Goal: Task Accomplishment & Management: Use online tool/utility

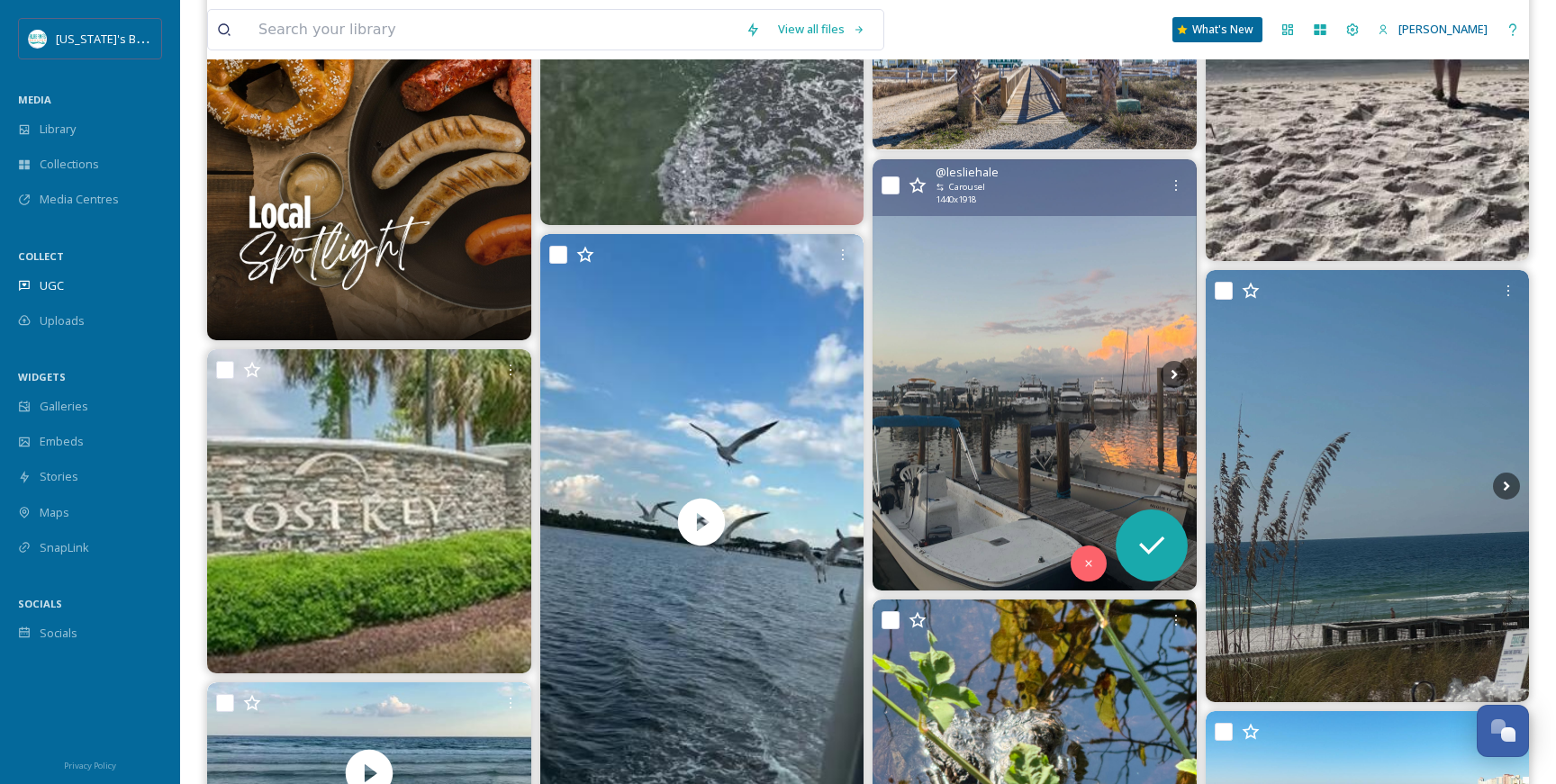
scroll to position [8990, 0]
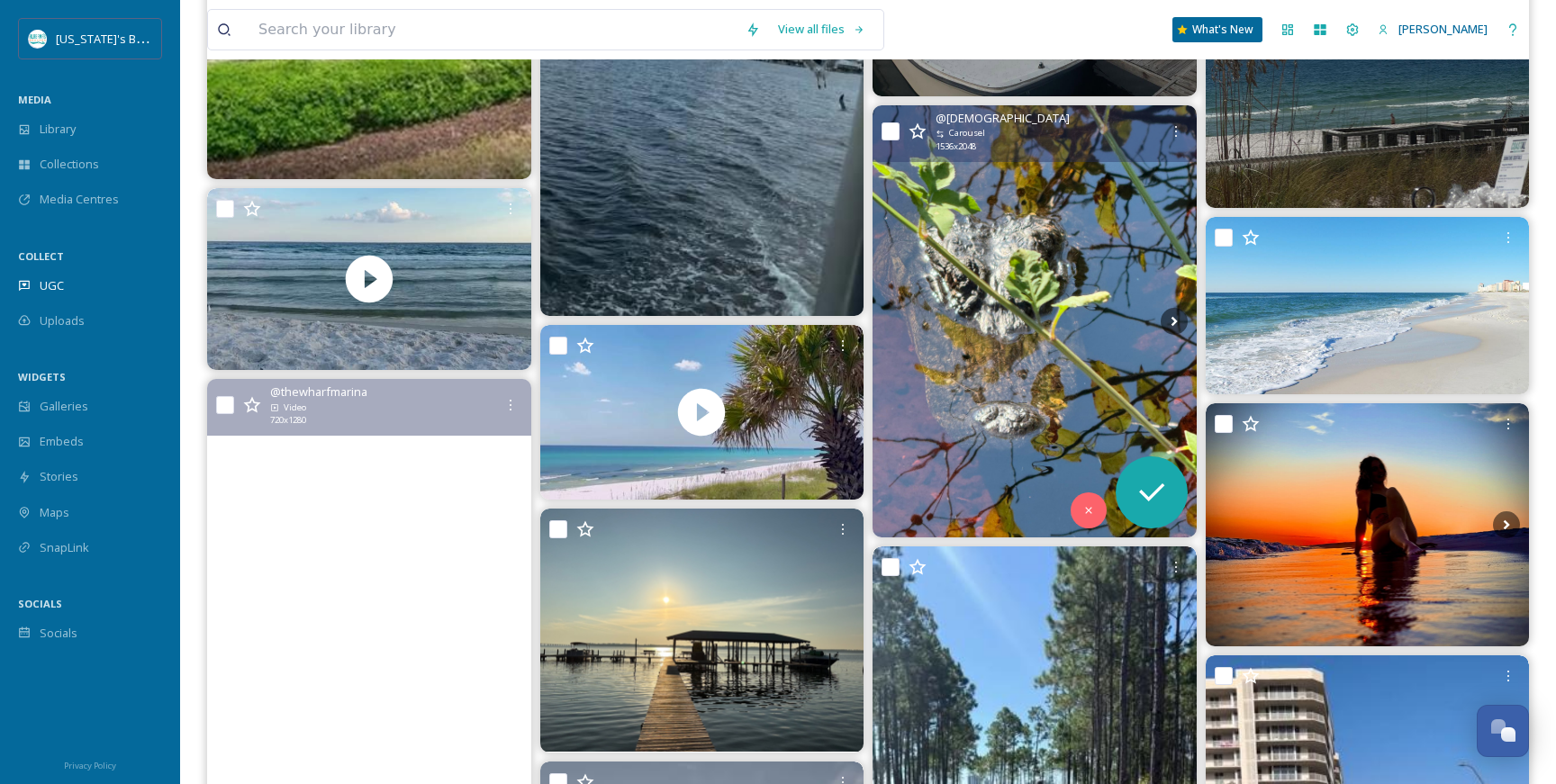
click at [888, 127] on input "checkbox" at bounding box center [890, 131] width 18 height 18
checkbox input "true"
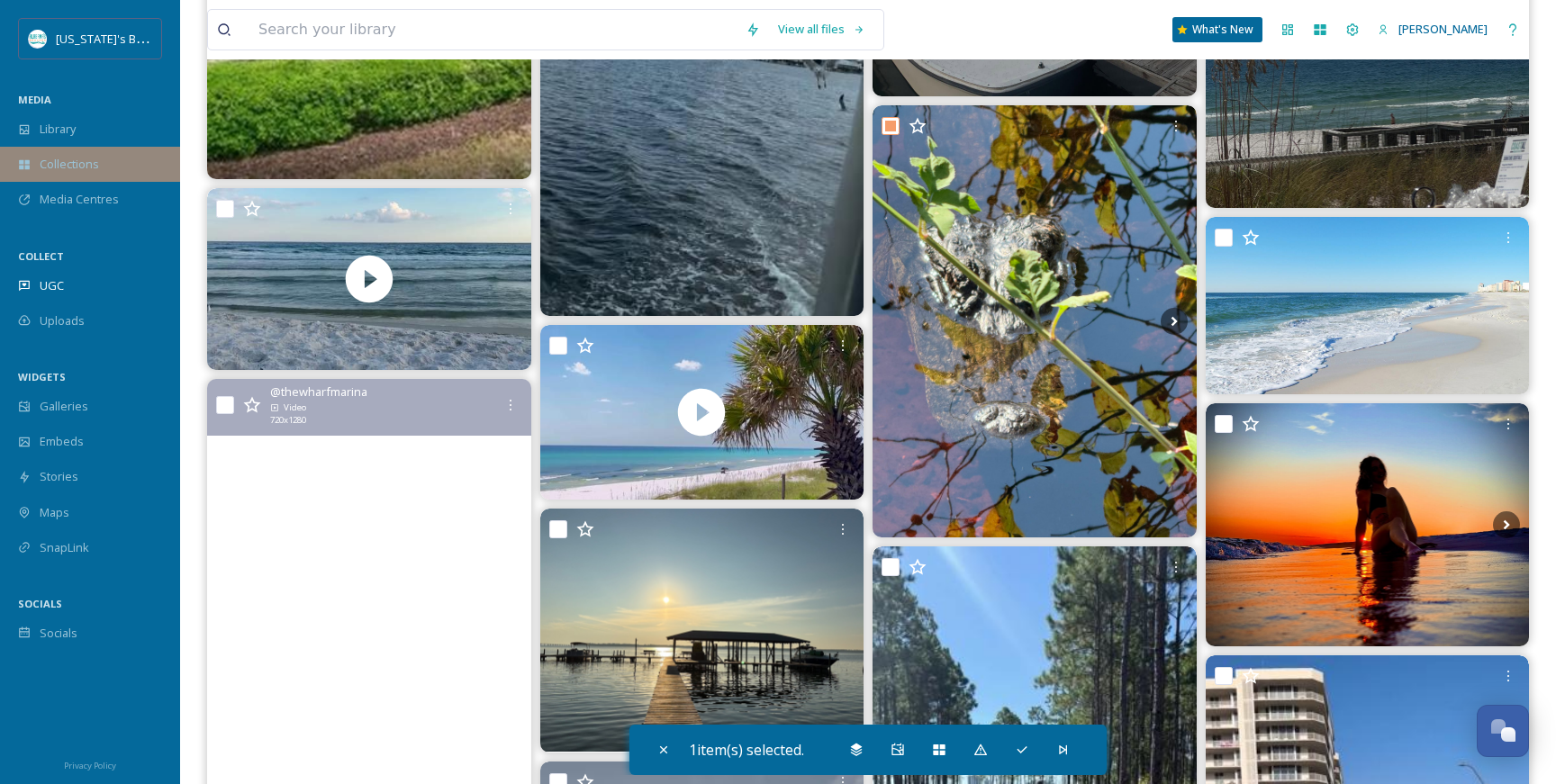
click at [101, 160] on div "Collections" at bounding box center [90, 164] width 180 height 35
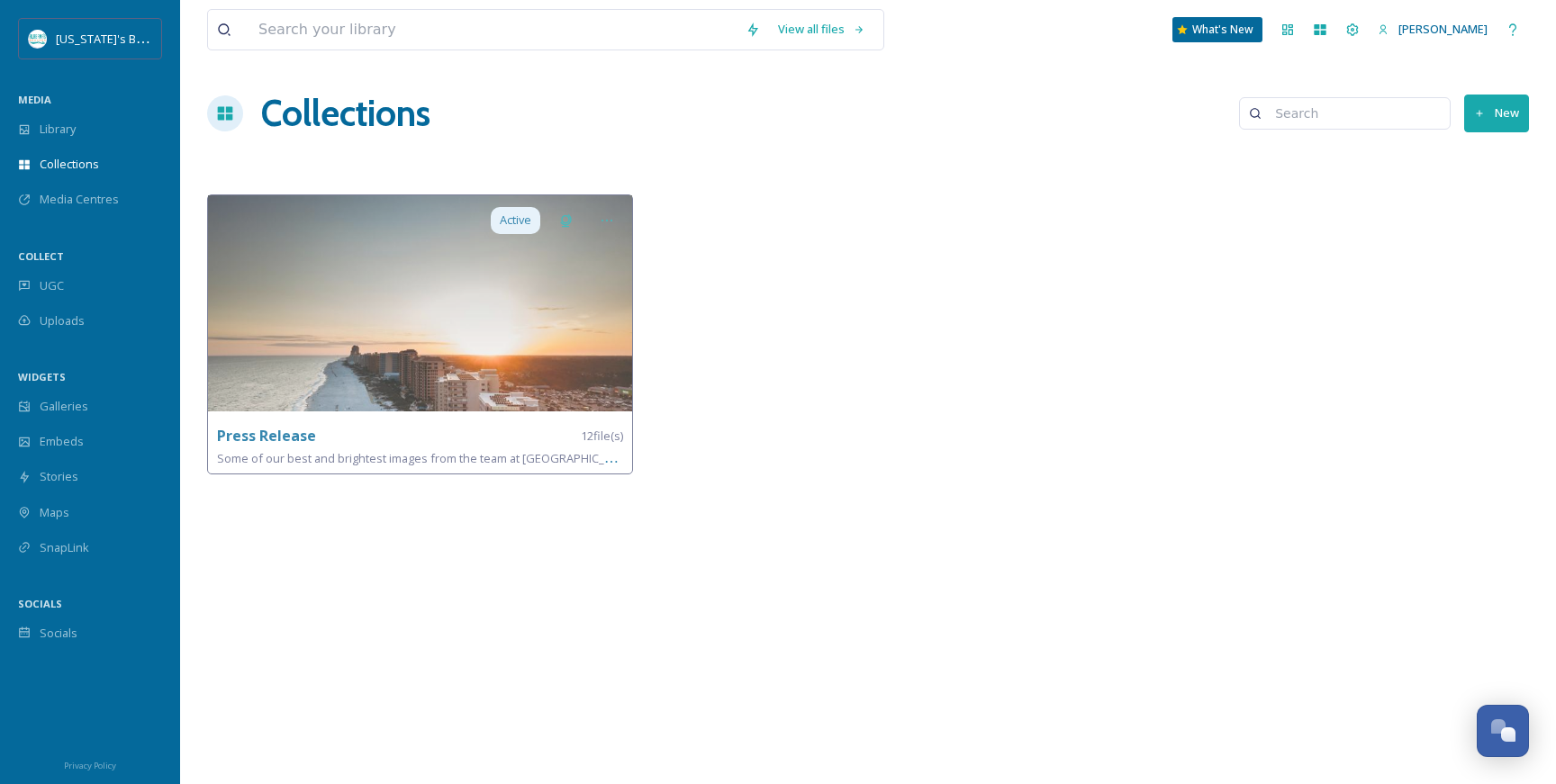
click at [1496, 113] on button "New" at bounding box center [1497, 113] width 65 height 37
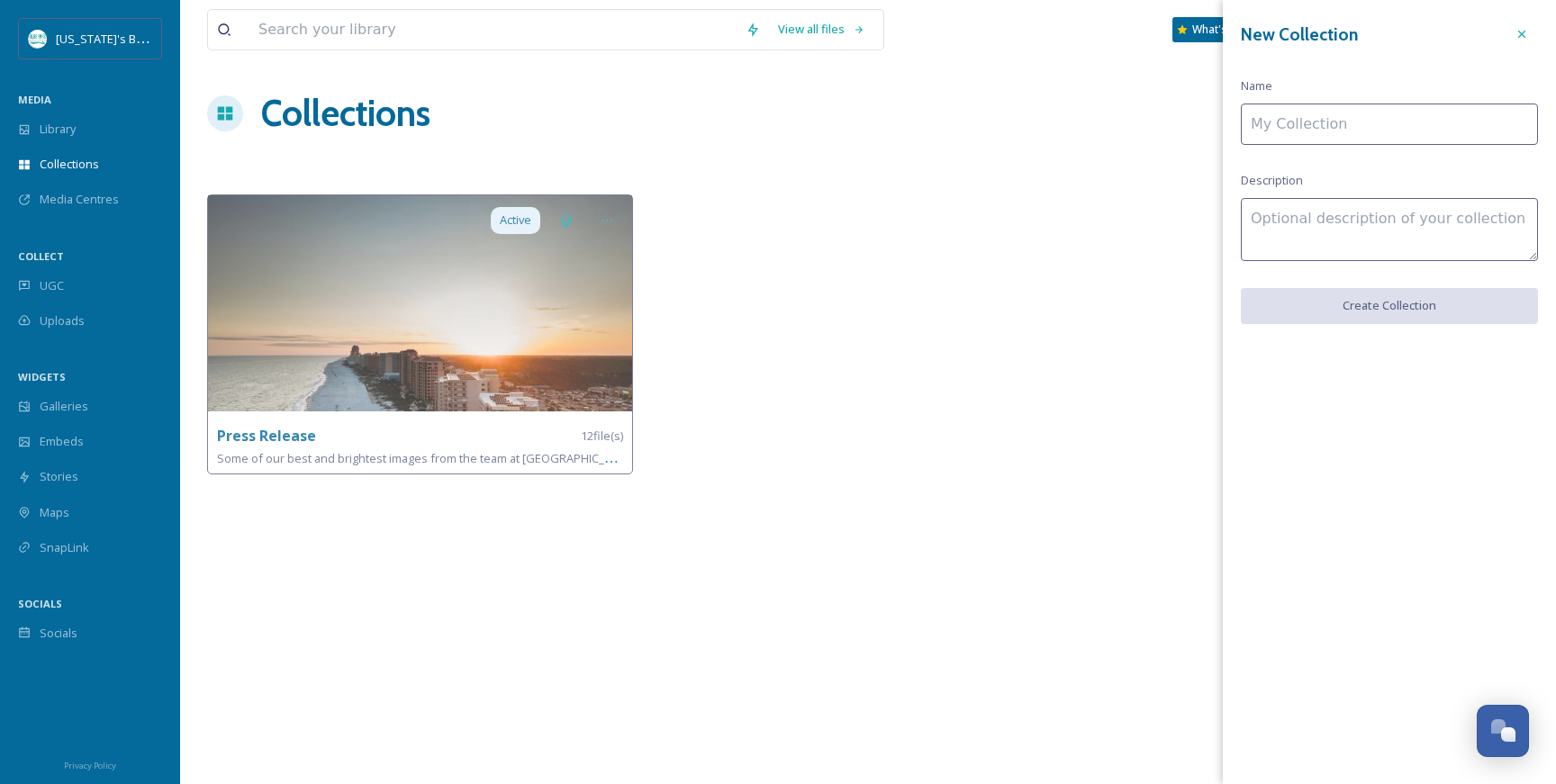
click at [1351, 118] on input at bounding box center [1390, 124] width 297 height 42
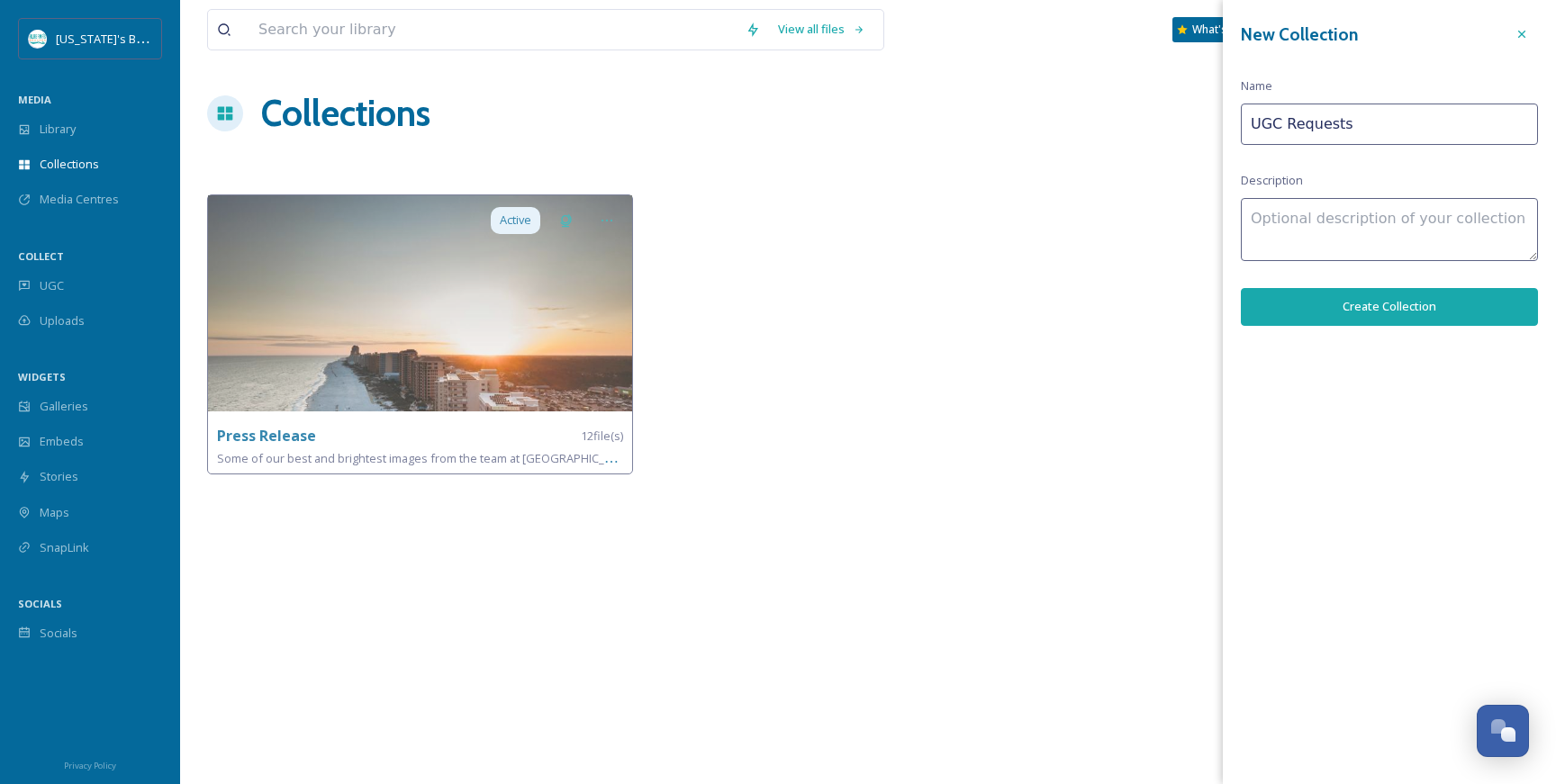
type input "UGC Requests"
click at [1420, 301] on button "Create Collection" at bounding box center [1390, 306] width 297 height 37
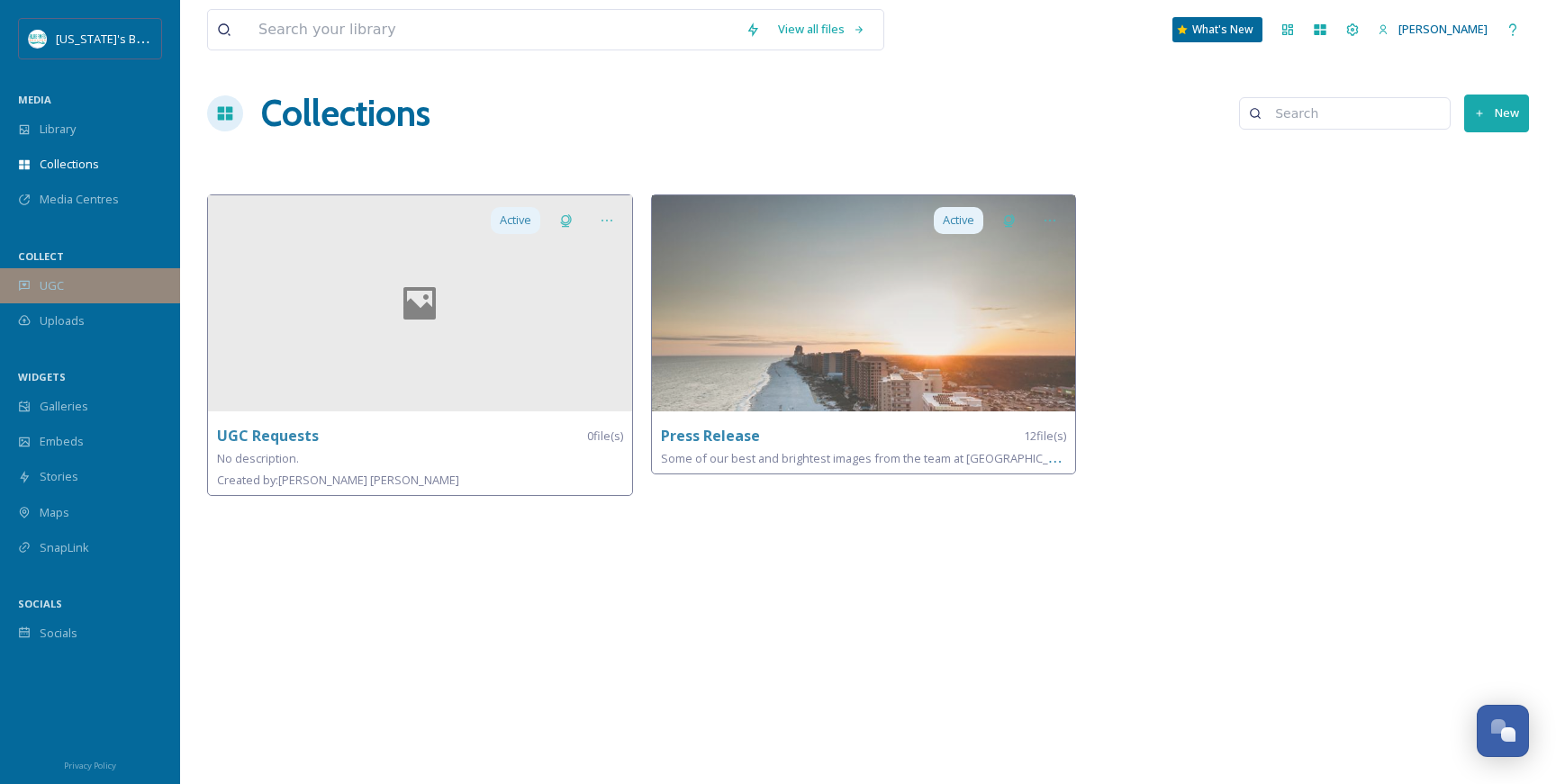
click at [53, 284] on span "UGC" at bounding box center [52, 286] width 24 height 17
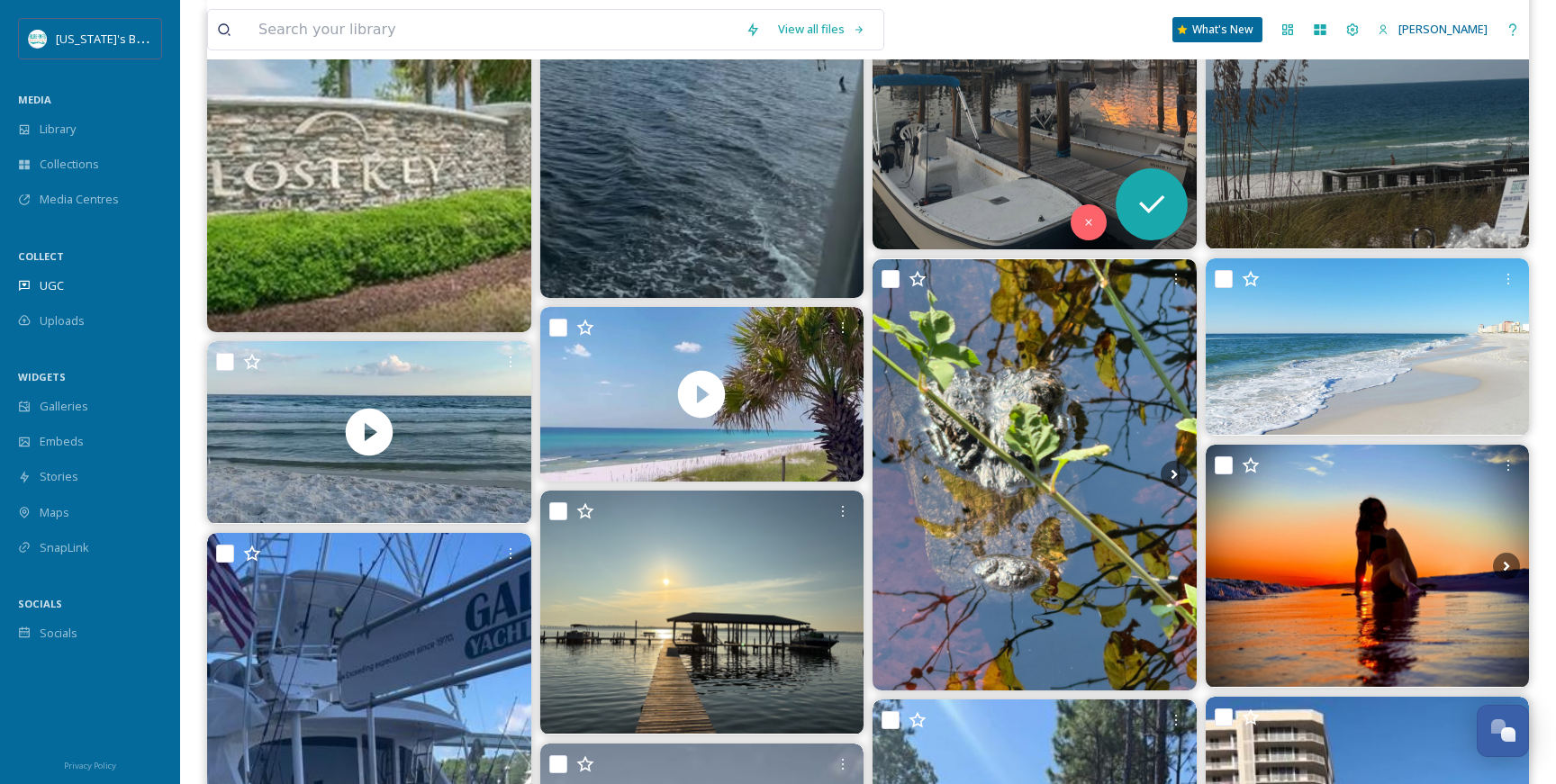
scroll to position [9464, 0]
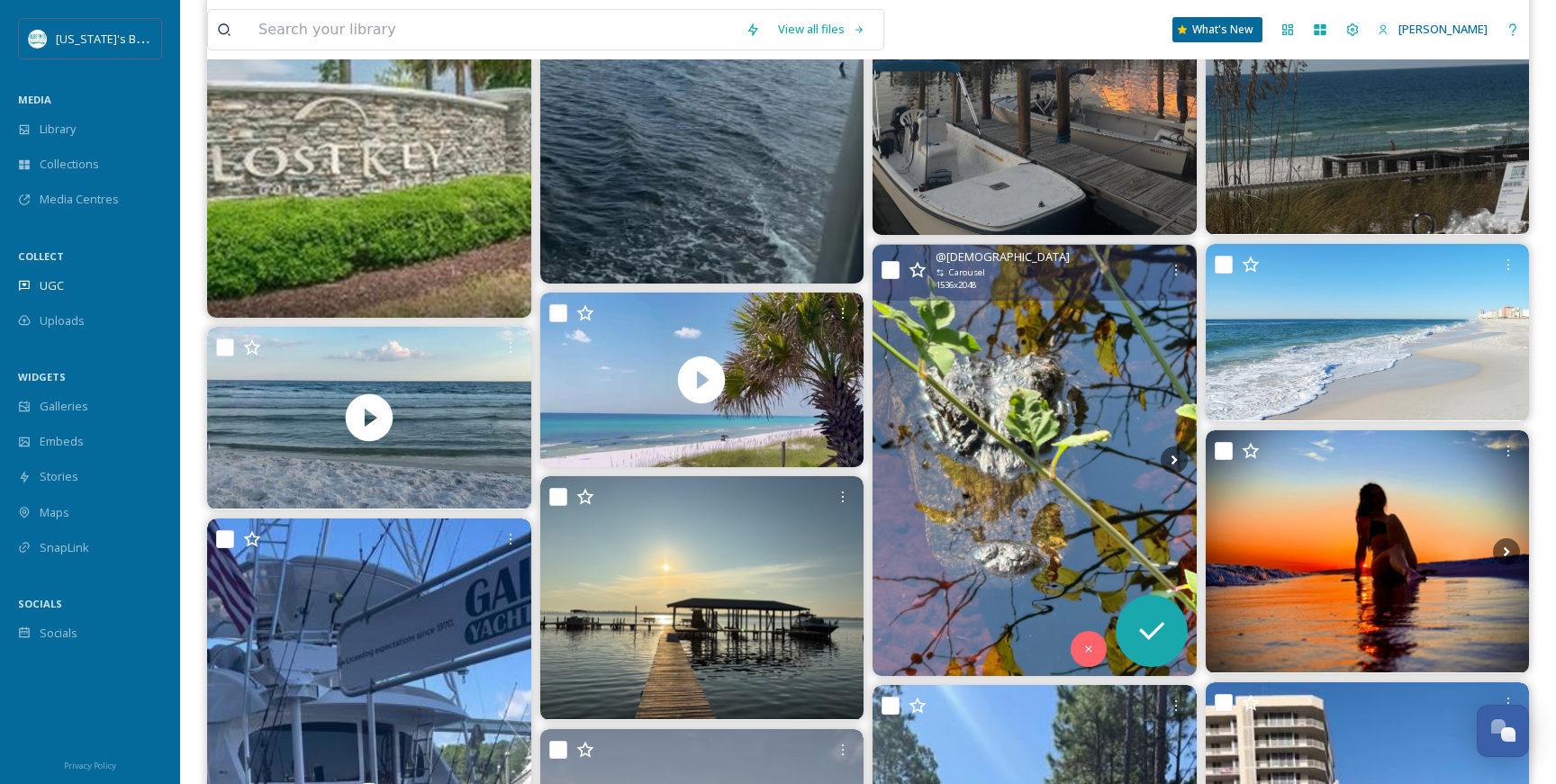
click at [888, 266] on input "checkbox" at bounding box center [890, 269] width 18 height 18
checkbox input "true"
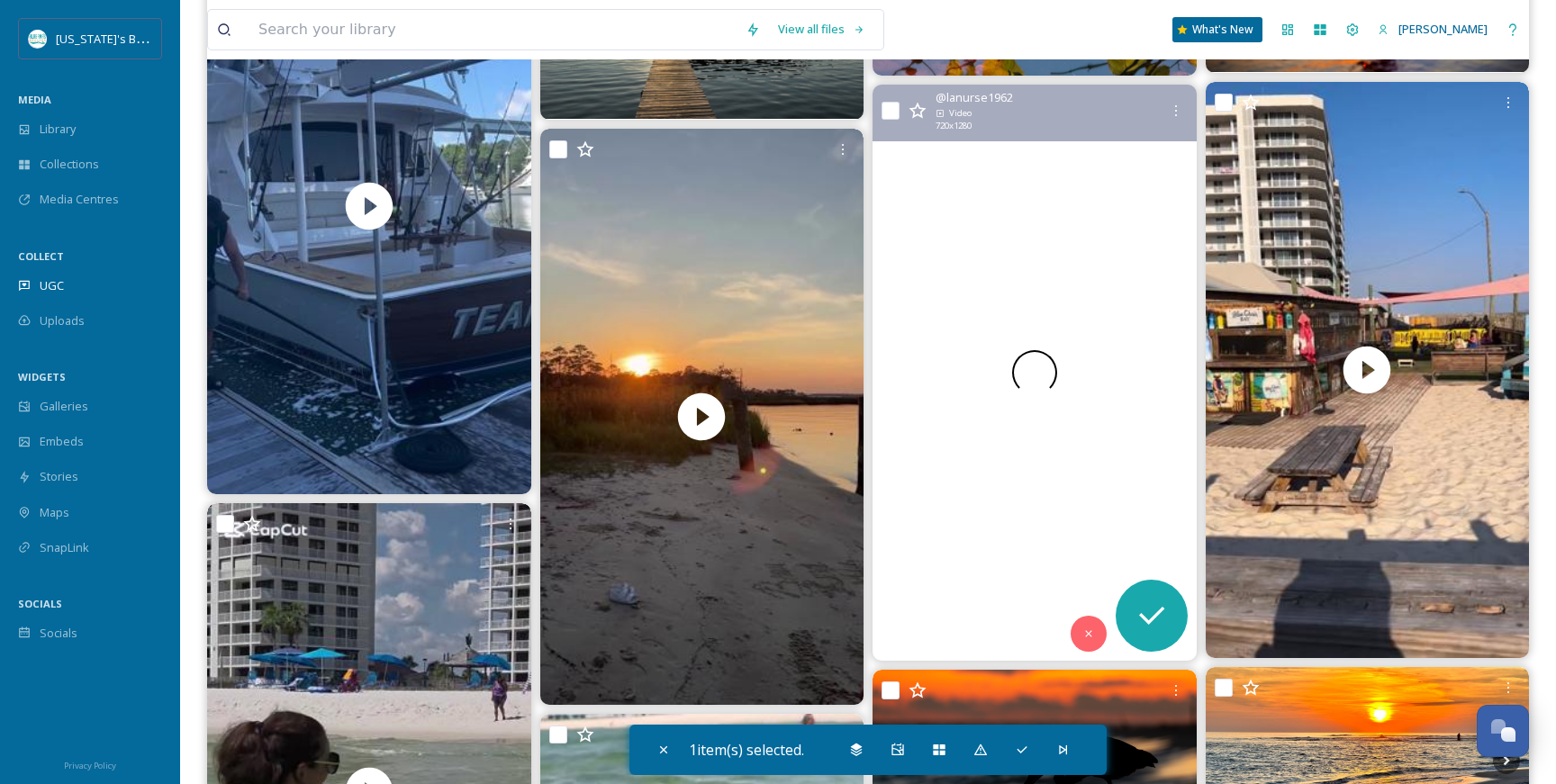
scroll to position [10170, 0]
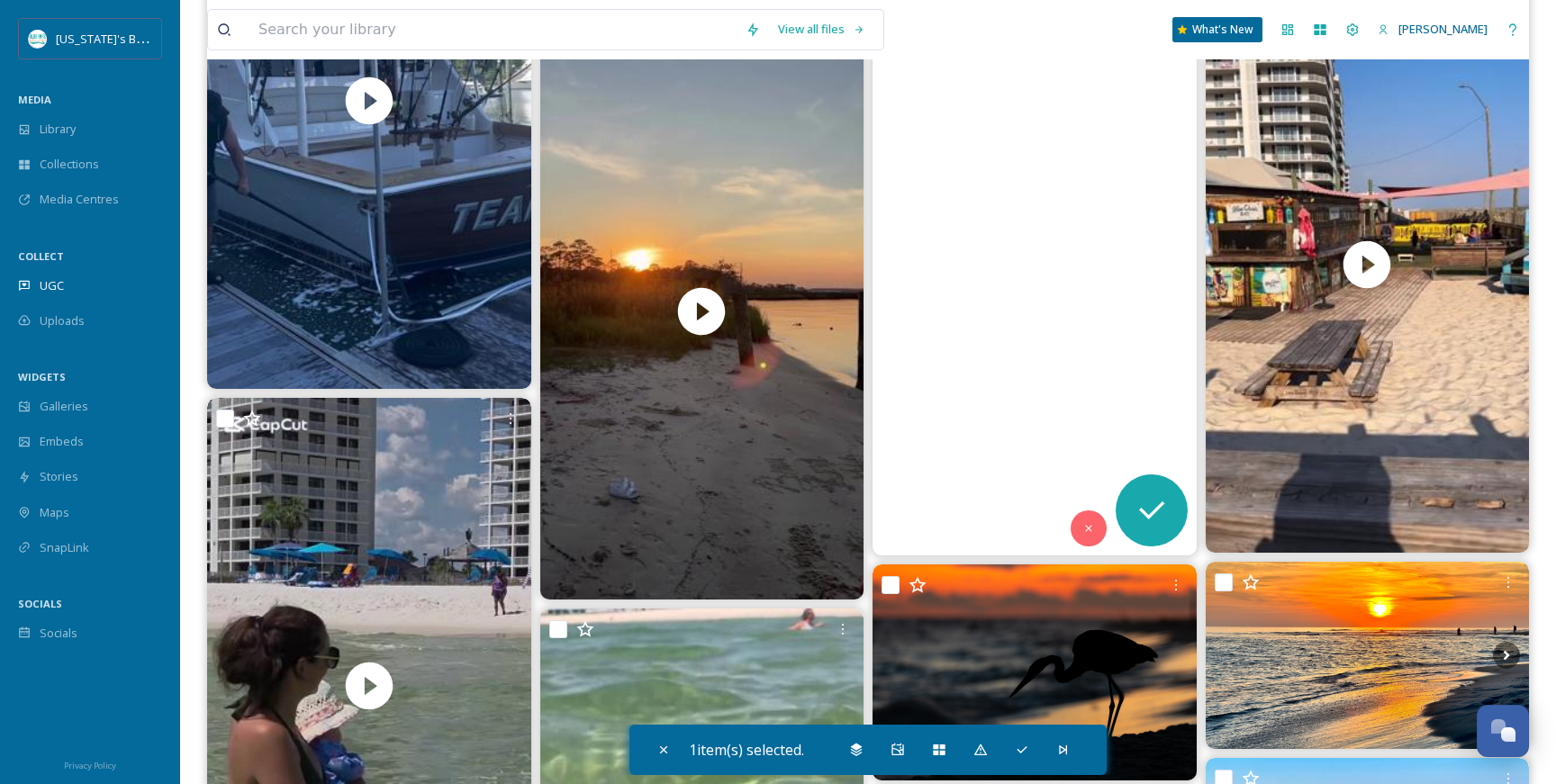
click at [916, 421] on video "#GulfShoresStatePark #GulfShoresAlabama #SundayWalk #SweetHomeAlabama" at bounding box center [1034, 267] width 324 height 576
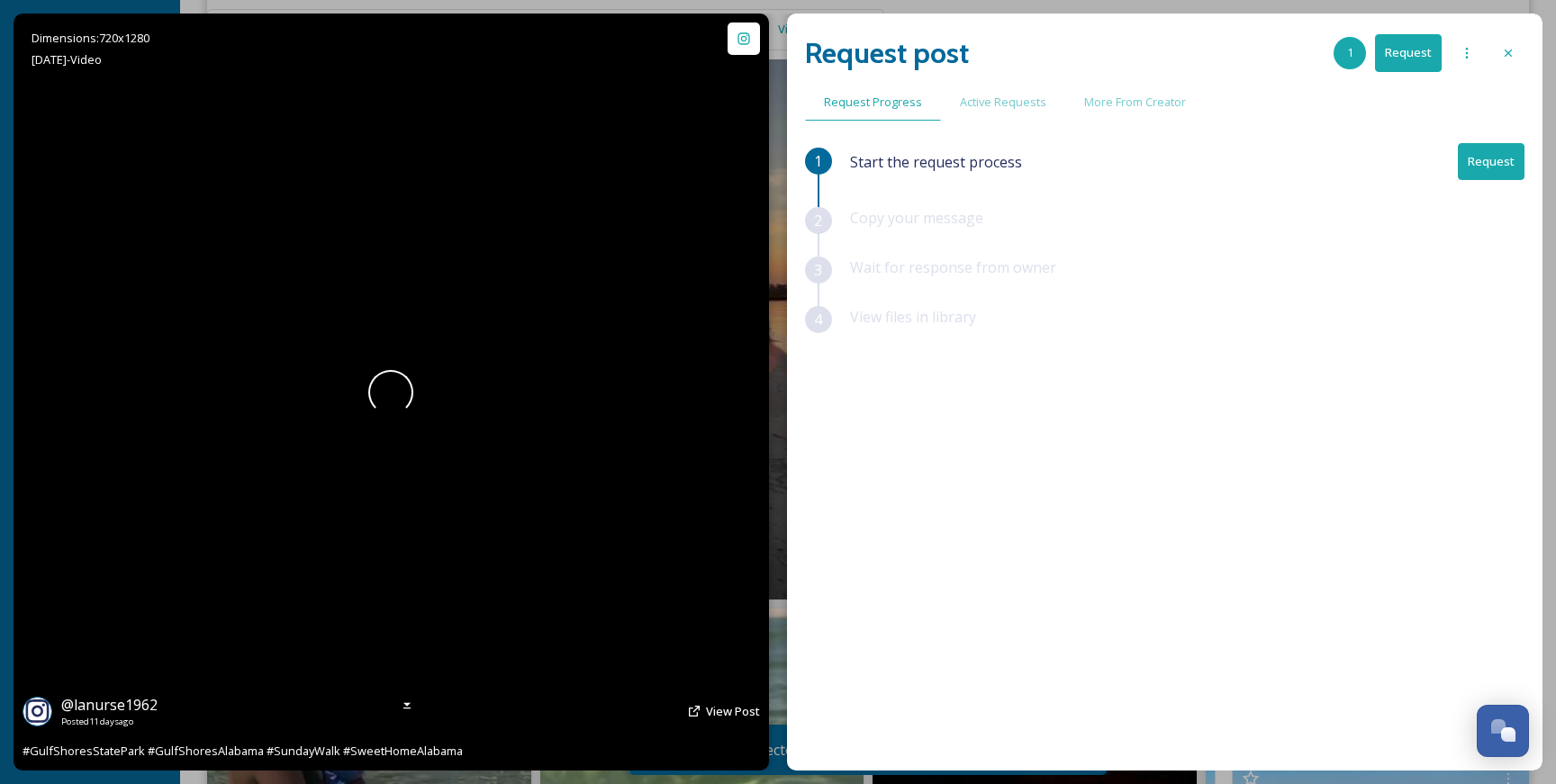
scroll to position [10481, 0]
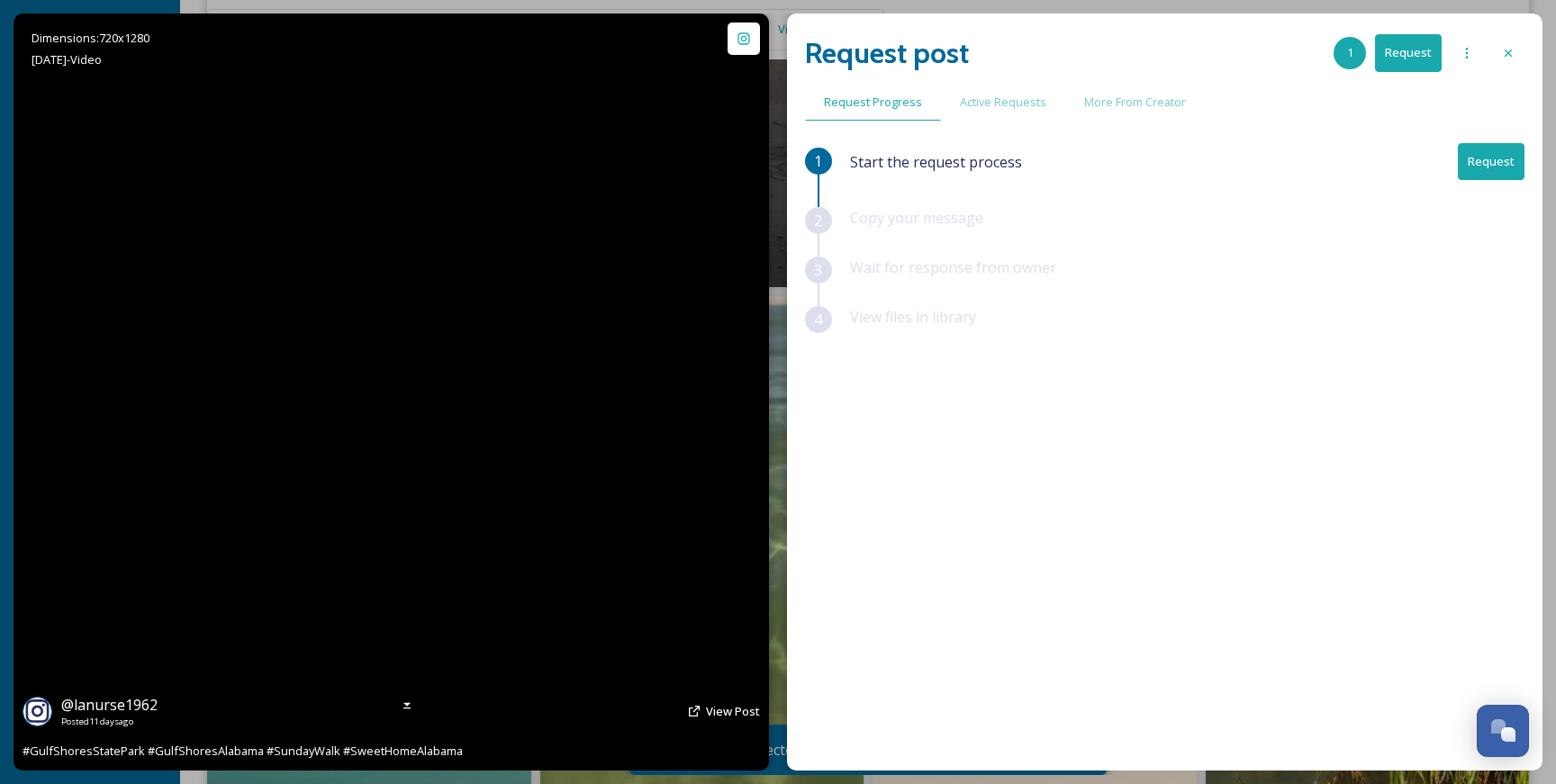
click at [387, 400] on video "#GulfShoresStatePark #GulfShoresAlabama #SundayWalk #SweetHomeAlabama" at bounding box center [391, 392] width 426 height 757
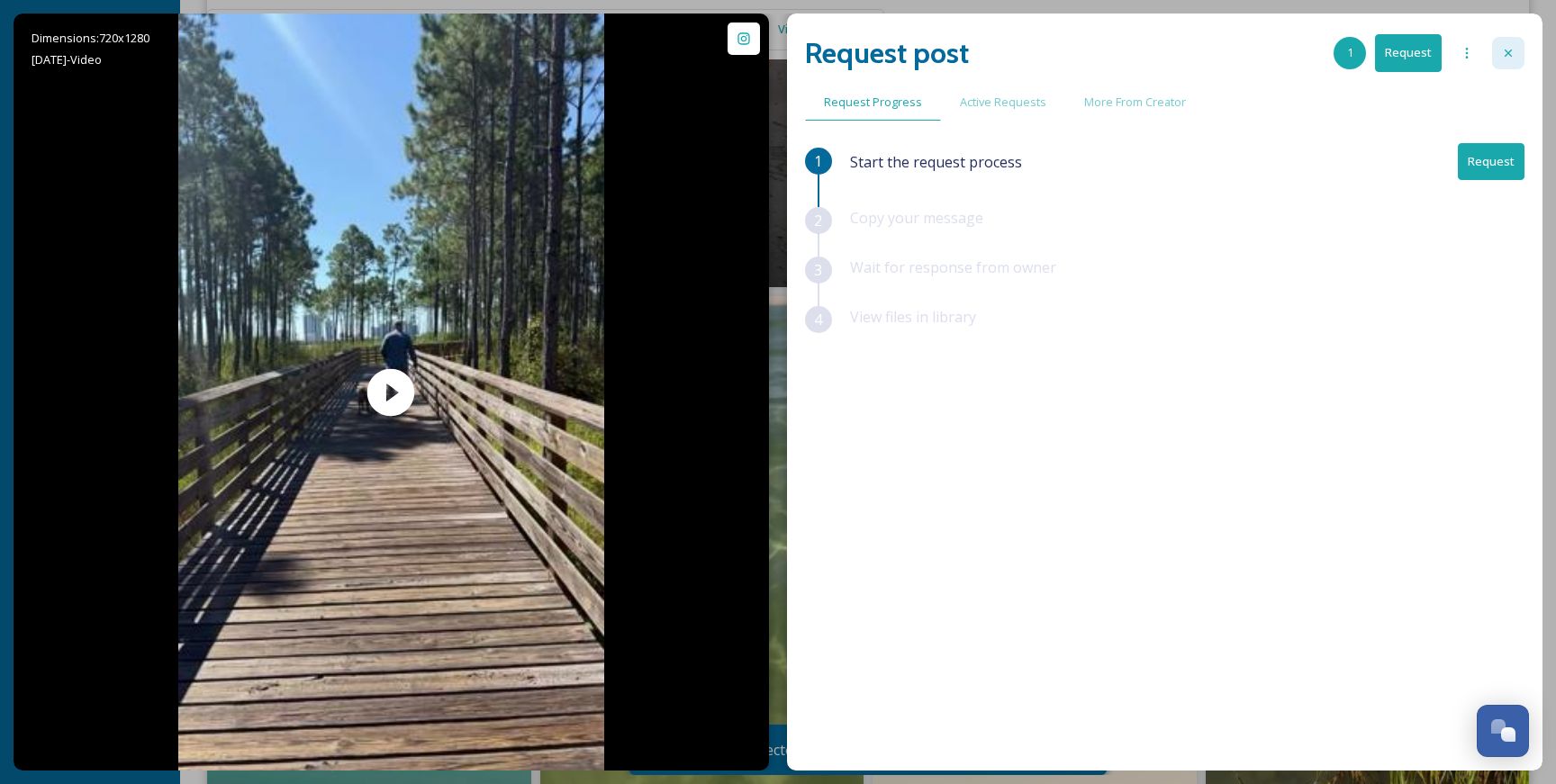
click at [1515, 55] on div at bounding box center [1508, 53] width 32 height 32
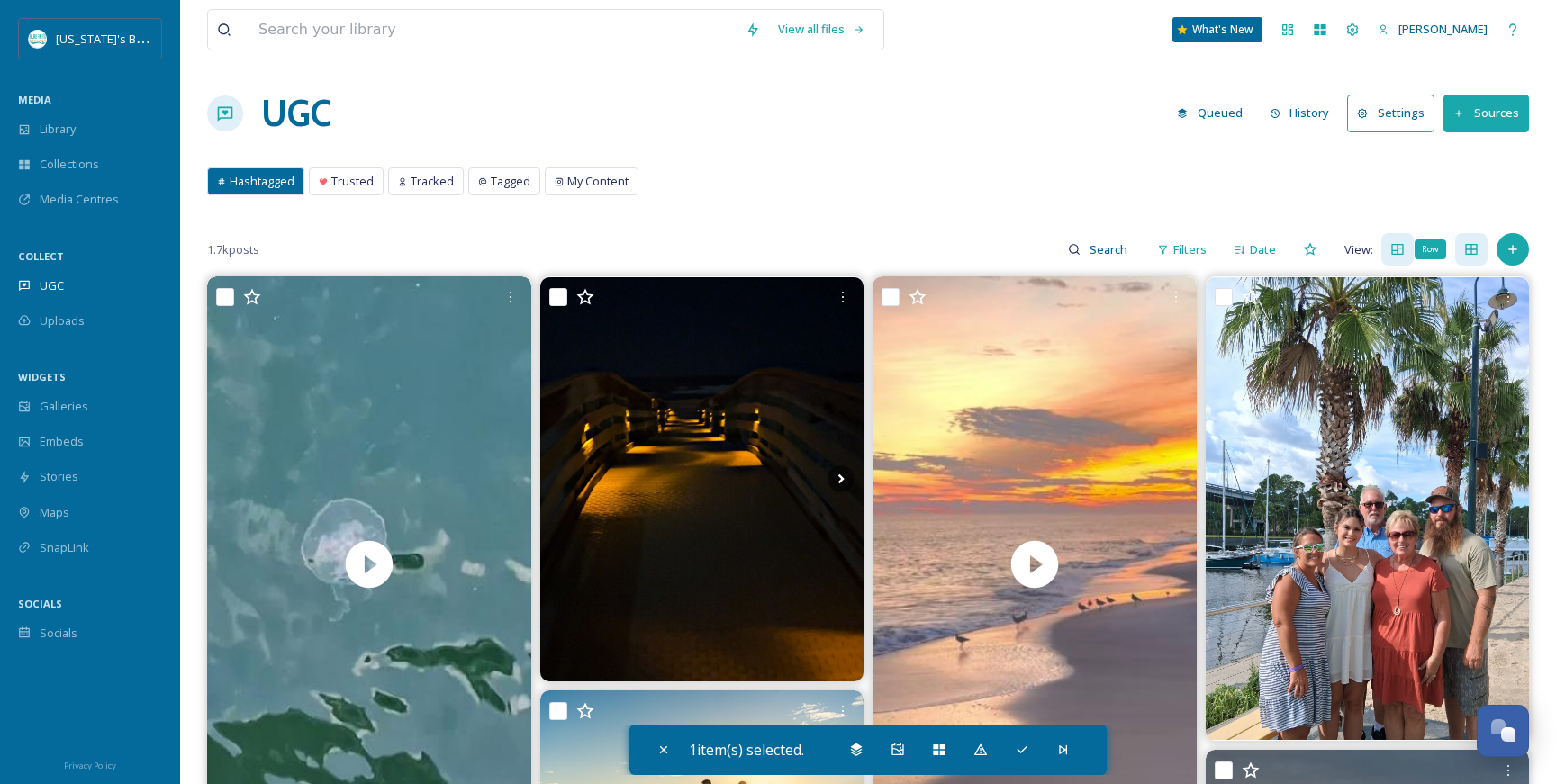
click at [1470, 254] on icon at bounding box center [1471, 250] width 12 height 11
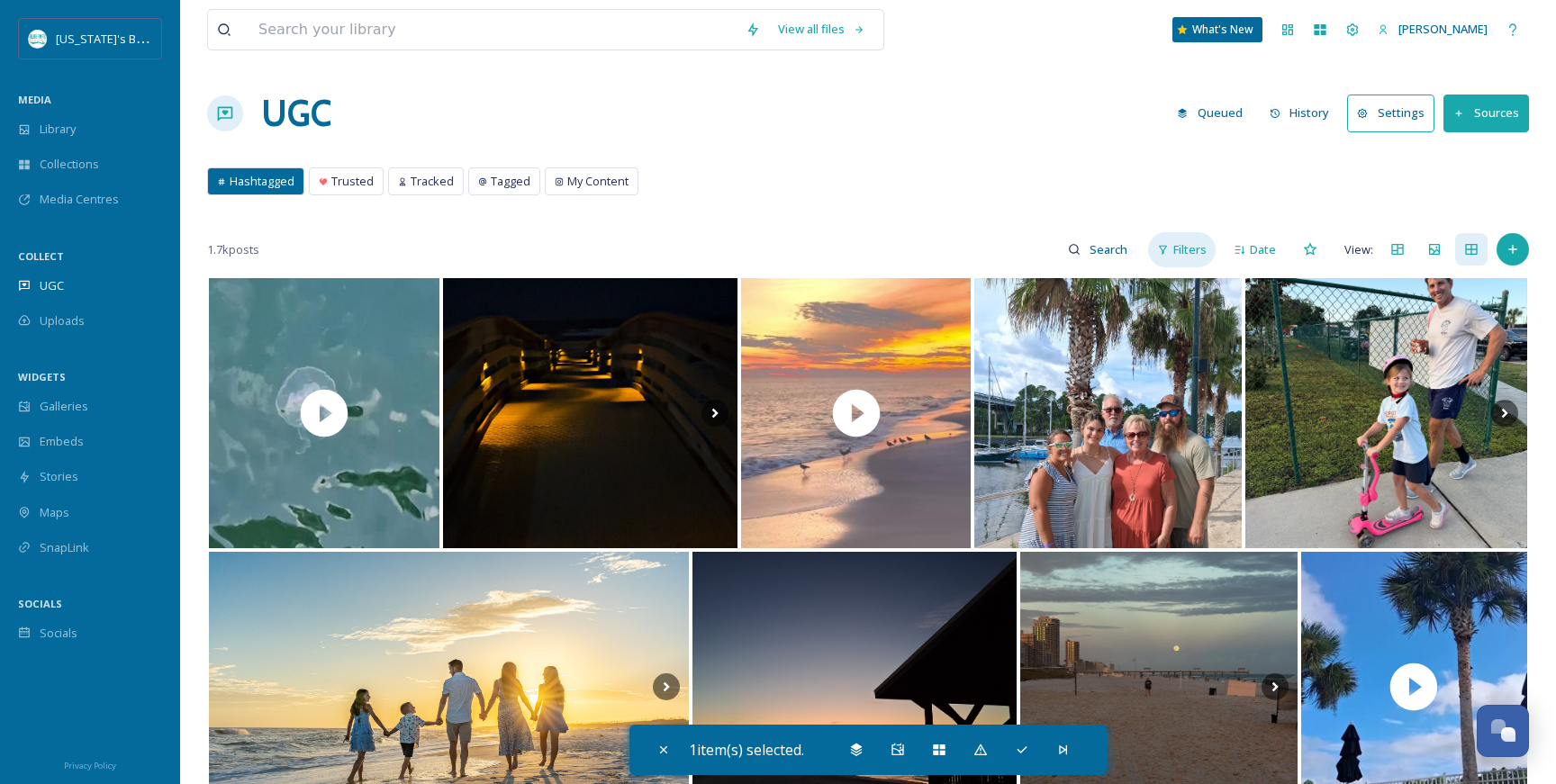
click at [1199, 254] on span "Filters" at bounding box center [1190, 250] width 33 height 17
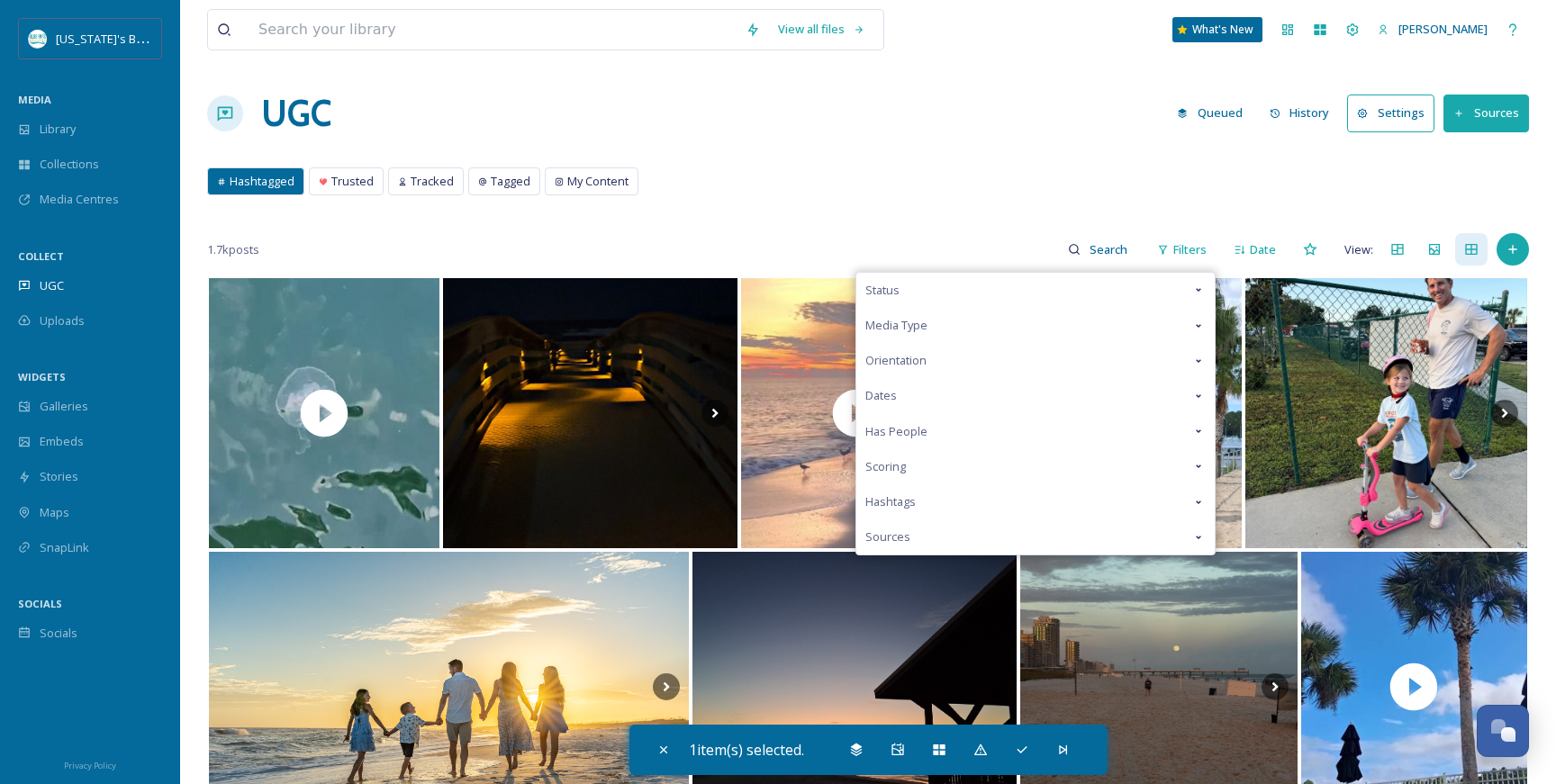
click at [1208, 319] on div "Media Type" at bounding box center [1035, 326] width 358 height 35
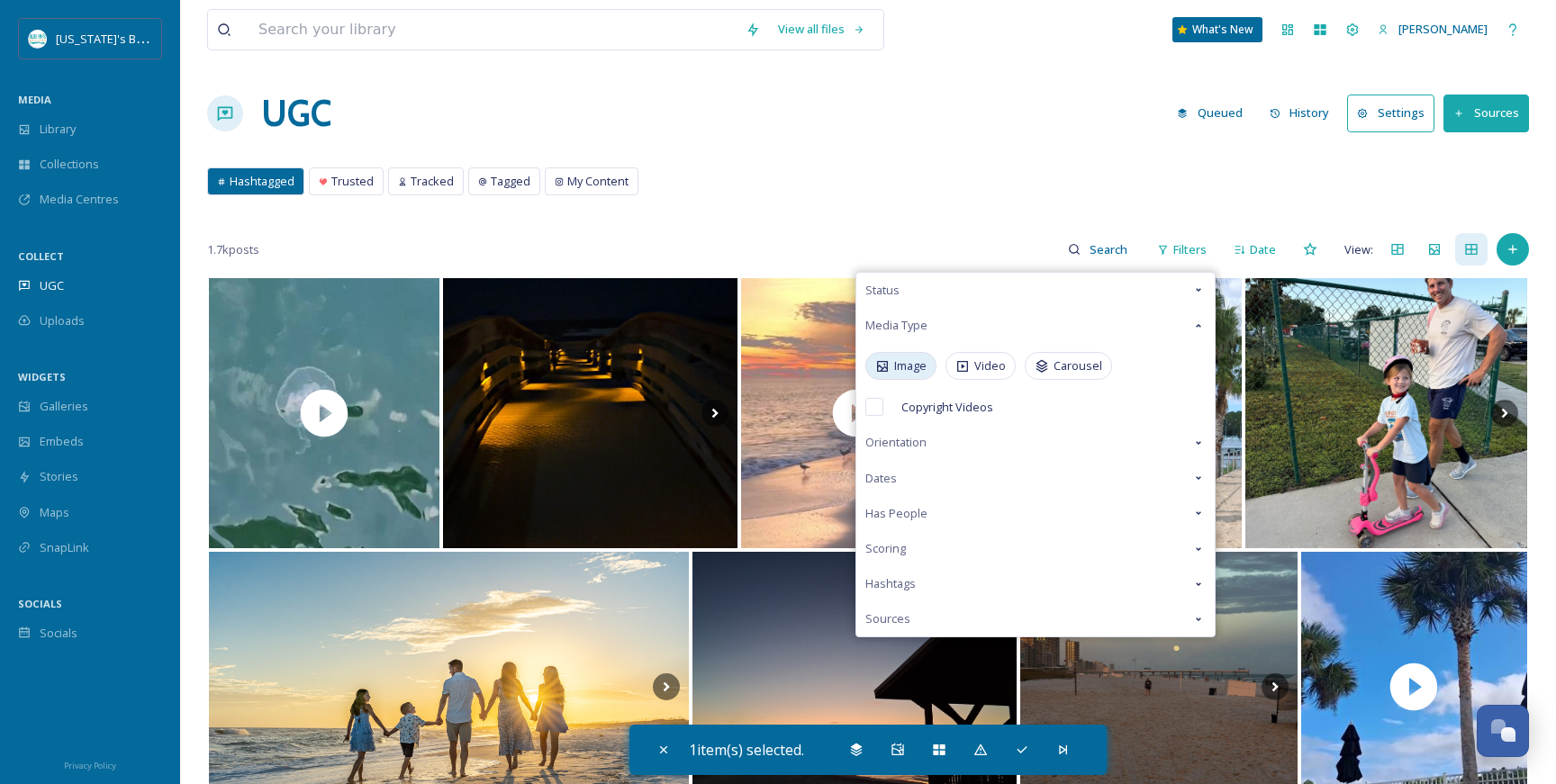
click at [909, 366] on span "Image" at bounding box center [910, 366] width 32 height 17
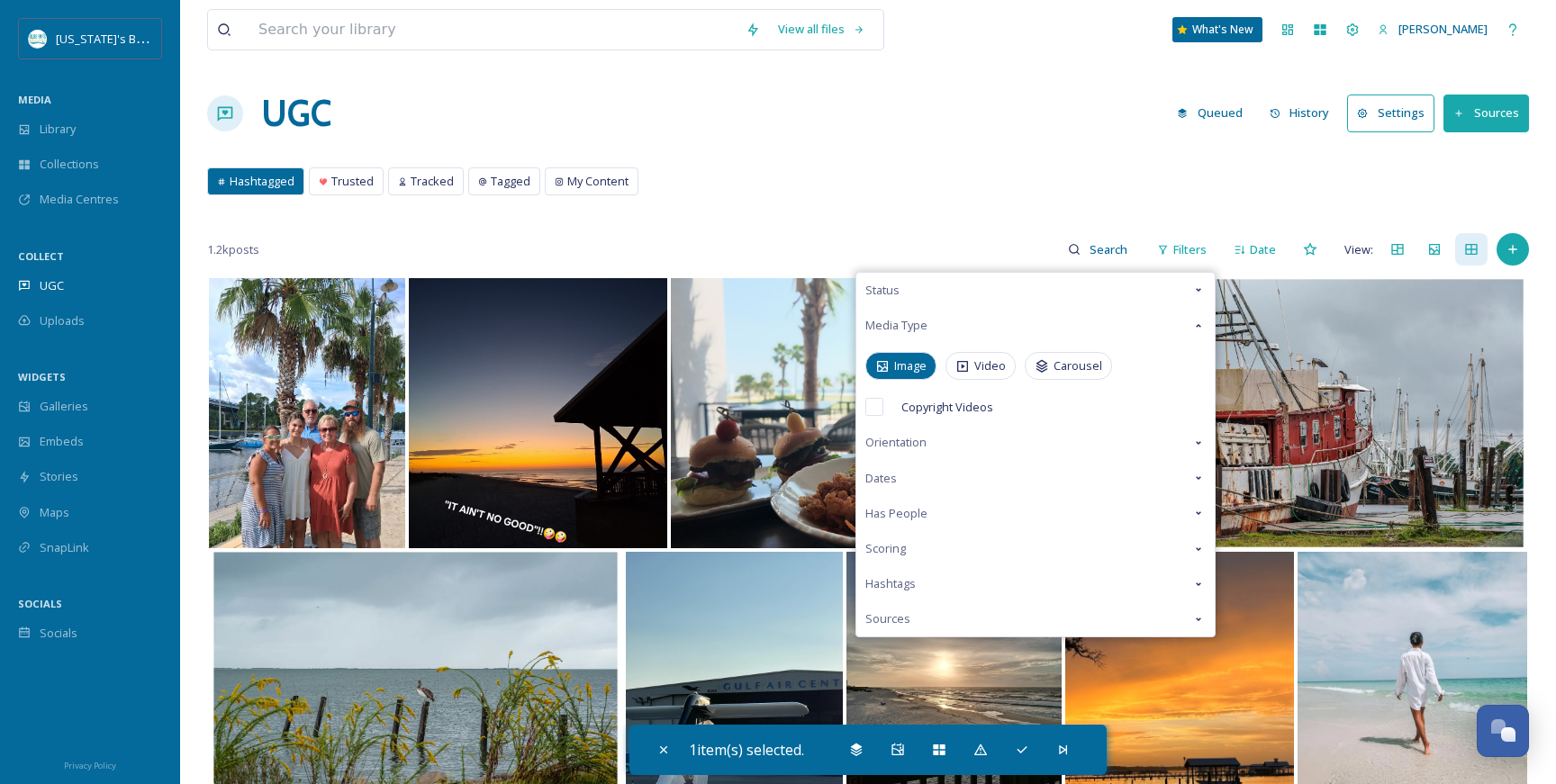
click at [900, 120] on div "UGC Queued History Settings Sources" at bounding box center [868, 113] width 1322 height 54
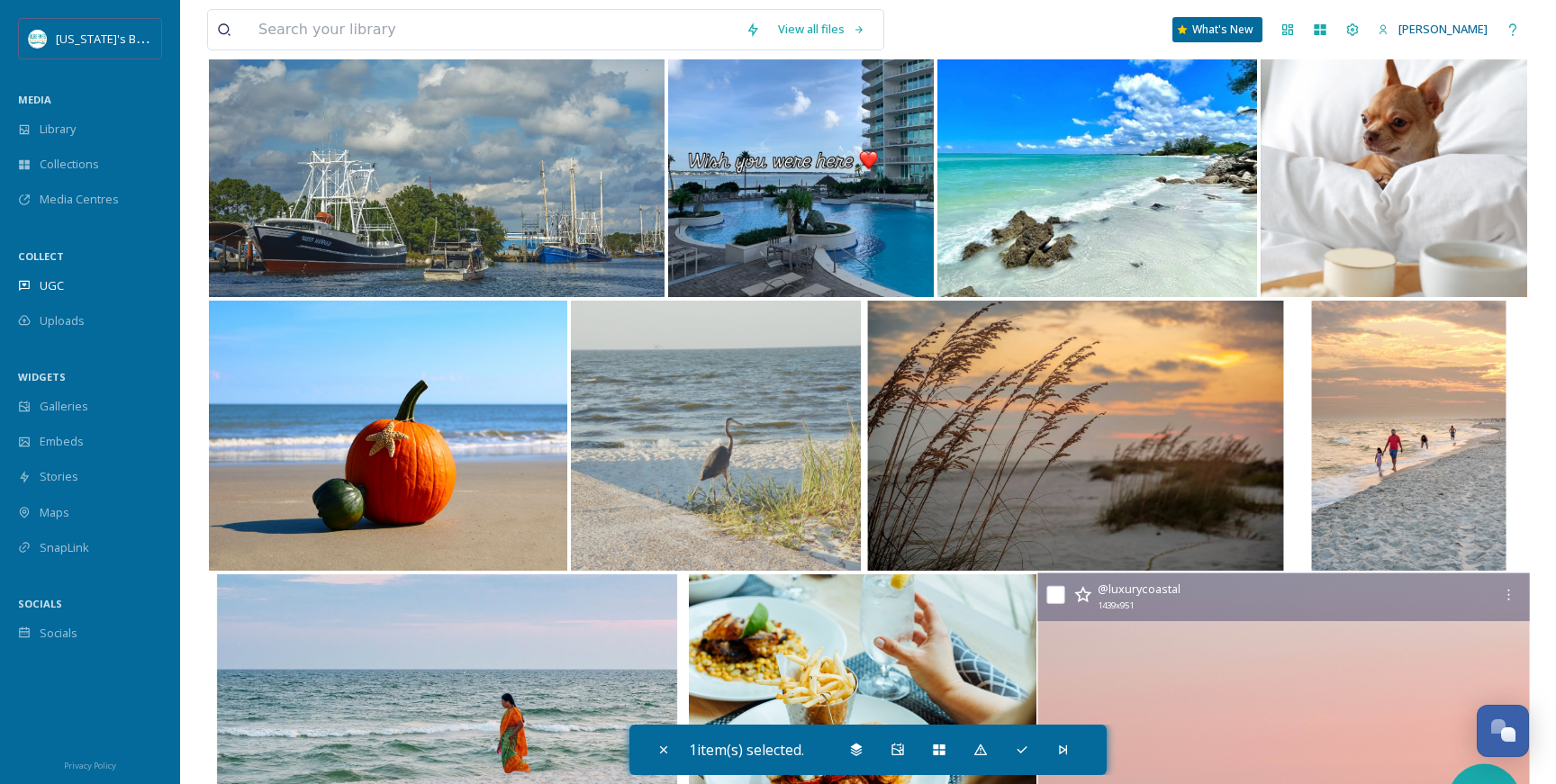
scroll to position [3010, 0]
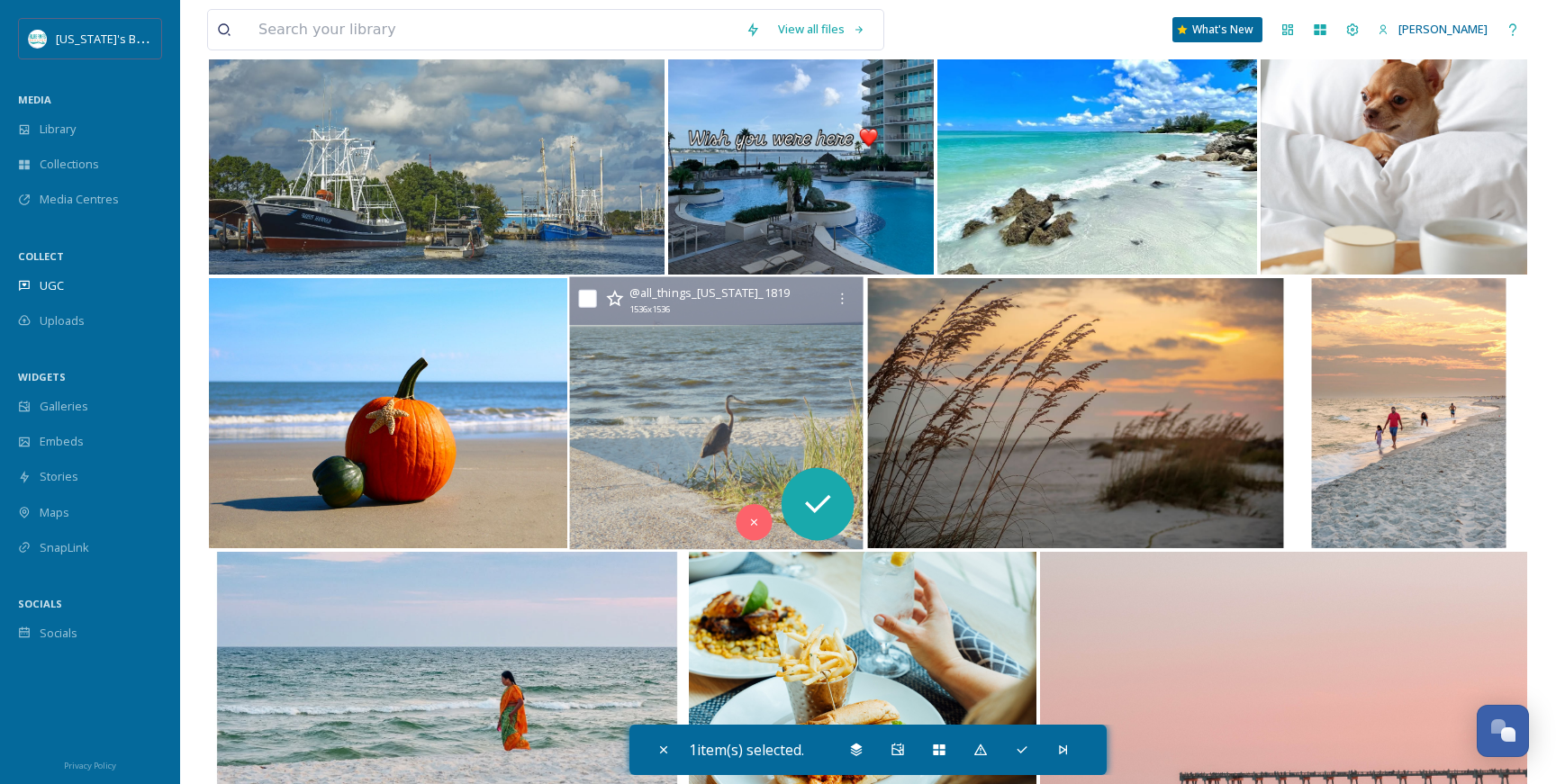
click at [584, 298] on input "checkbox" at bounding box center [587, 298] width 18 height 18
checkbox input "true"
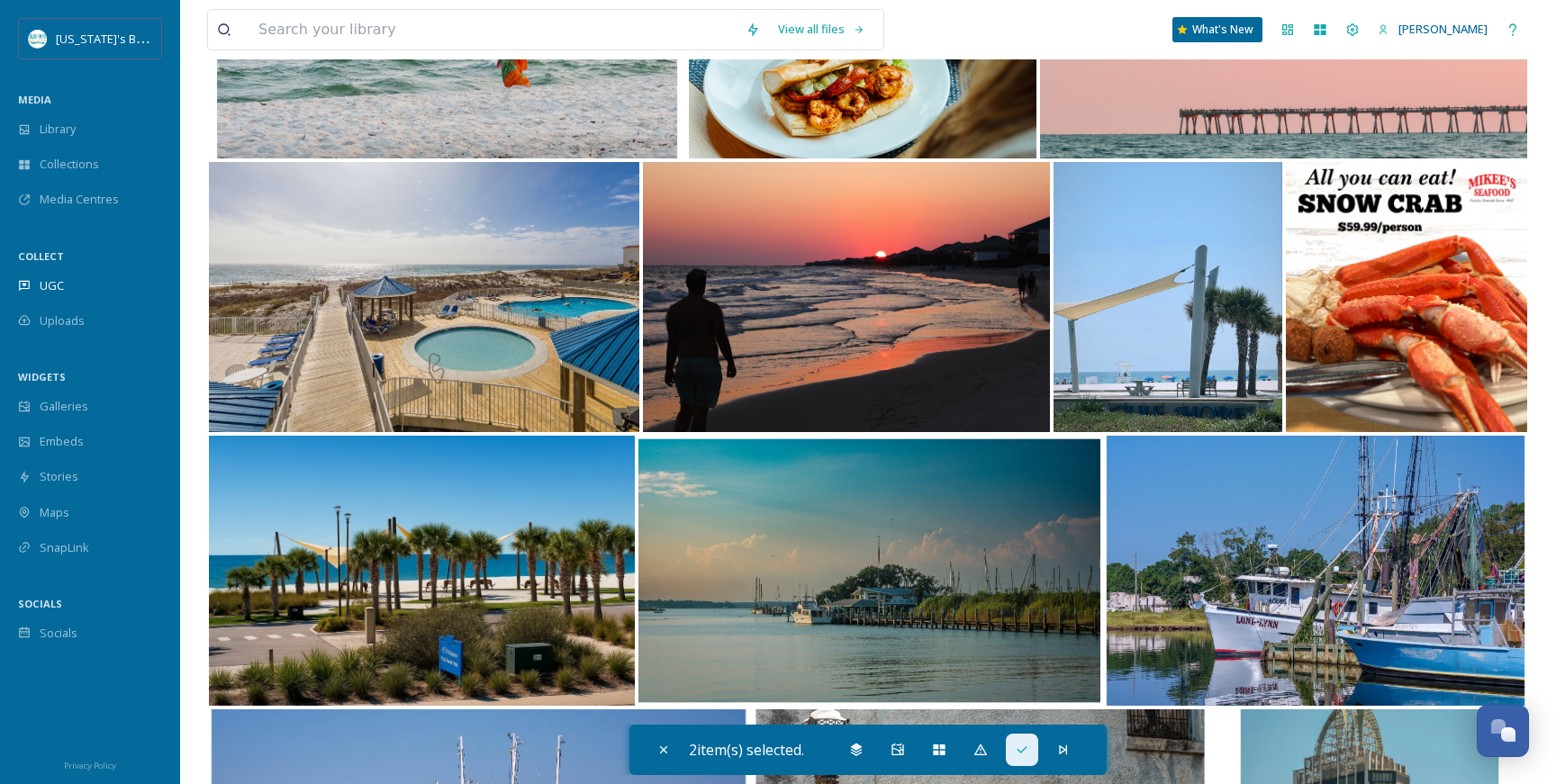
scroll to position [3669, 0]
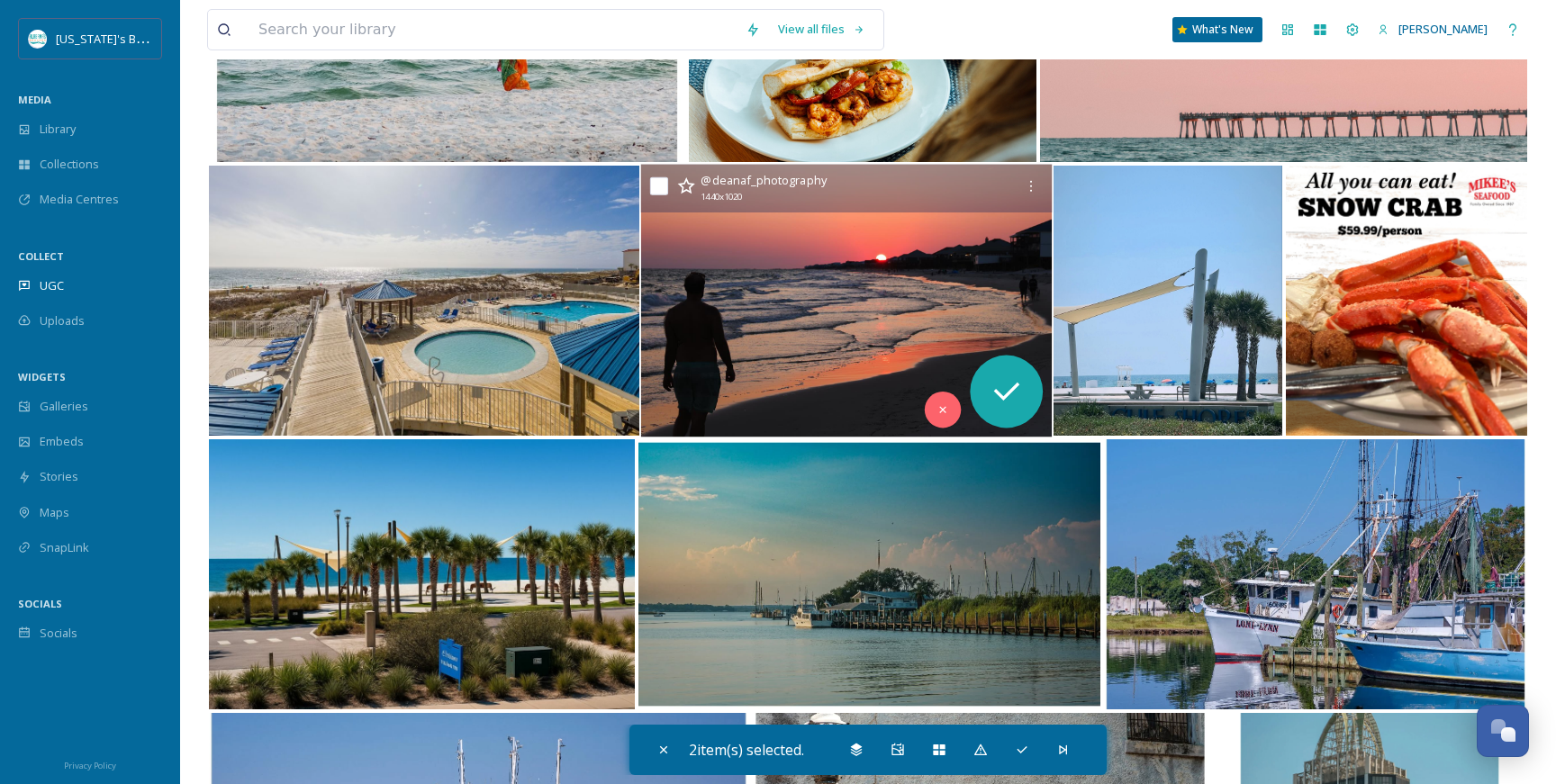
click at [659, 186] on input "checkbox" at bounding box center [658, 186] width 18 height 18
checkbox input "true"
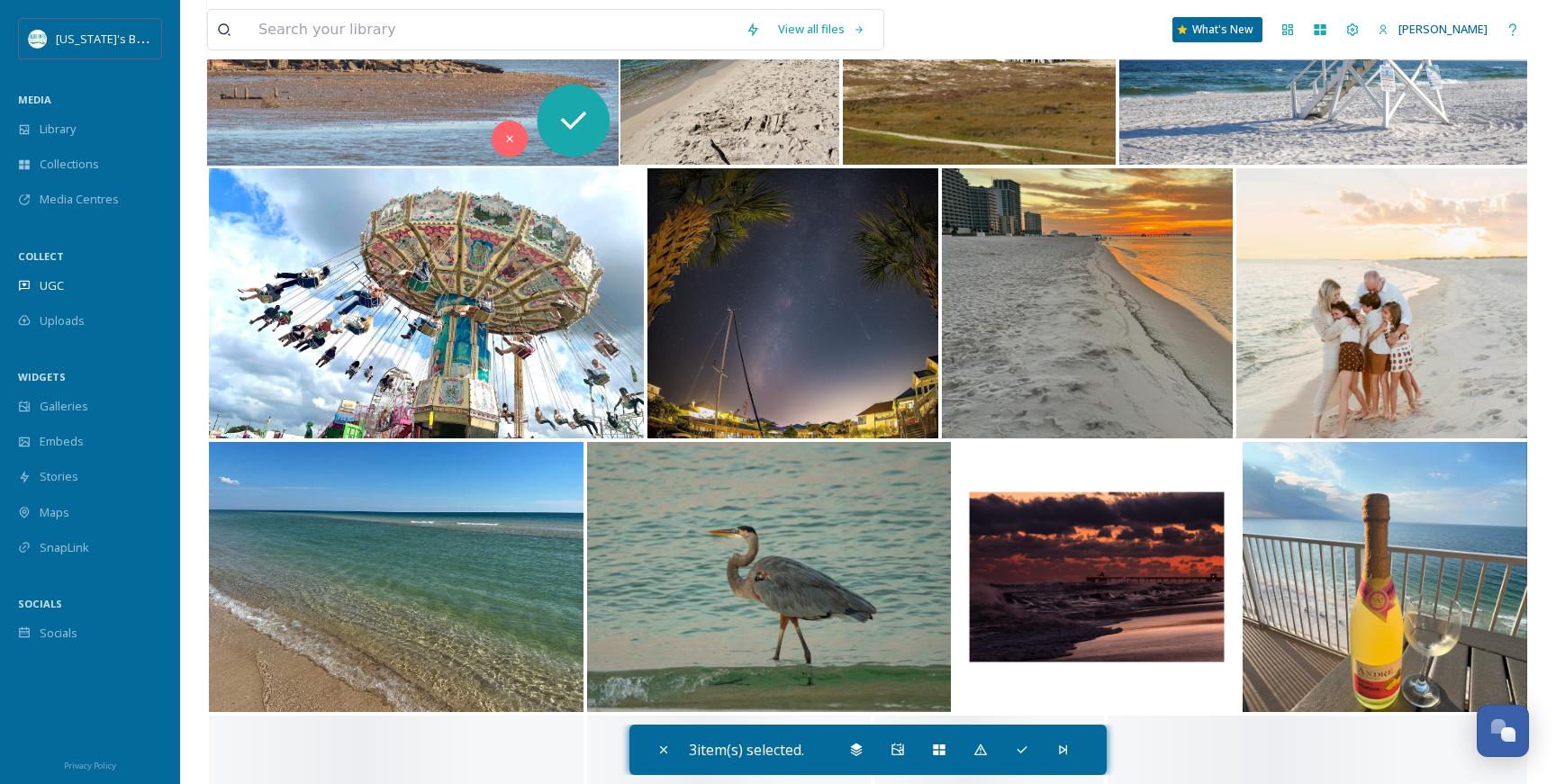
scroll to position [11599, 0]
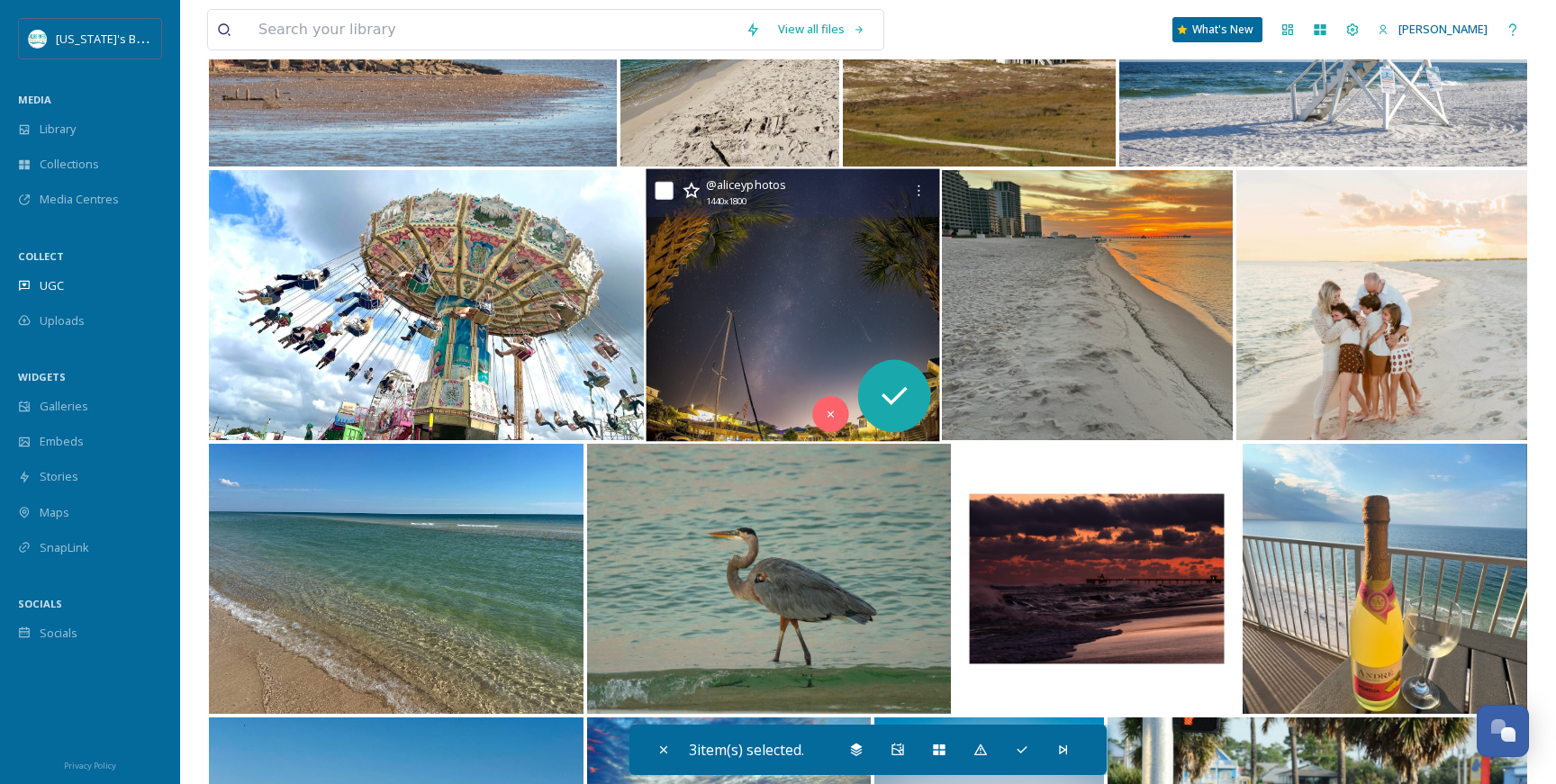
click at [785, 298] on img at bounding box center [792, 305] width 293 height 273
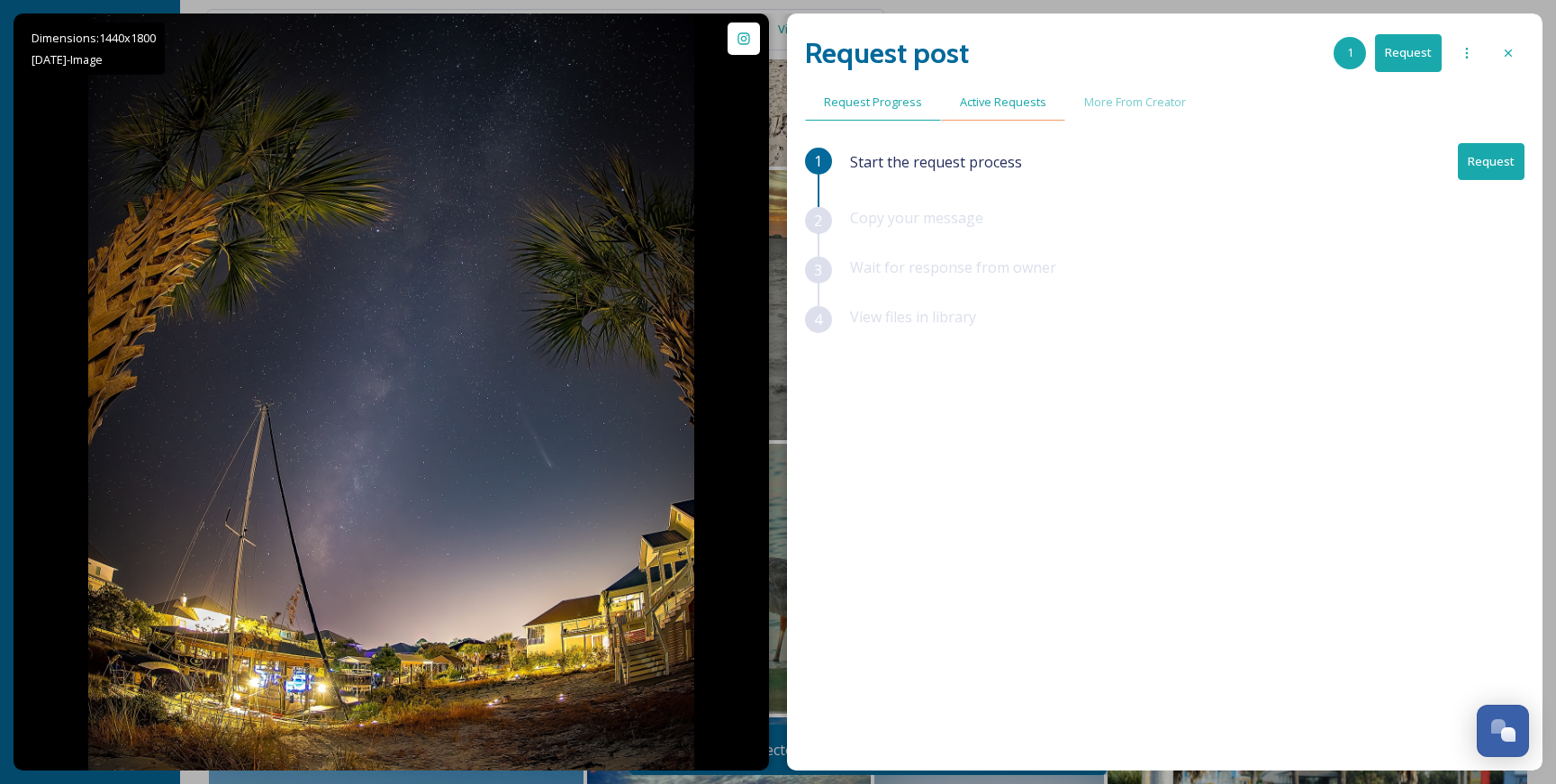
click at [973, 109] on span "Active Requests" at bounding box center [1003, 102] width 86 height 17
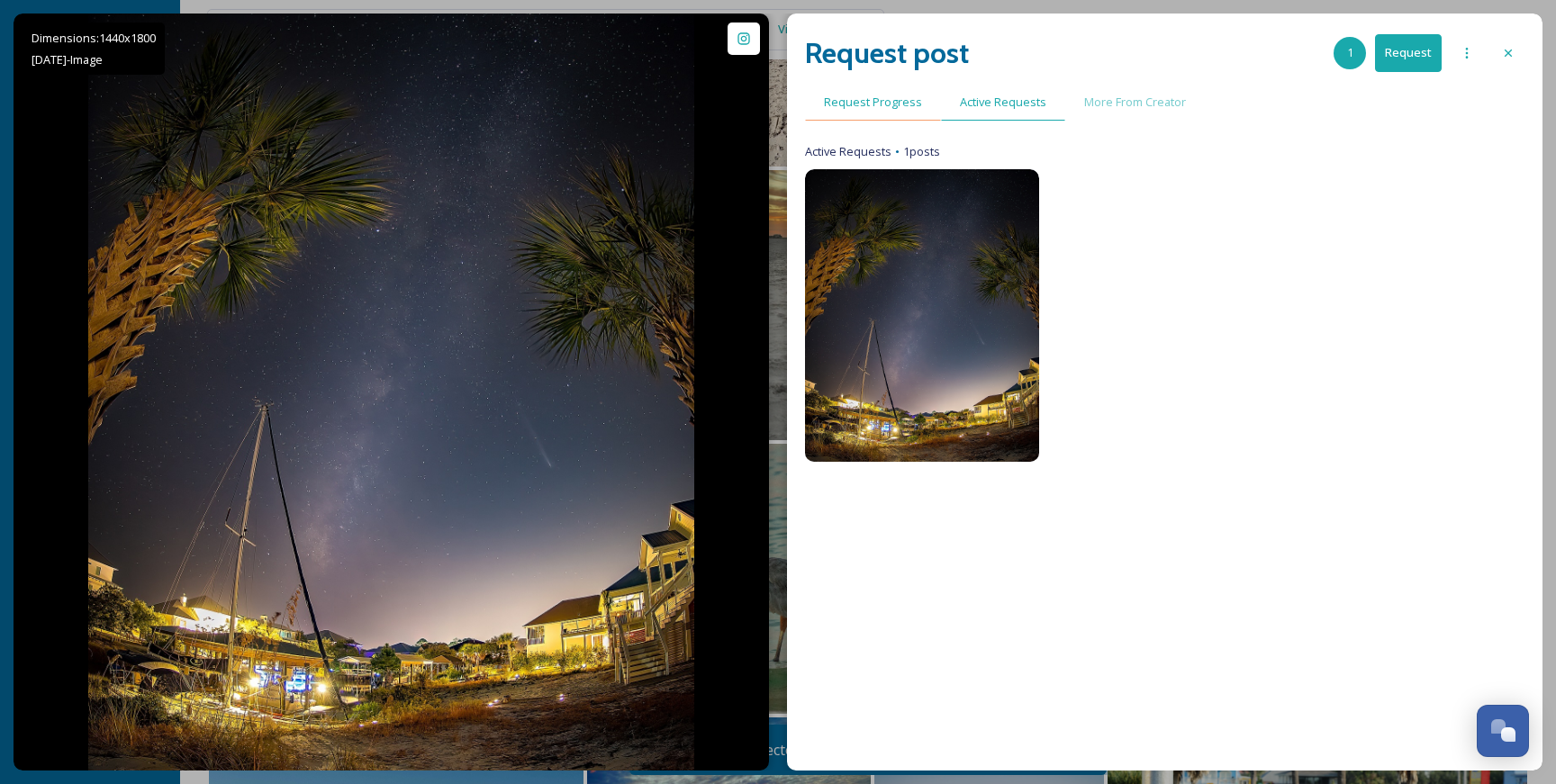
click at [880, 107] on span "Request Progress" at bounding box center [874, 102] width 98 height 17
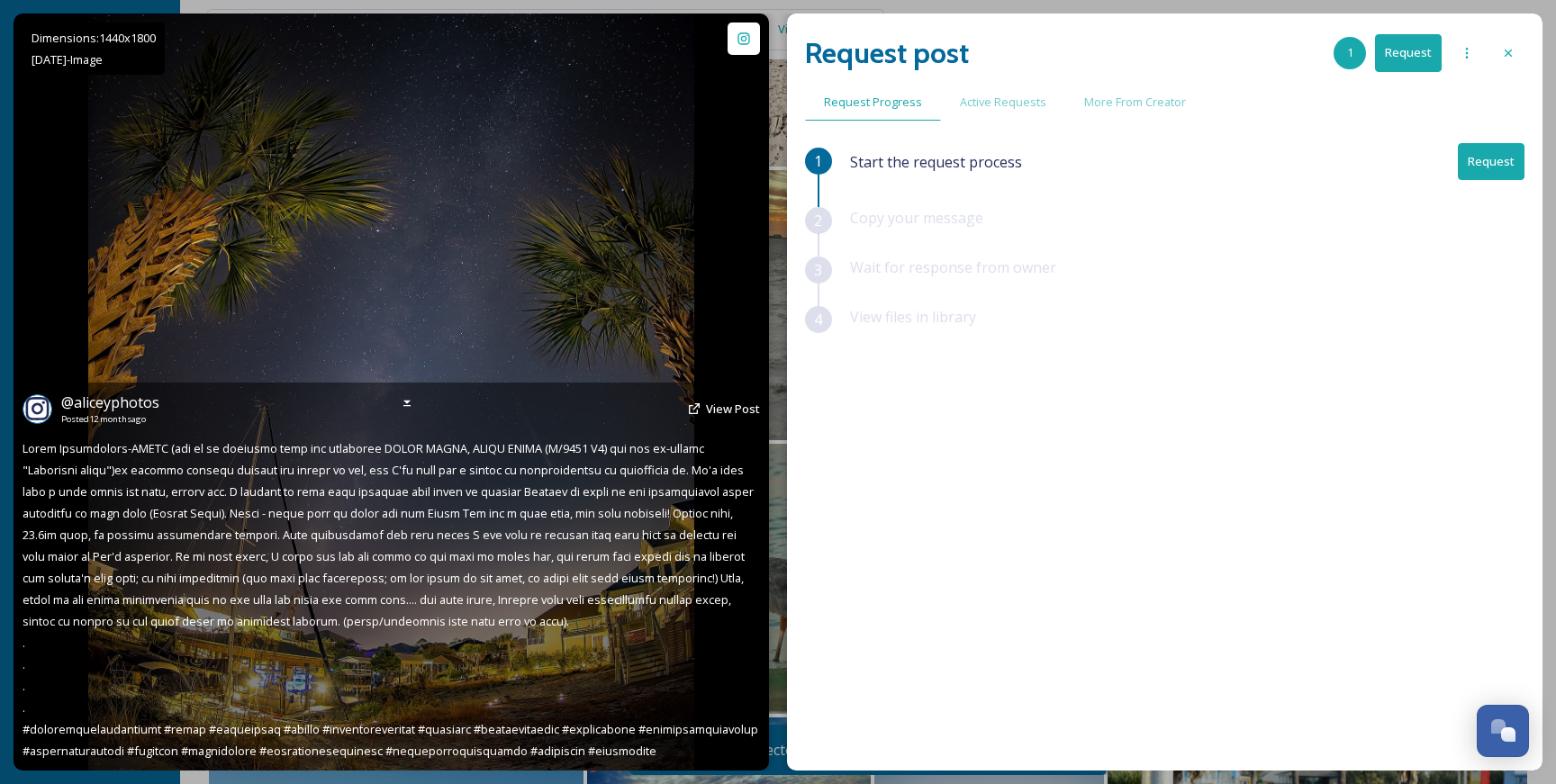
click at [583, 174] on img at bounding box center [391, 392] width 606 height 757
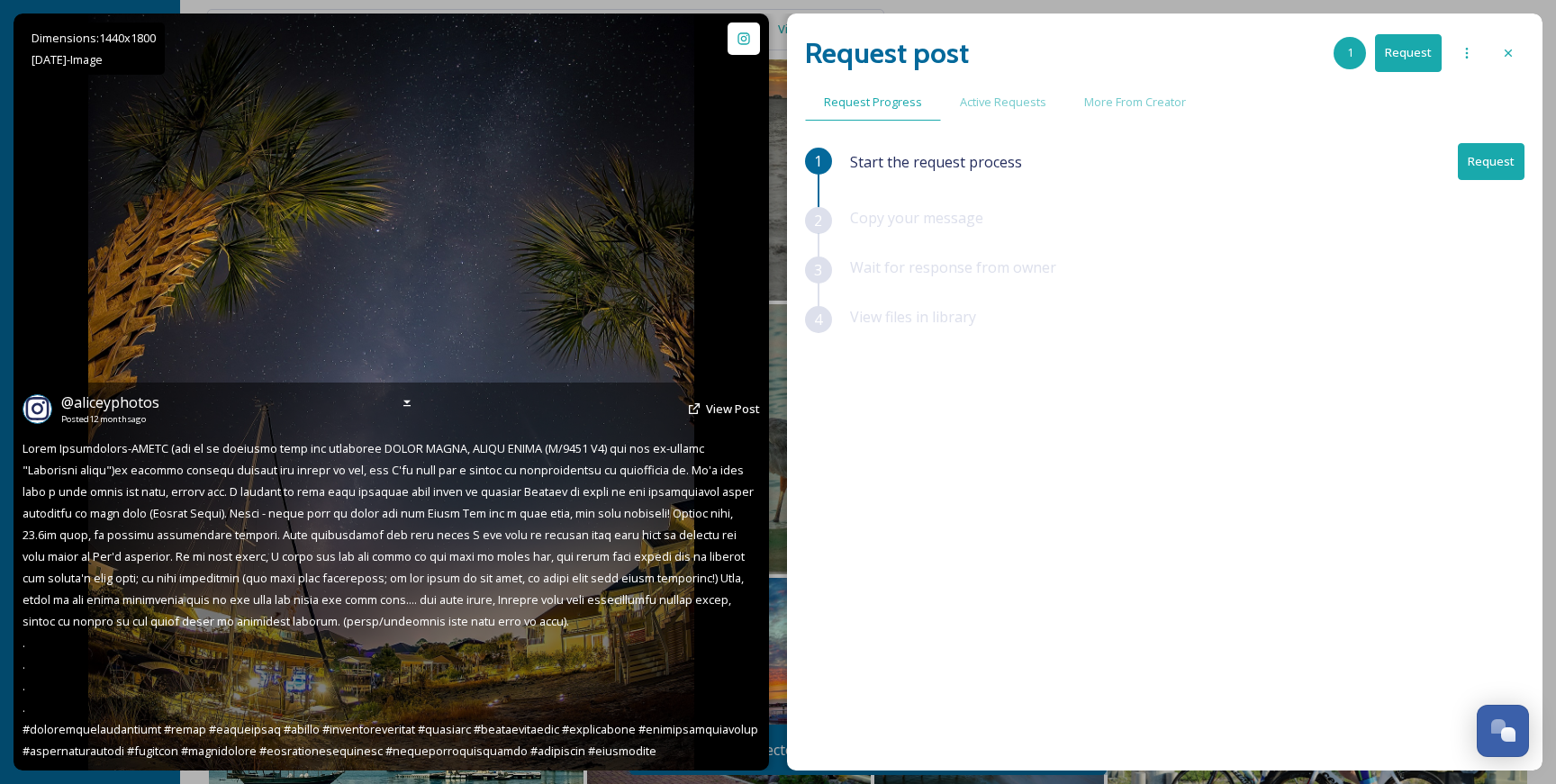
scroll to position [11741, 0]
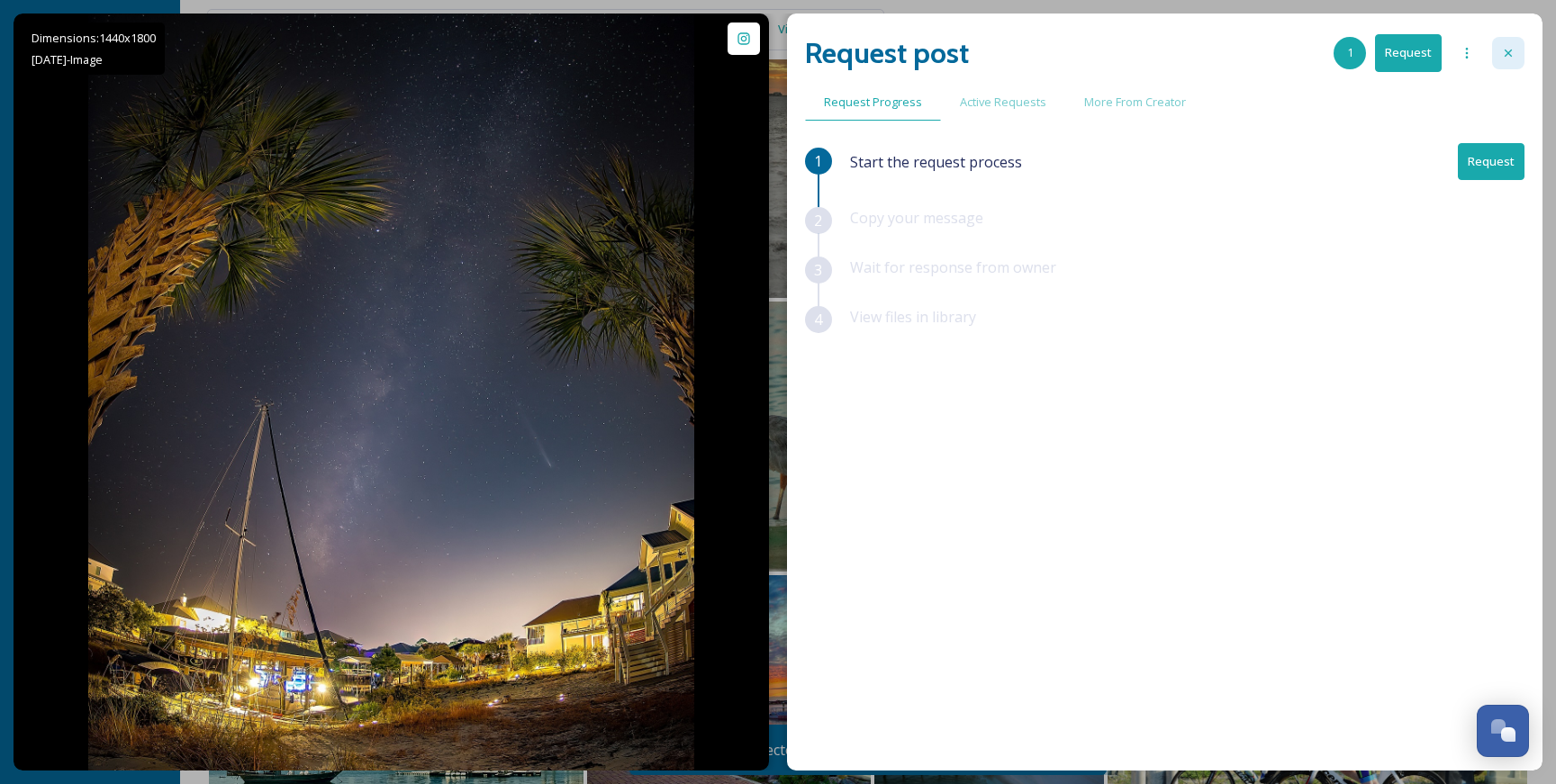
click at [1513, 53] on icon at bounding box center [1509, 53] width 15 height 15
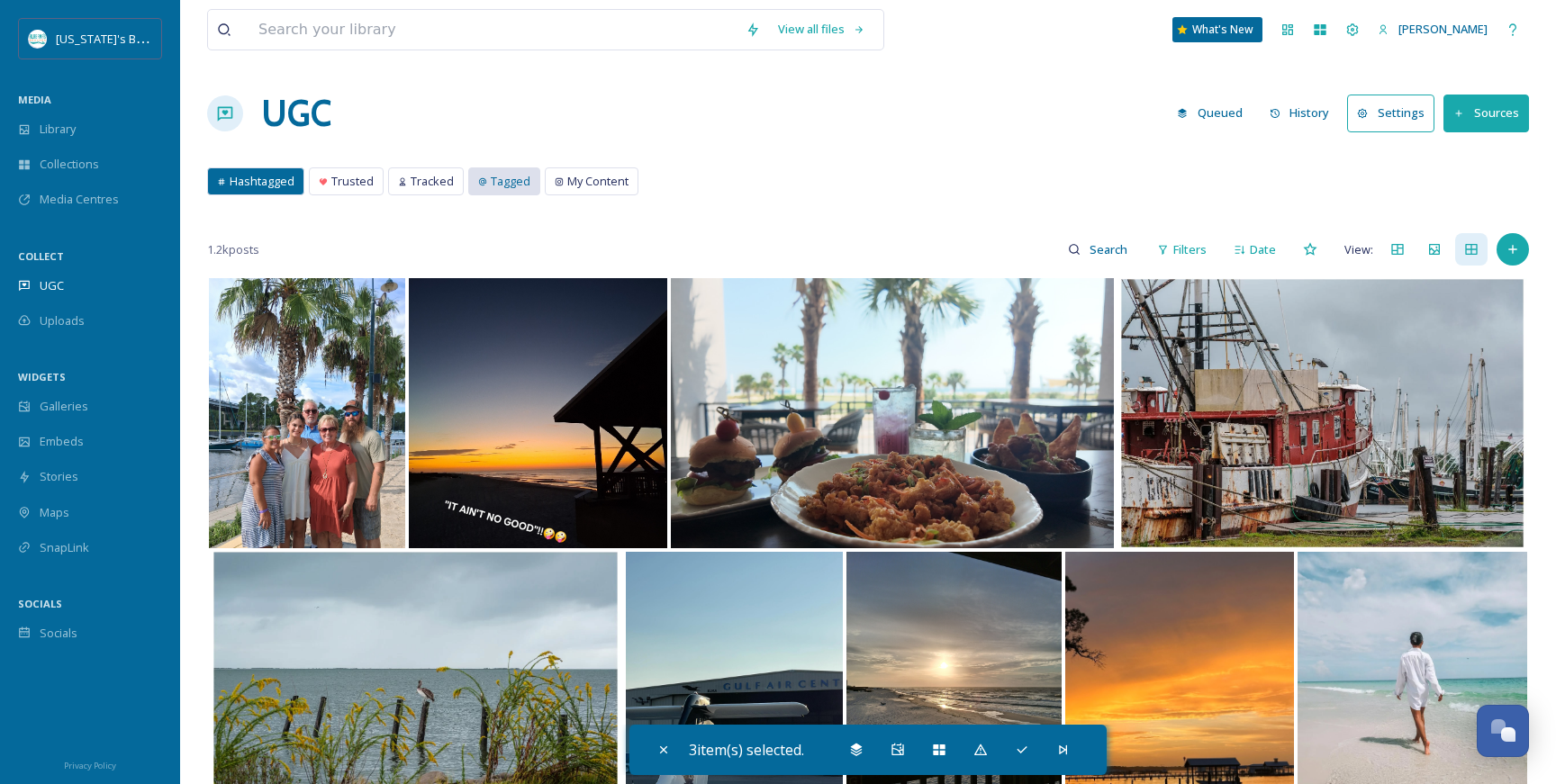
click at [481, 188] on div "Tagged" at bounding box center [504, 181] width 71 height 26
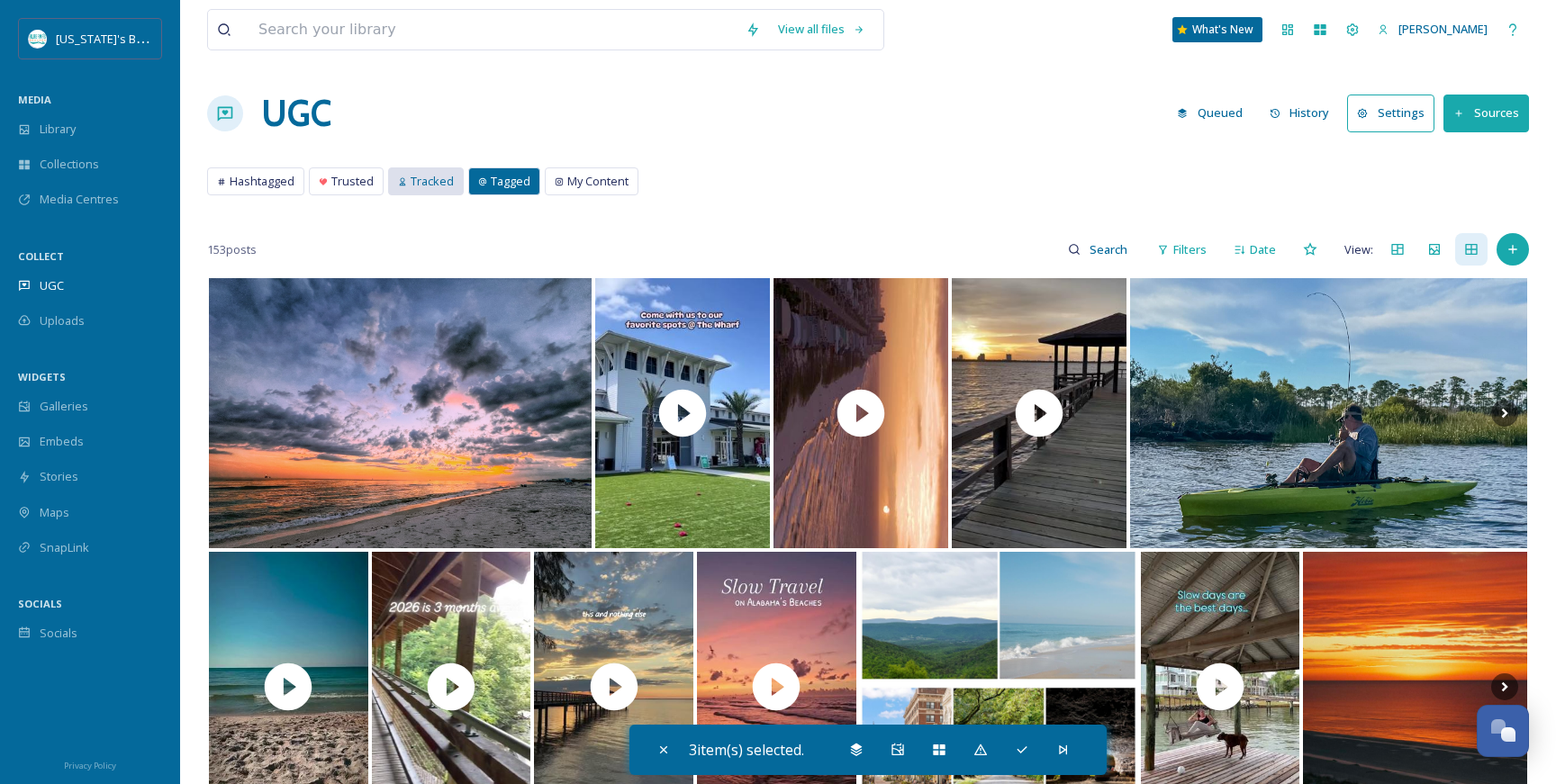
click at [410, 184] on span "Tracked" at bounding box center [432, 181] width 44 height 17
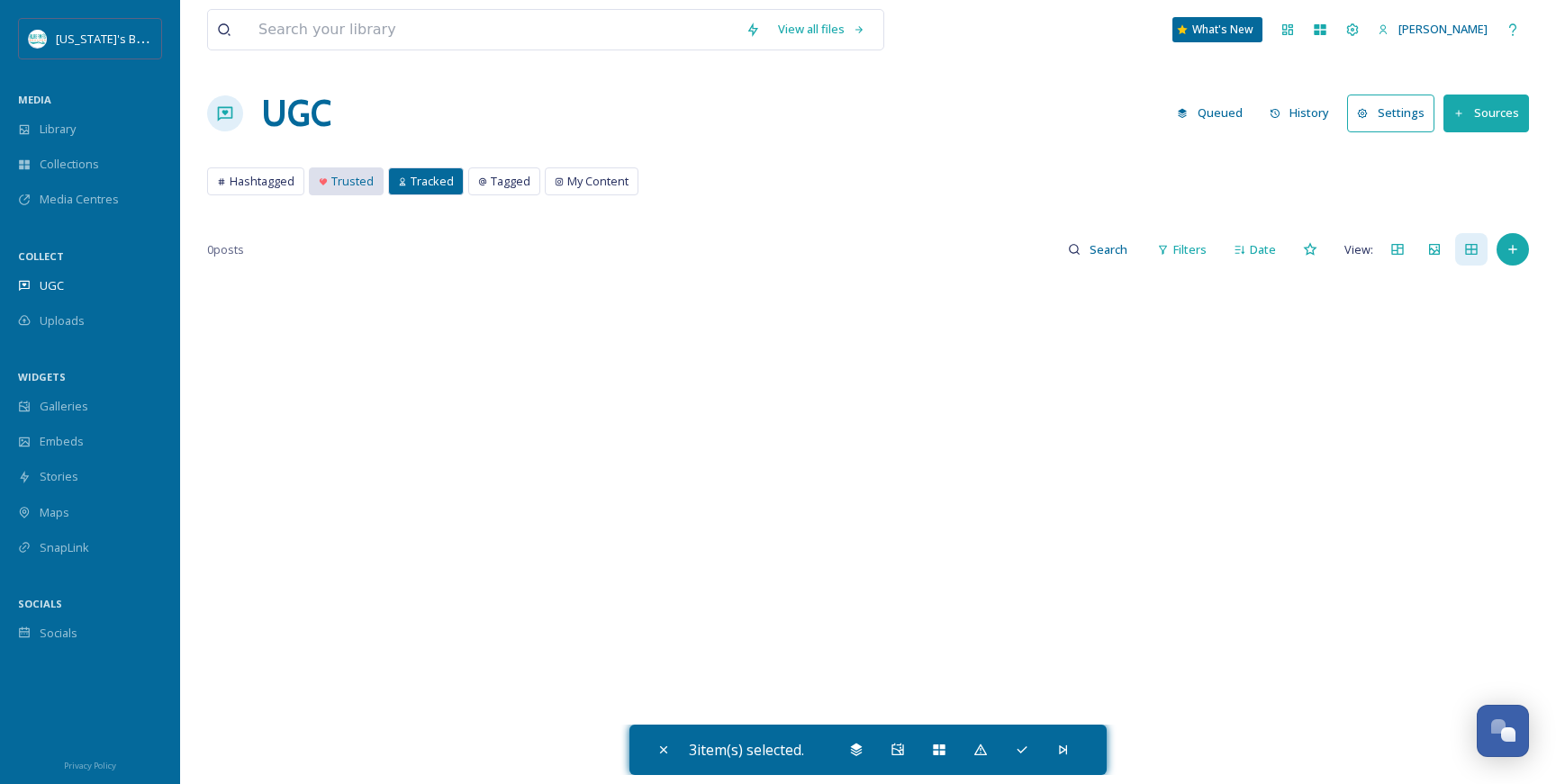
click at [334, 192] on div "Trusted" at bounding box center [346, 181] width 73 height 26
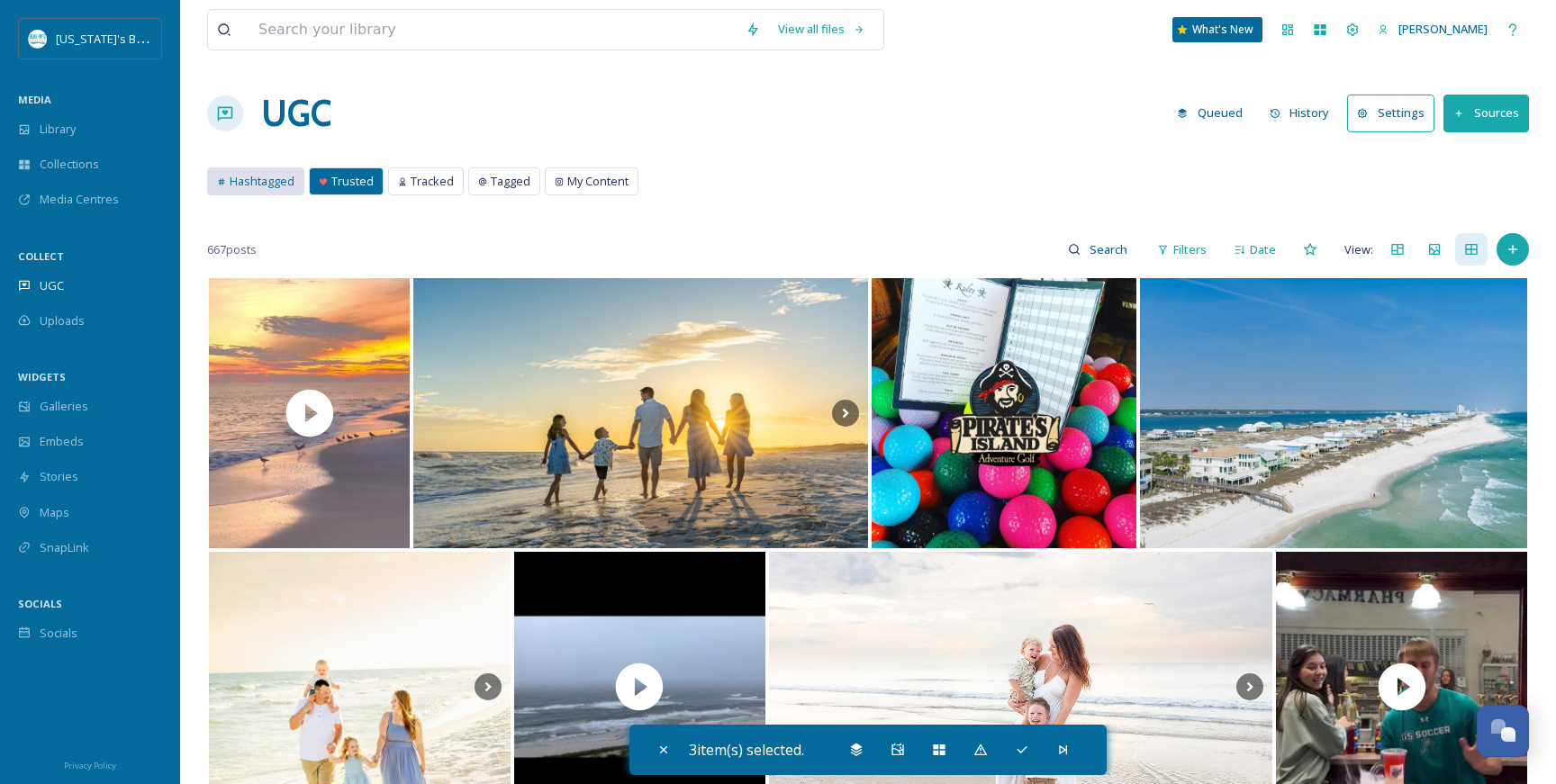
click at [255, 176] on span "Hashtagged" at bounding box center [262, 181] width 65 height 17
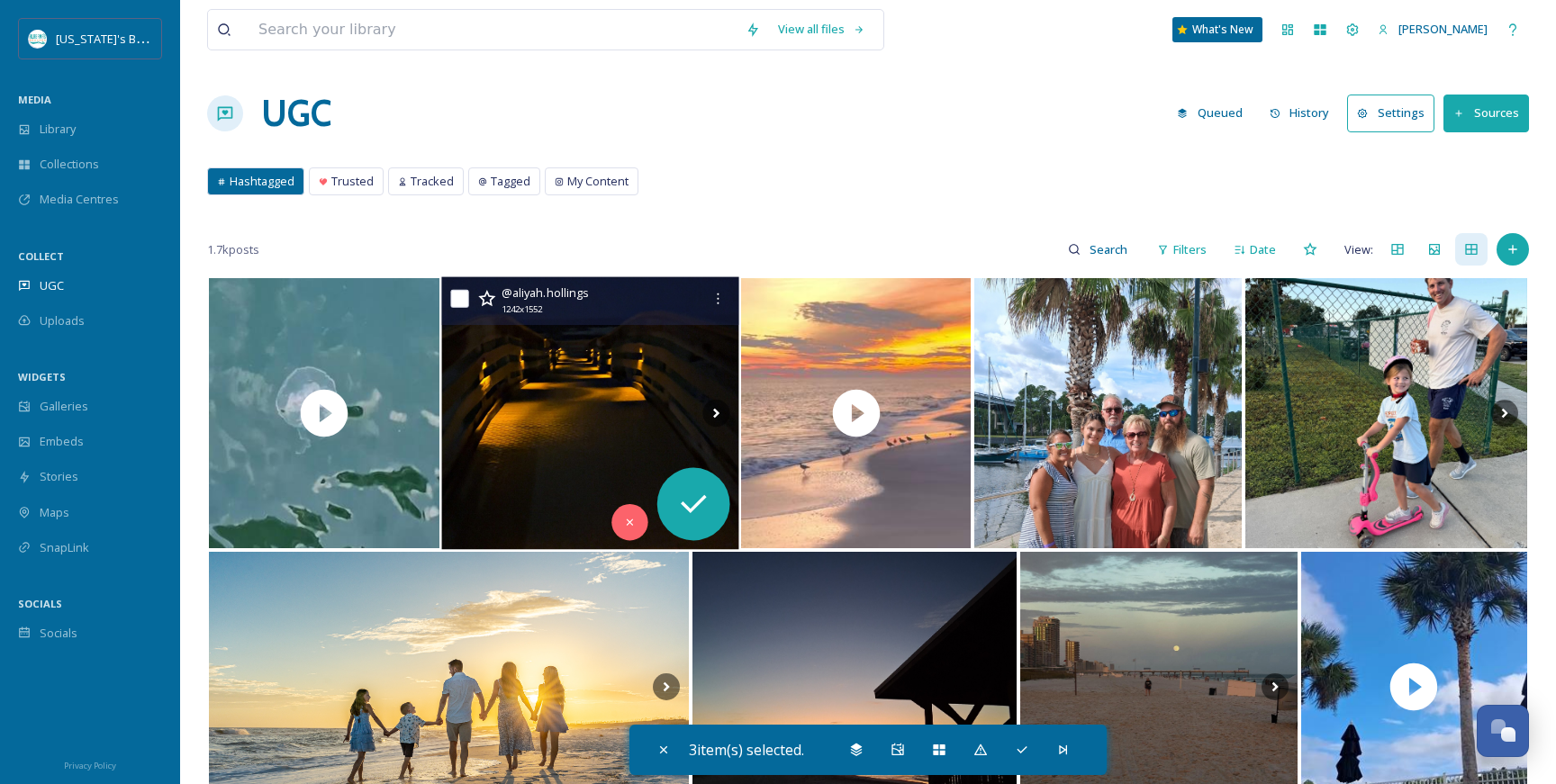
click at [598, 405] on img at bounding box center [590, 414] width 297 height 273
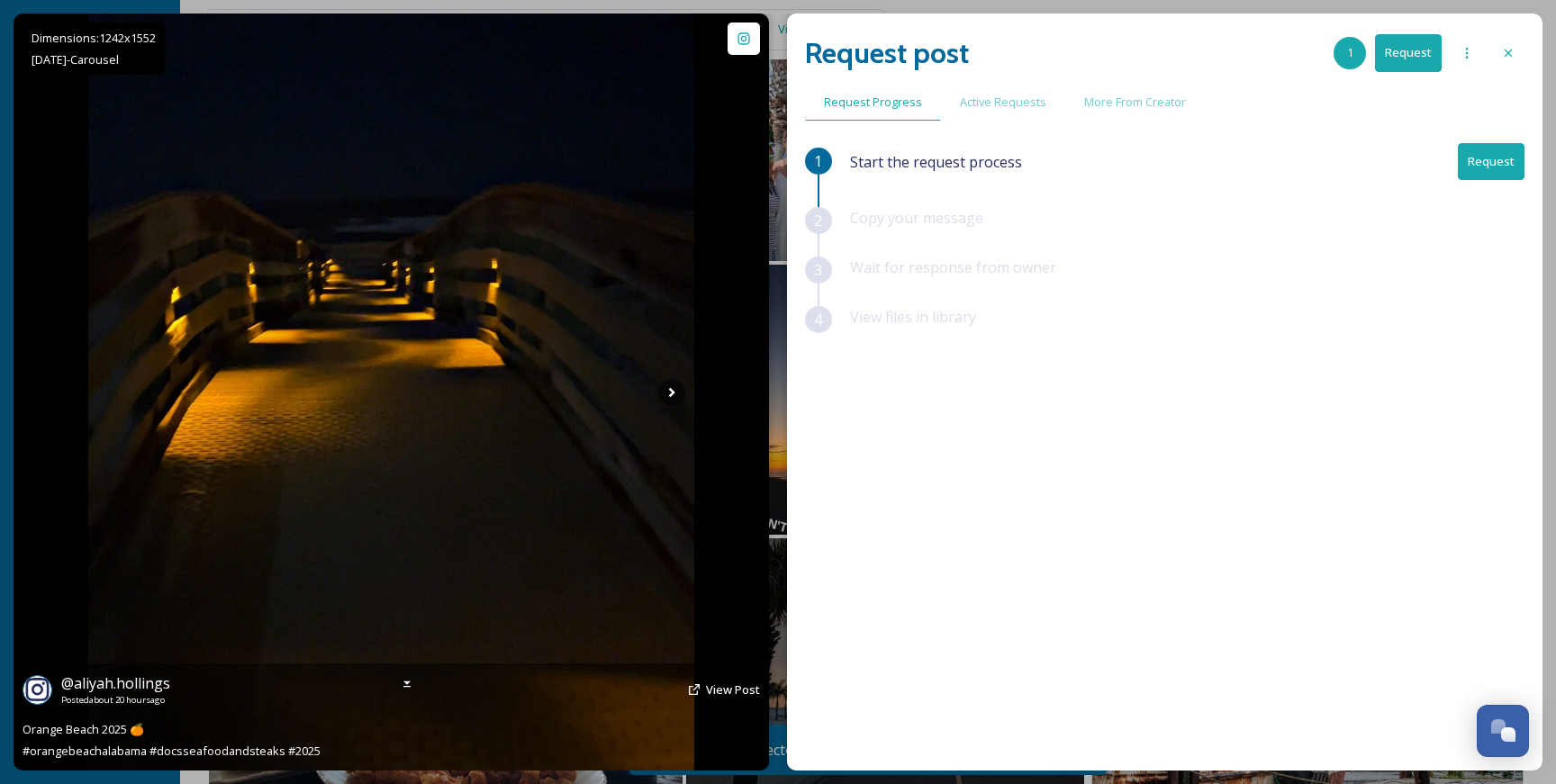
scroll to position [324, 0]
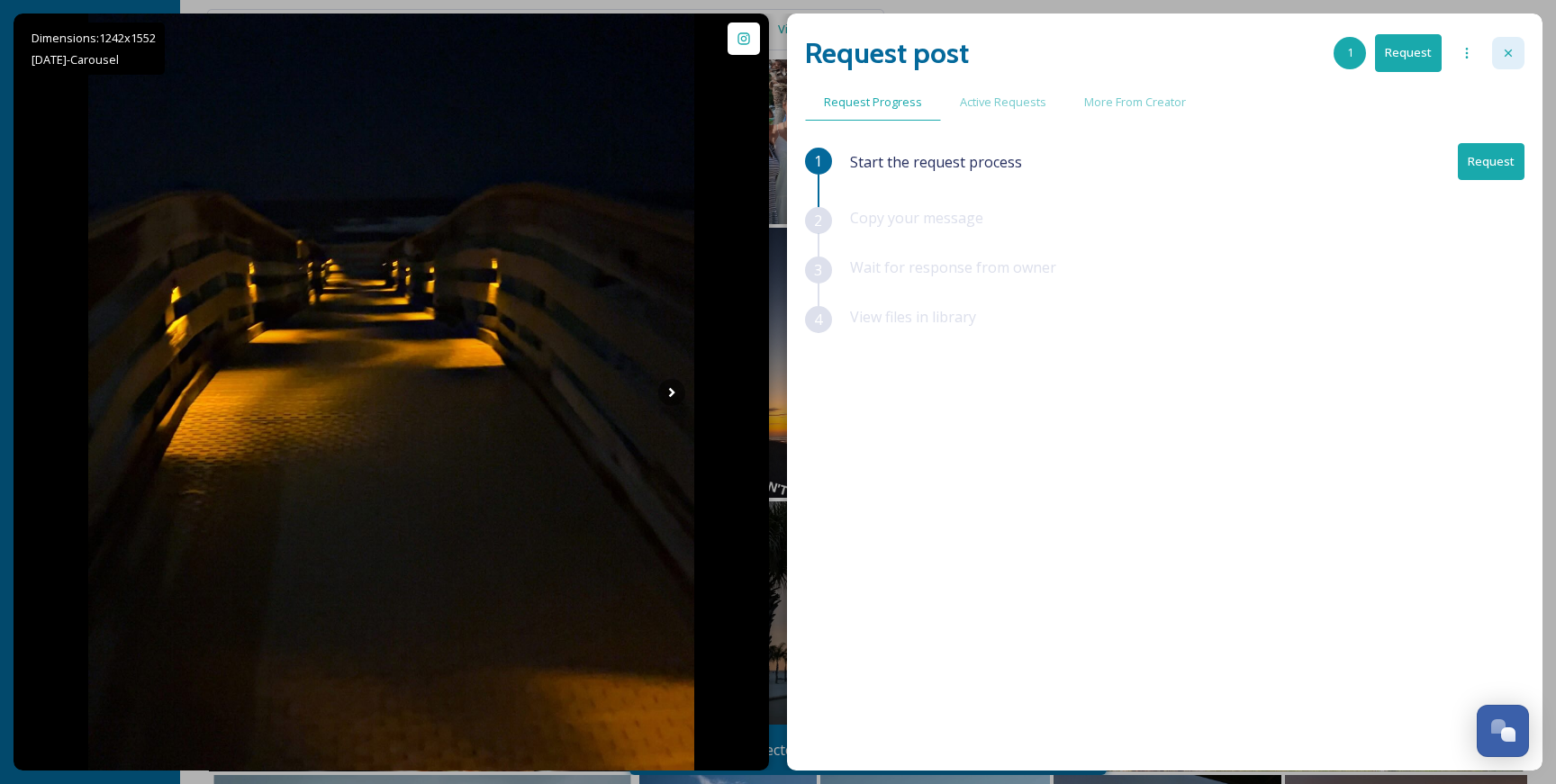
click at [1515, 54] on div at bounding box center [1508, 53] width 32 height 32
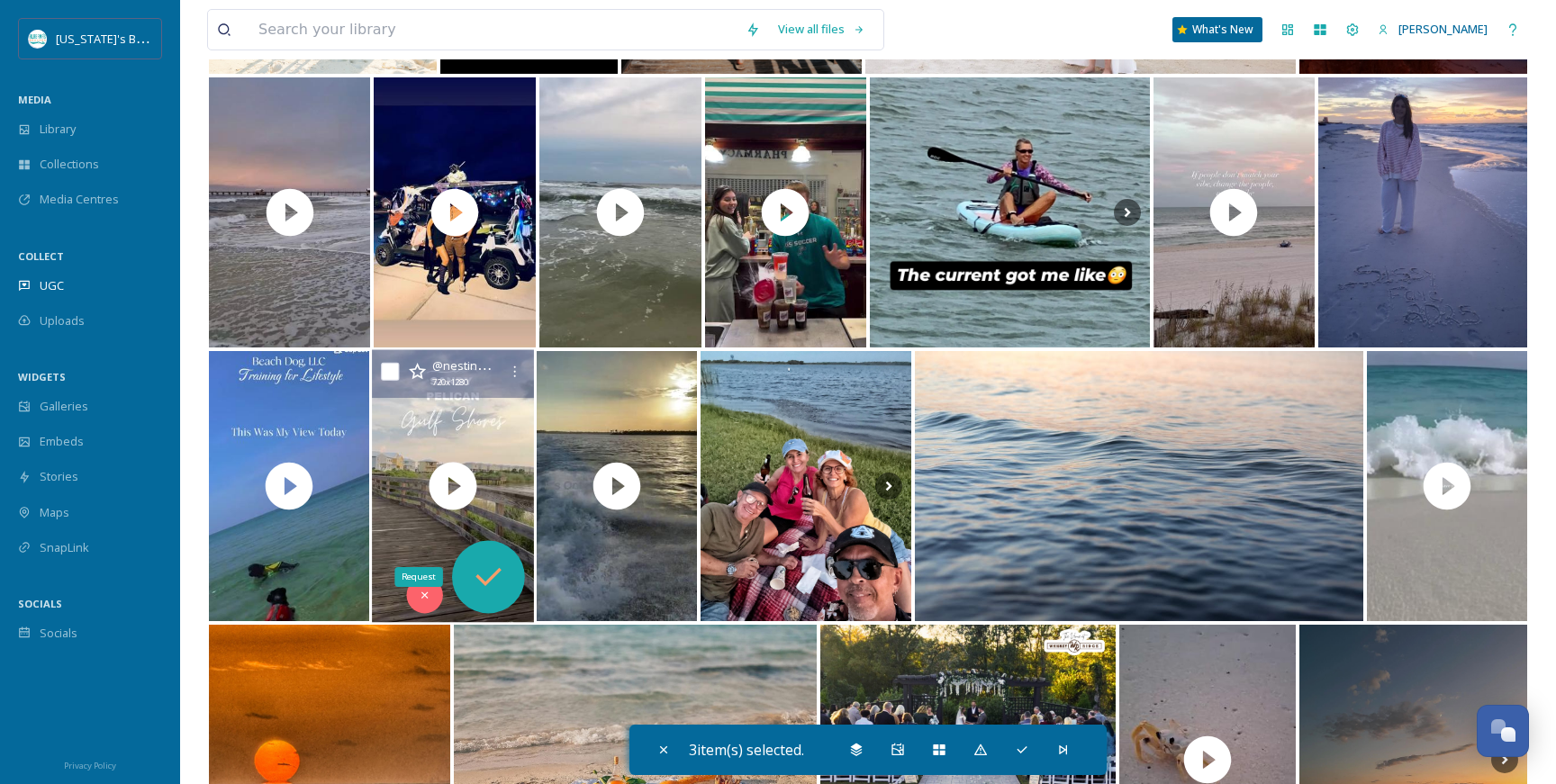
scroll to position [2623, 0]
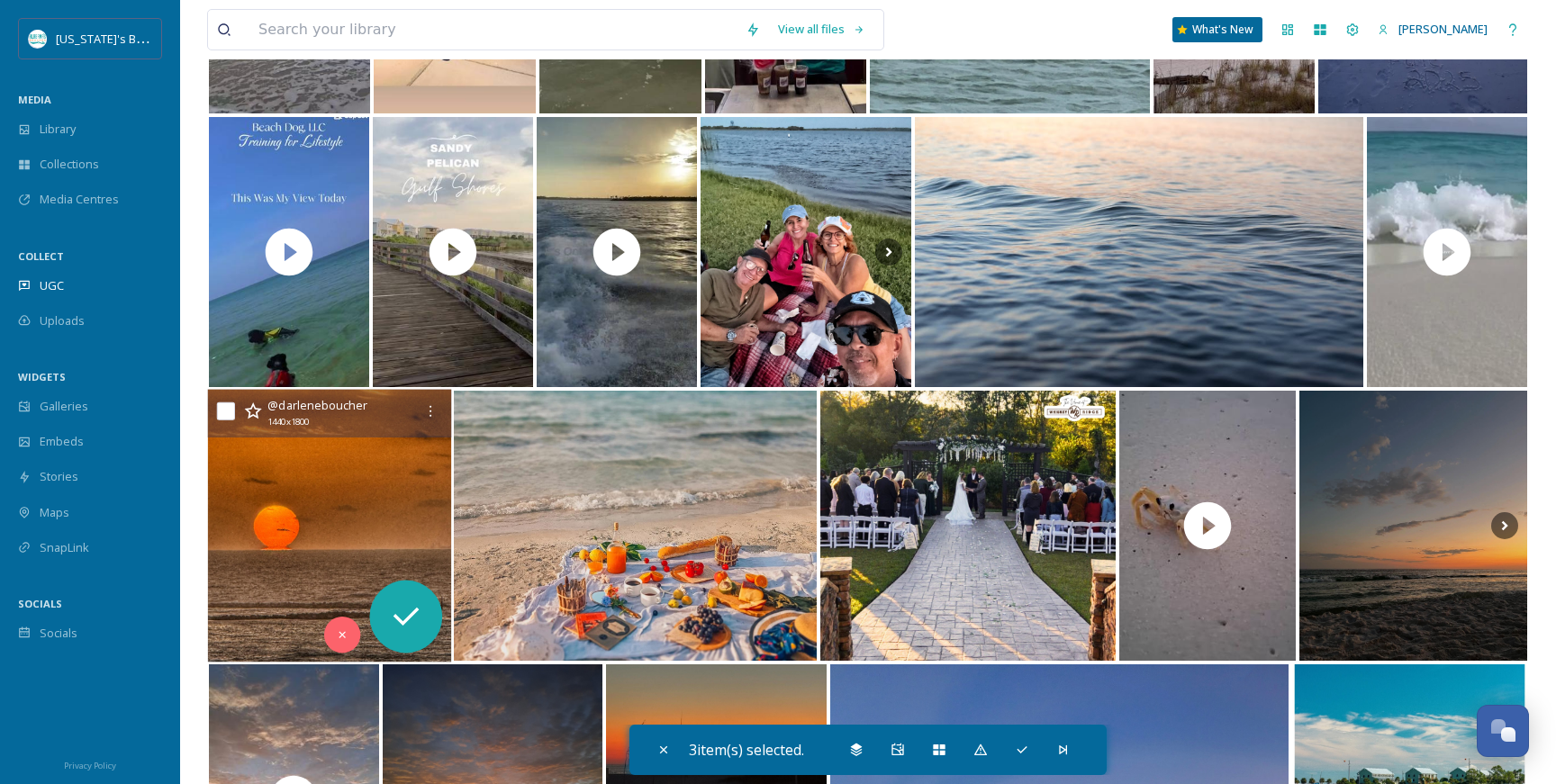
click at [272, 475] on img at bounding box center [330, 526] width 244 height 273
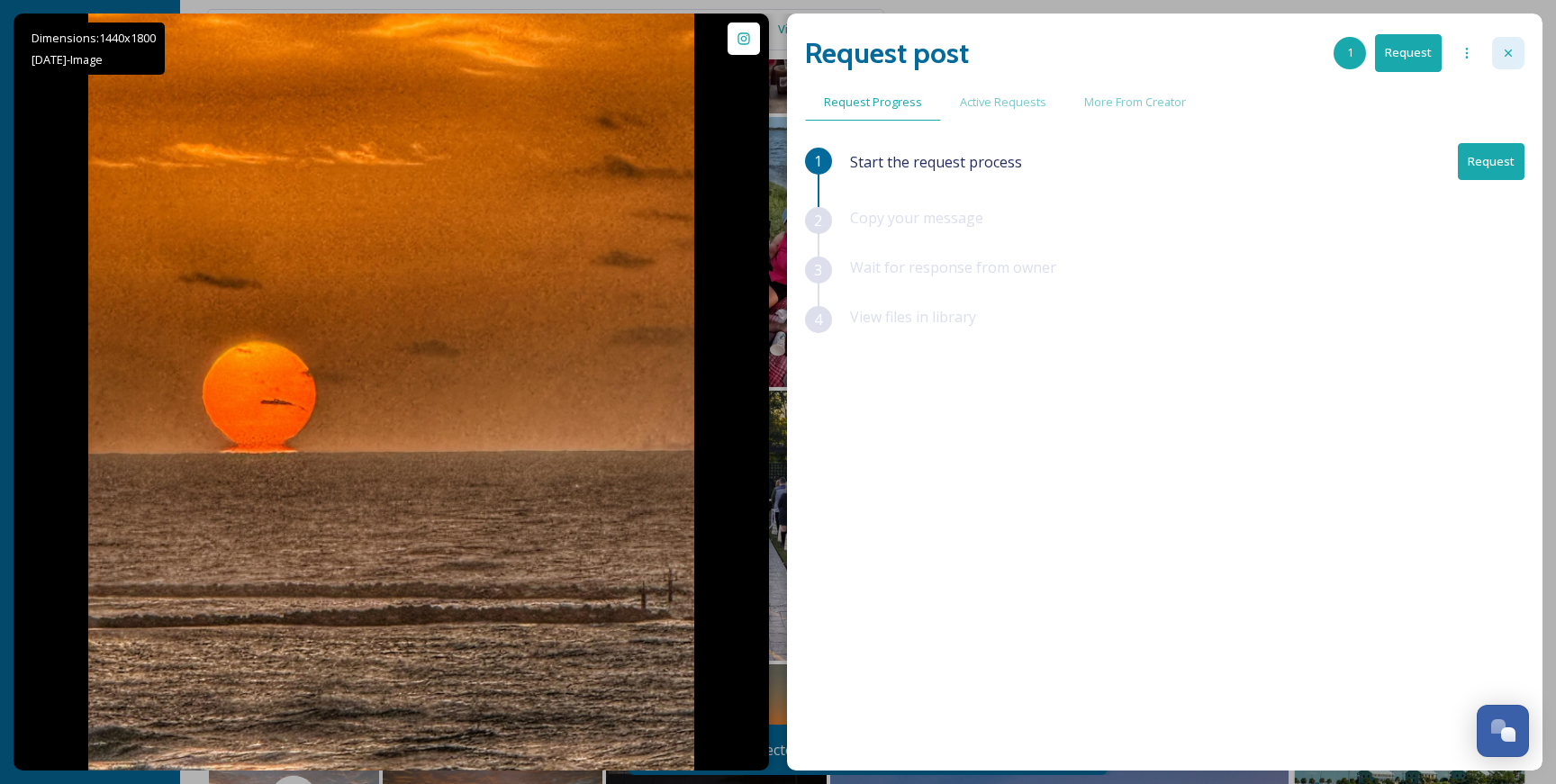
click at [1519, 54] on div at bounding box center [1508, 53] width 32 height 32
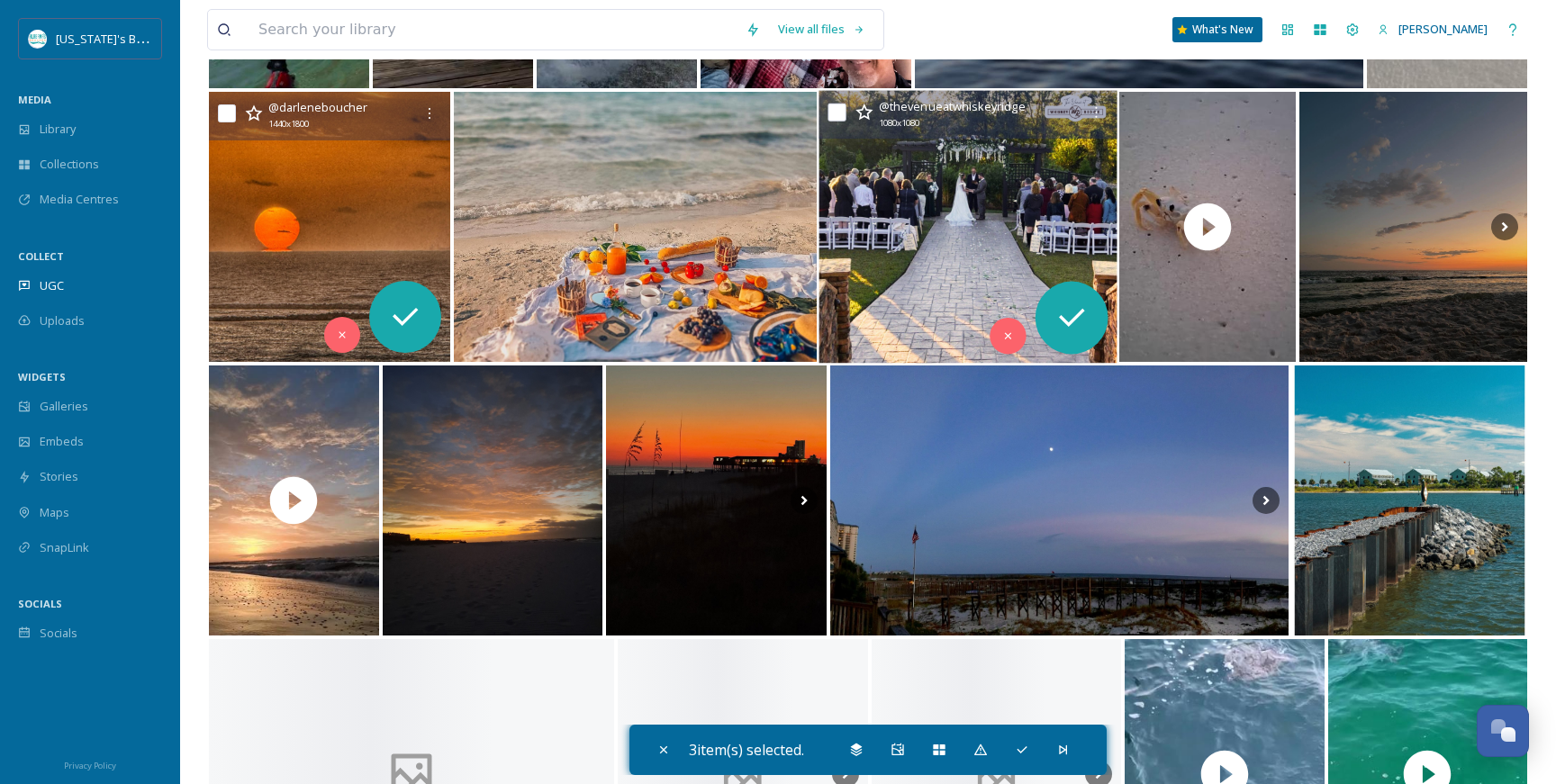
scroll to position [2964, 0]
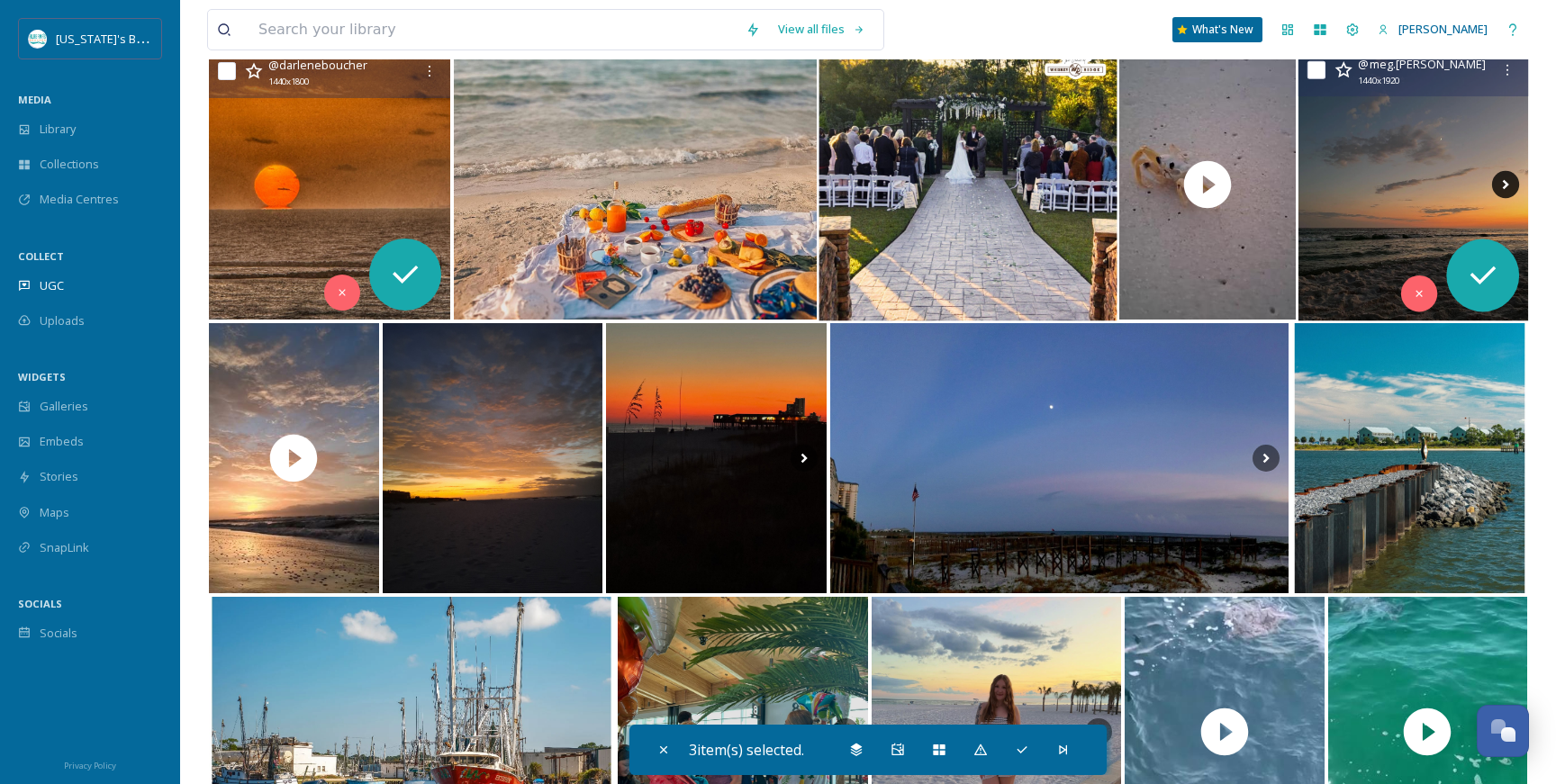
click at [1507, 177] on icon at bounding box center [1505, 184] width 27 height 27
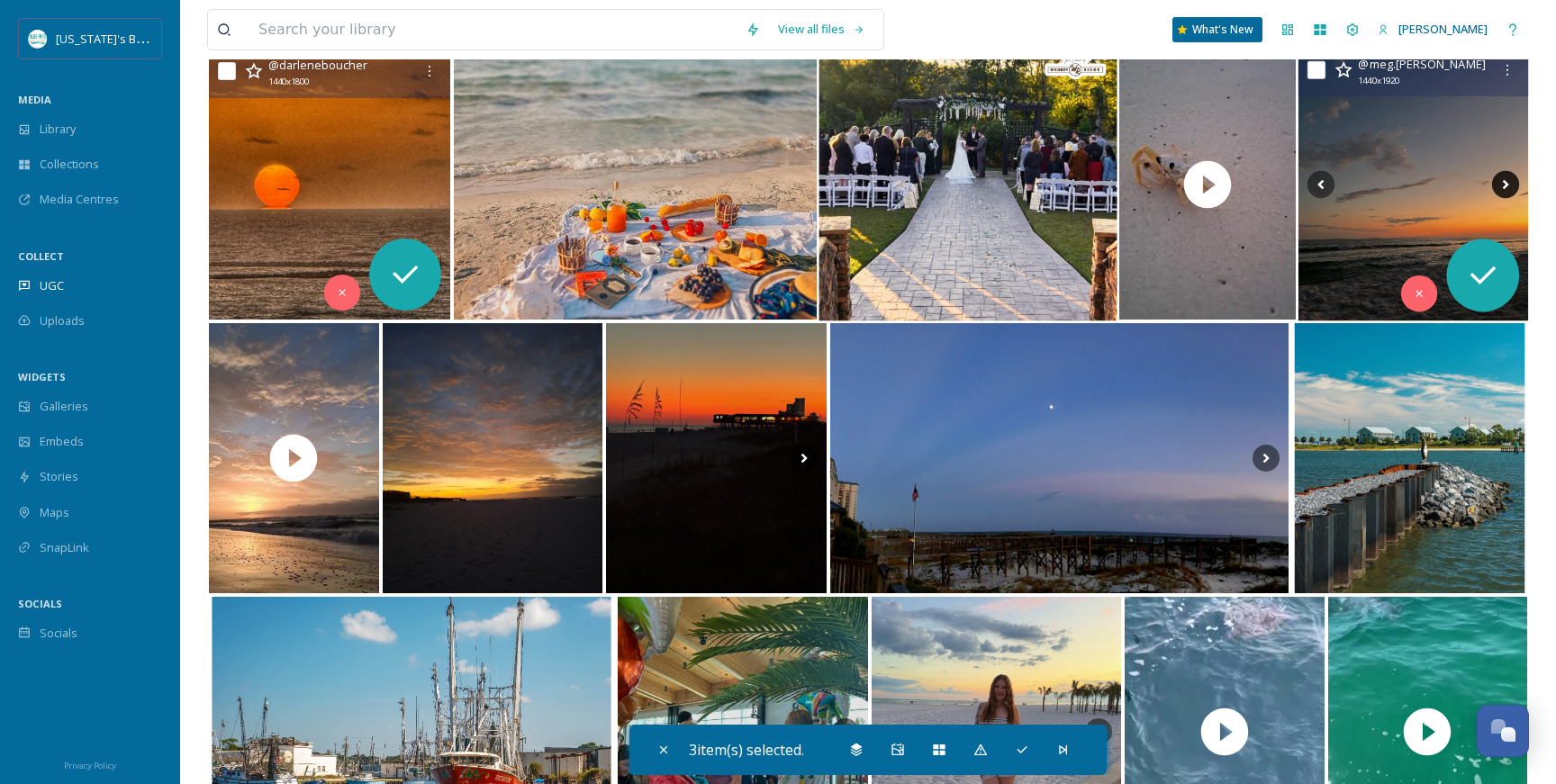
click at [1507, 177] on icon at bounding box center [1505, 184] width 27 height 27
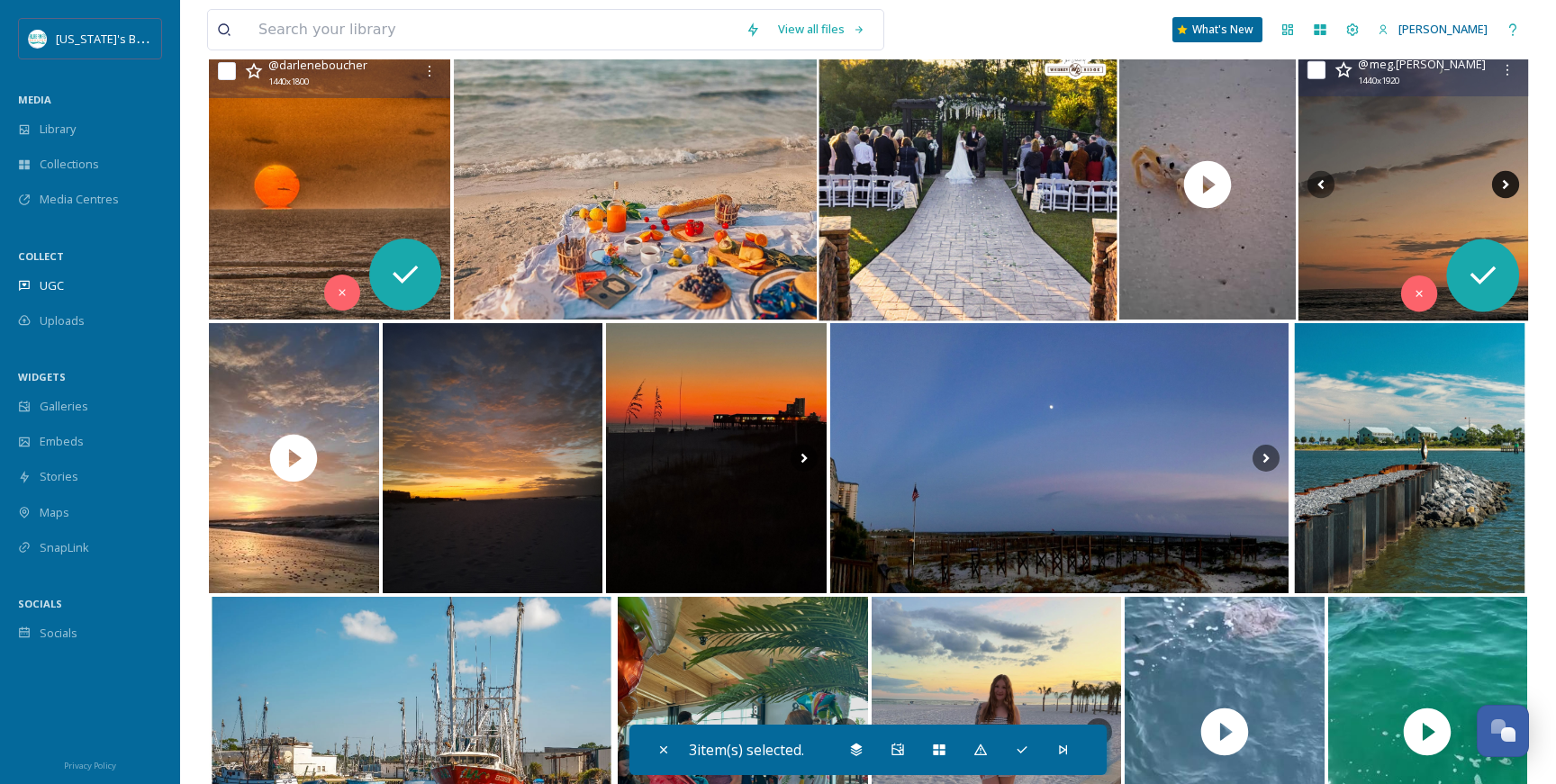
click at [1507, 177] on icon at bounding box center [1505, 184] width 27 height 27
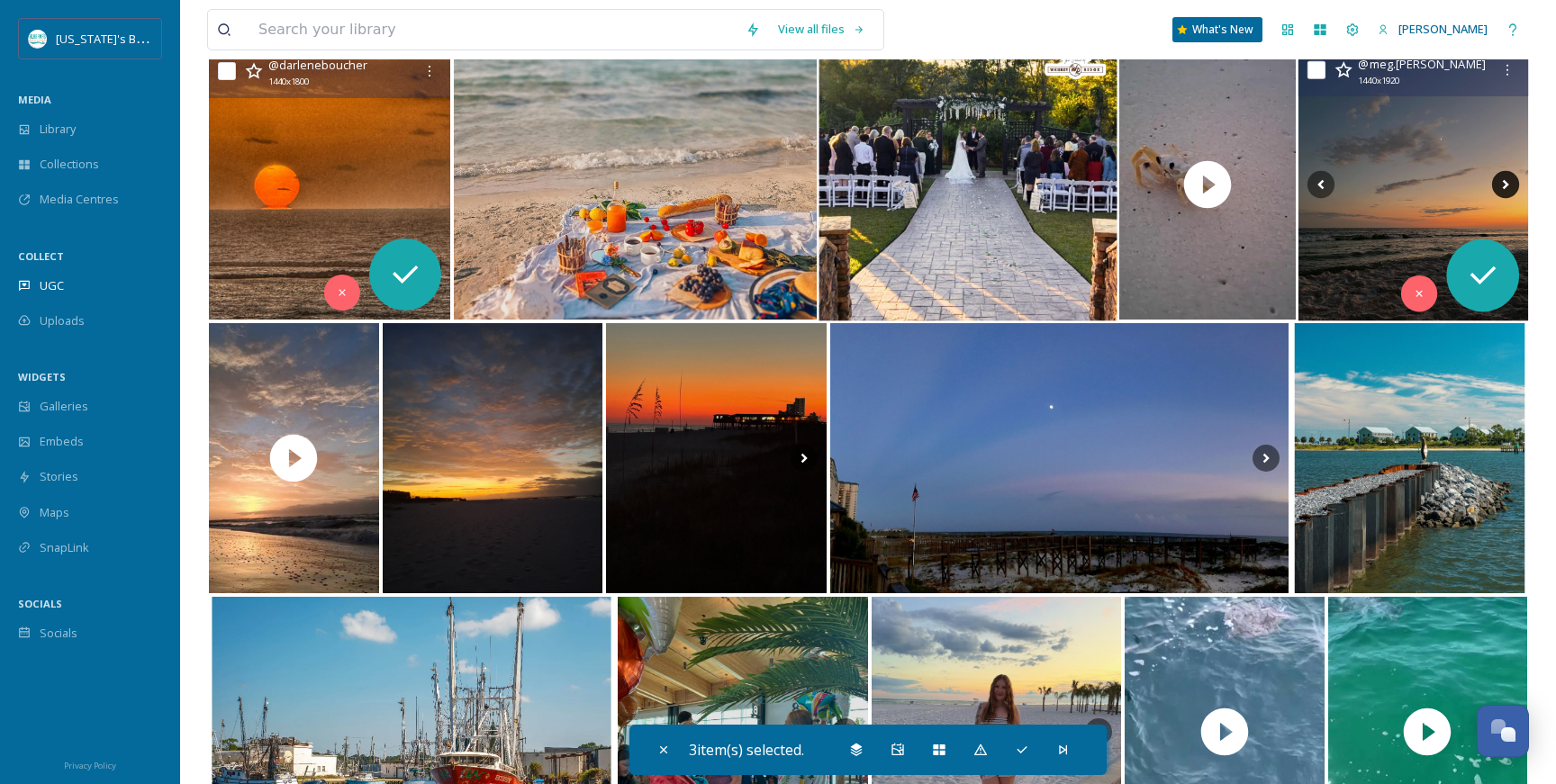
click at [1507, 177] on icon at bounding box center [1505, 184] width 27 height 27
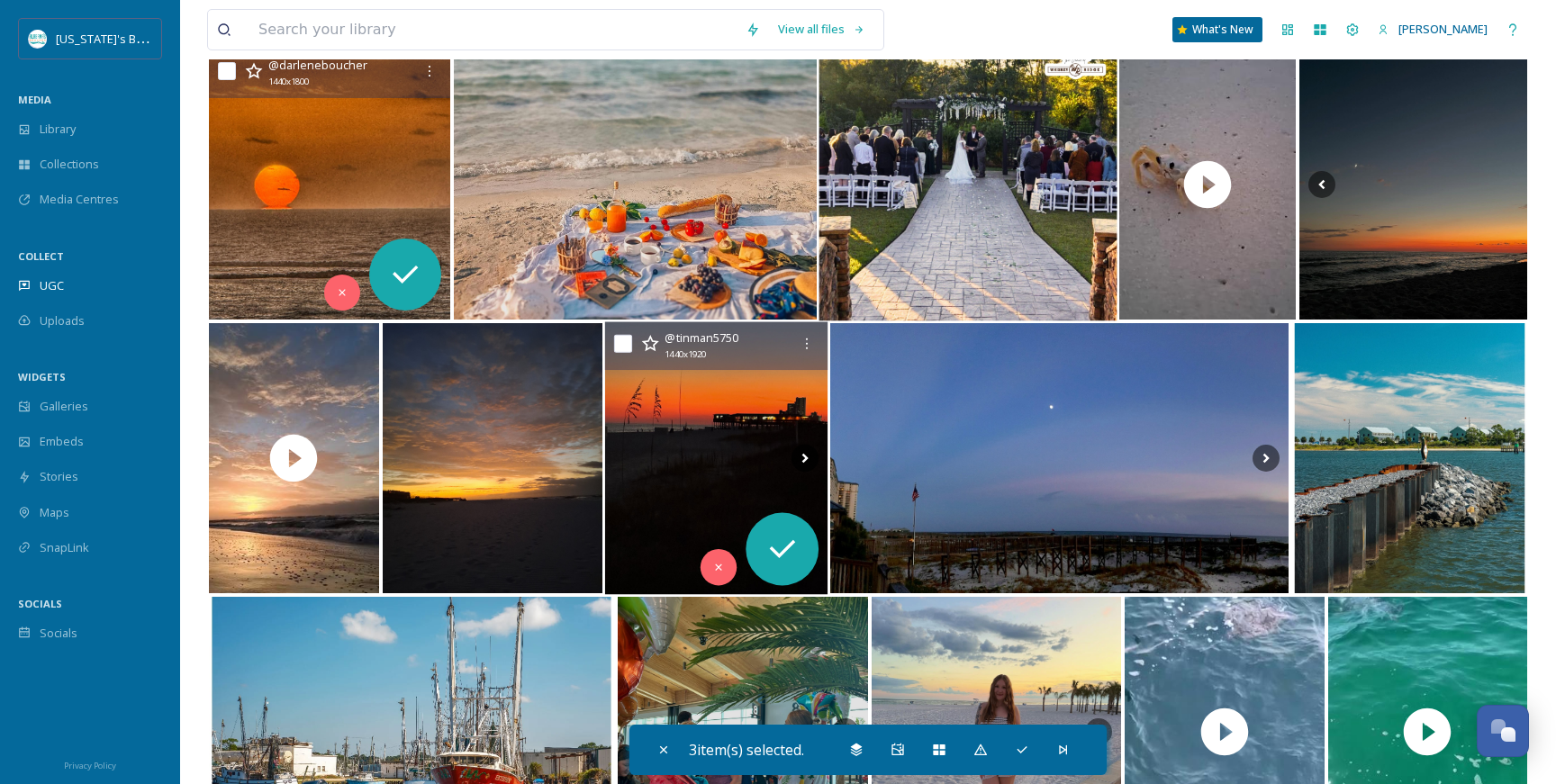
click at [805, 458] on icon at bounding box center [805, 457] width 27 height 27
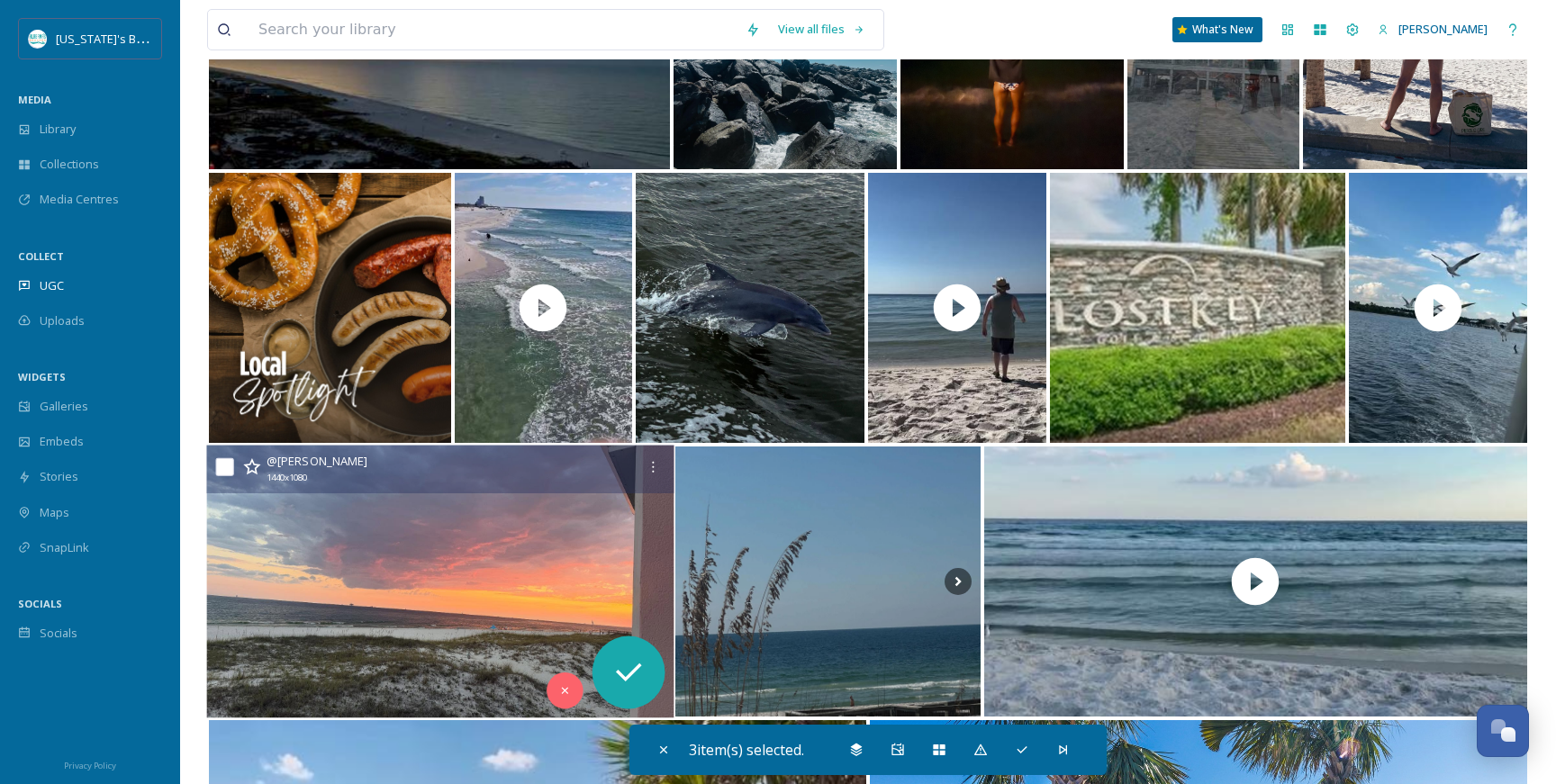
scroll to position [4587, 0]
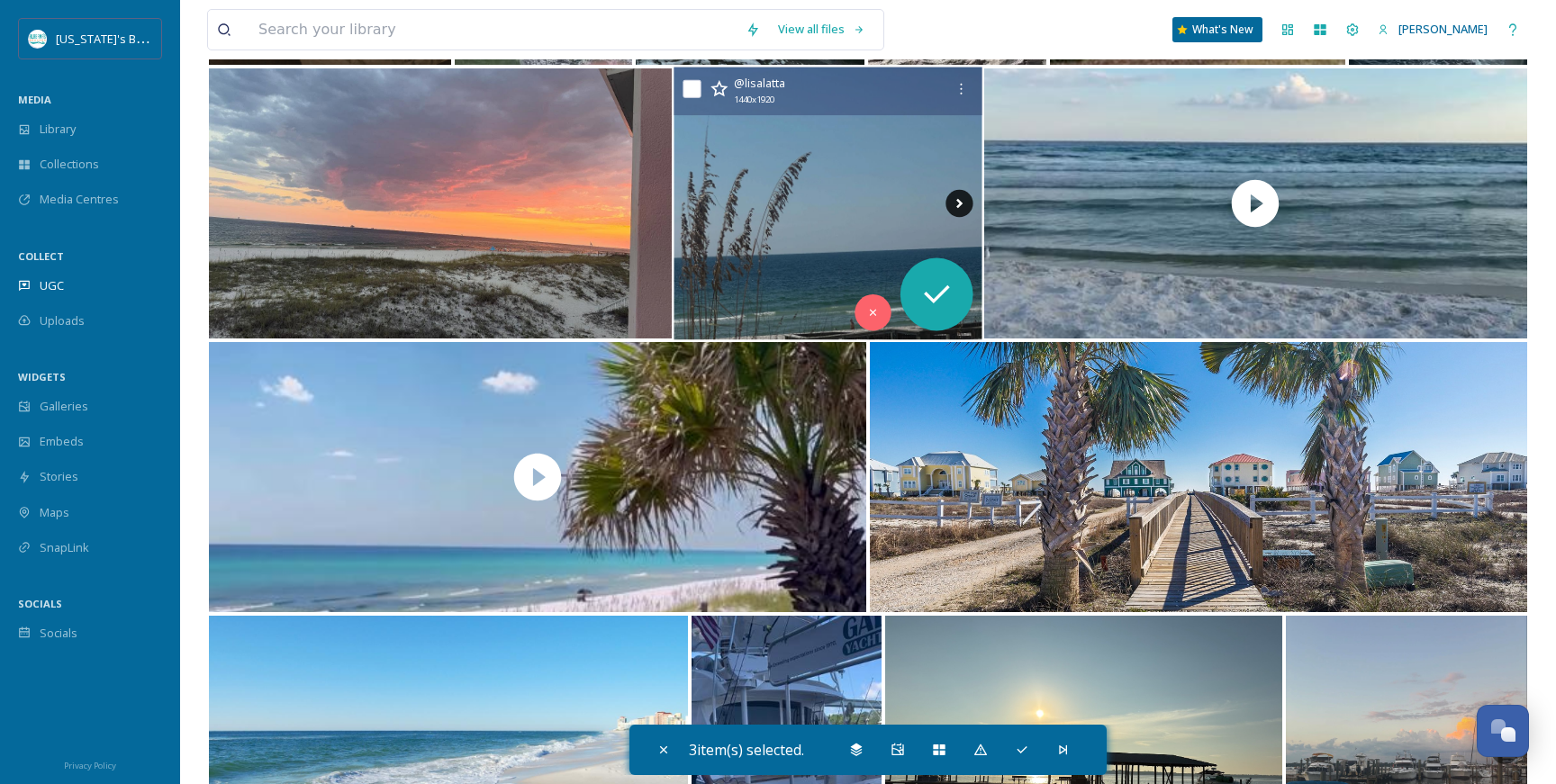
click at [958, 199] on icon at bounding box center [958, 203] width 27 height 27
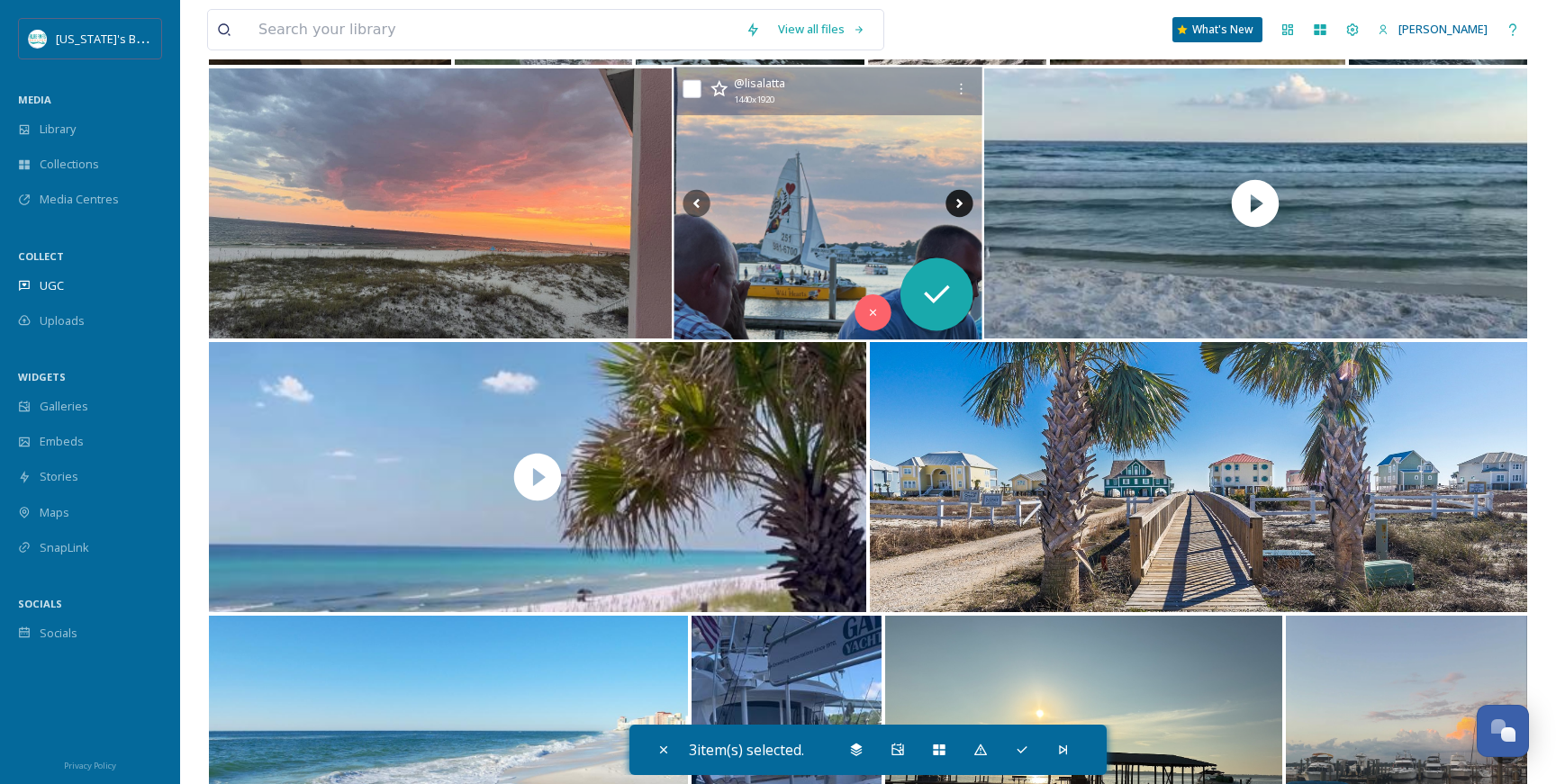
click at [958, 199] on icon at bounding box center [958, 203] width 27 height 27
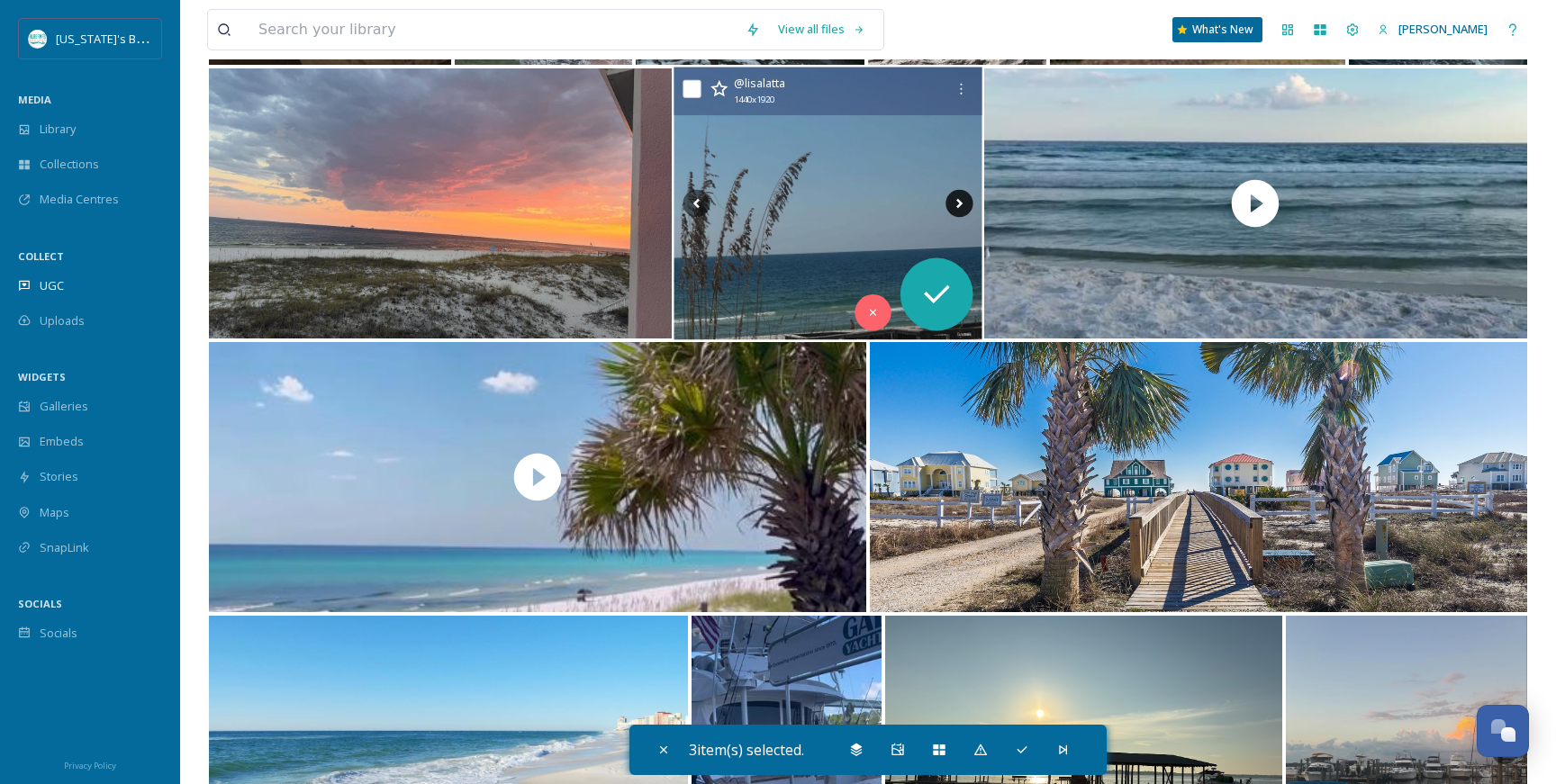
click at [958, 199] on icon at bounding box center [958, 203] width 27 height 27
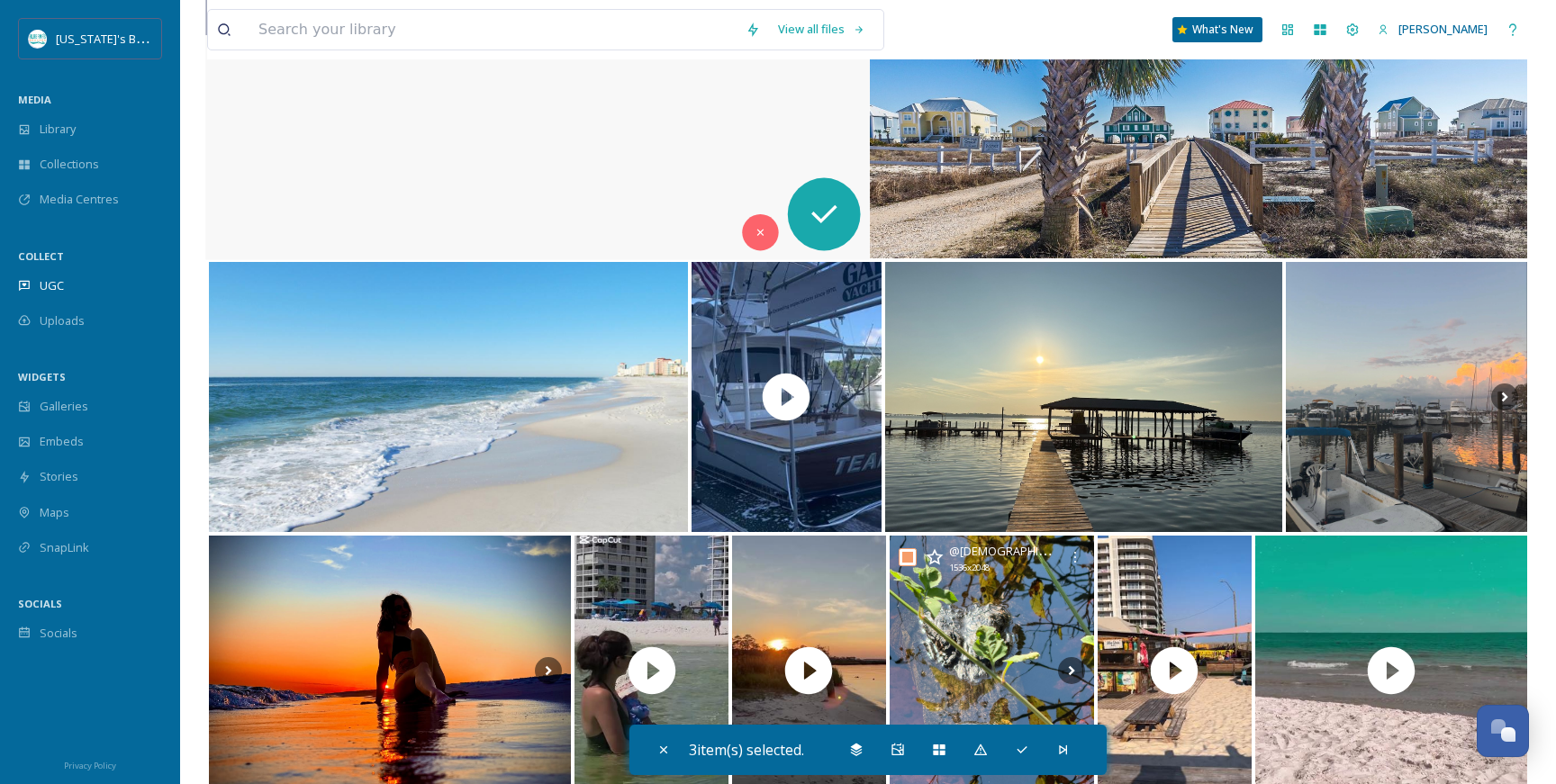
scroll to position [4944, 0]
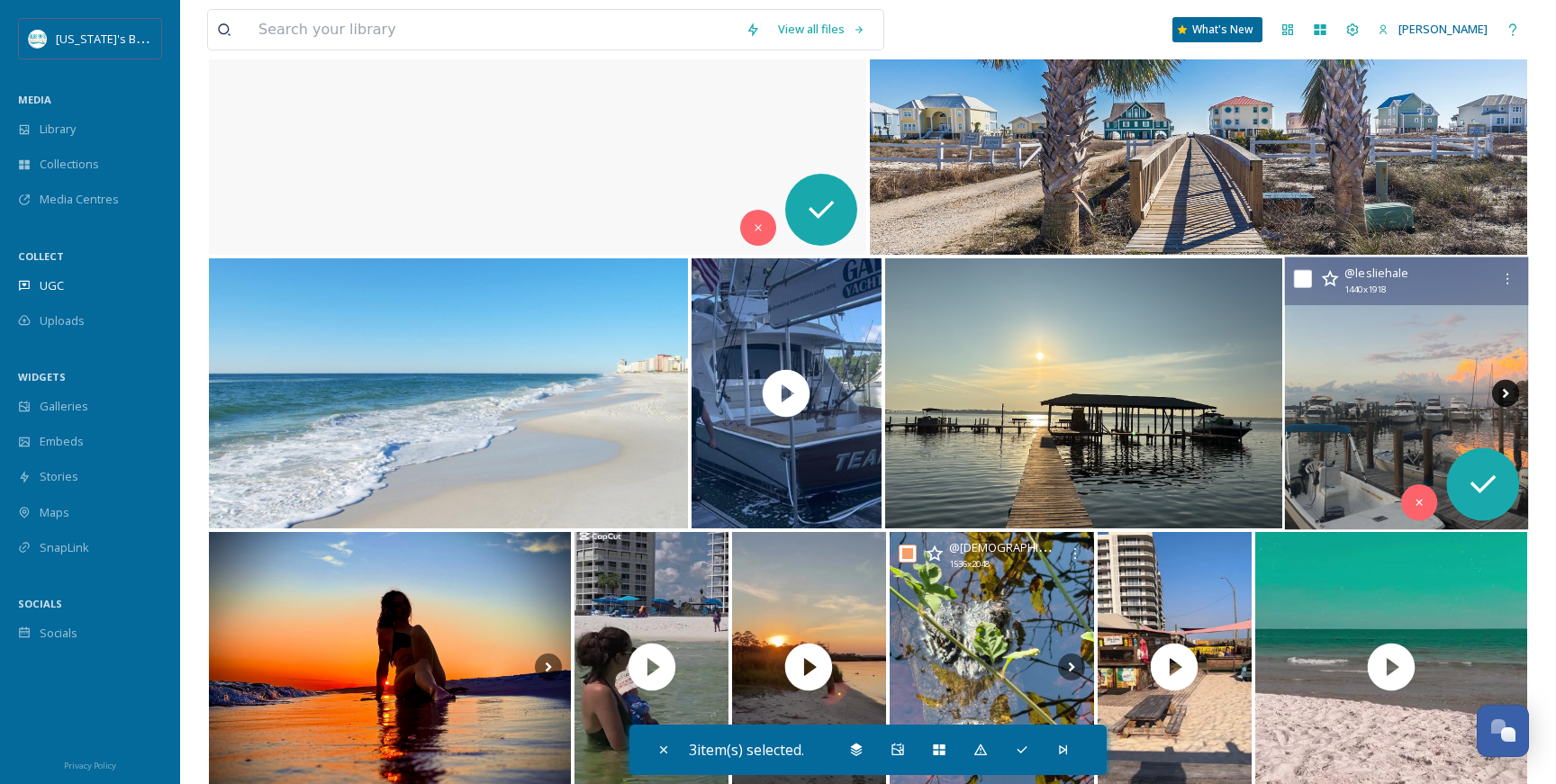
click at [1504, 389] on icon at bounding box center [1505, 392] width 27 height 27
click at [1507, 389] on icon at bounding box center [1505, 392] width 27 height 27
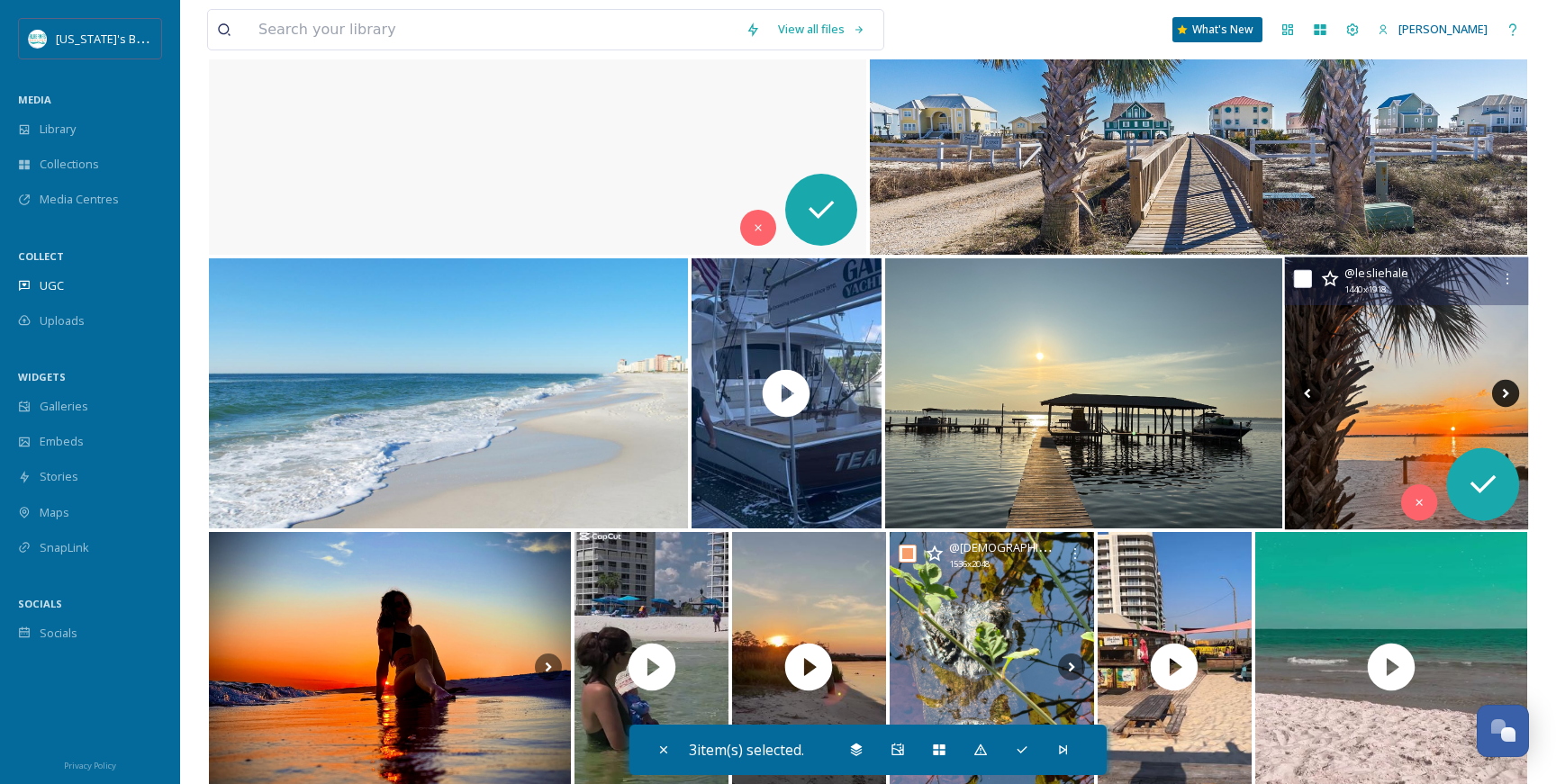
click at [1503, 395] on icon at bounding box center [1505, 392] width 27 height 27
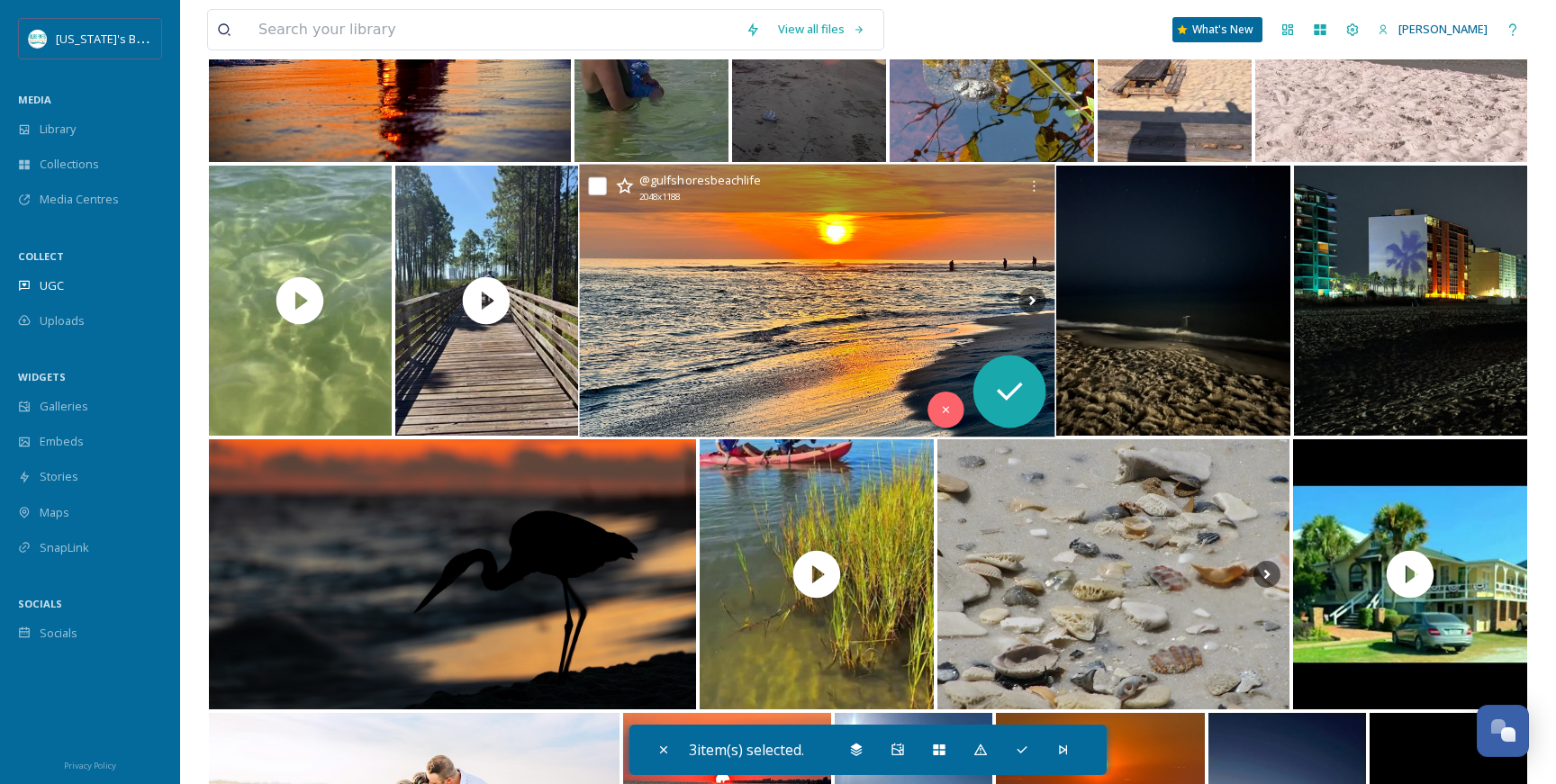
scroll to position [5686, 0]
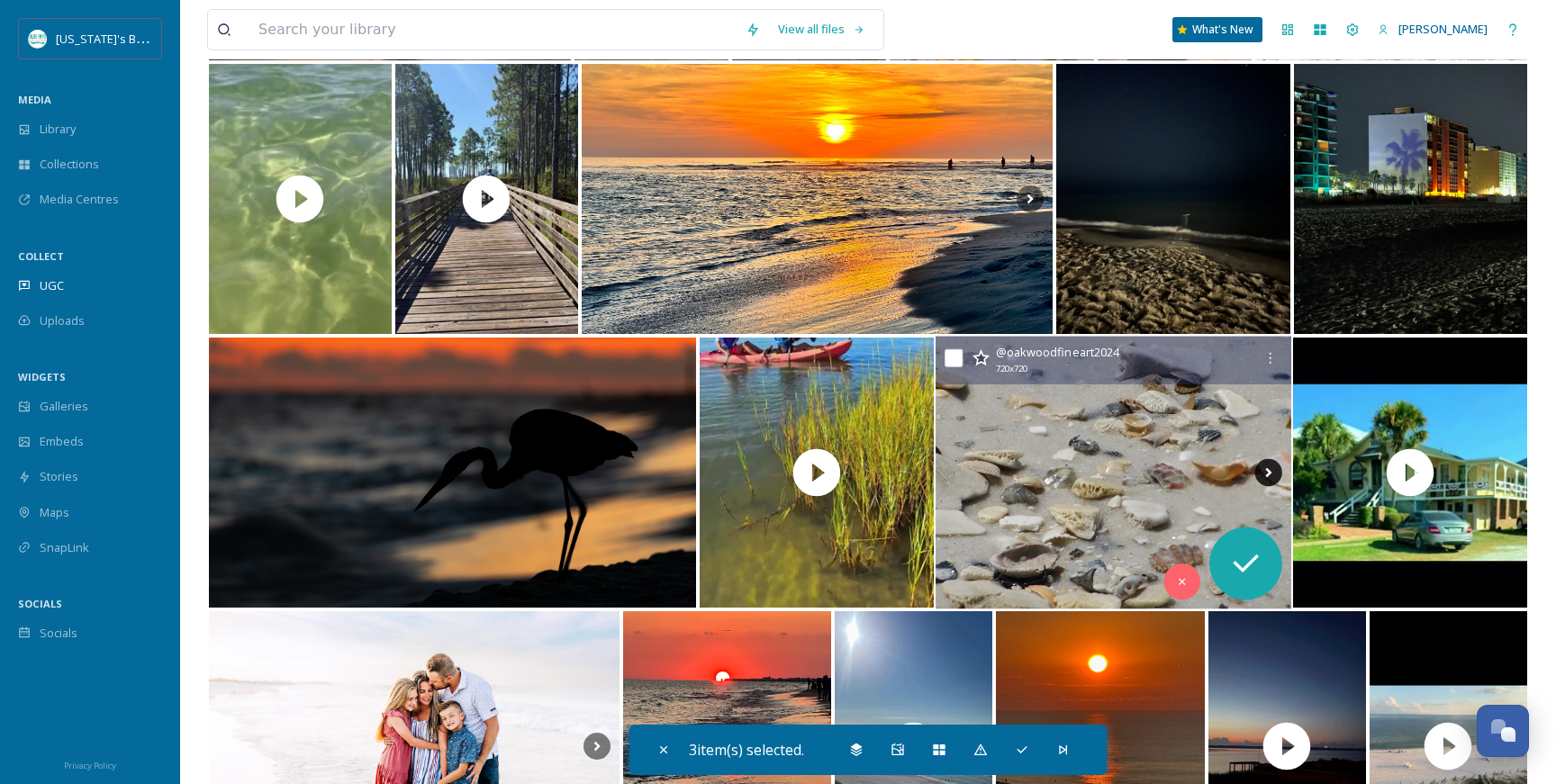
click at [1274, 468] on icon at bounding box center [1268, 472] width 27 height 27
click at [1271, 469] on icon at bounding box center [1268, 472] width 27 height 27
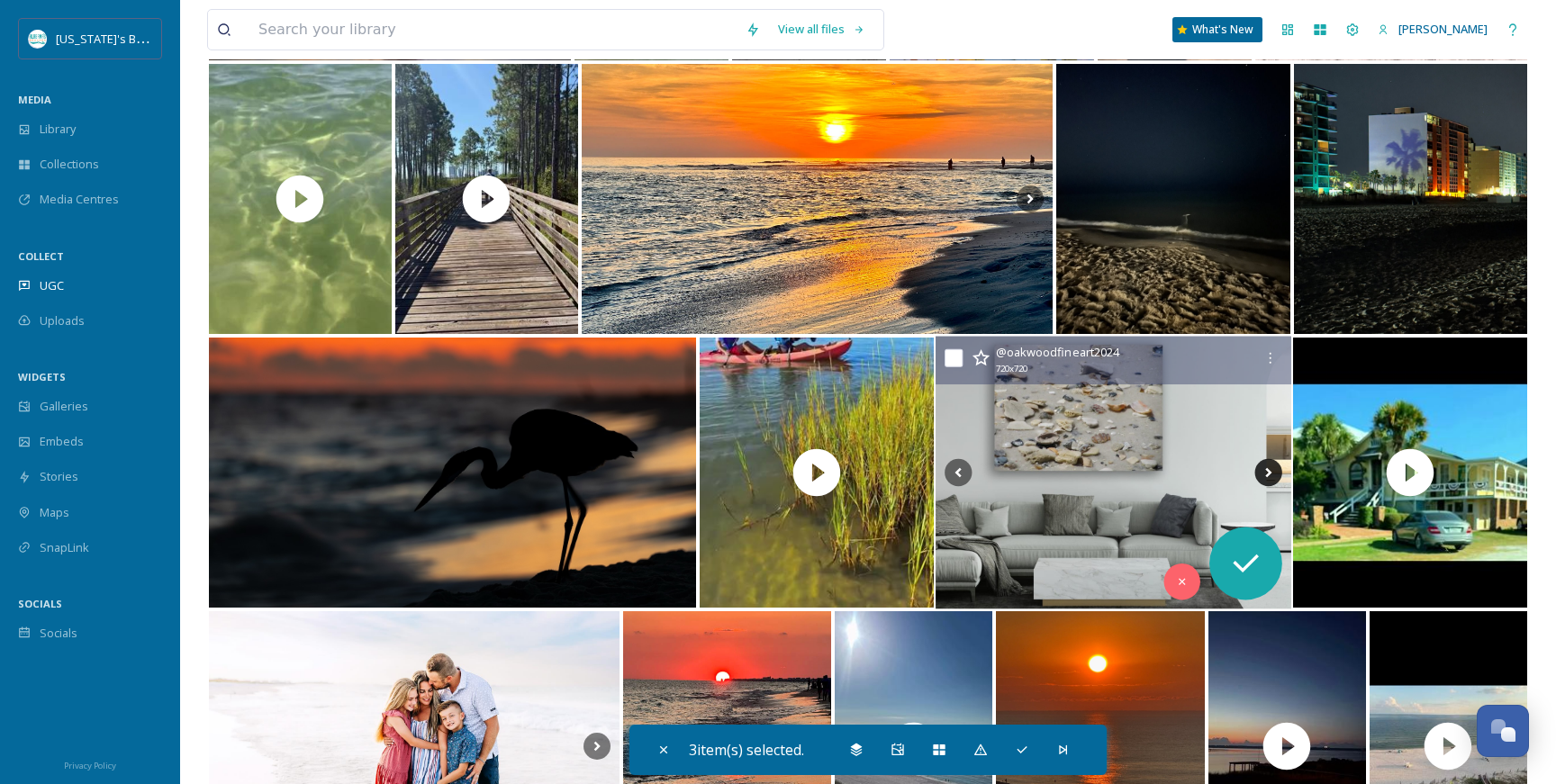
click at [1271, 469] on icon at bounding box center [1268, 472] width 27 height 27
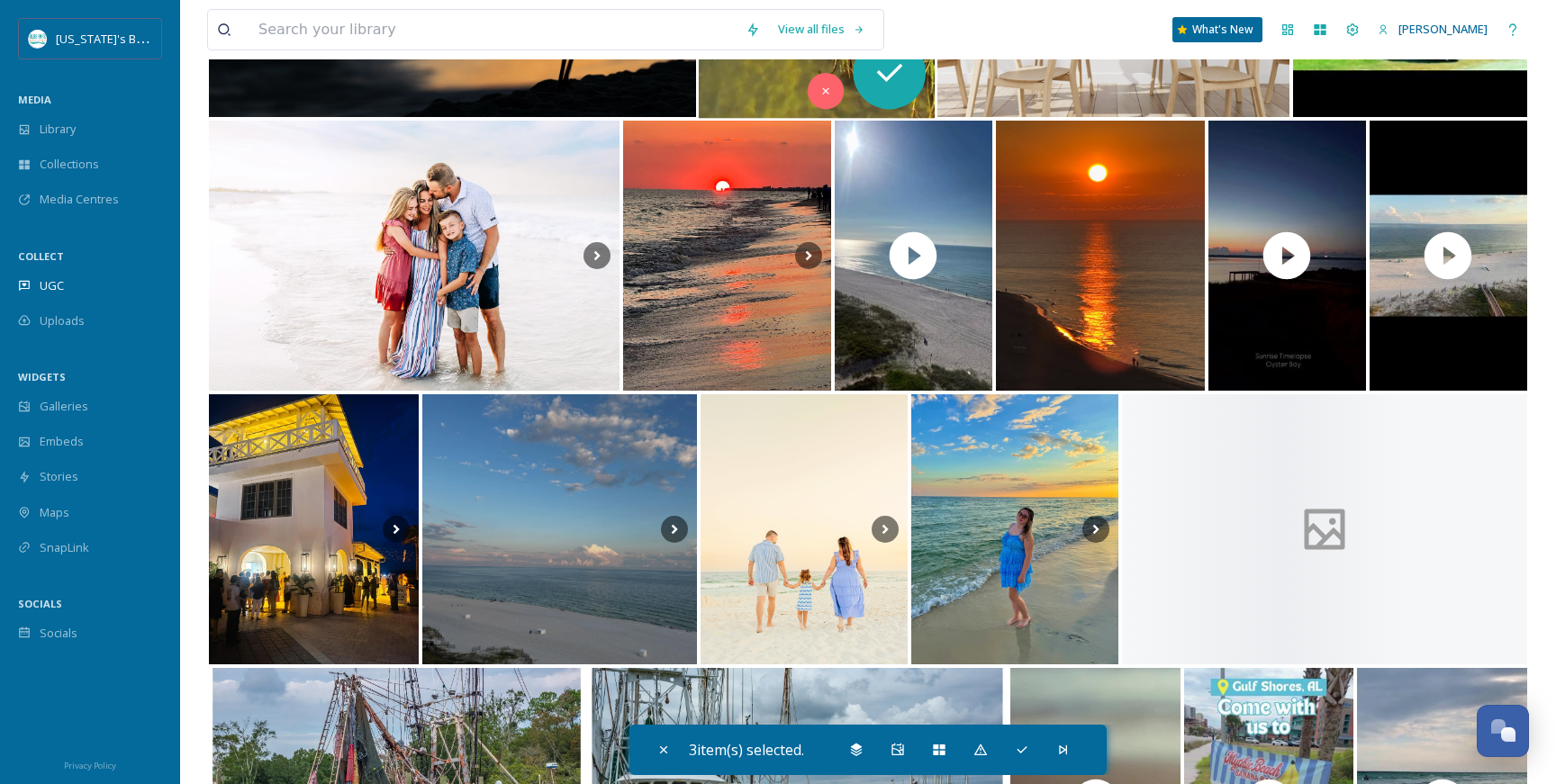
scroll to position [6170, 0]
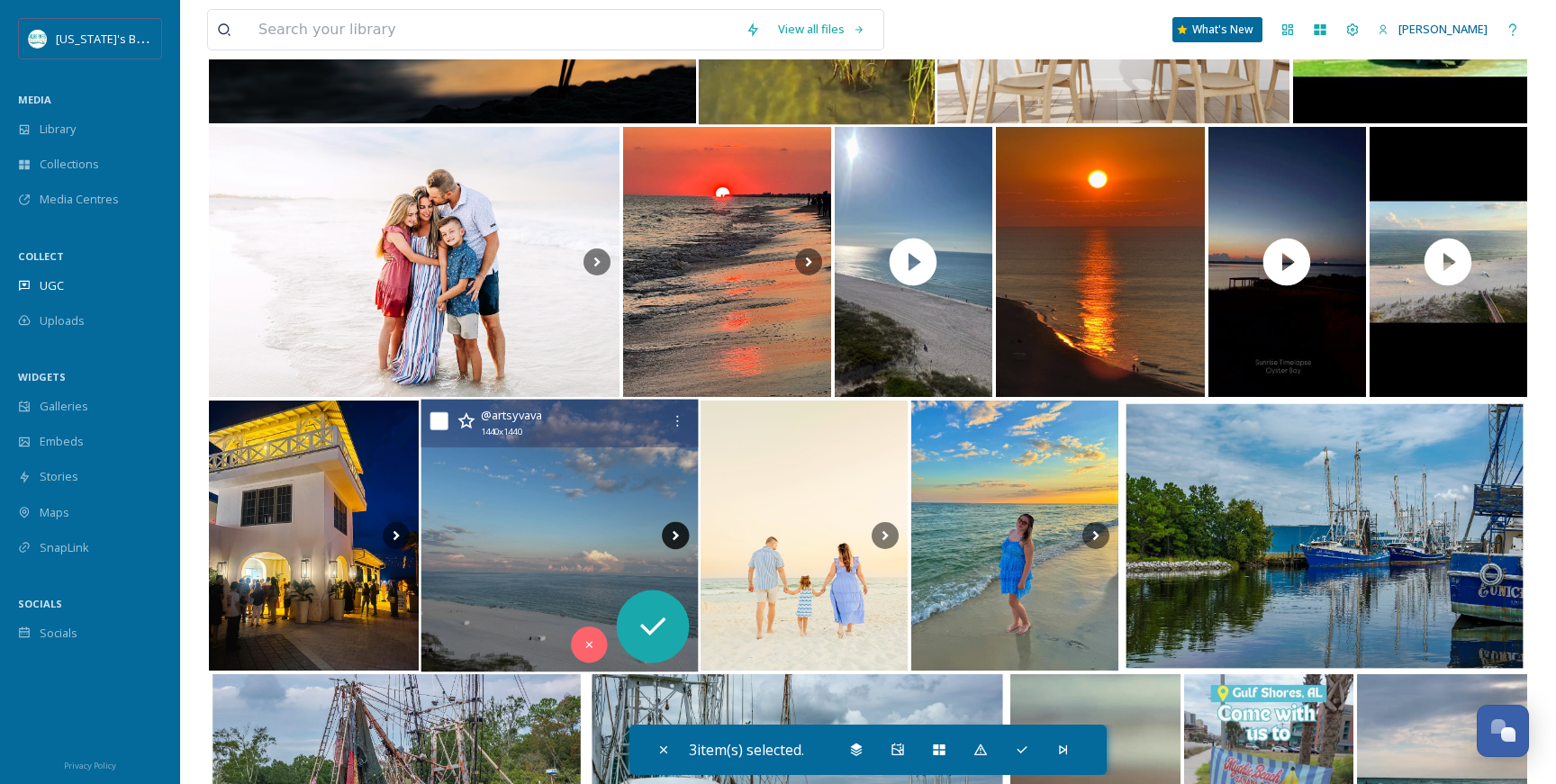
click at [673, 538] on icon at bounding box center [675, 535] width 27 height 27
click at [678, 533] on icon at bounding box center [675, 535] width 27 height 27
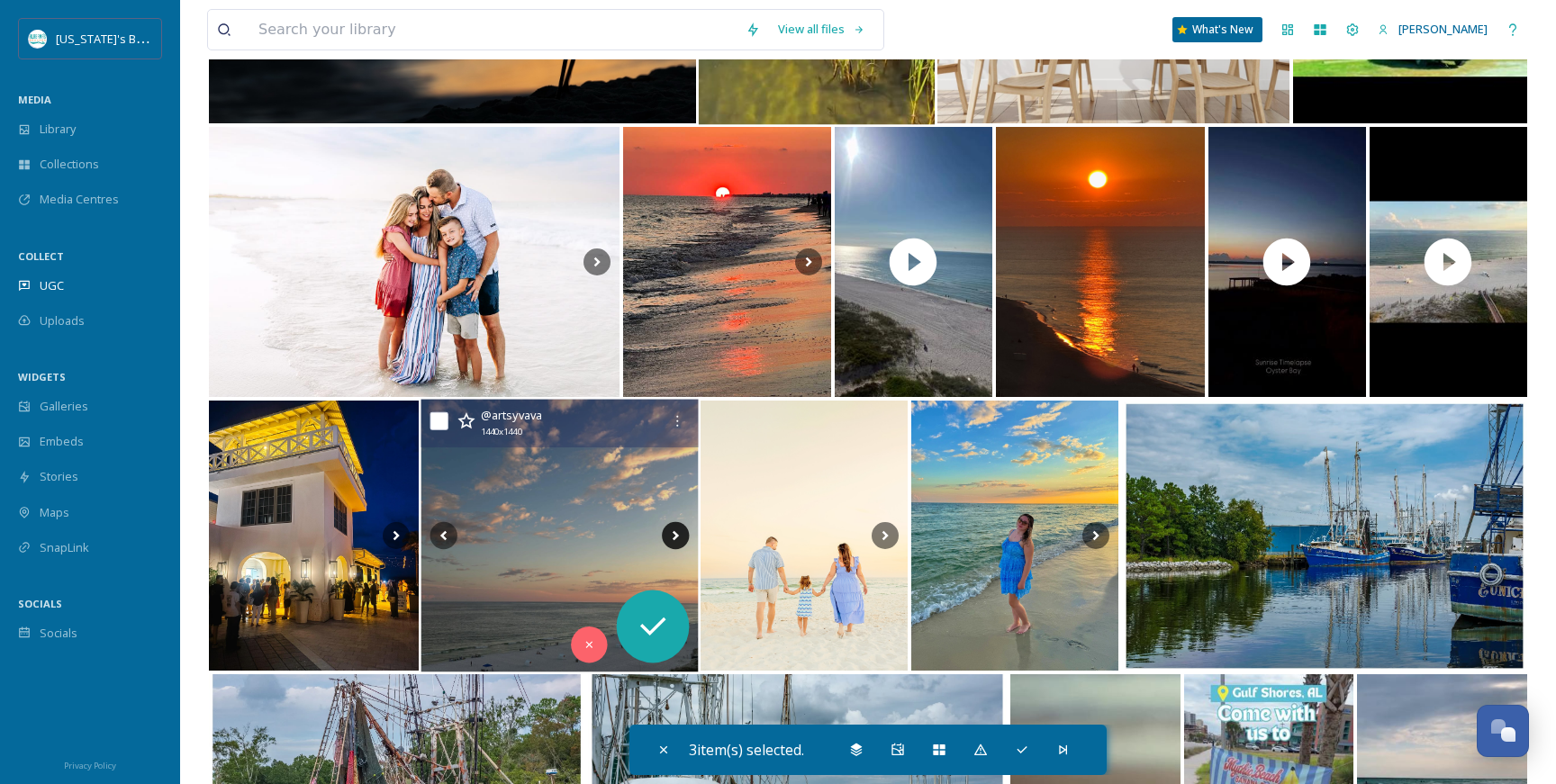
click at [678, 533] on icon at bounding box center [675, 535] width 27 height 27
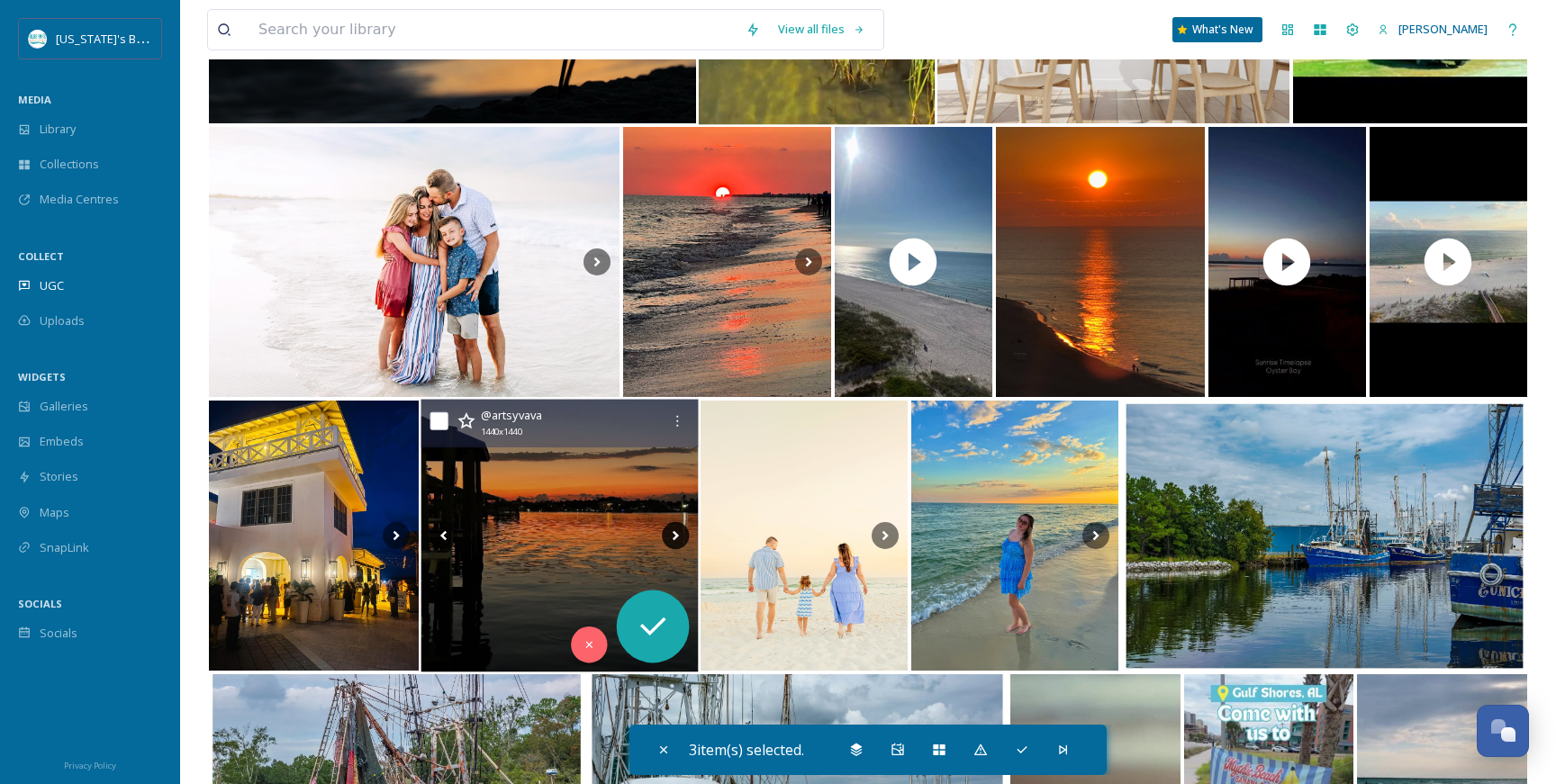
click at [678, 533] on icon at bounding box center [675, 535] width 27 height 27
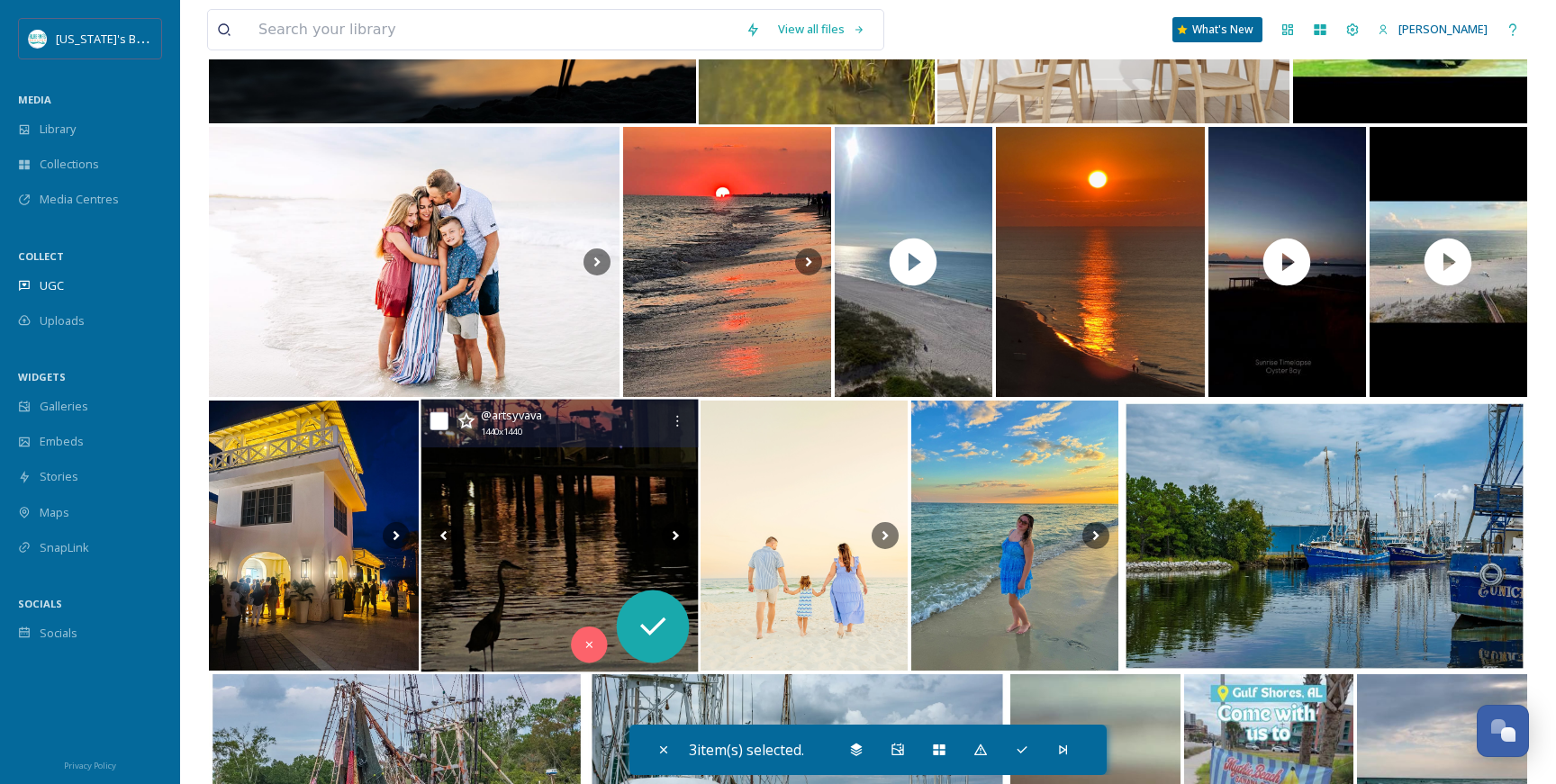
click at [678, 533] on icon at bounding box center [675, 535] width 27 height 27
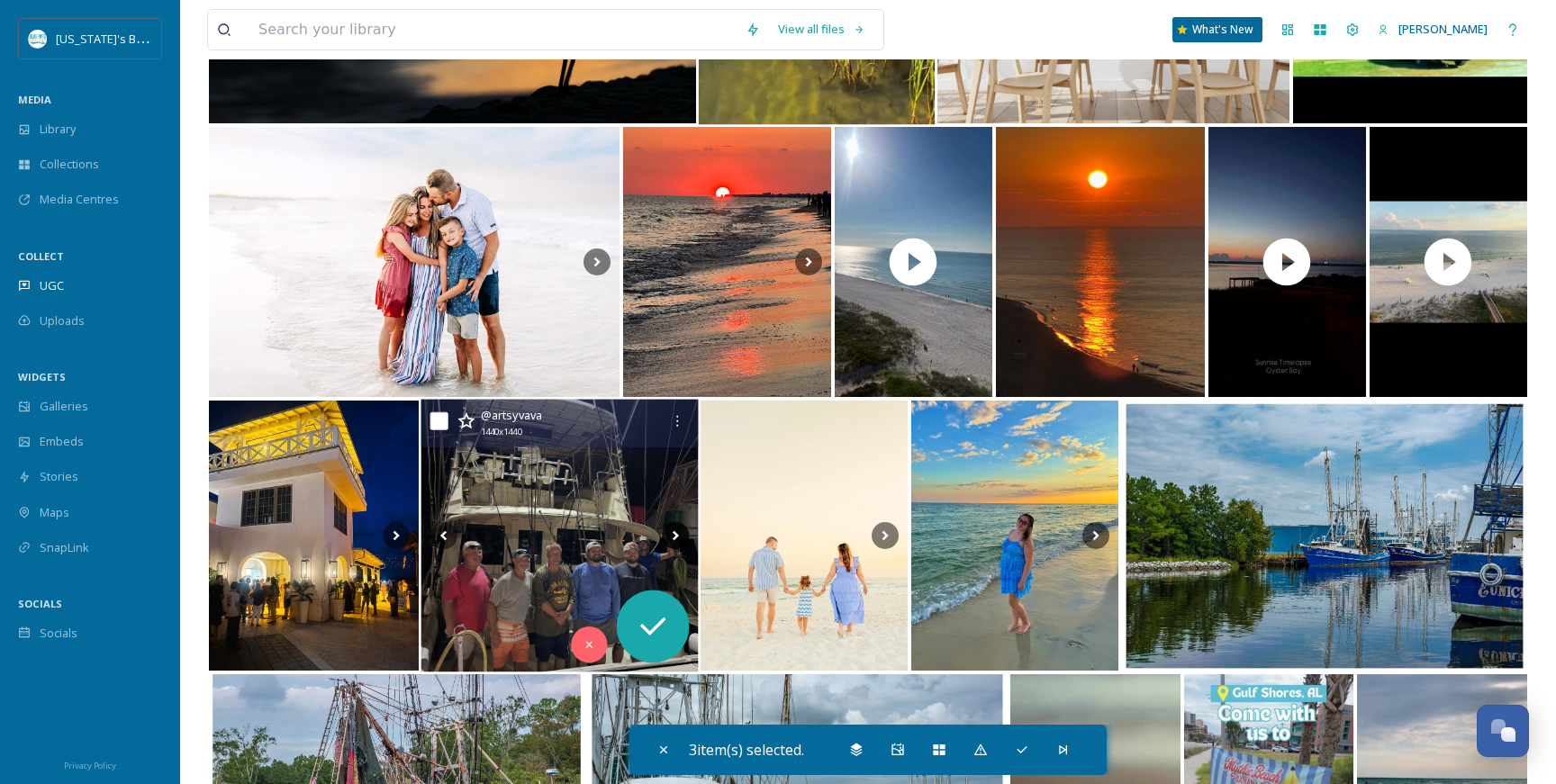
click at [678, 533] on icon at bounding box center [675, 535] width 27 height 27
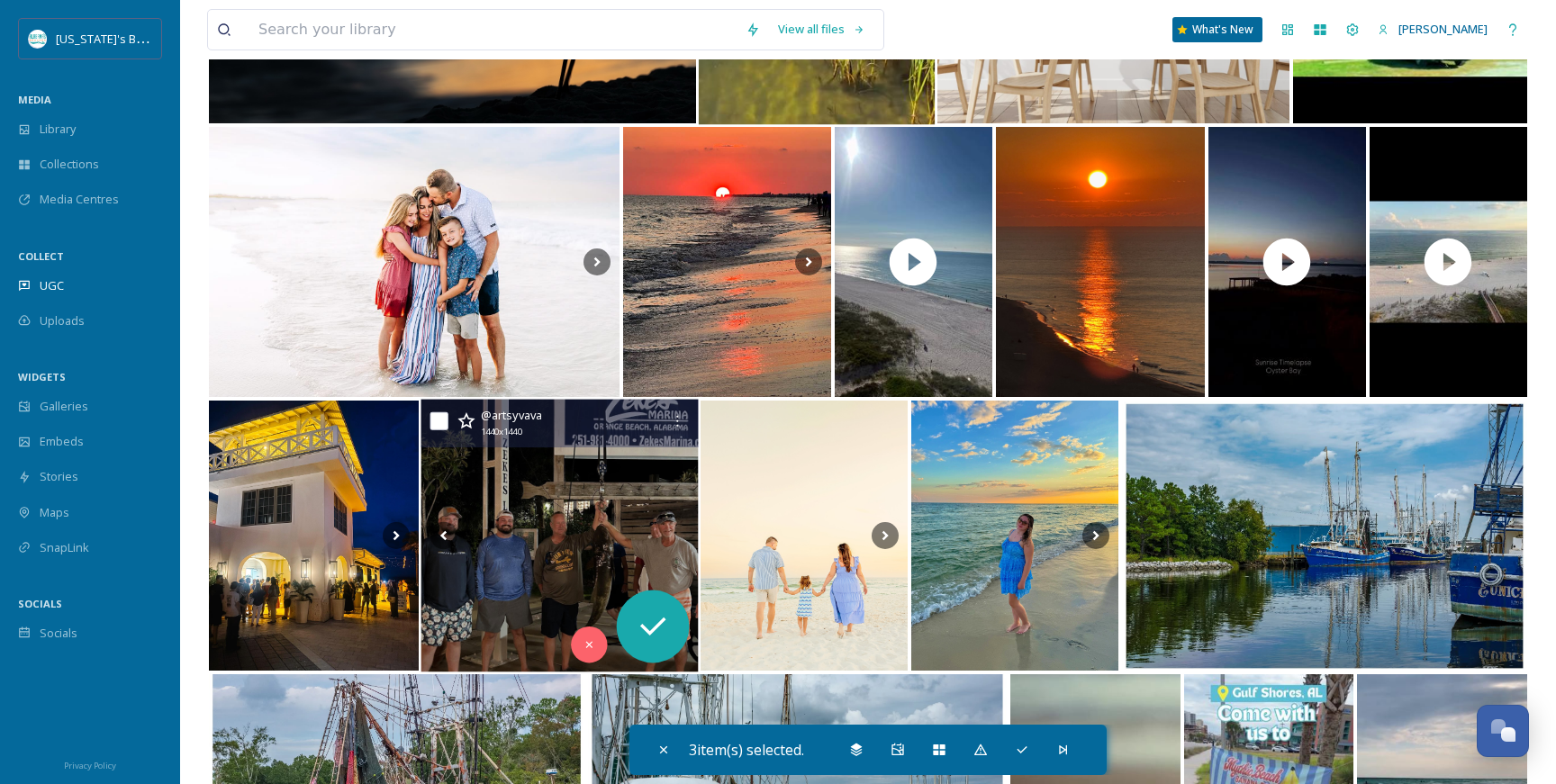
click at [440, 418] on input "checkbox" at bounding box center [438, 420] width 18 height 18
checkbox input "true"
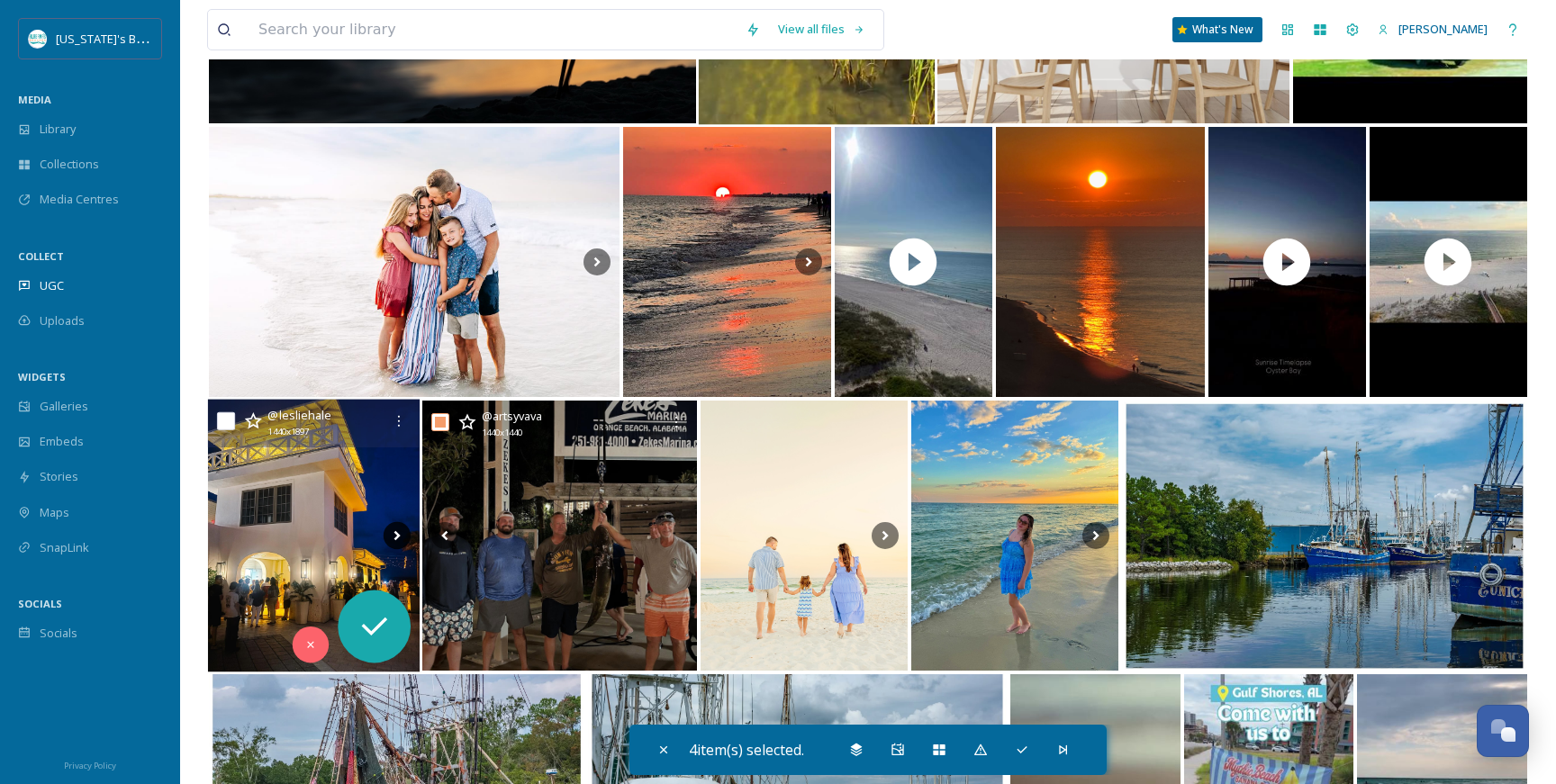
click at [398, 532] on icon at bounding box center [395, 535] width 27 height 27
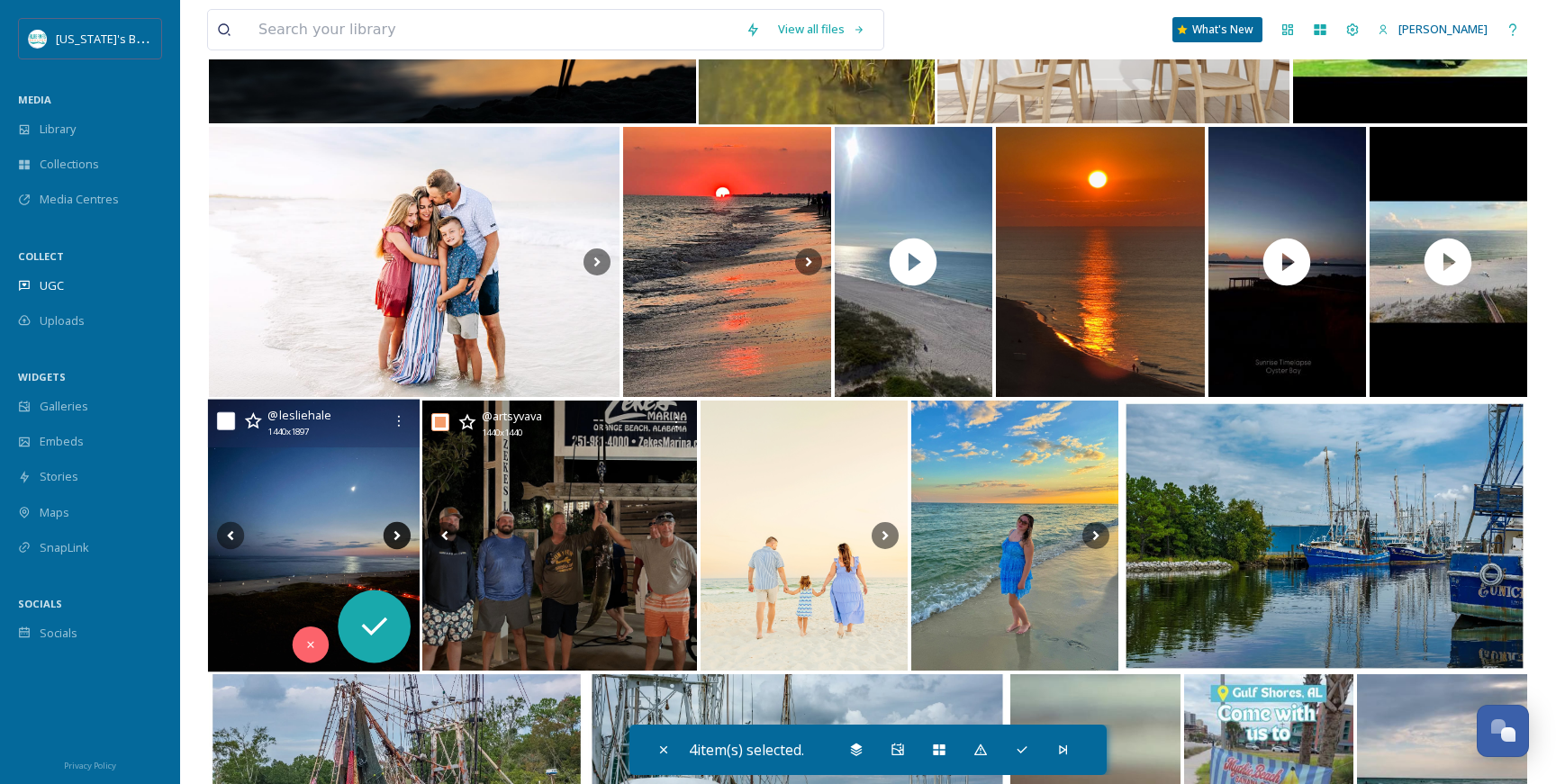
click at [398, 532] on icon at bounding box center [395, 535] width 27 height 27
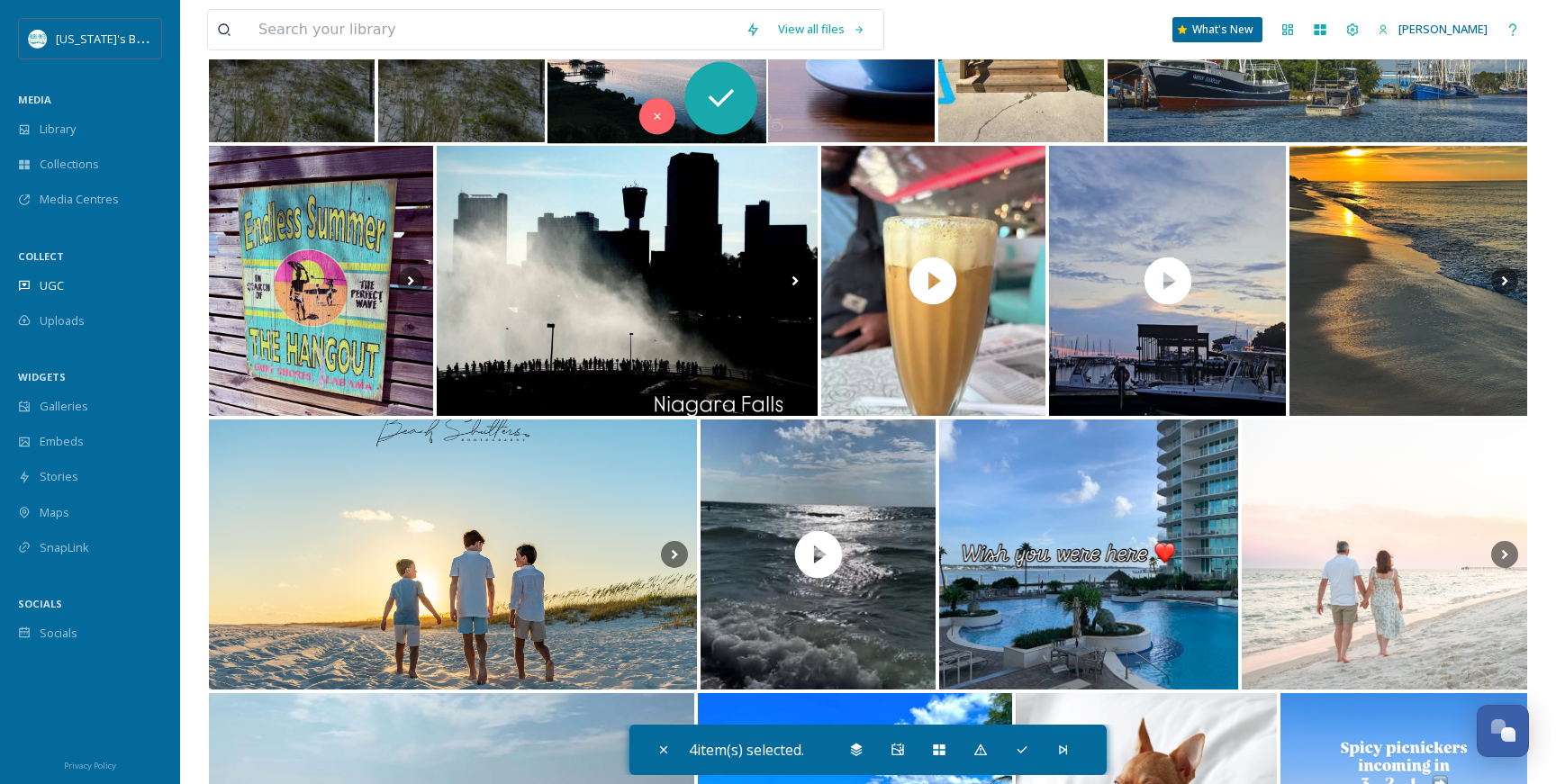
scroll to position [7271, 0]
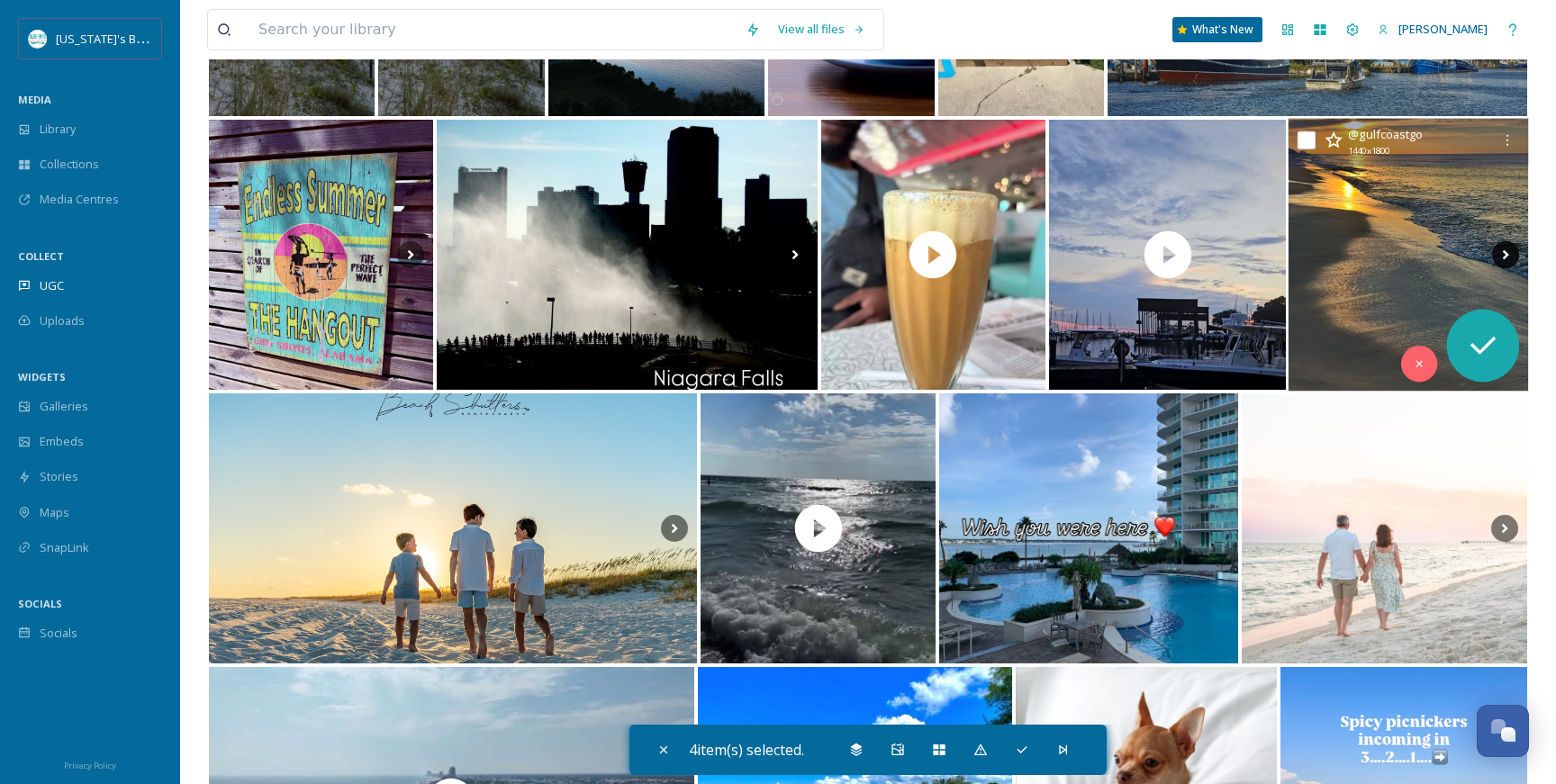
click at [1503, 255] on icon at bounding box center [1505, 254] width 27 height 27
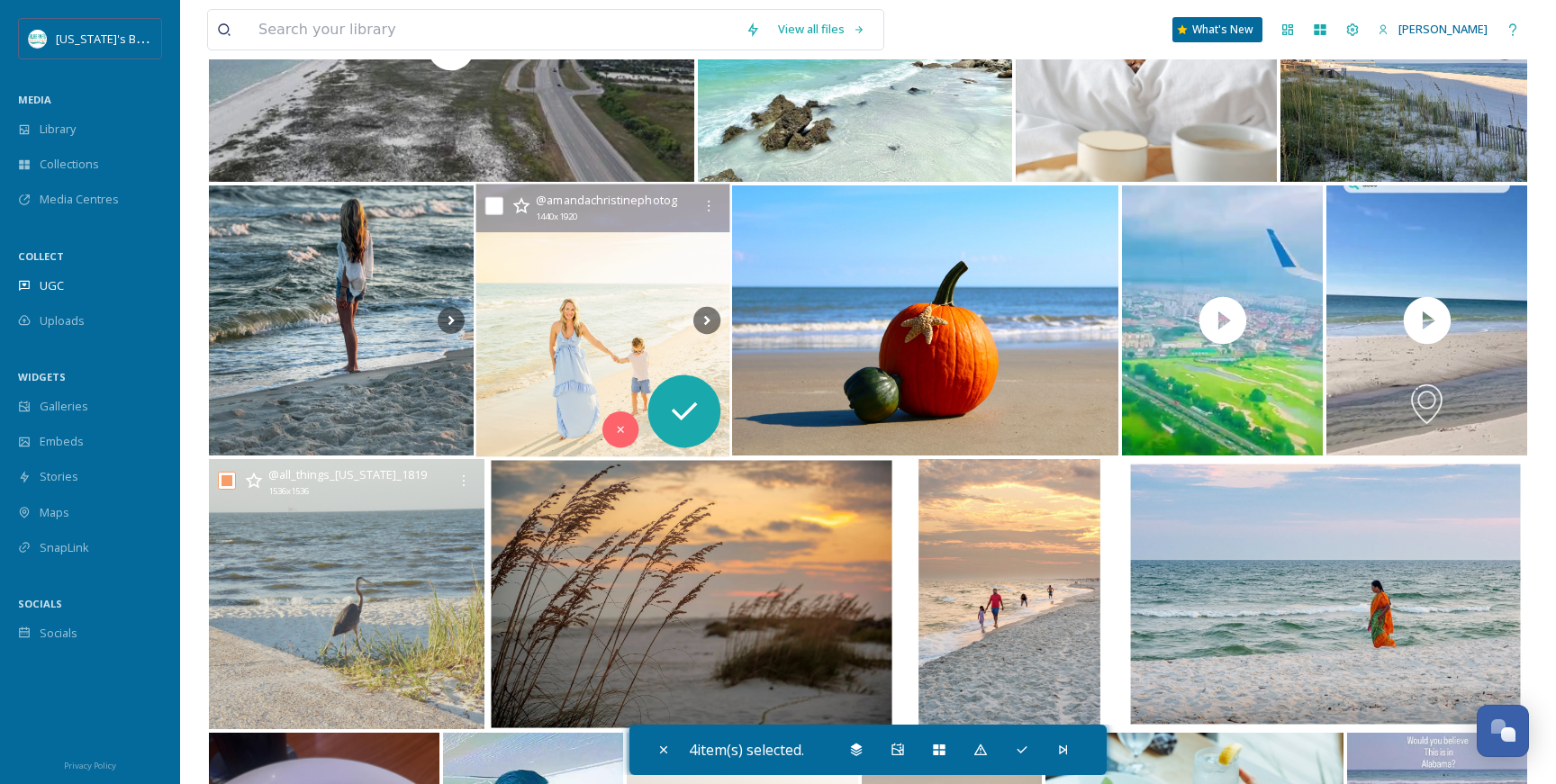
scroll to position [8025, 0]
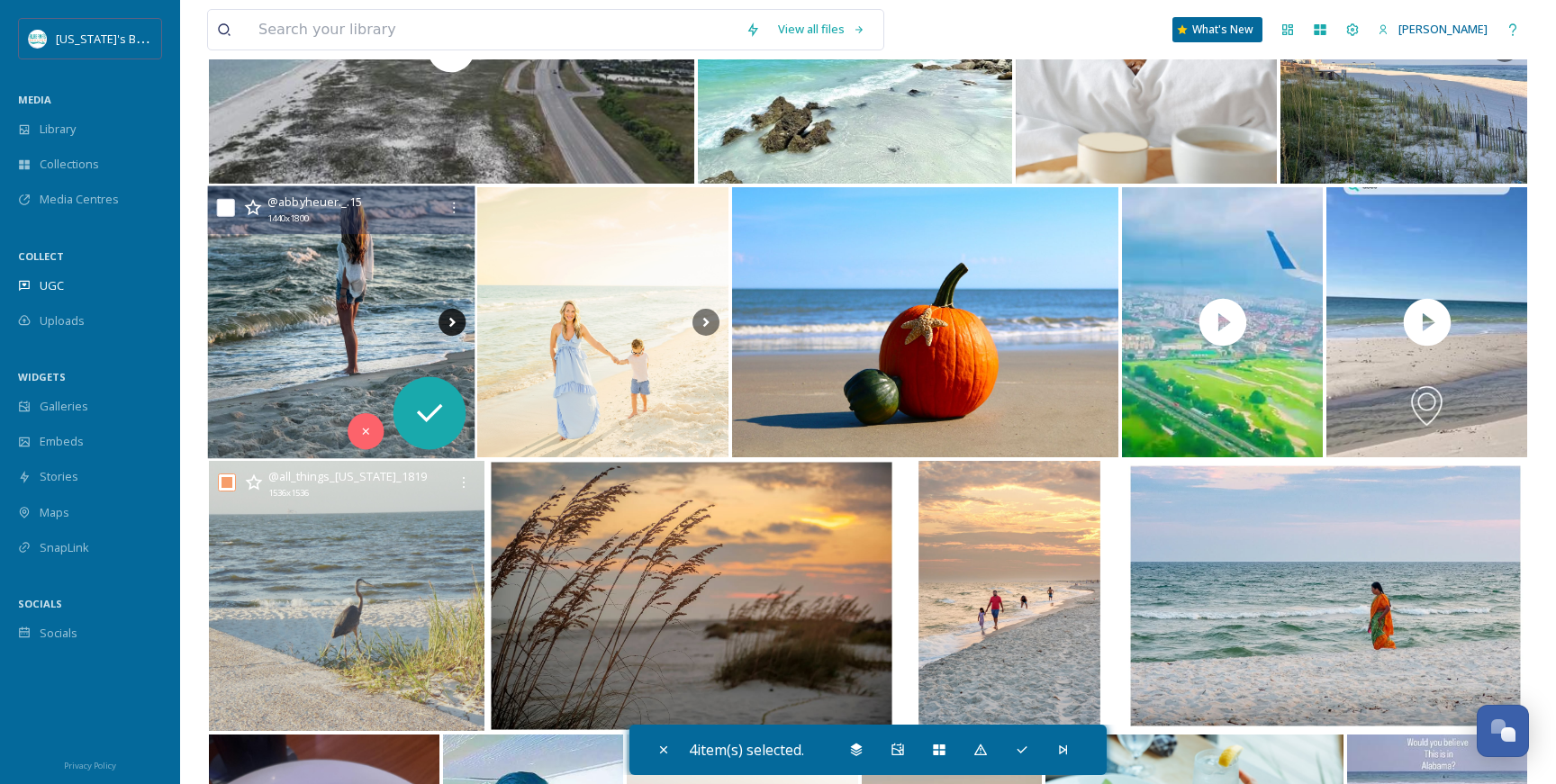
click at [458, 326] on icon at bounding box center [451, 322] width 27 height 27
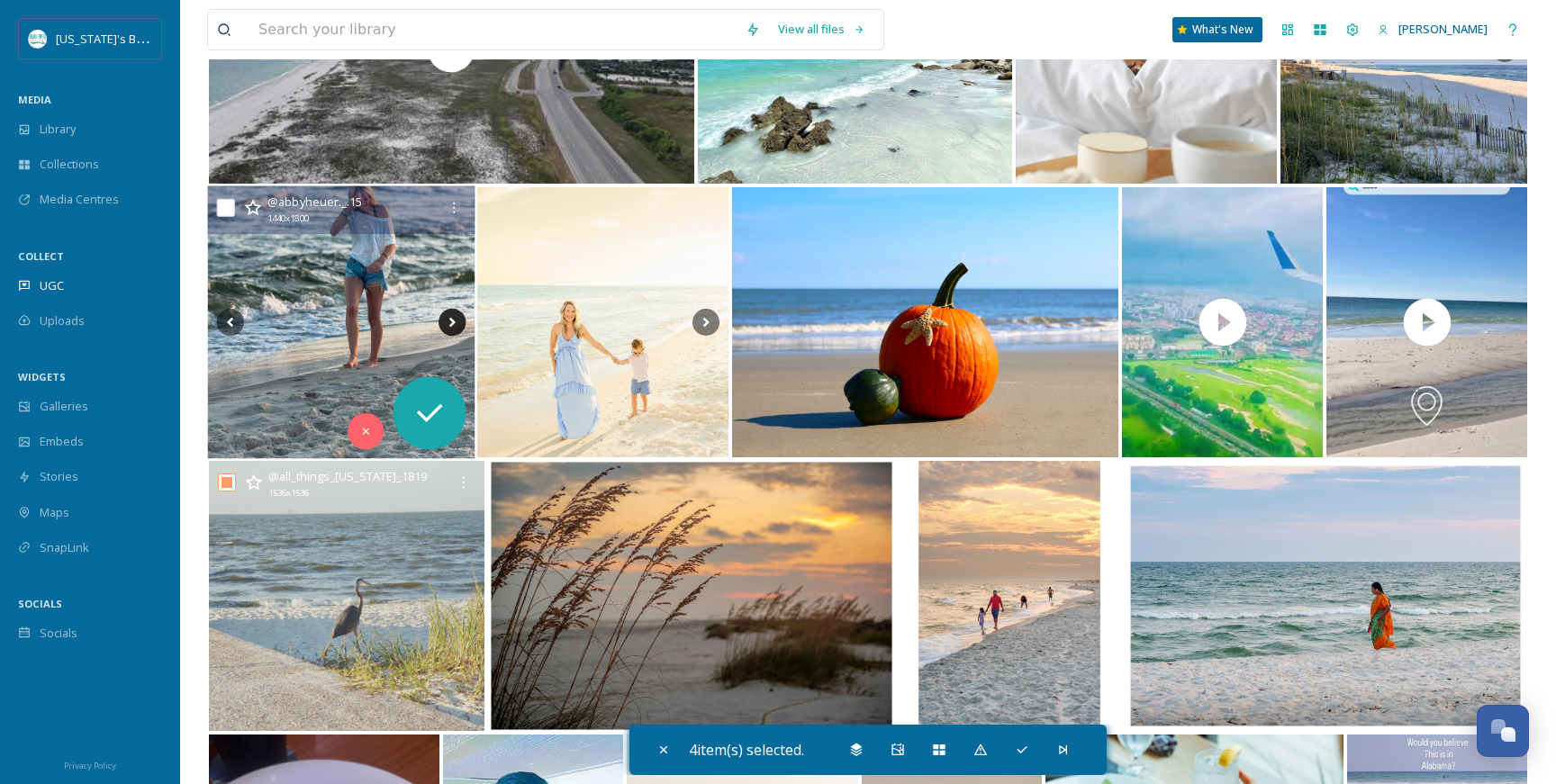
click at [458, 326] on icon at bounding box center [451, 322] width 27 height 27
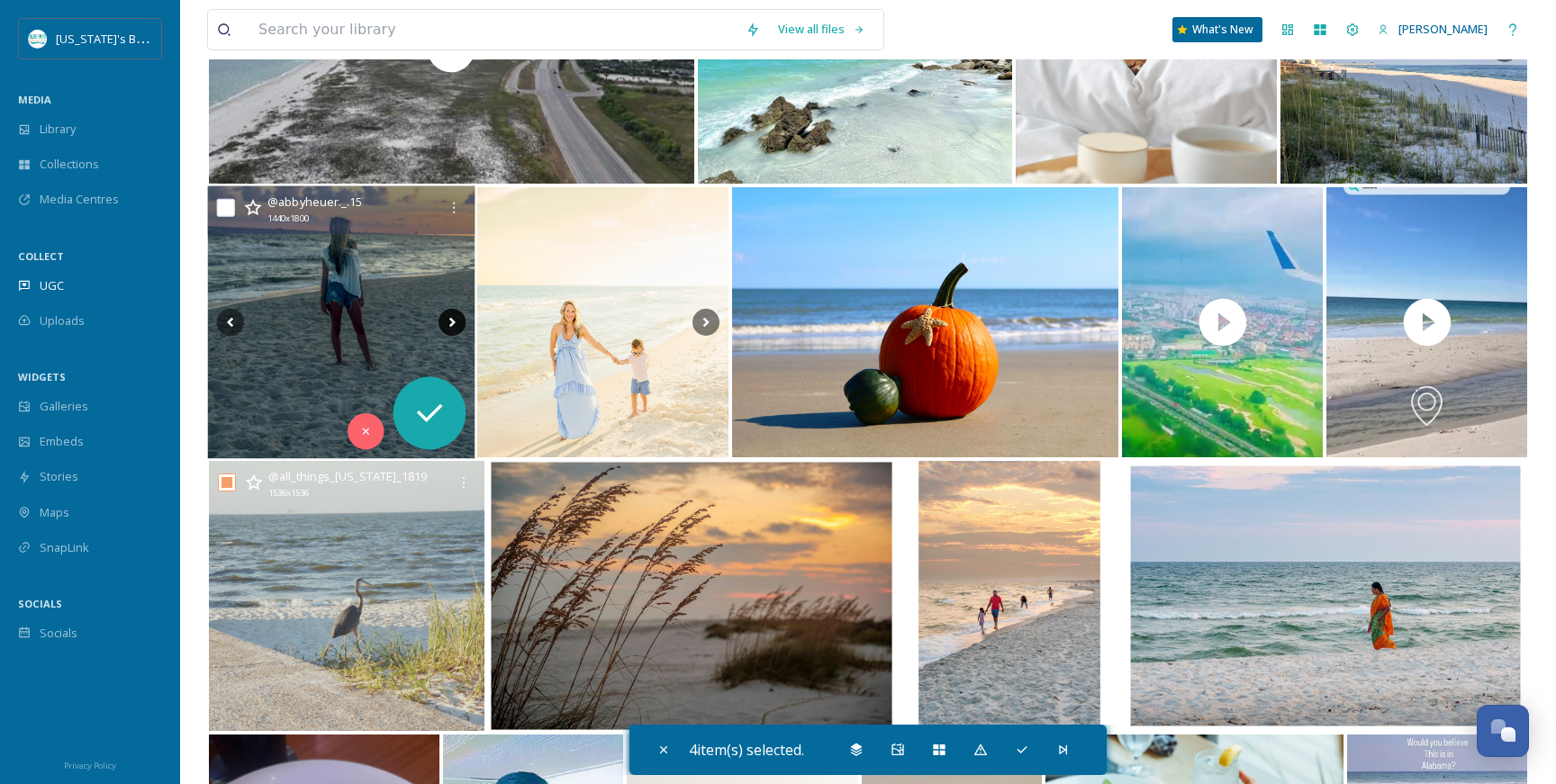
click at [458, 326] on icon at bounding box center [451, 322] width 27 height 27
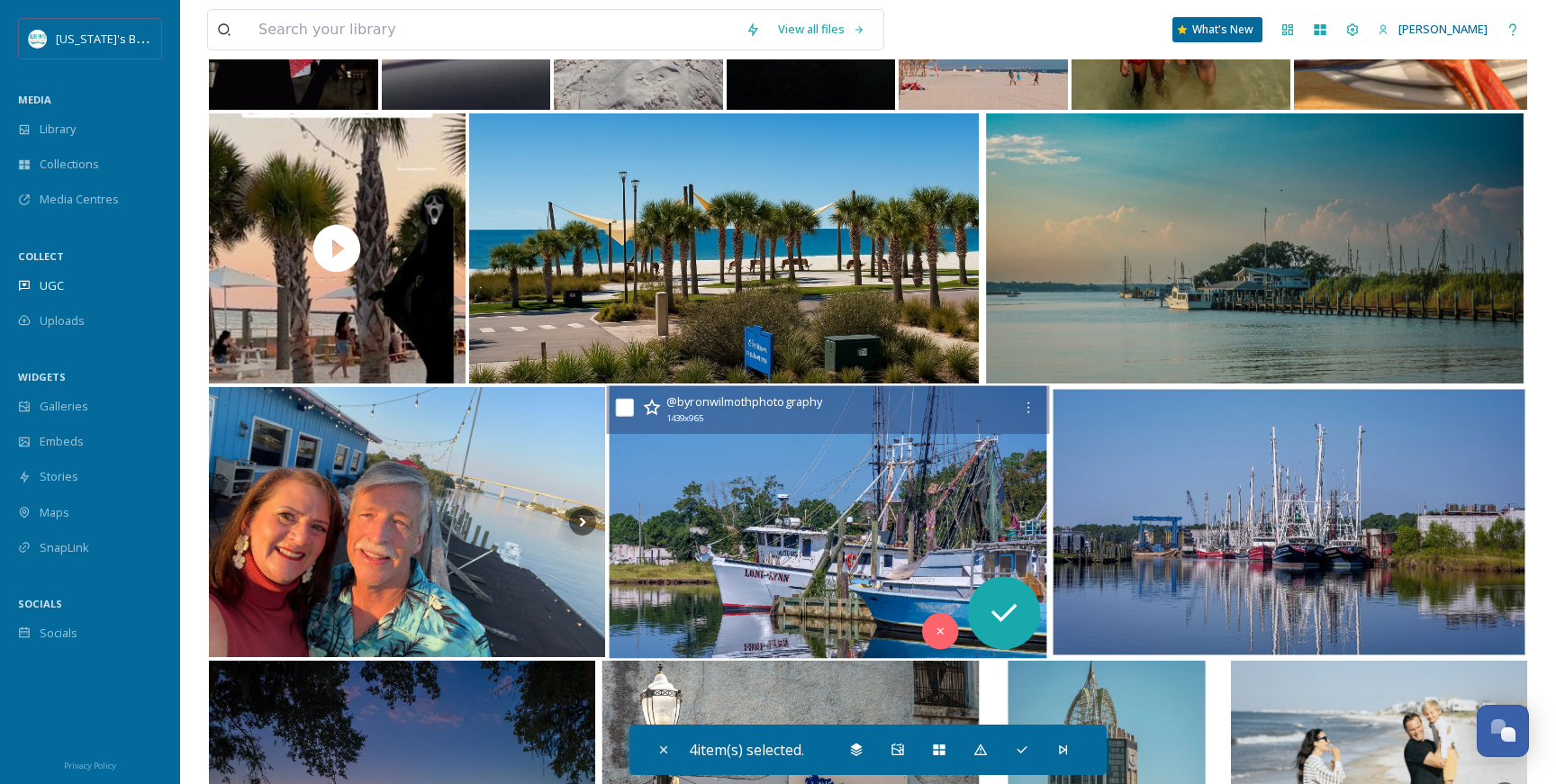
scroll to position [10147, 0]
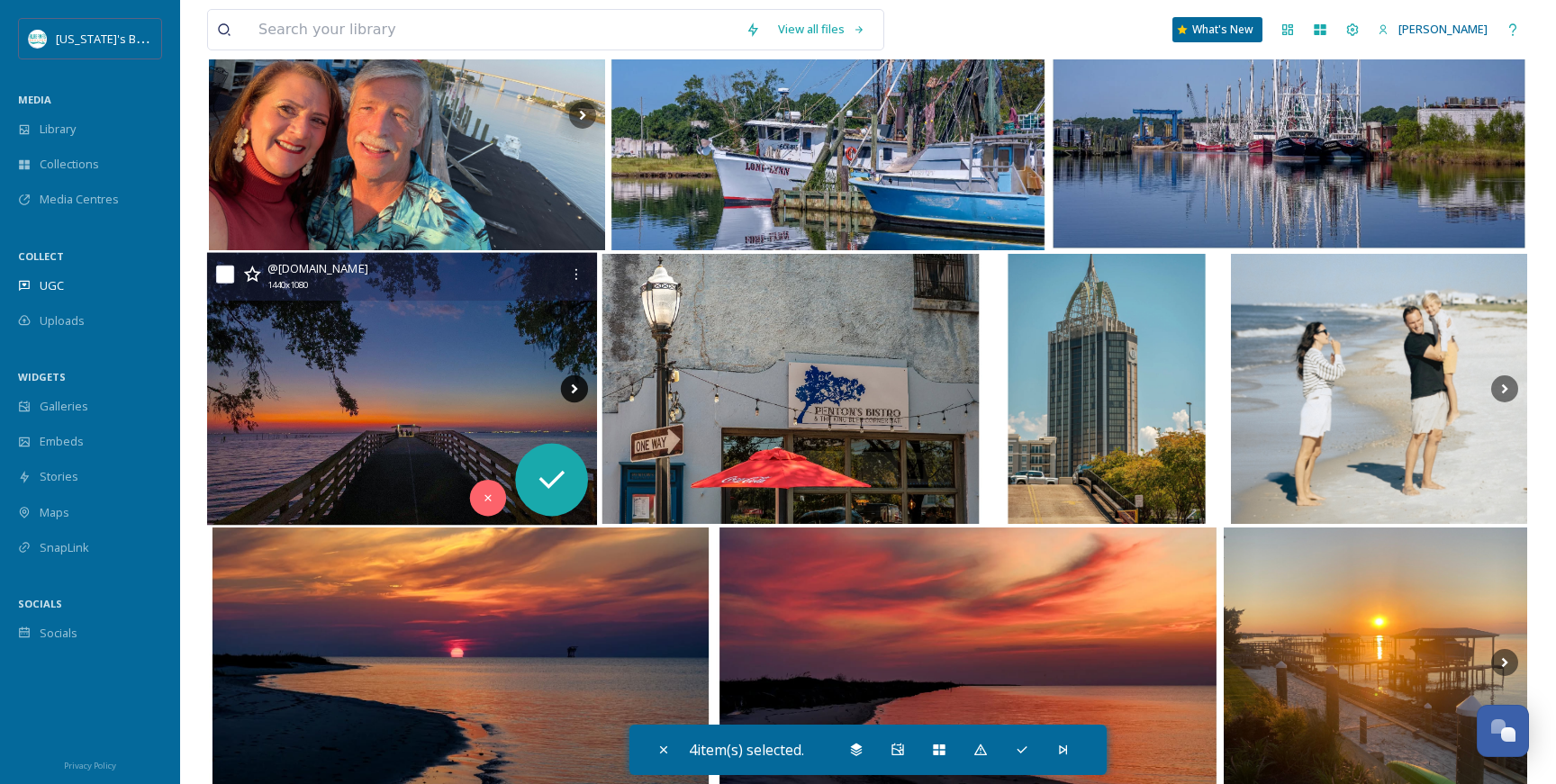
click at [573, 388] on icon at bounding box center [573, 388] width 27 height 27
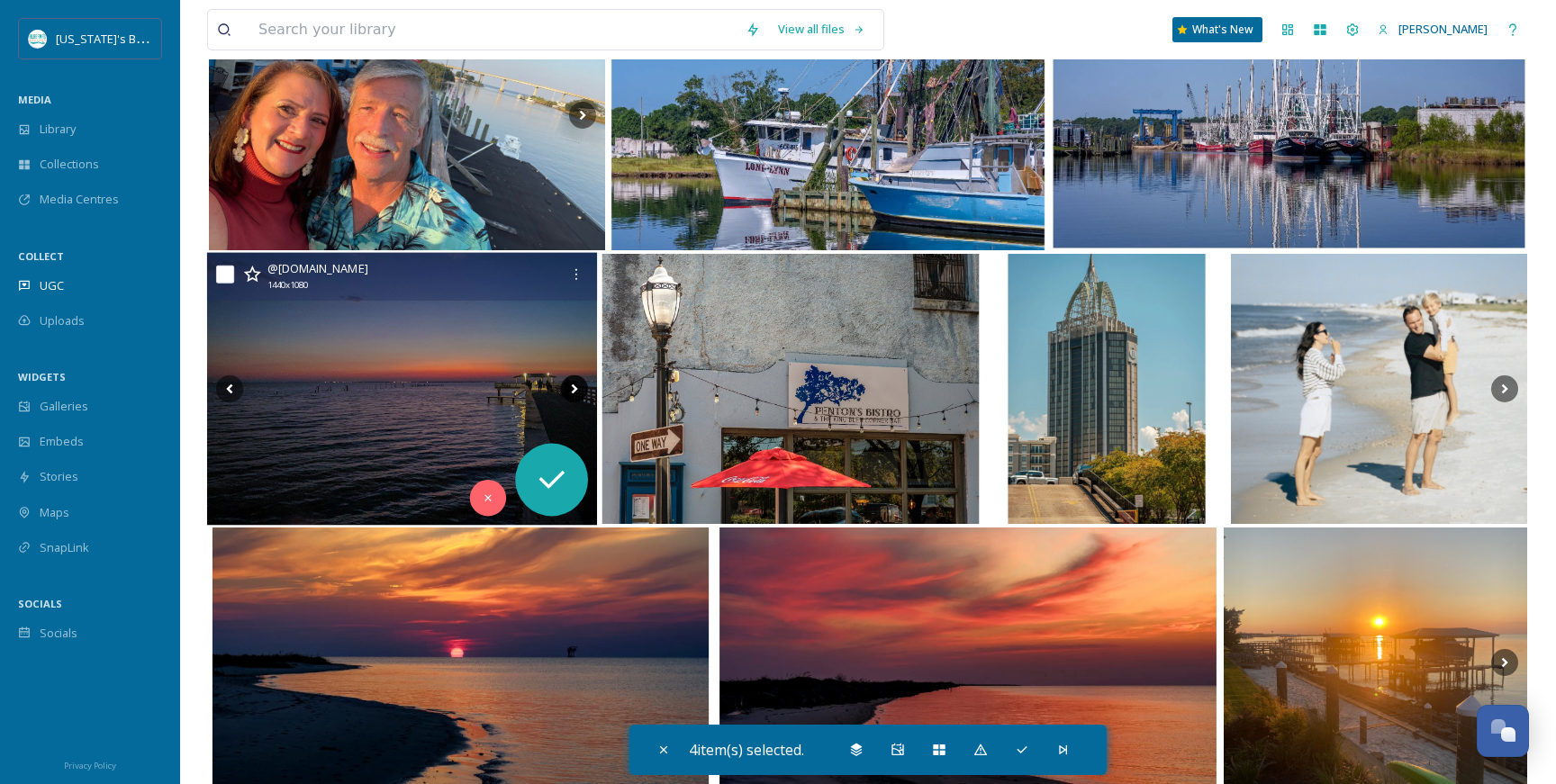
click at [573, 388] on icon at bounding box center [573, 388] width 27 height 27
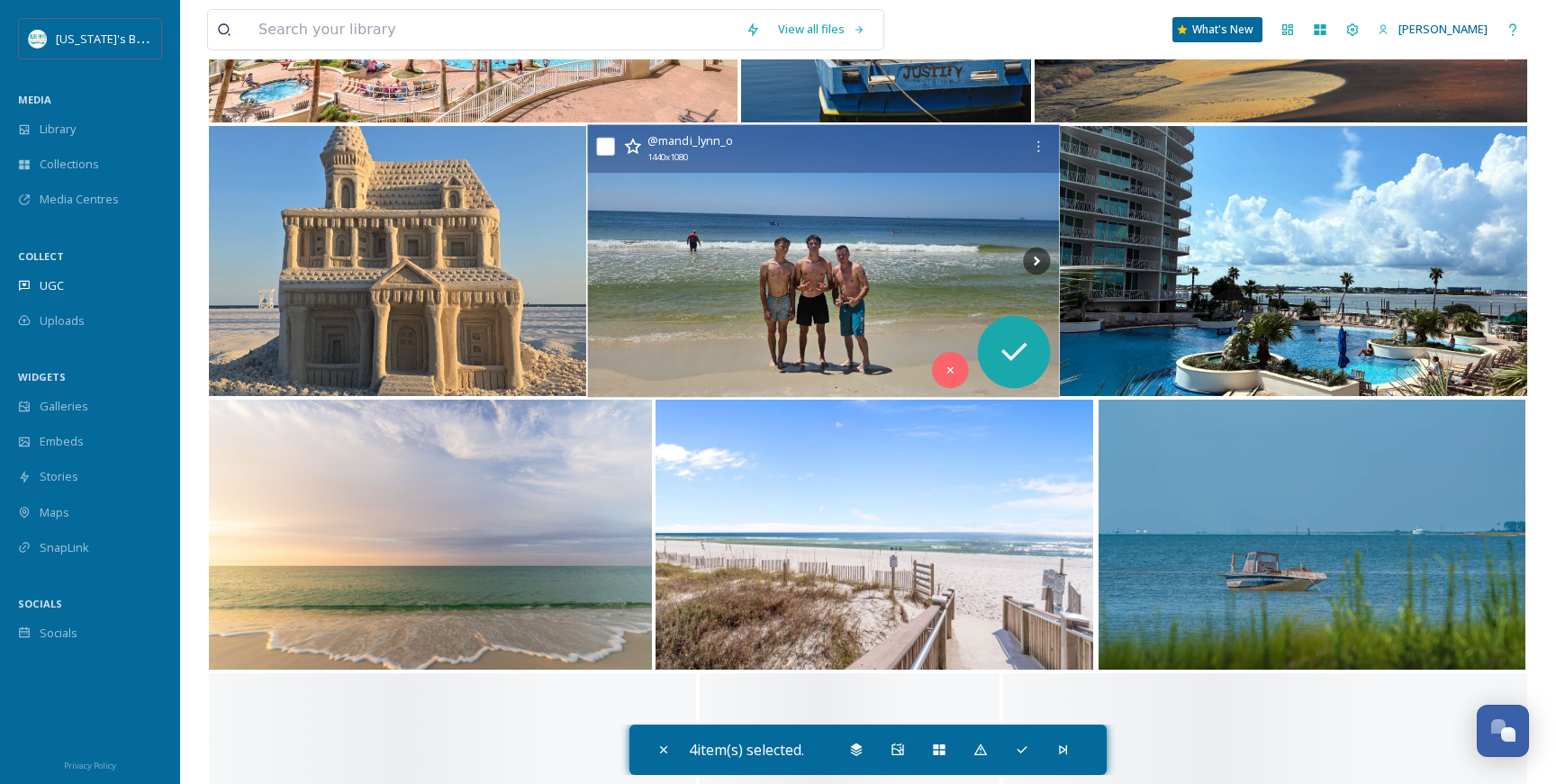
scroll to position [11641, 0]
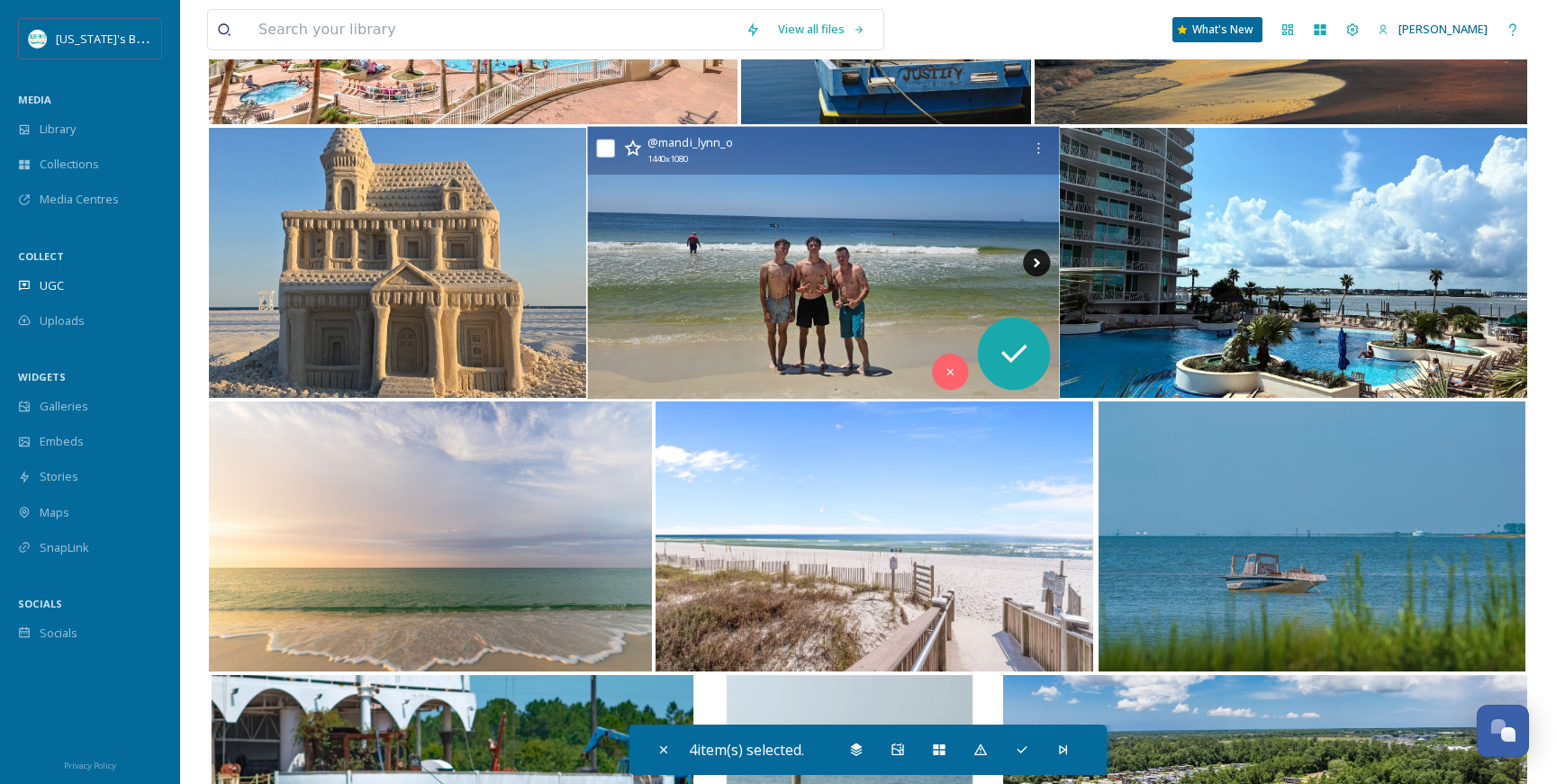
click at [1041, 264] on icon at bounding box center [1036, 263] width 27 height 27
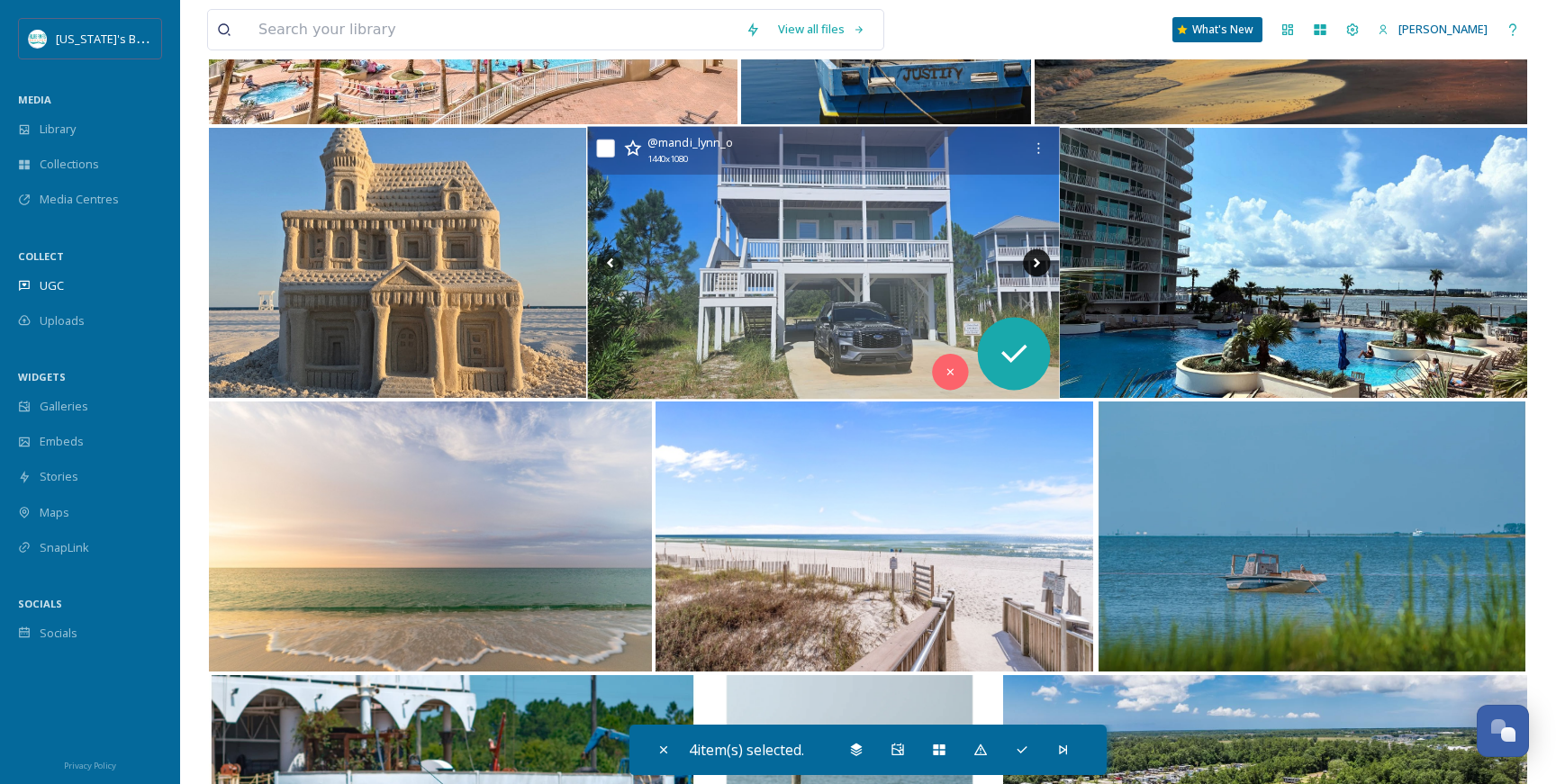
click at [1041, 264] on icon at bounding box center [1036, 263] width 27 height 27
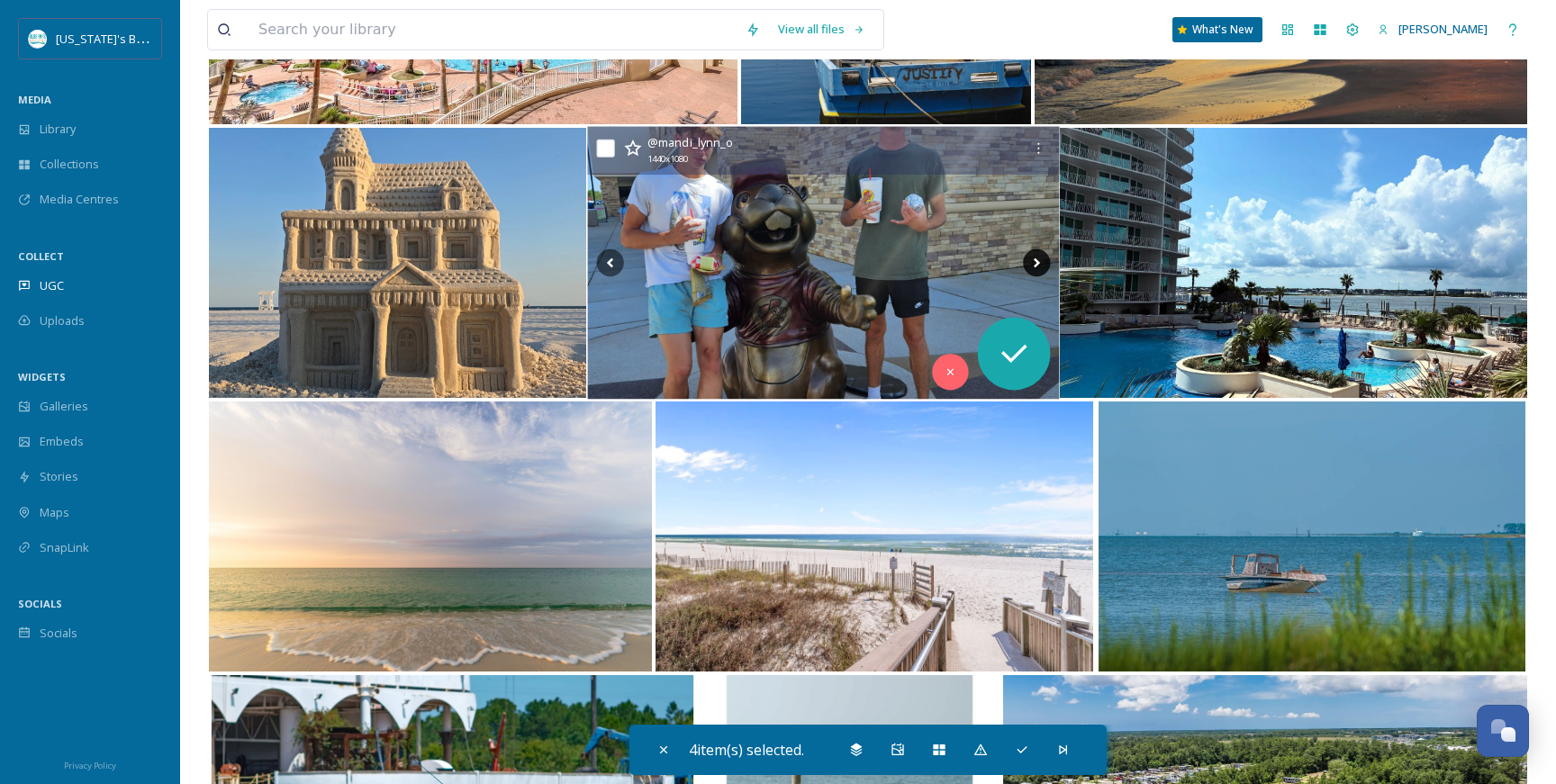
click at [1041, 264] on icon at bounding box center [1036, 263] width 27 height 27
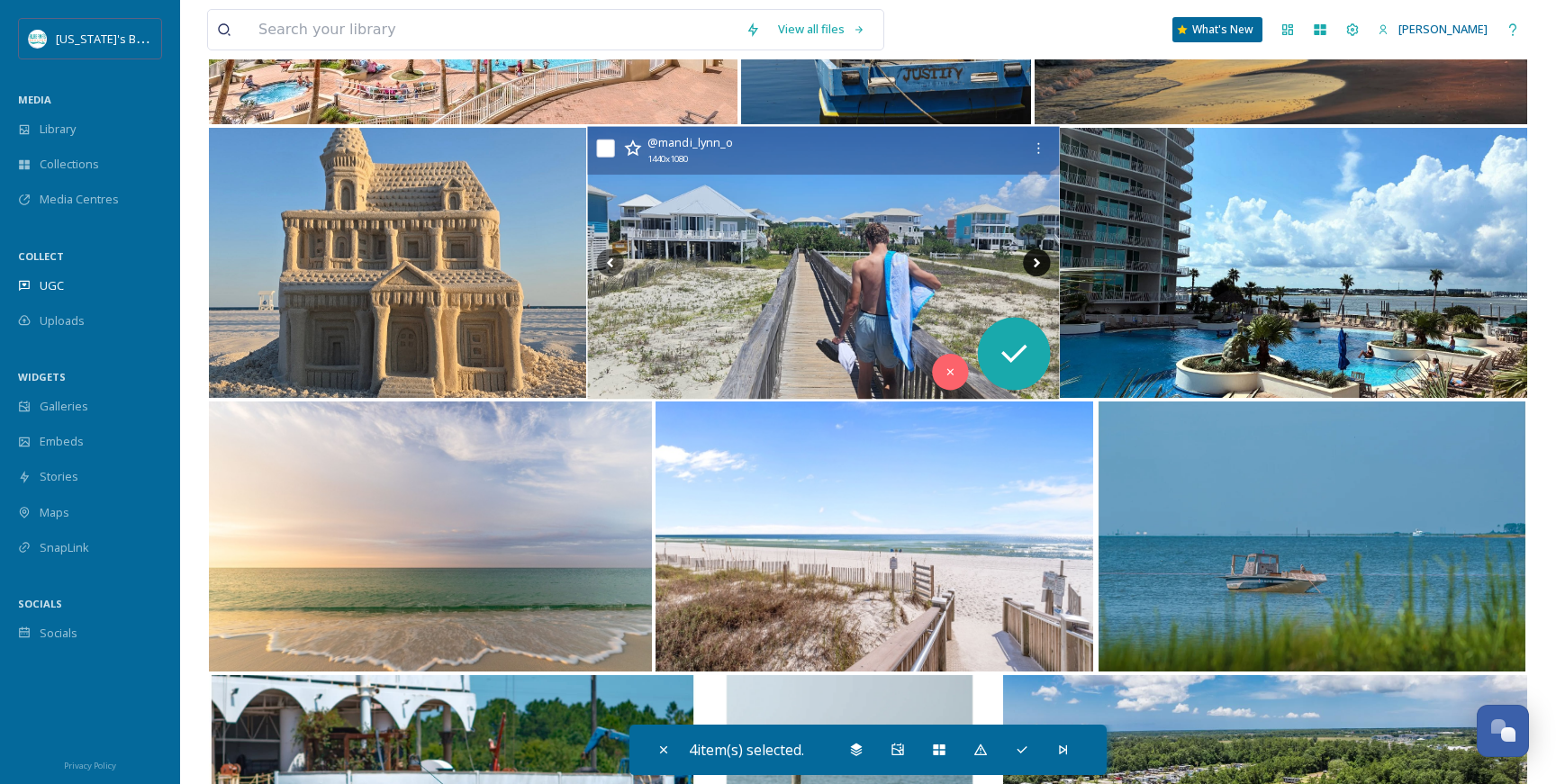
click at [1041, 264] on icon at bounding box center [1036, 263] width 27 height 27
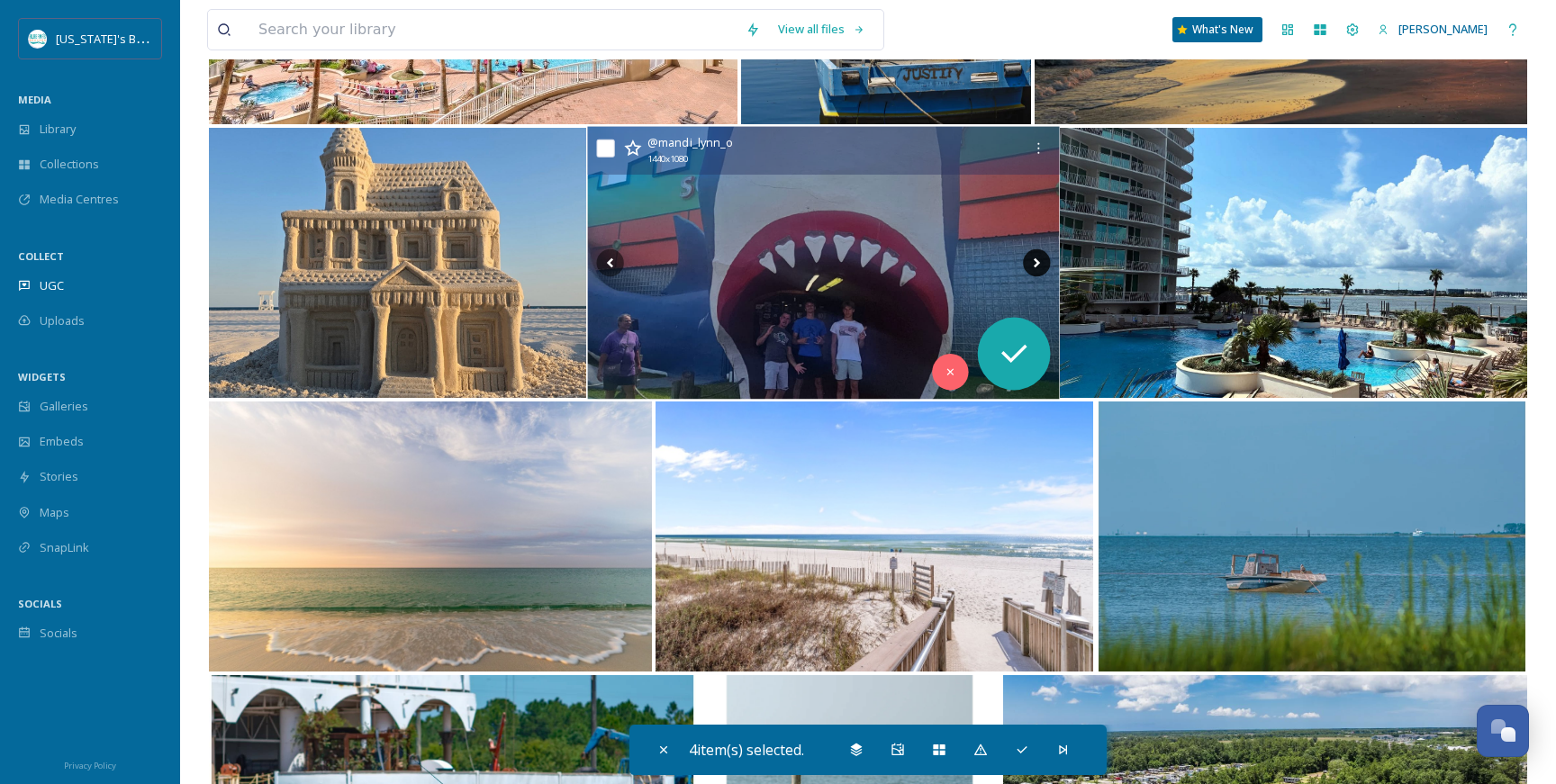
click at [1041, 264] on icon at bounding box center [1036, 263] width 27 height 27
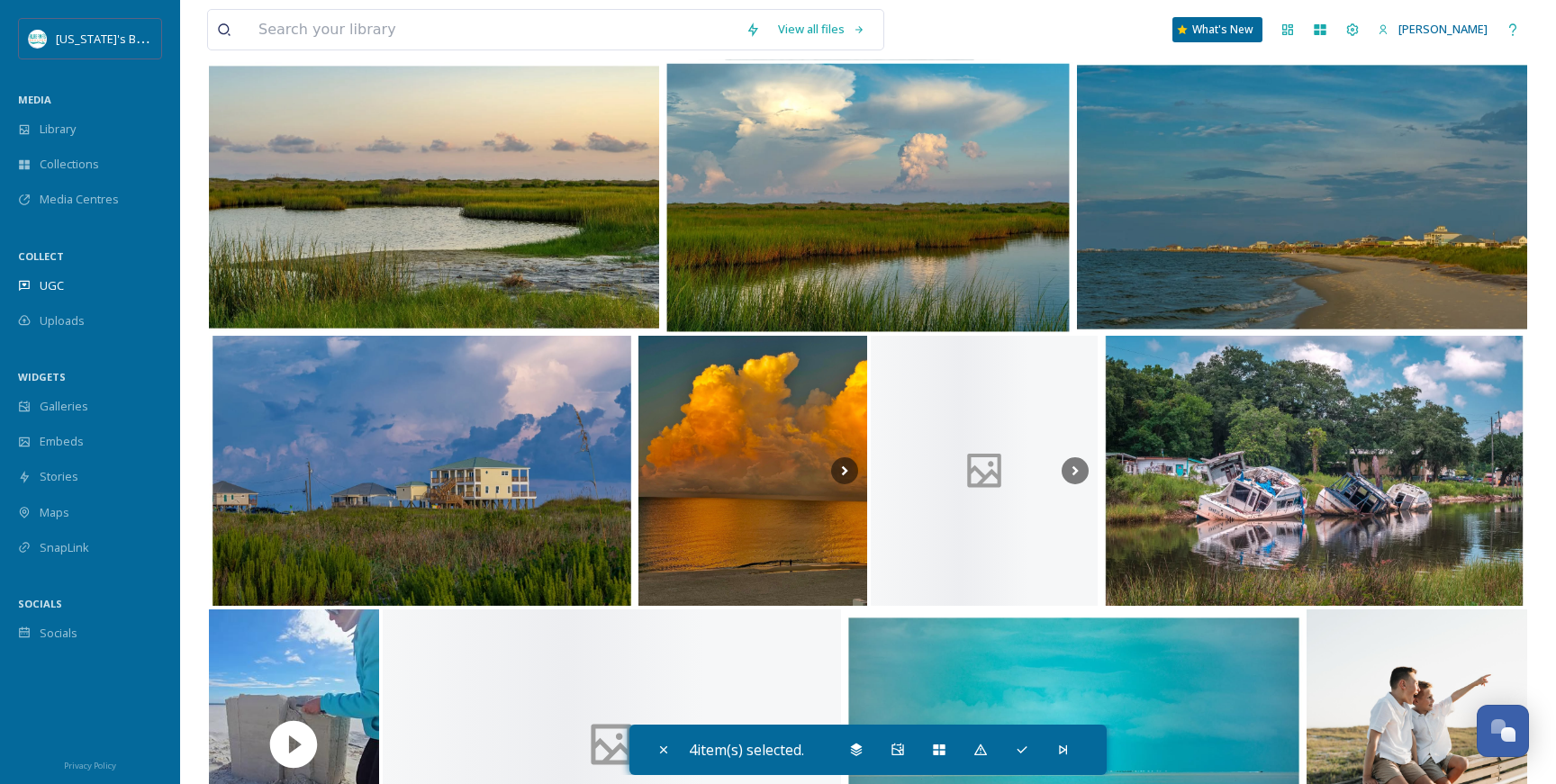
scroll to position [12529, 0]
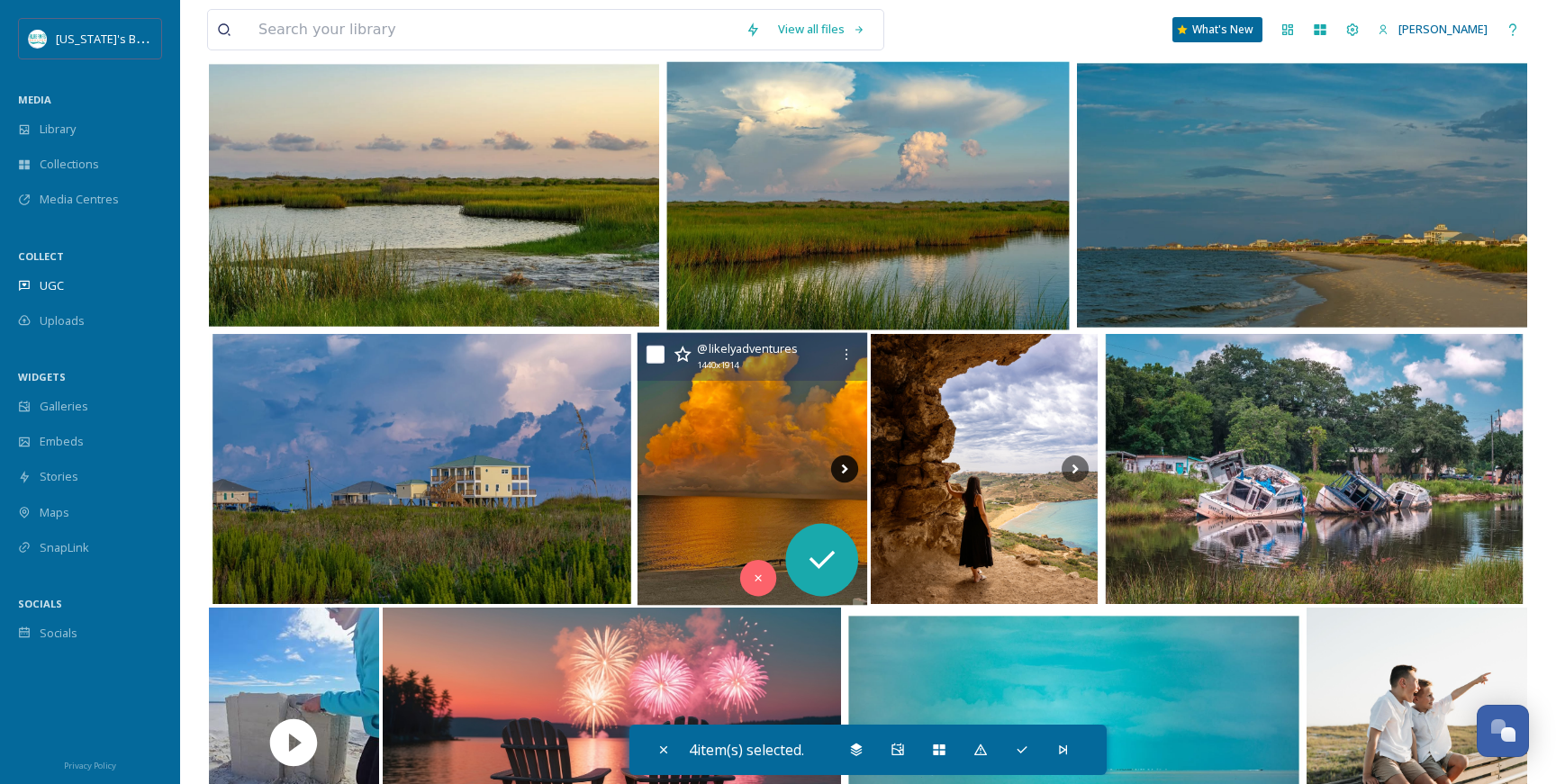
click at [841, 469] on icon at bounding box center [844, 469] width 27 height 27
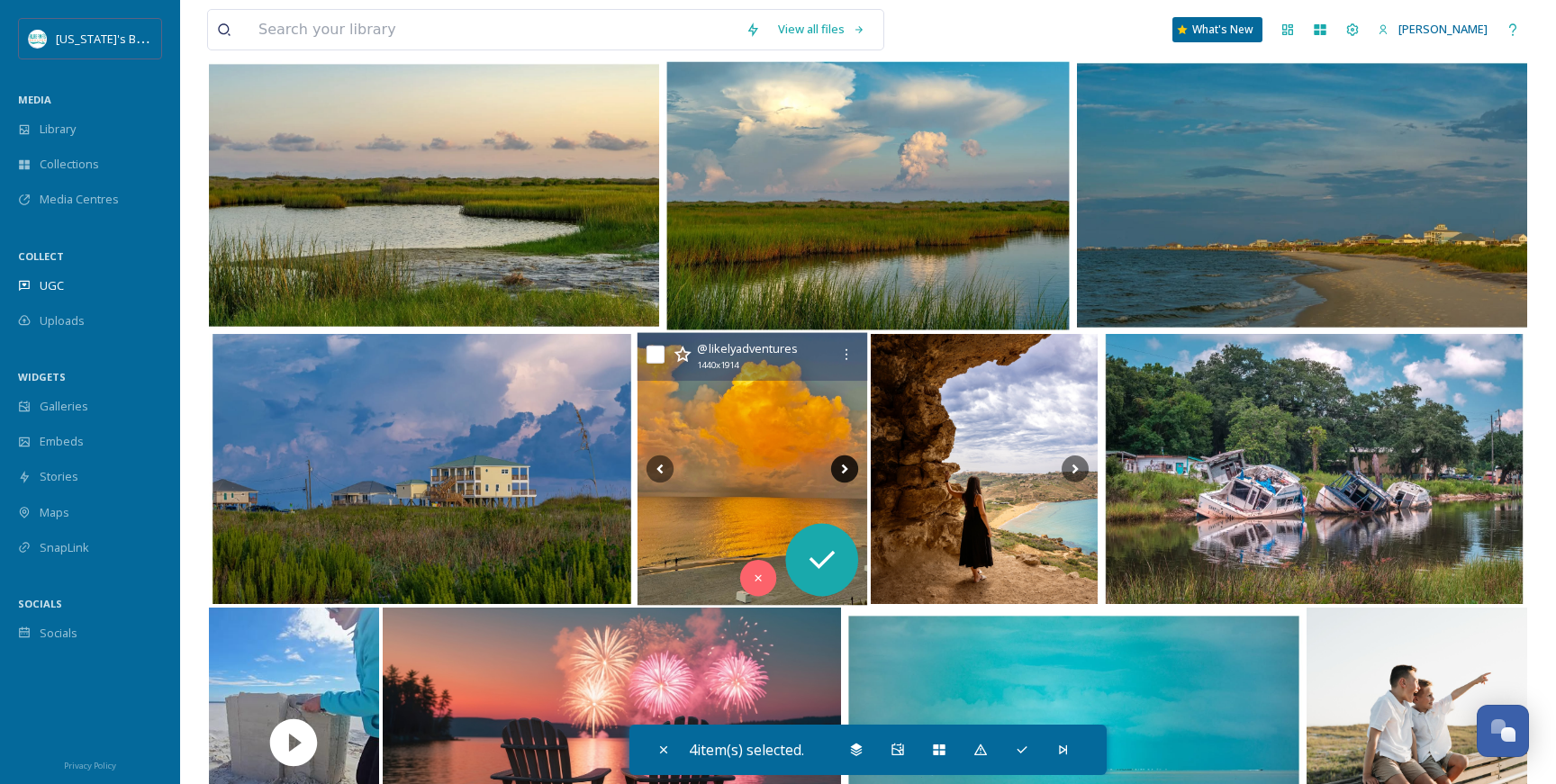
click at [841, 469] on icon at bounding box center [844, 469] width 27 height 27
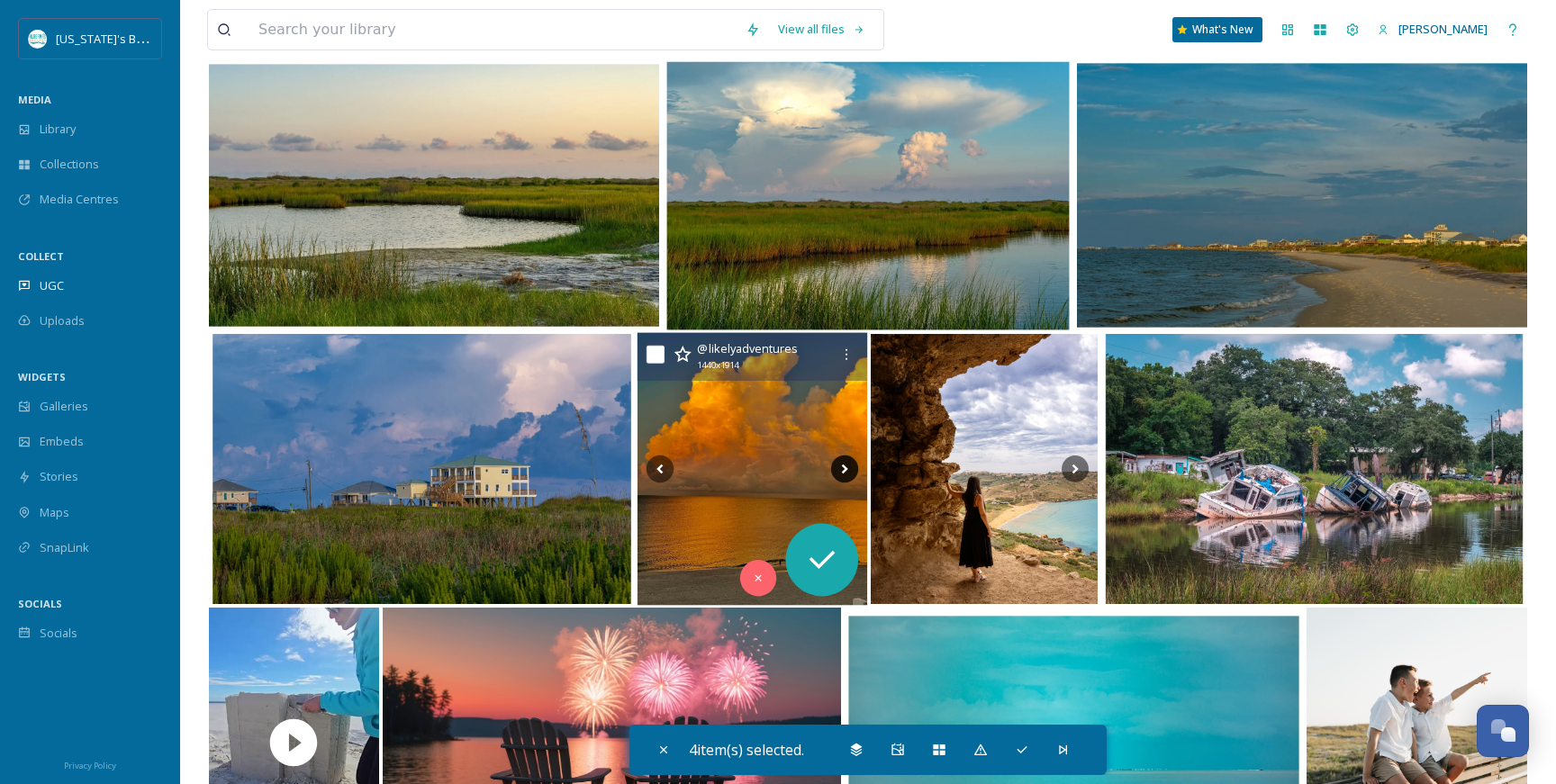
click at [841, 469] on icon at bounding box center [844, 469] width 27 height 27
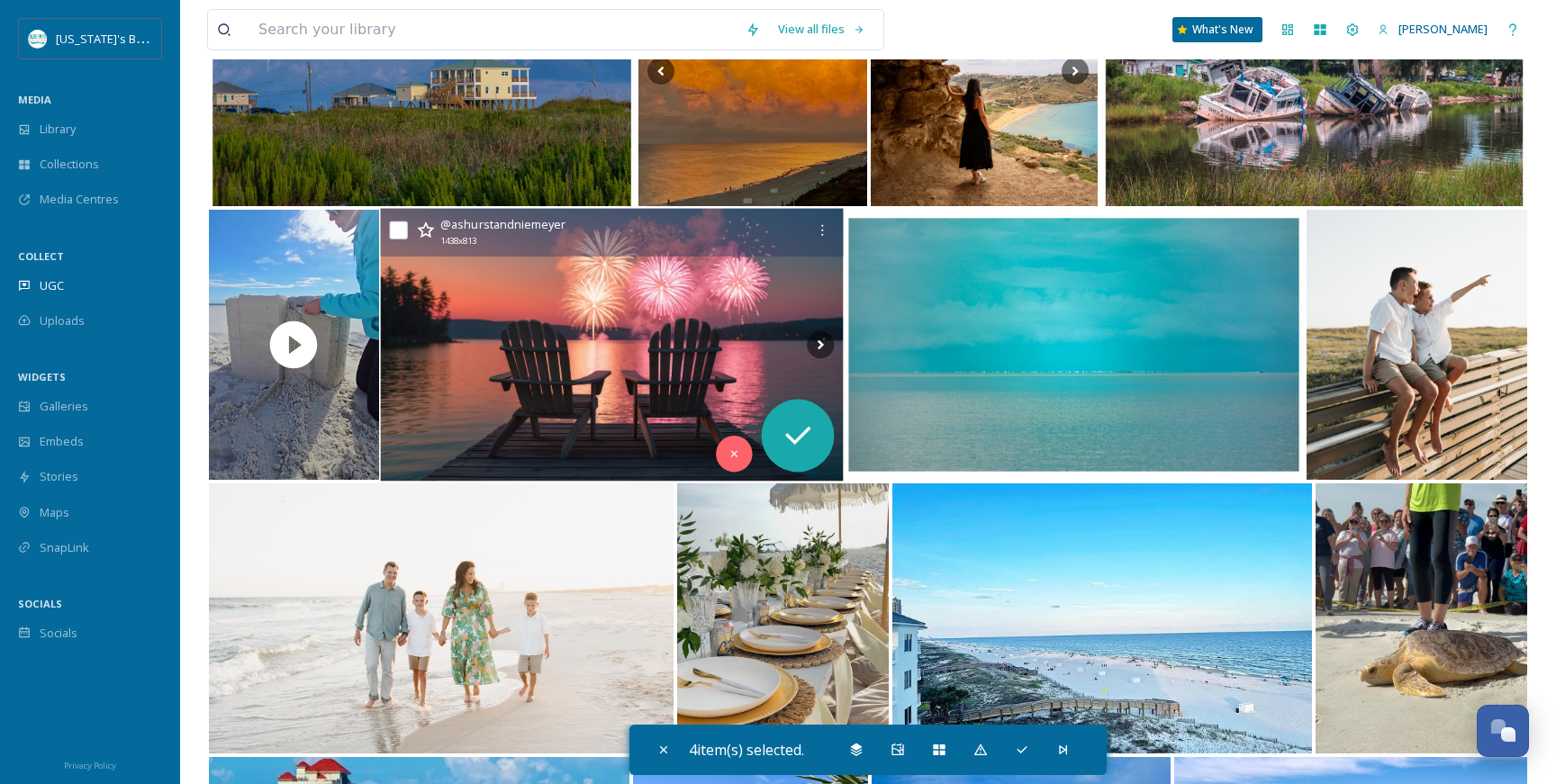
scroll to position [13380, 0]
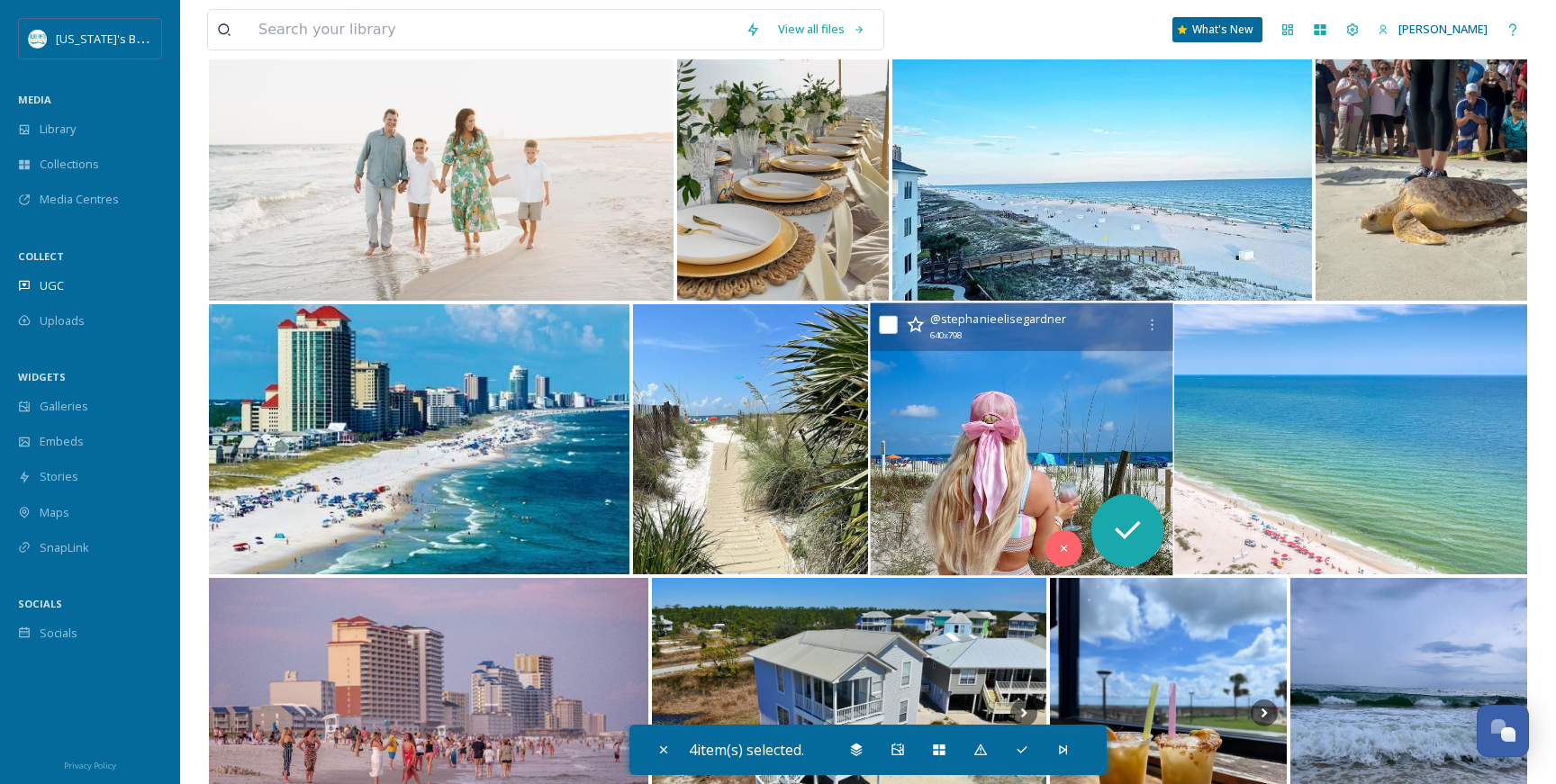
click at [975, 521] on img at bounding box center [1021, 440] width 303 height 273
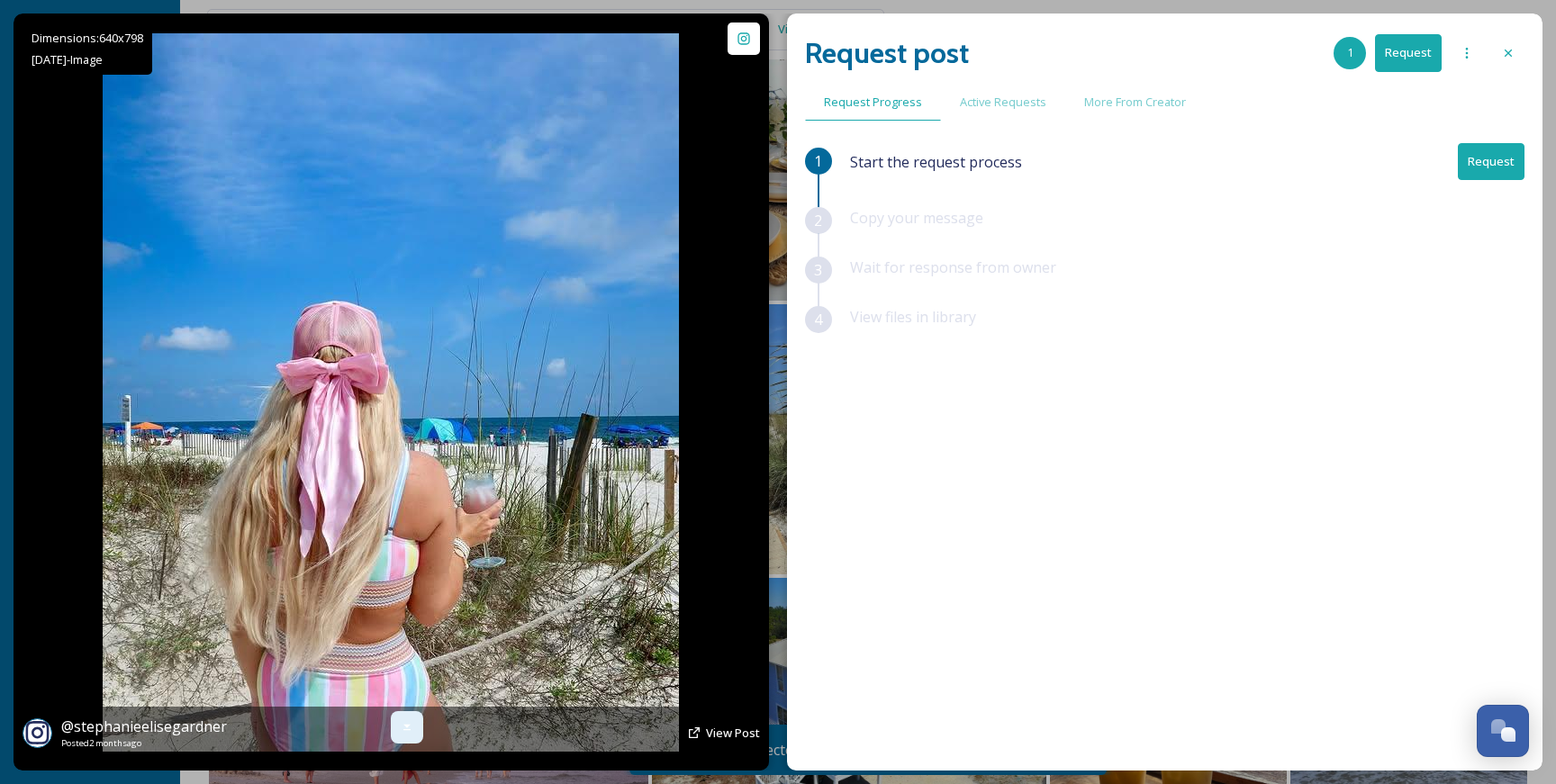
click at [411, 731] on icon at bounding box center [408, 727] width 15 height 15
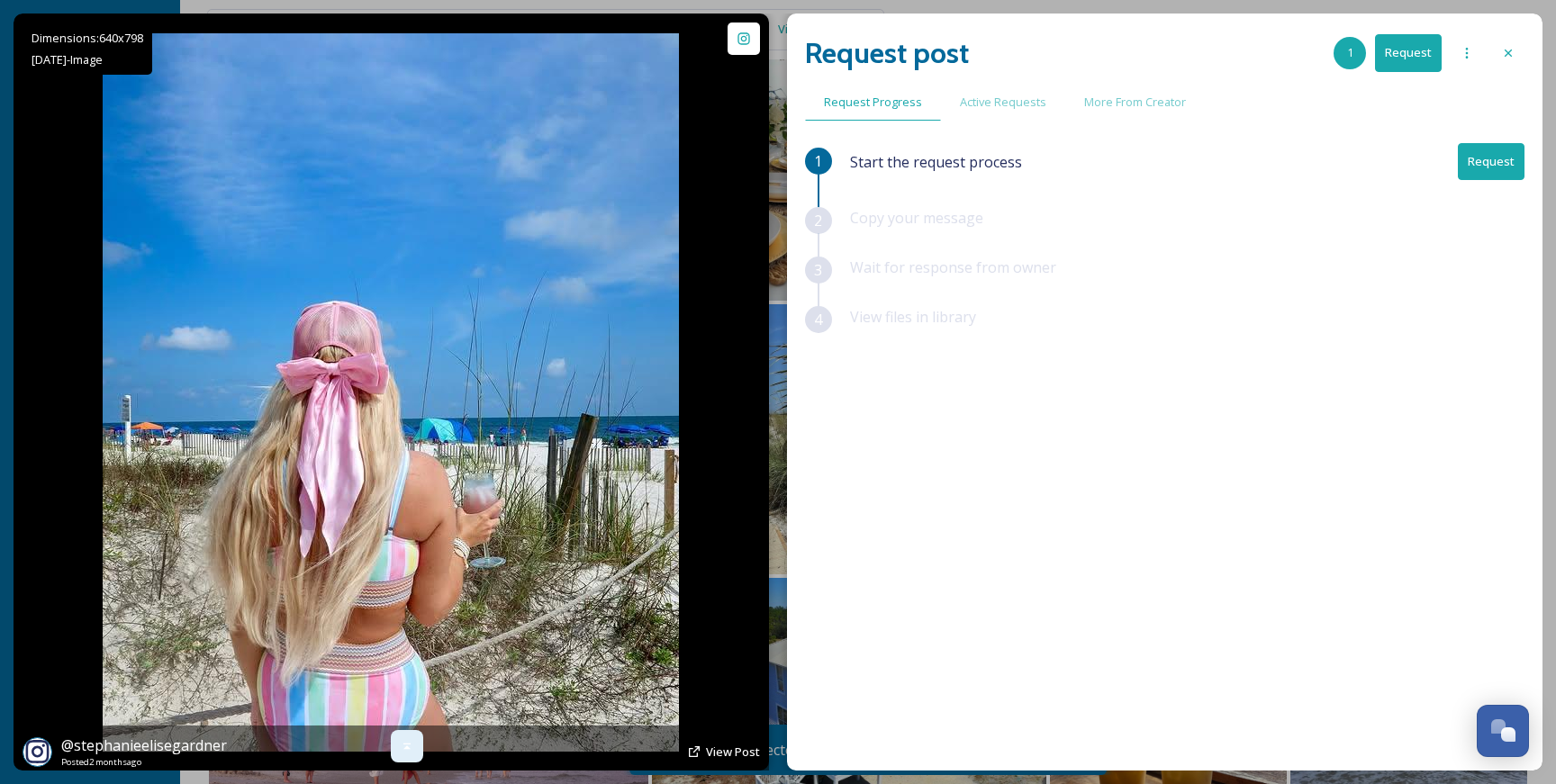
click at [408, 749] on icon at bounding box center [408, 746] width 7 height 6
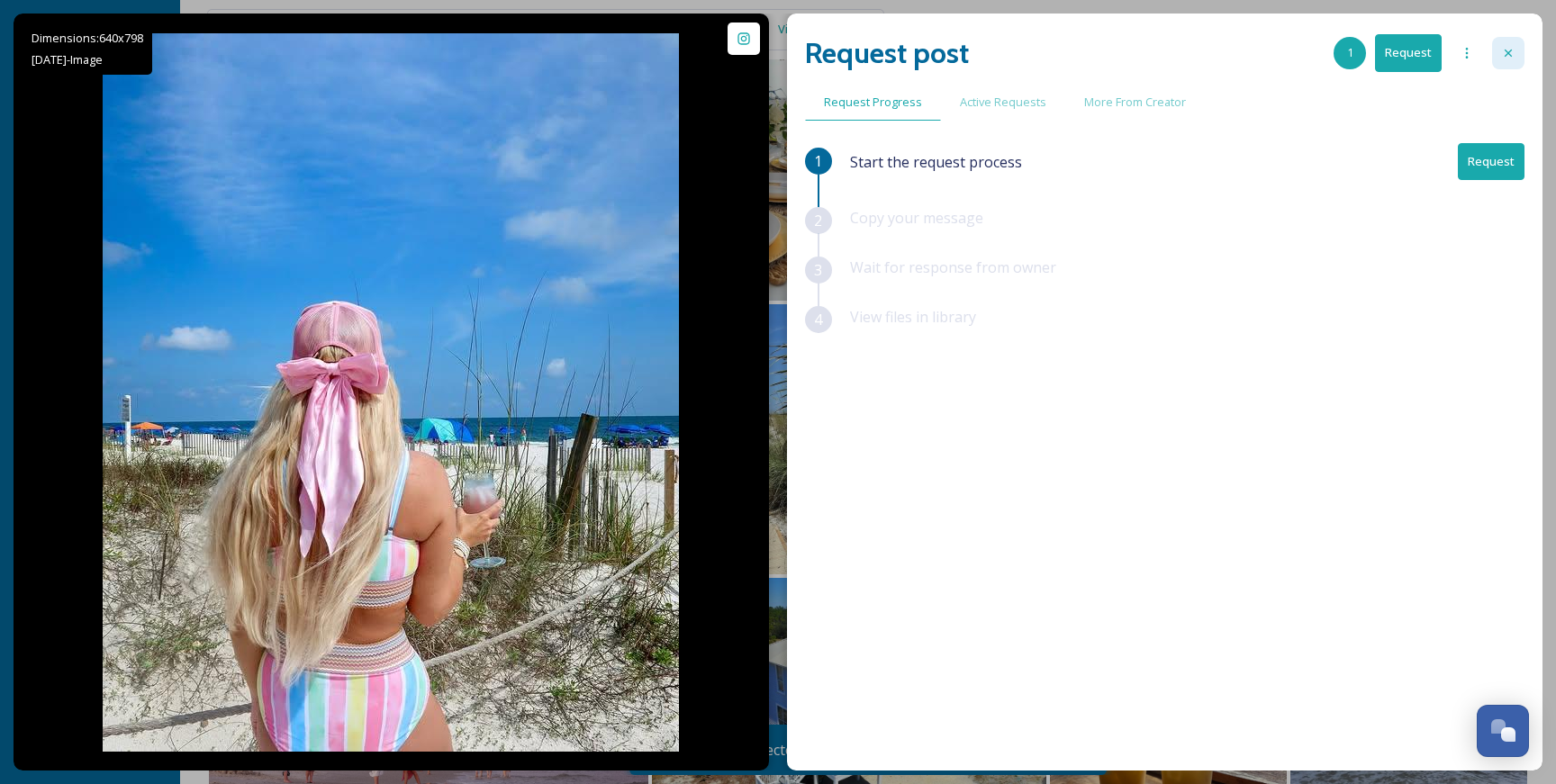
click at [1505, 48] on icon at bounding box center [1509, 53] width 15 height 15
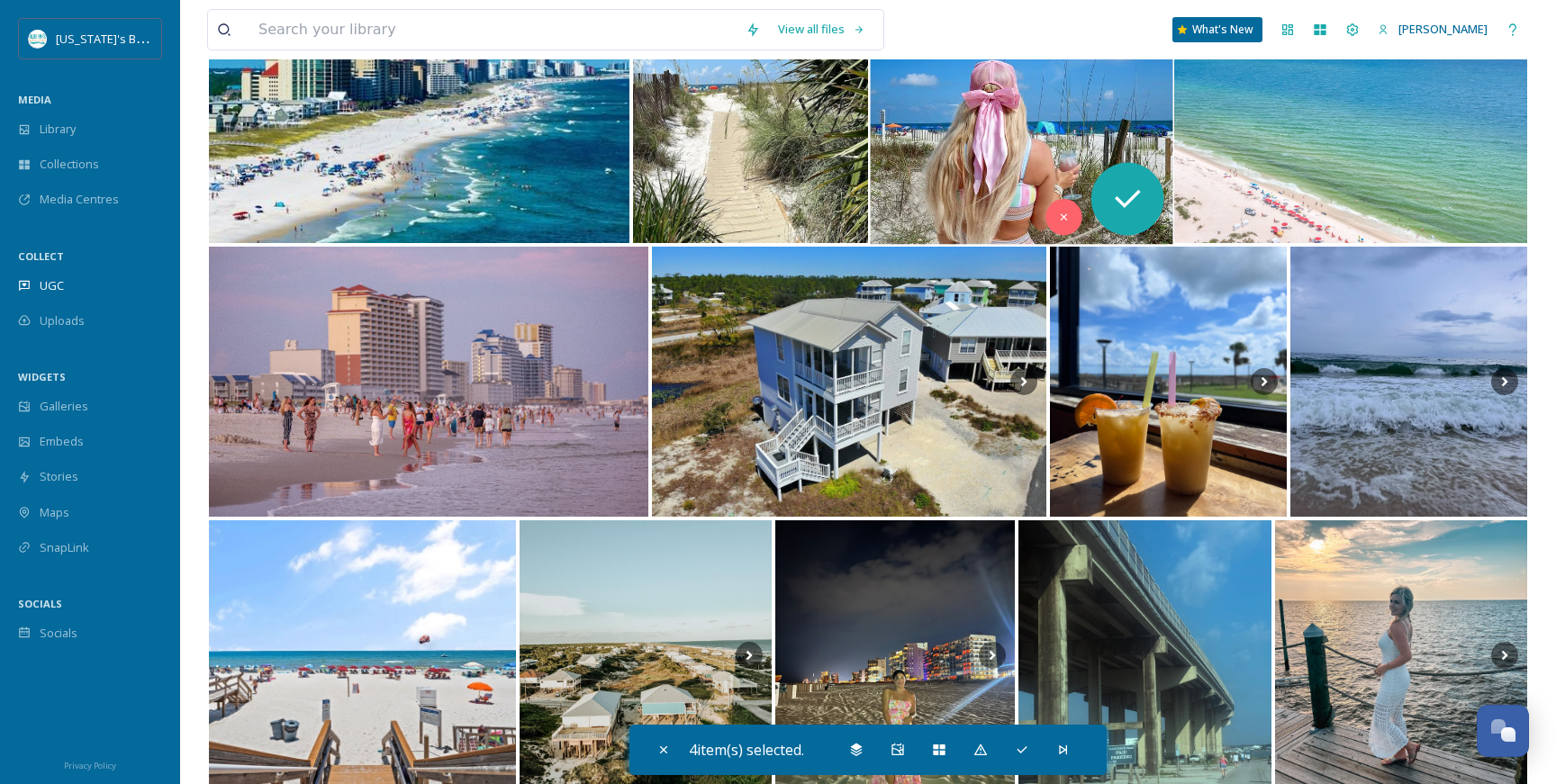
scroll to position [13735, 0]
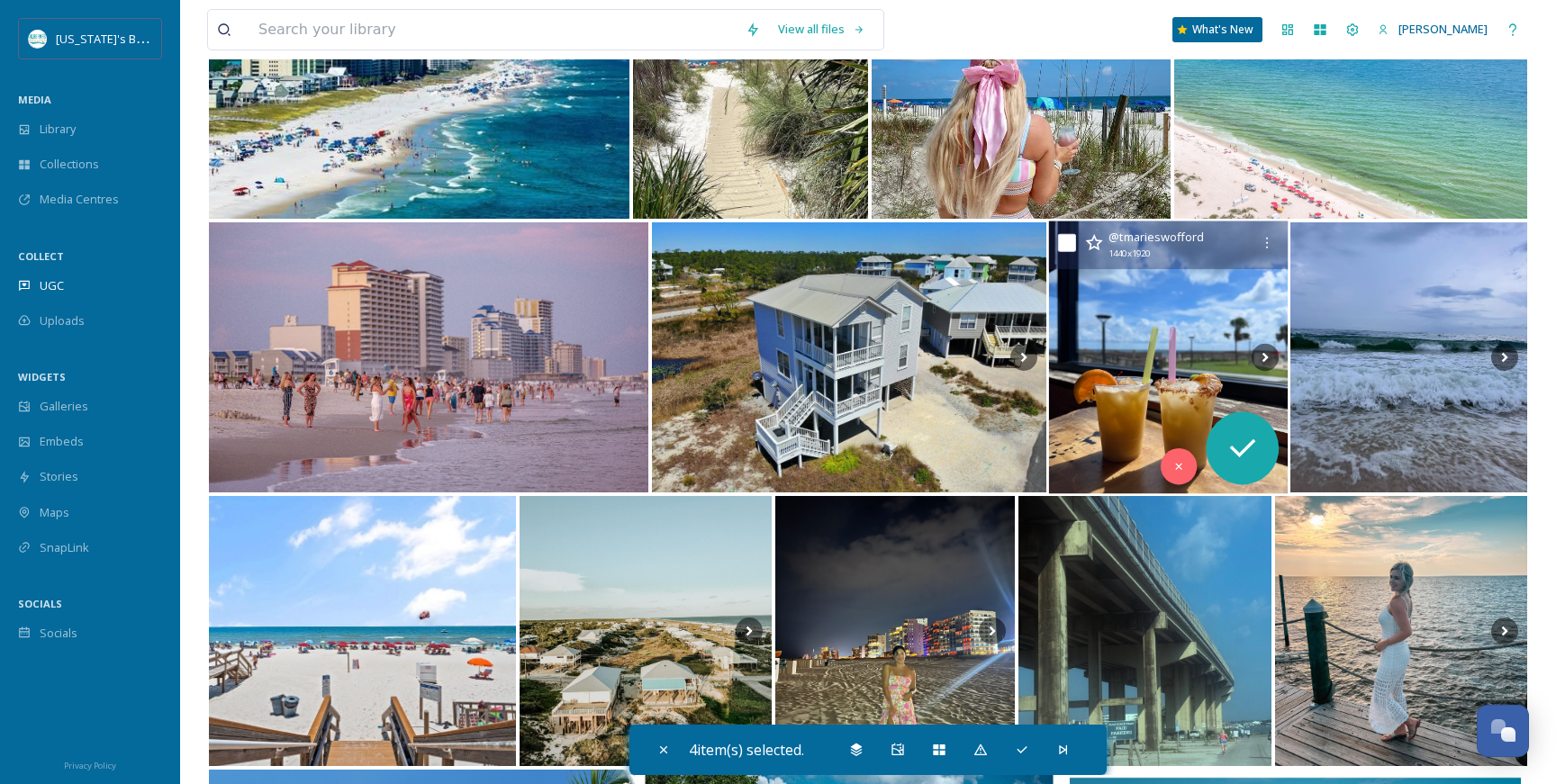
click at [1155, 364] on img at bounding box center [1168, 358] width 239 height 273
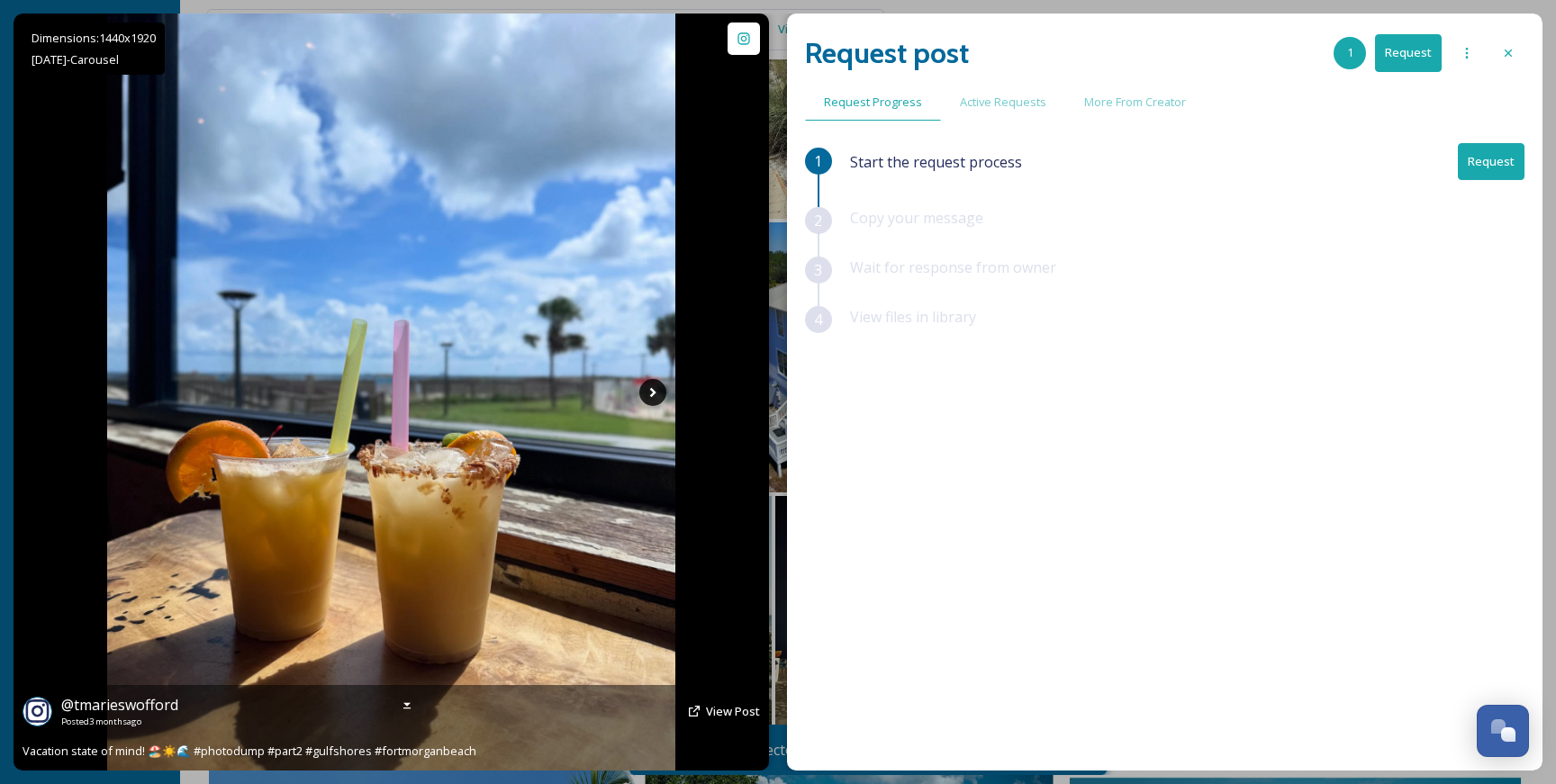
click at [650, 390] on icon at bounding box center [653, 392] width 27 height 27
click at [655, 394] on icon at bounding box center [653, 392] width 27 height 27
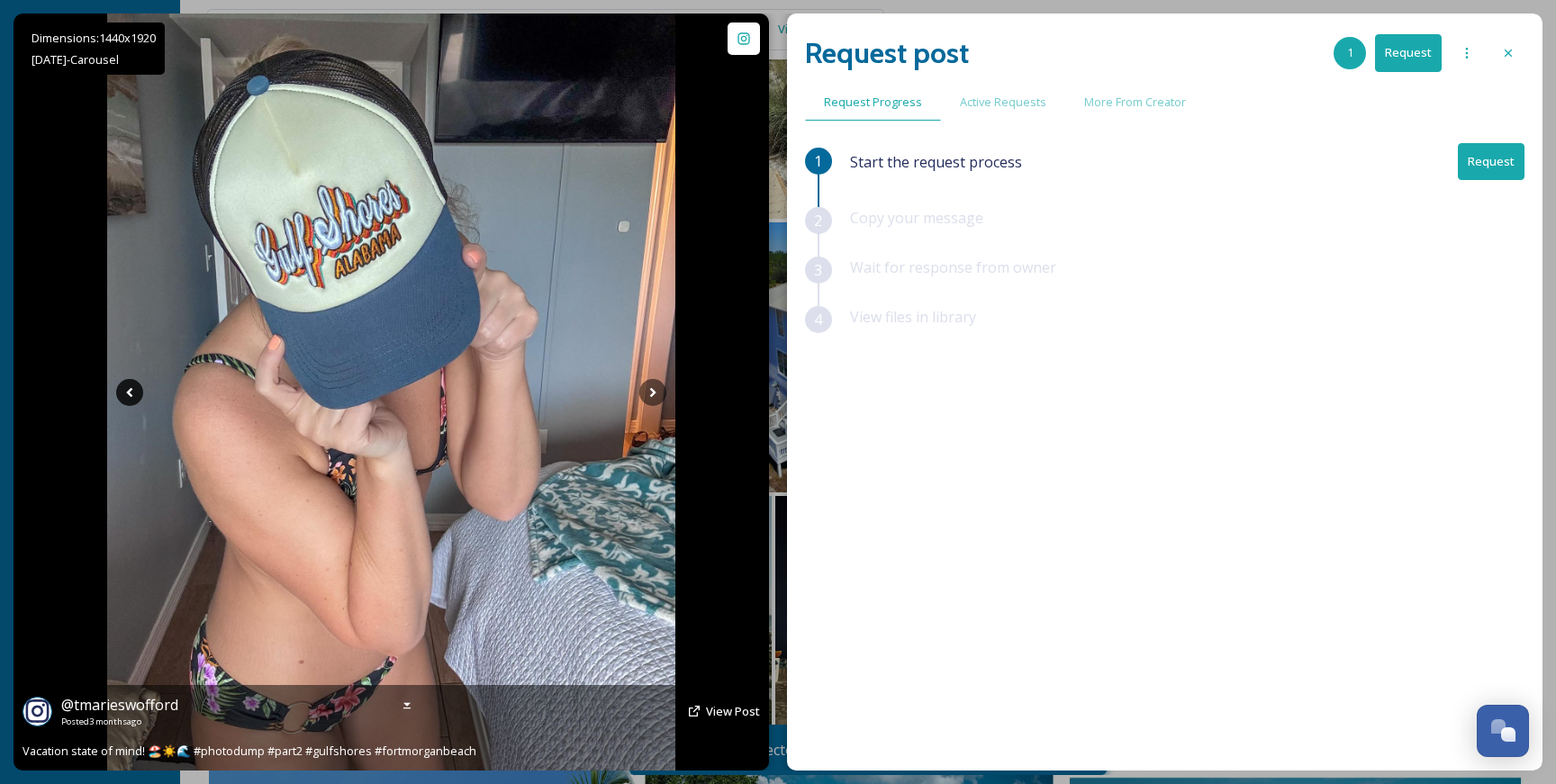
click at [134, 392] on icon at bounding box center [129, 392] width 27 height 27
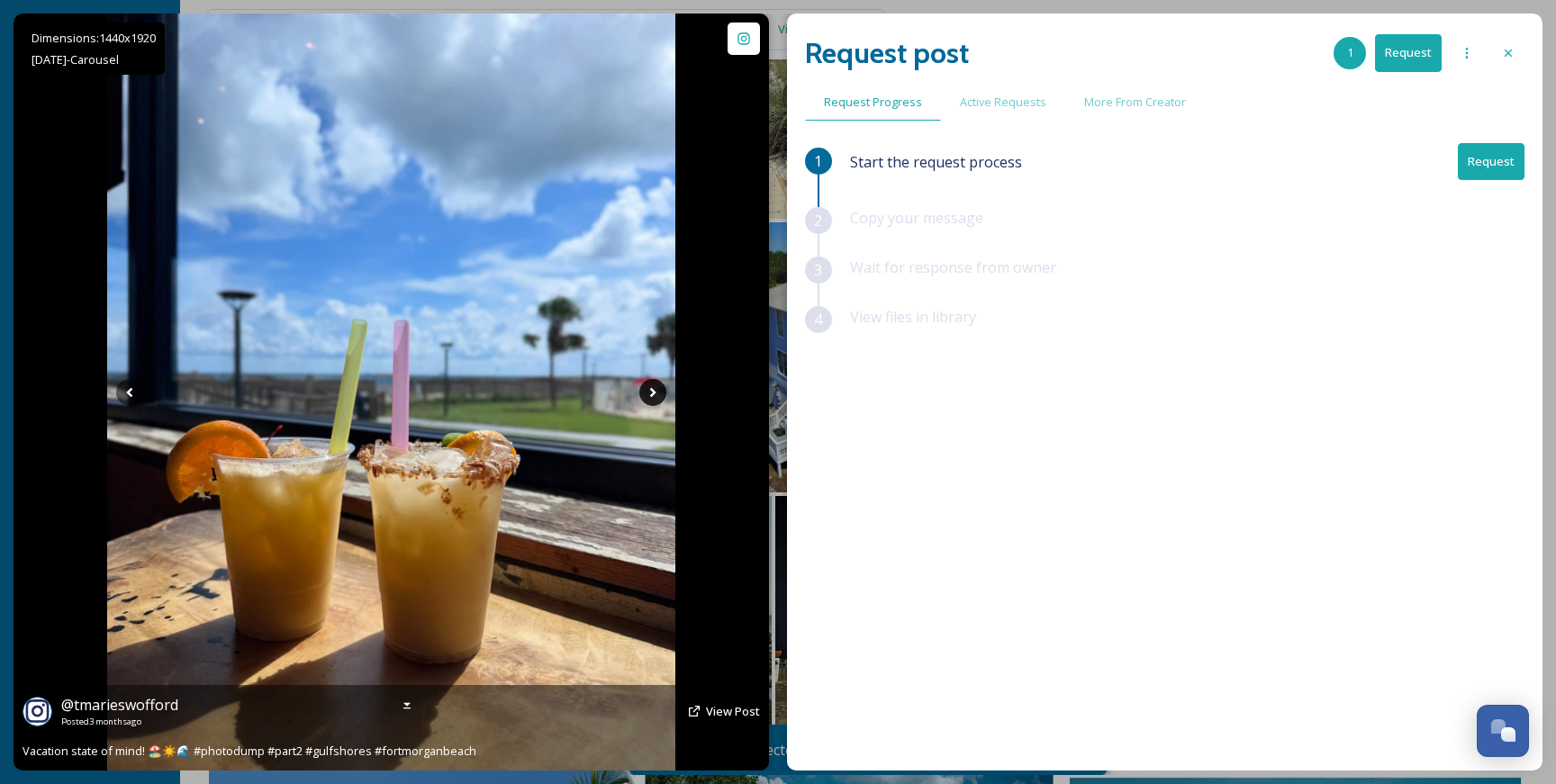
click at [651, 392] on icon at bounding box center [653, 392] width 27 height 27
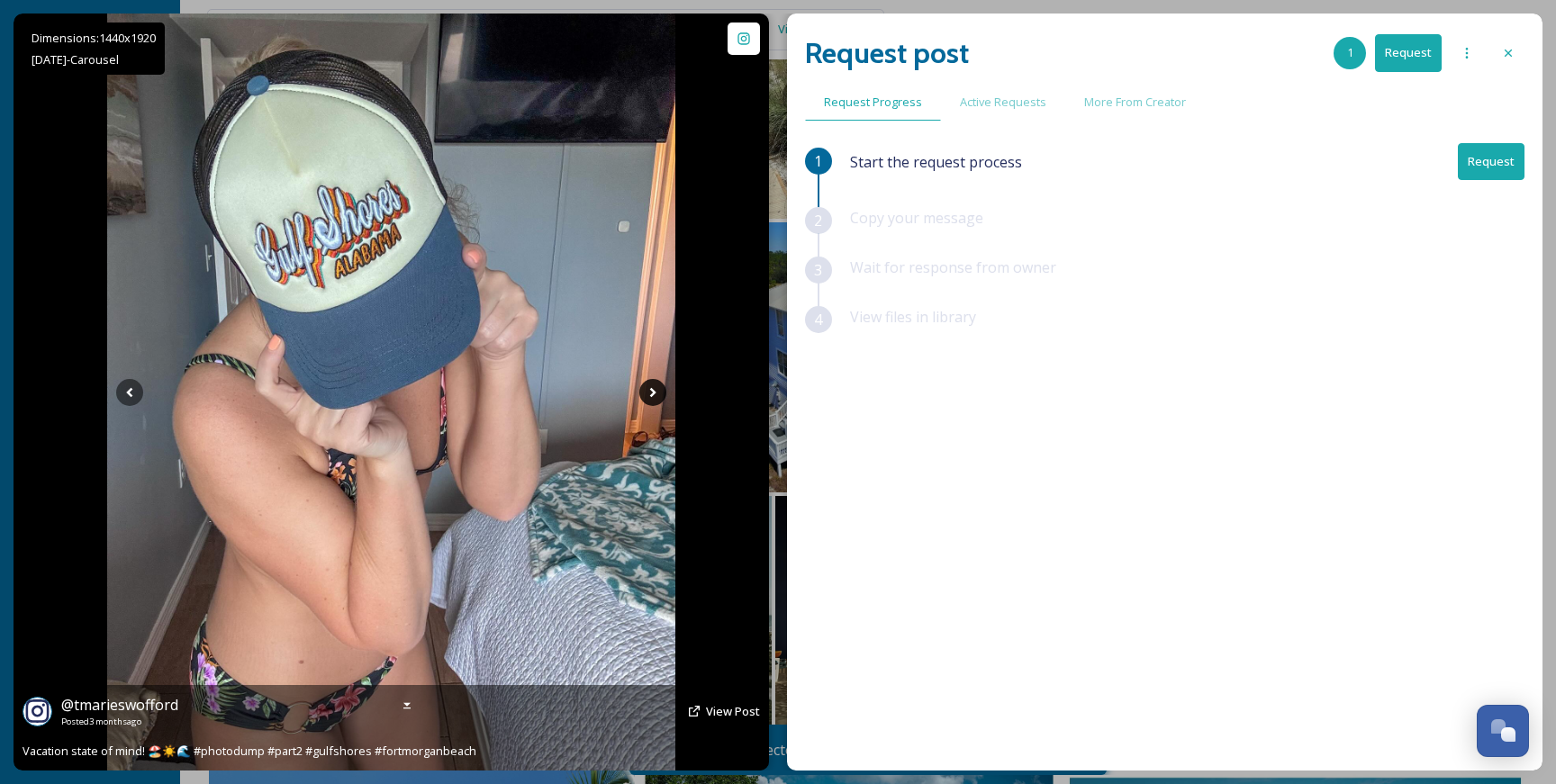
click at [651, 392] on icon at bounding box center [653, 392] width 27 height 27
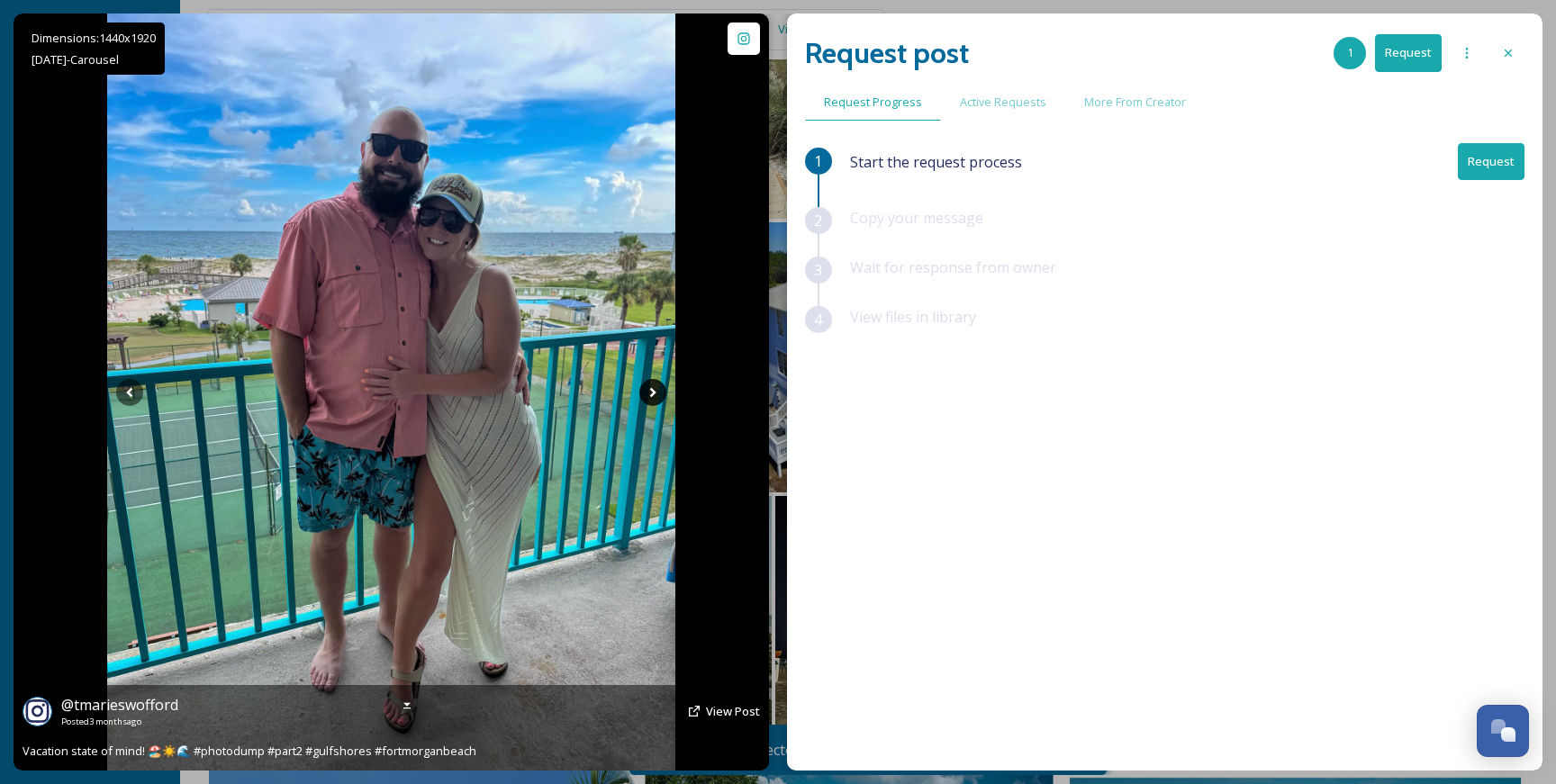
click at [655, 394] on icon at bounding box center [653, 392] width 27 height 27
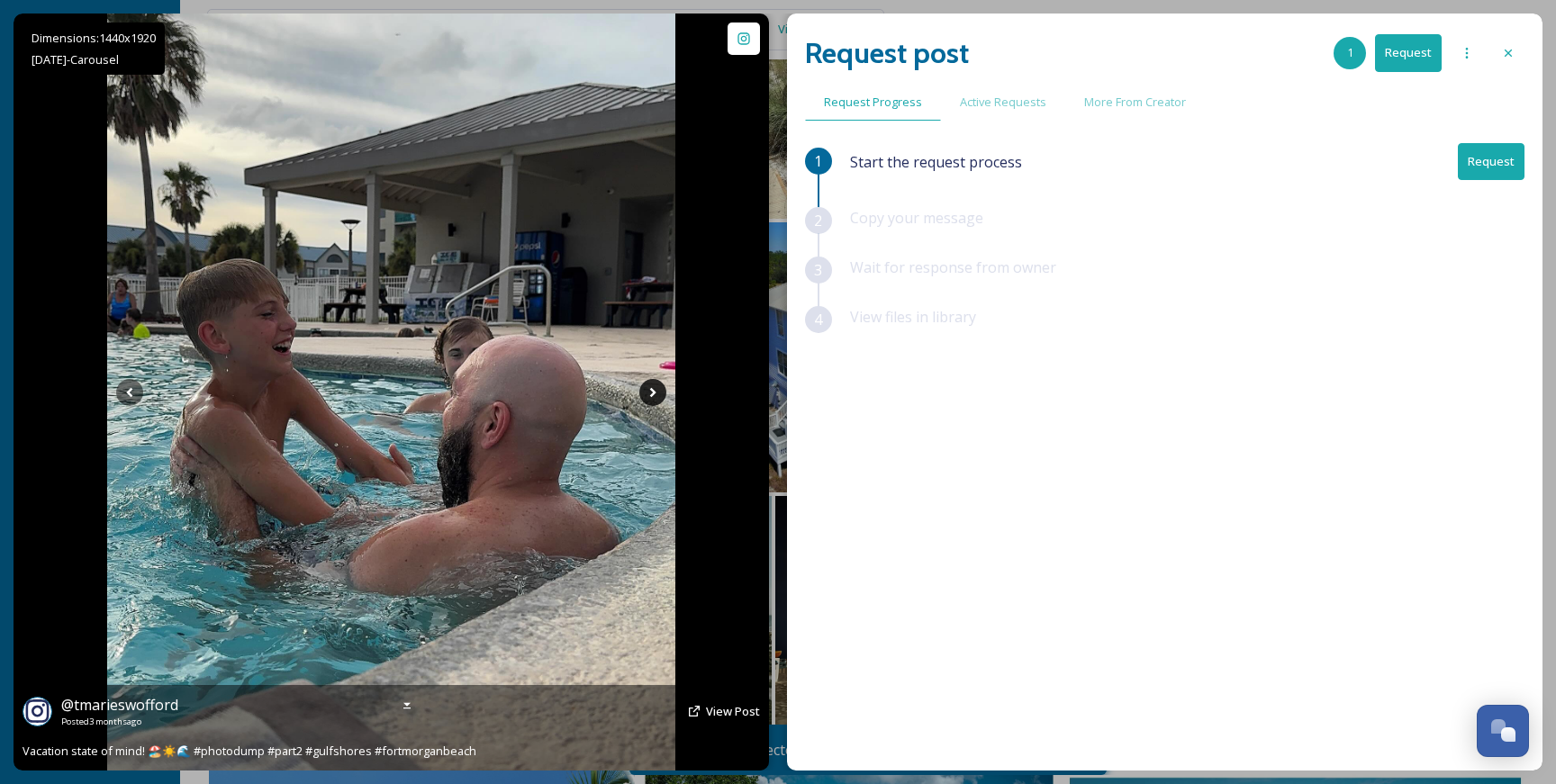
click at [655, 394] on icon at bounding box center [653, 392] width 27 height 27
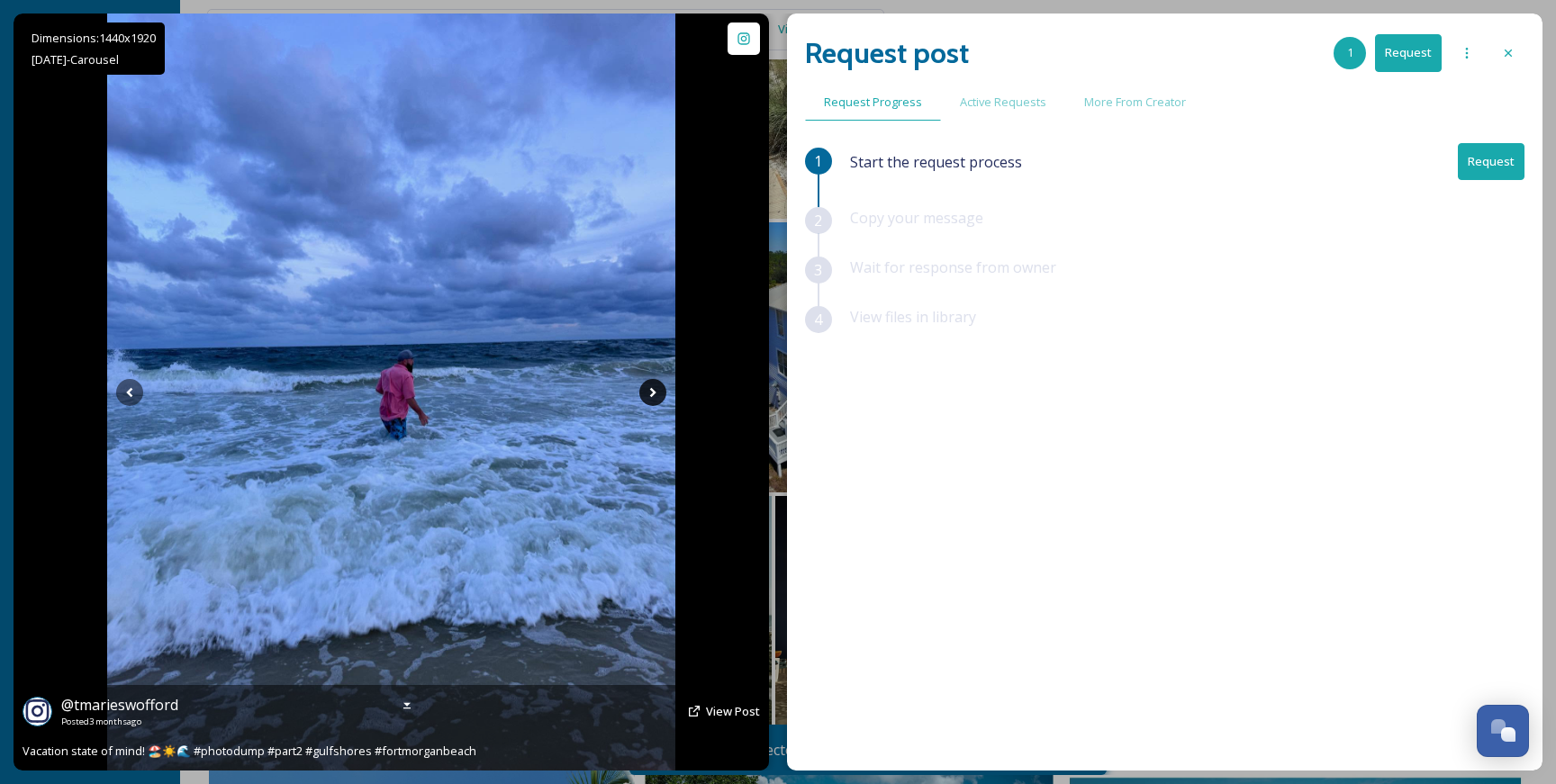
click at [655, 394] on icon at bounding box center [653, 392] width 27 height 27
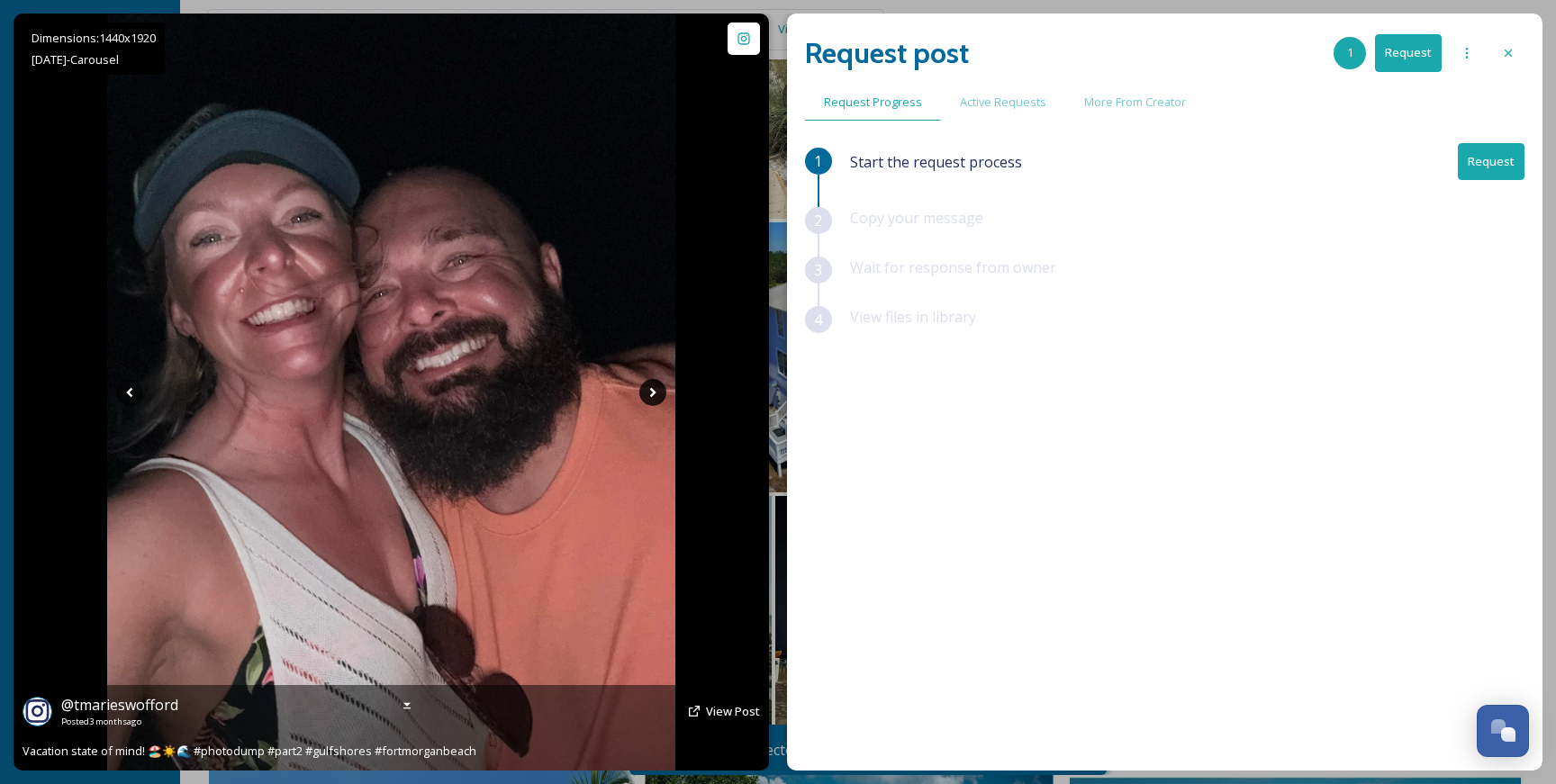
click at [655, 394] on icon at bounding box center [653, 392] width 27 height 27
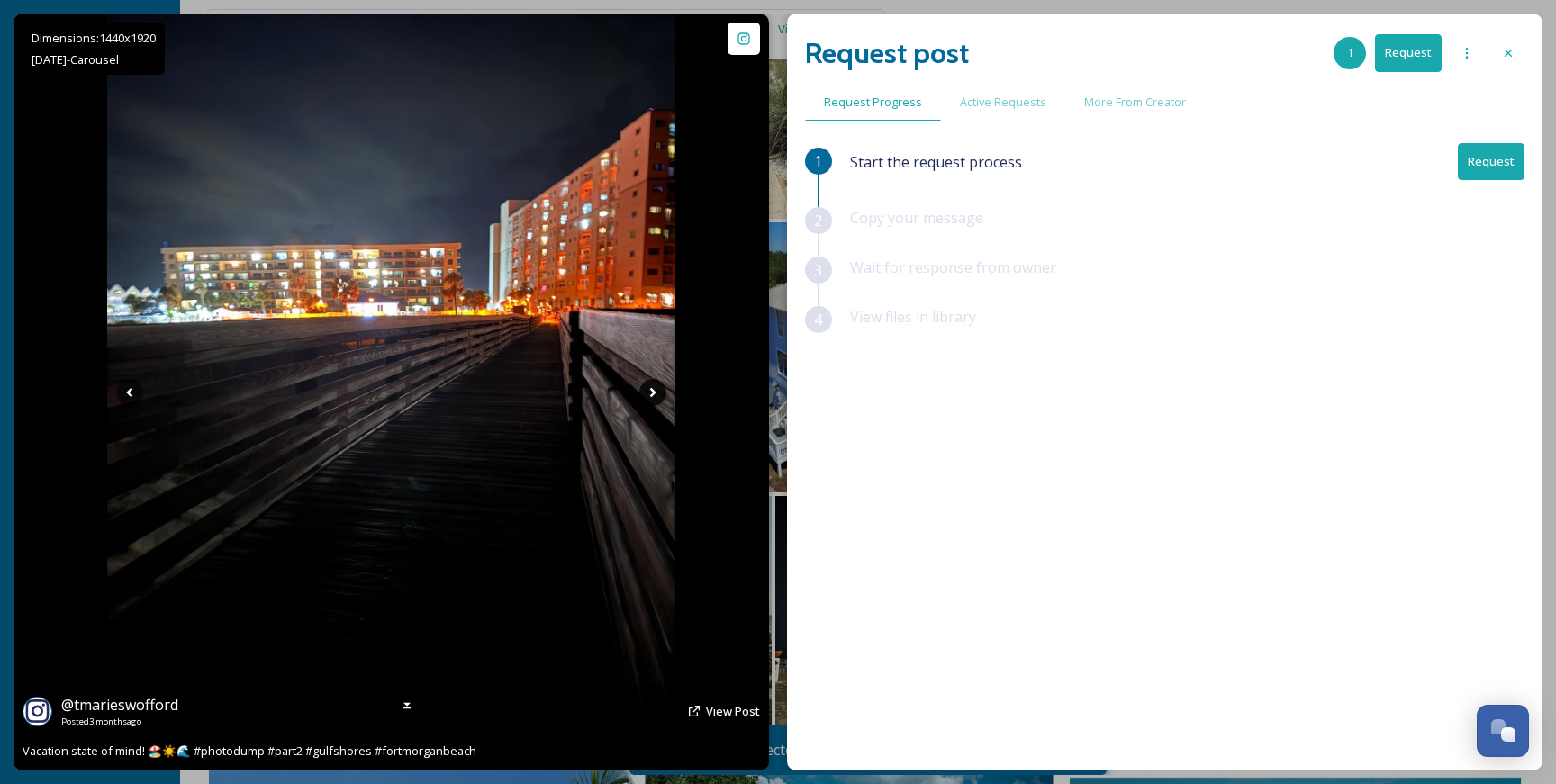
click at [655, 394] on icon at bounding box center [653, 392] width 27 height 27
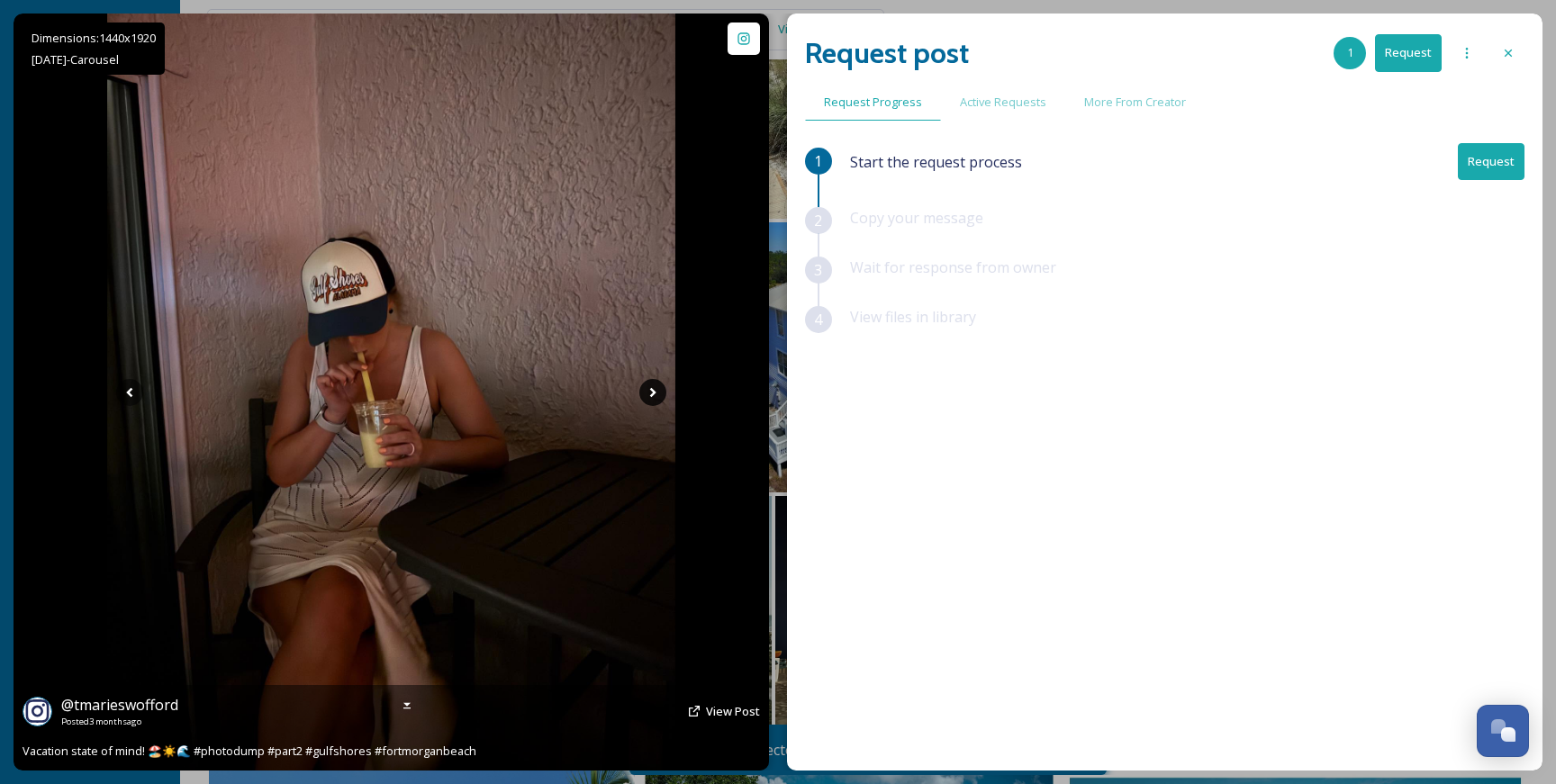
click at [655, 394] on icon at bounding box center [653, 392] width 27 height 27
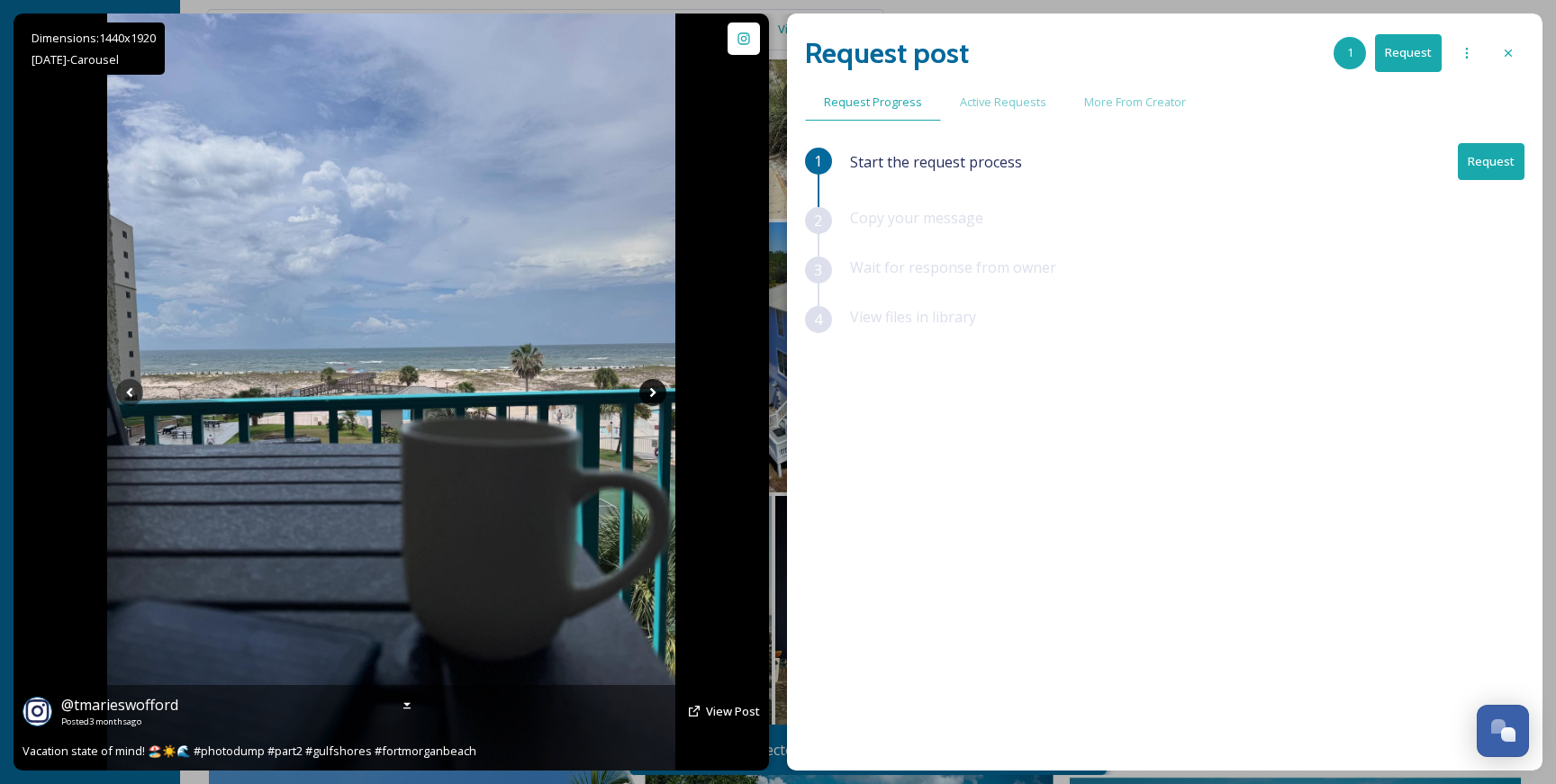
click at [655, 394] on icon at bounding box center [653, 392] width 27 height 27
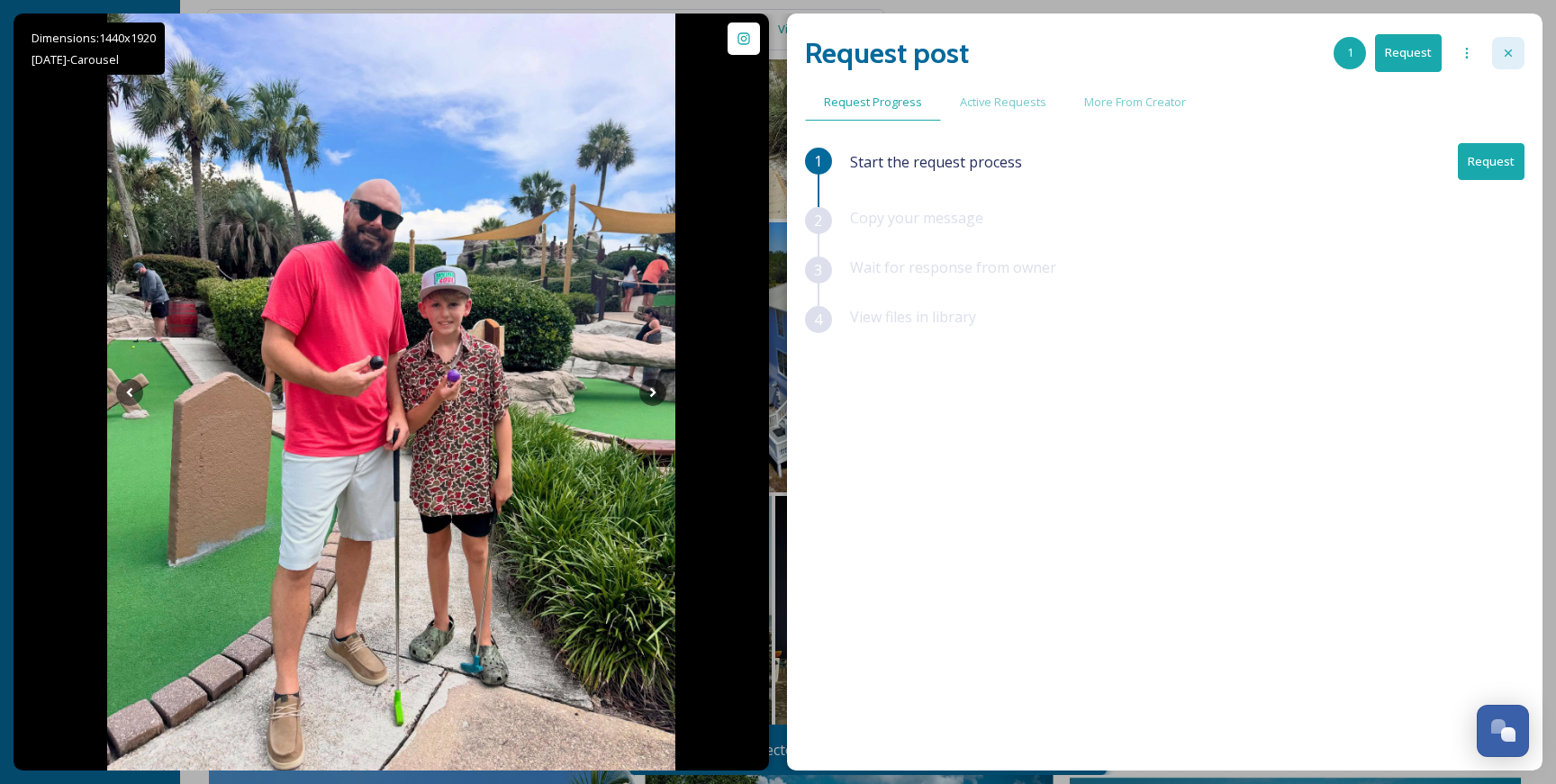
click at [1502, 50] on icon at bounding box center [1509, 53] width 15 height 15
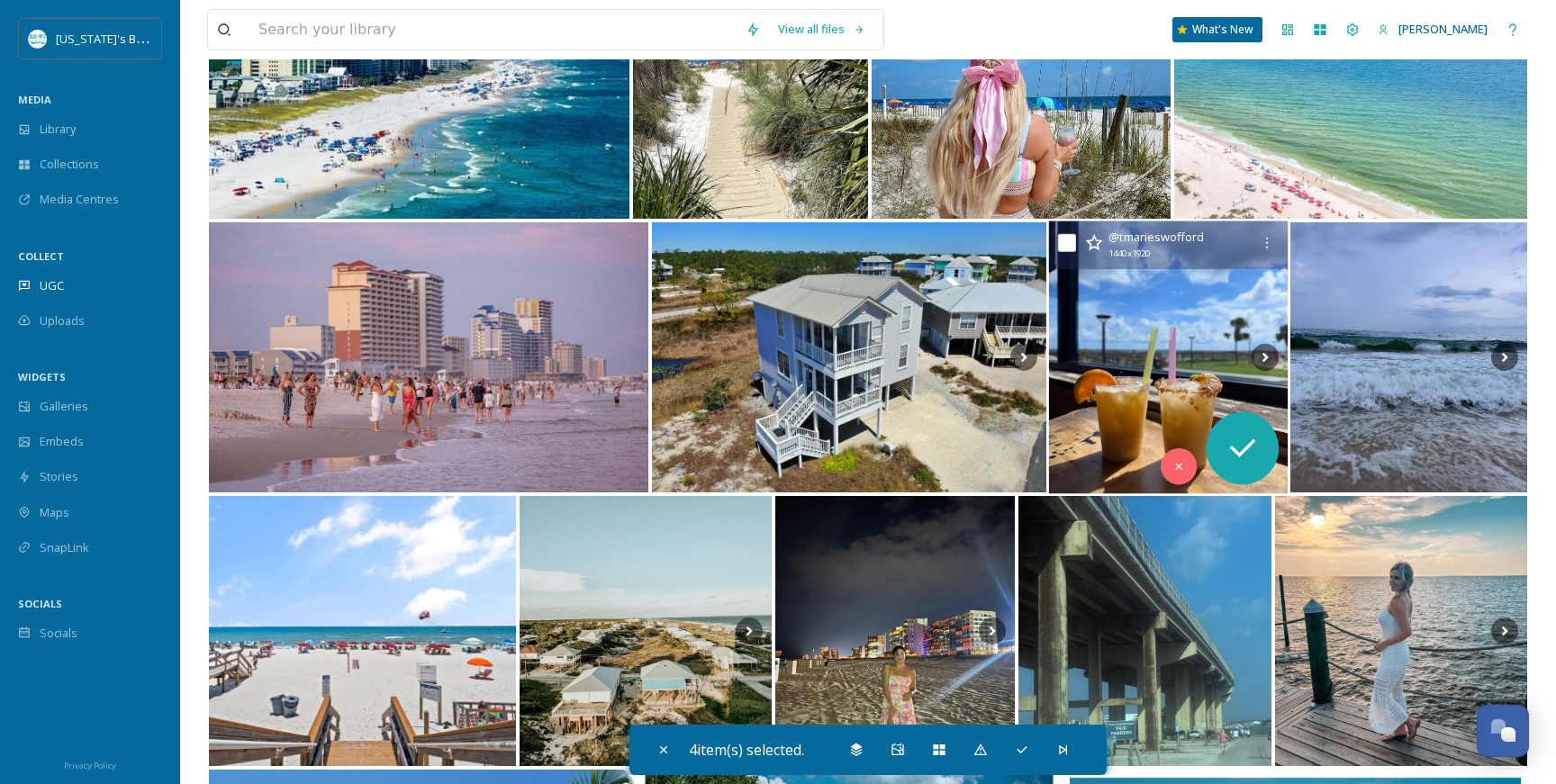
click at [1179, 390] on img at bounding box center [1168, 358] width 239 height 273
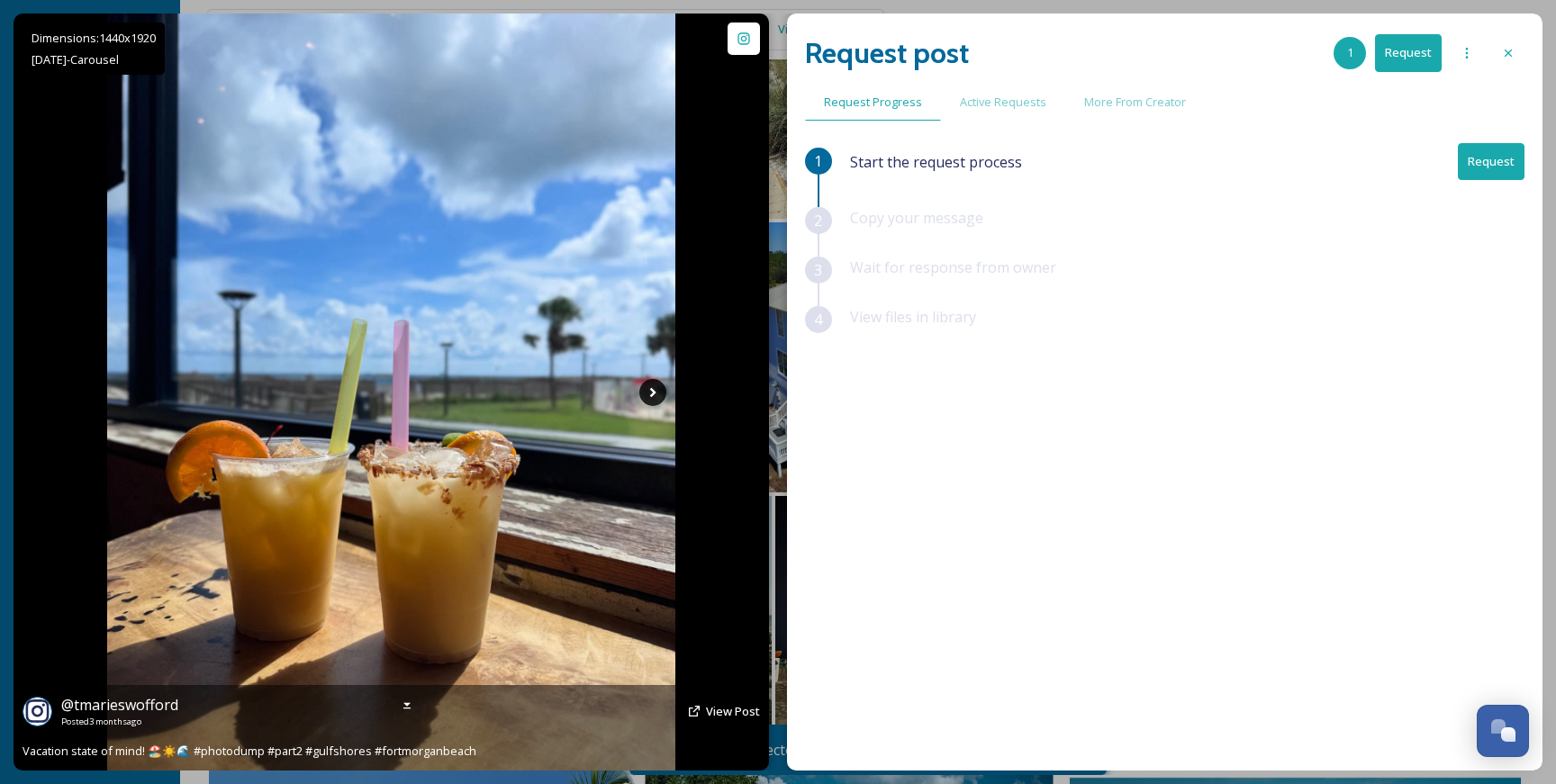
click at [645, 399] on icon at bounding box center [653, 392] width 27 height 27
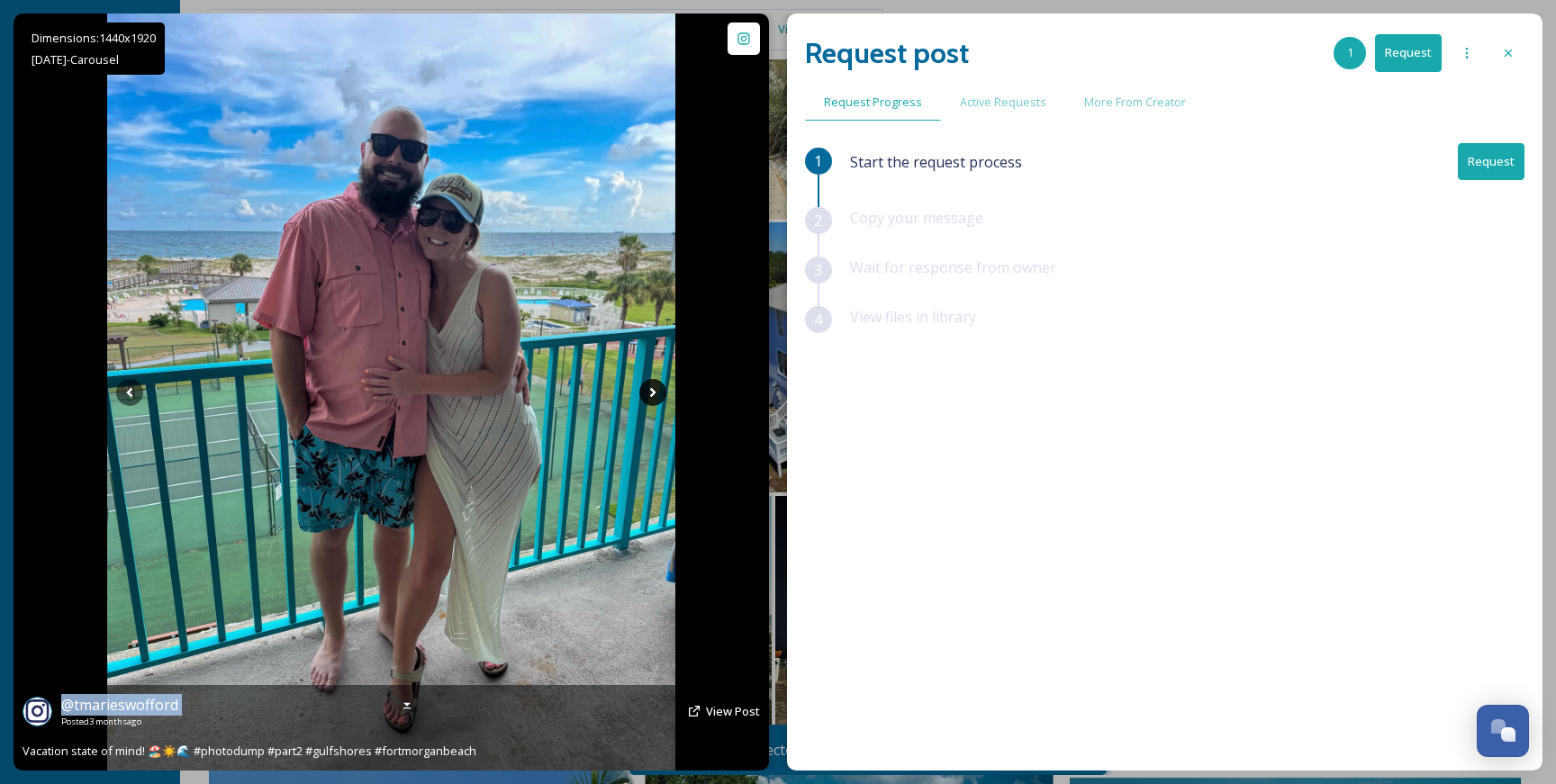
click at [645, 399] on icon at bounding box center [653, 392] width 27 height 27
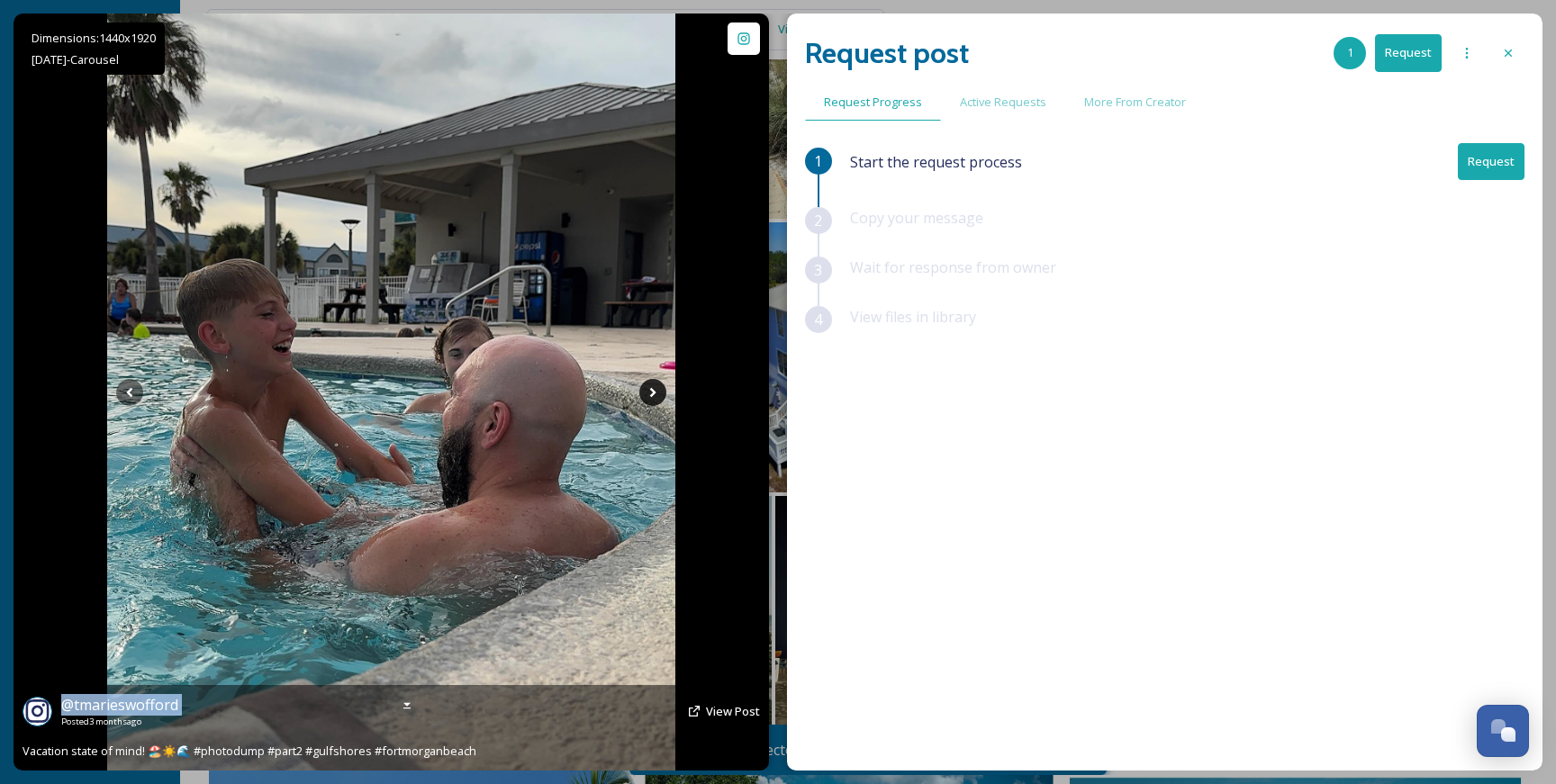
click at [645, 399] on icon at bounding box center [653, 392] width 27 height 27
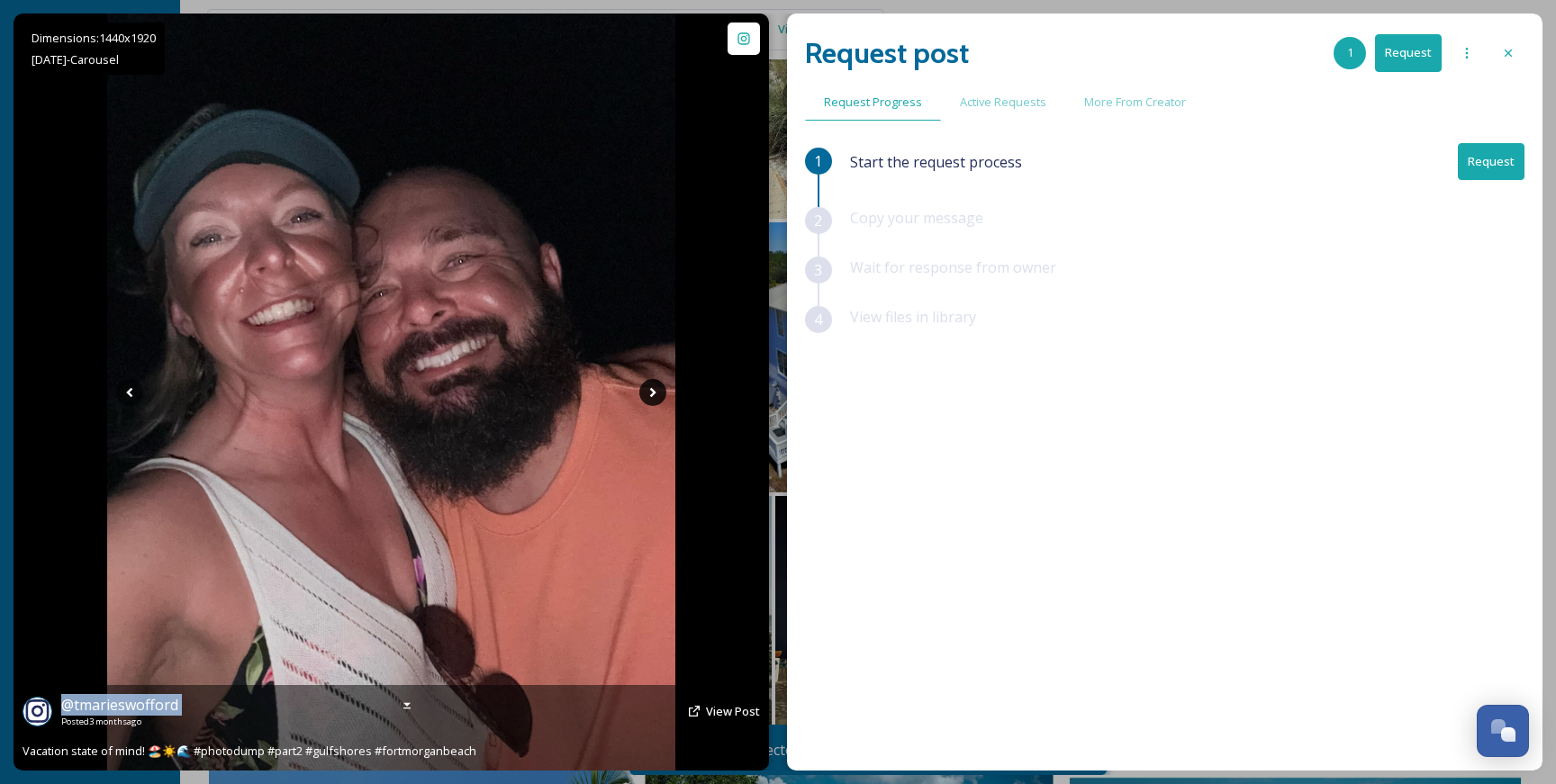
click at [645, 399] on icon at bounding box center [653, 392] width 27 height 27
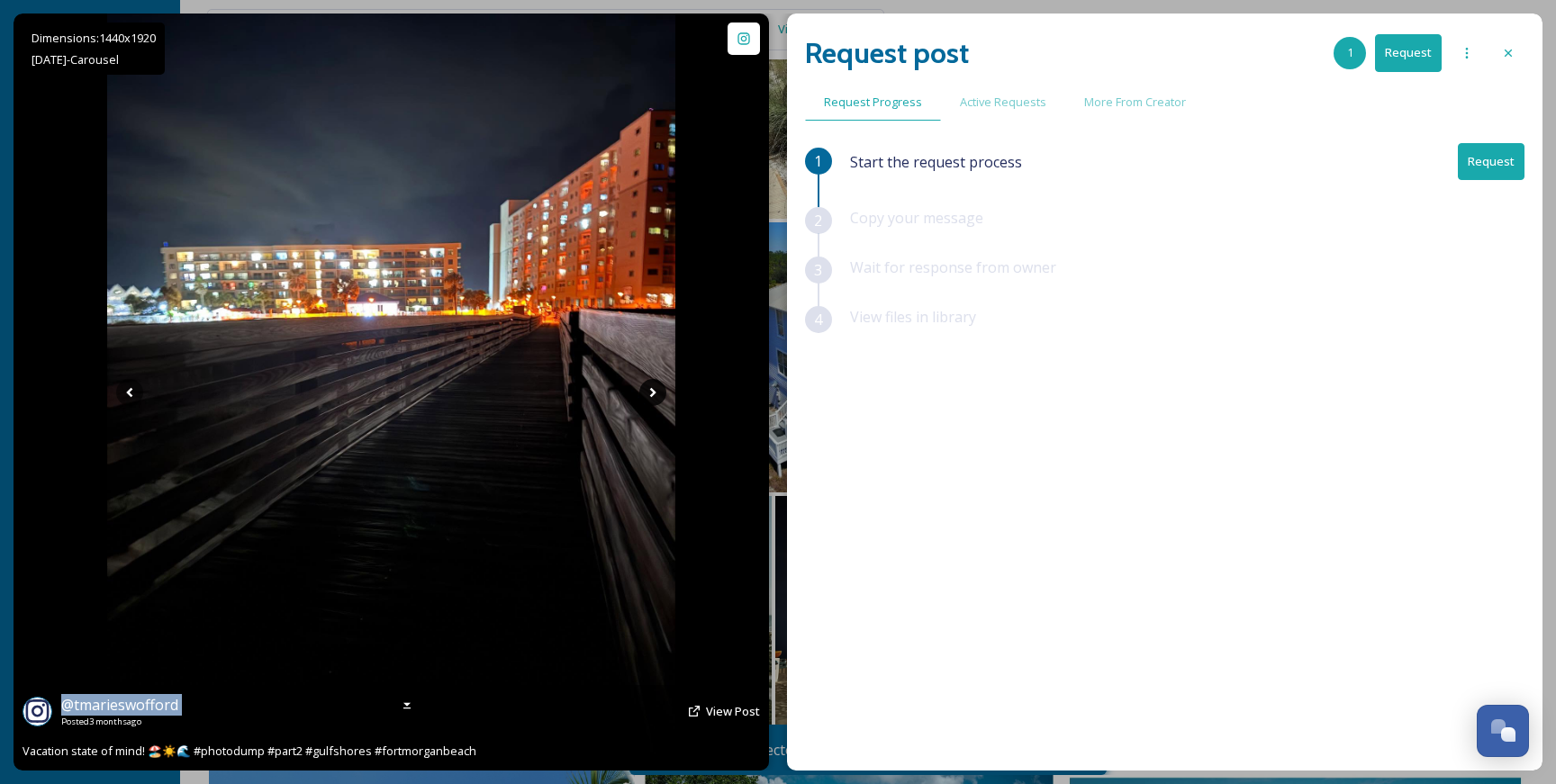
click at [645, 399] on icon at bounding box center [653, 392] width 27 height 27
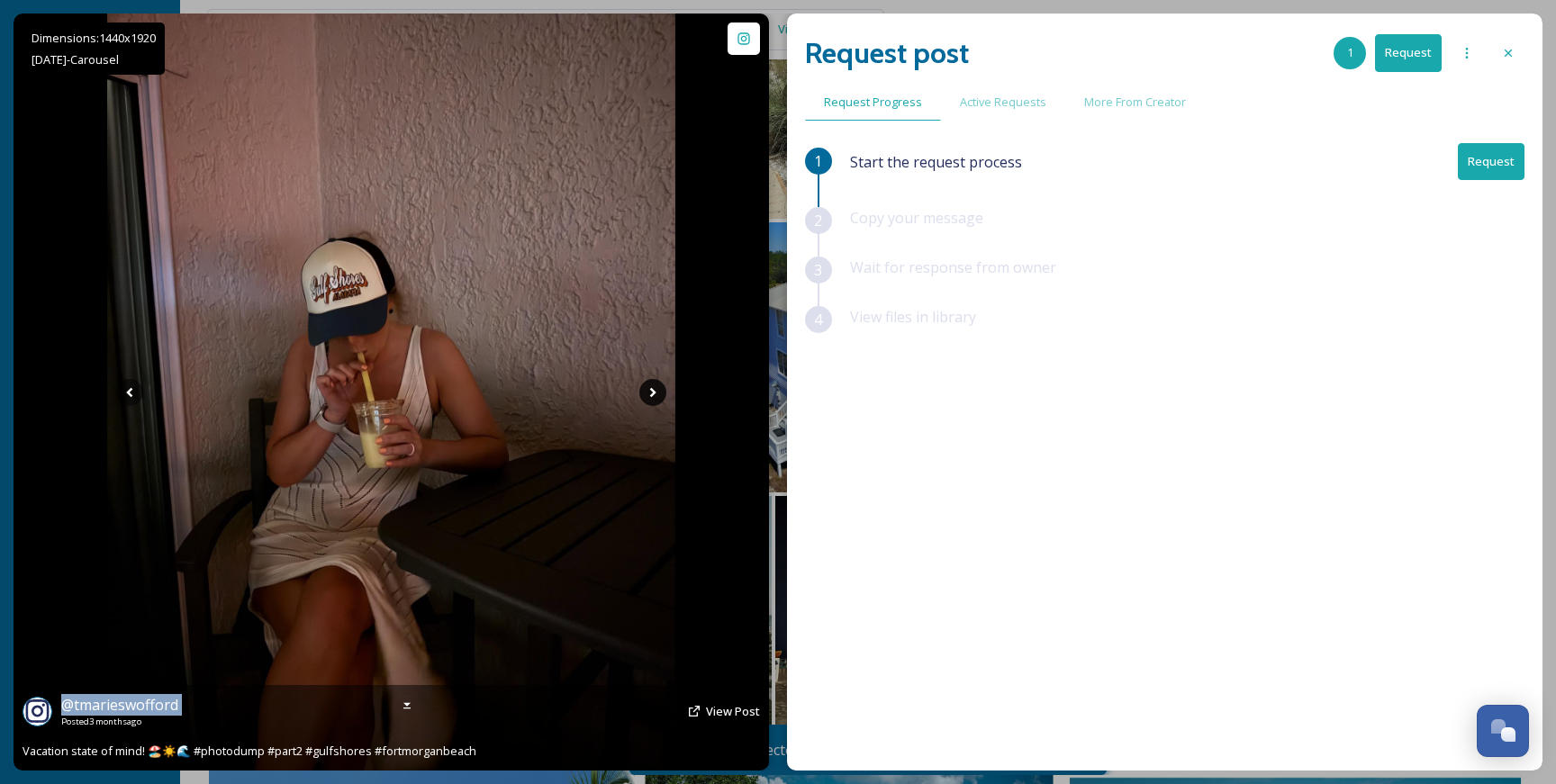
click at [645, 399] on icon at bounding box center [653, 392] width 27 height 27
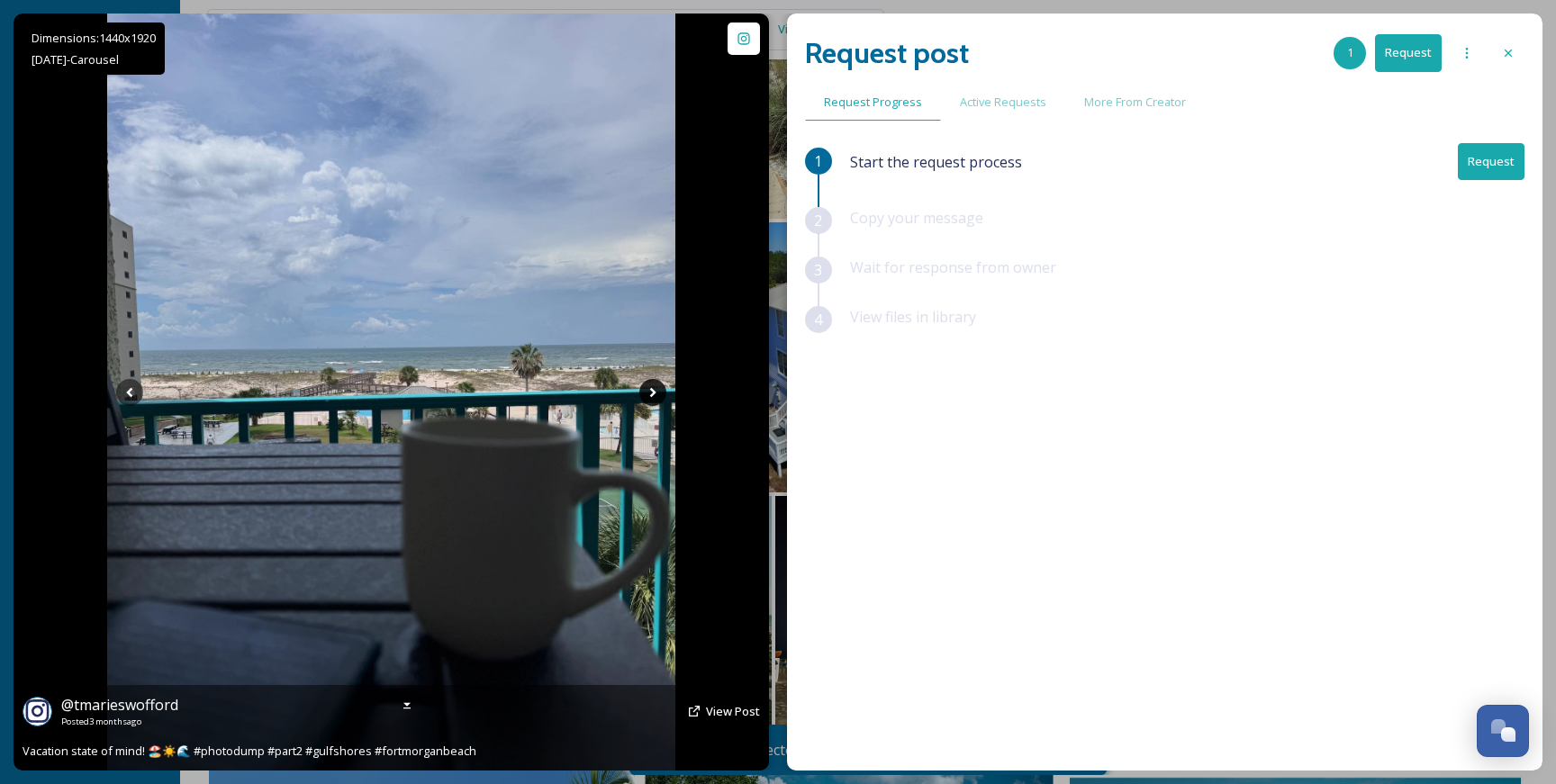
click at [650, 399] on icon at bounding box center [653, 392] width 27 height 27
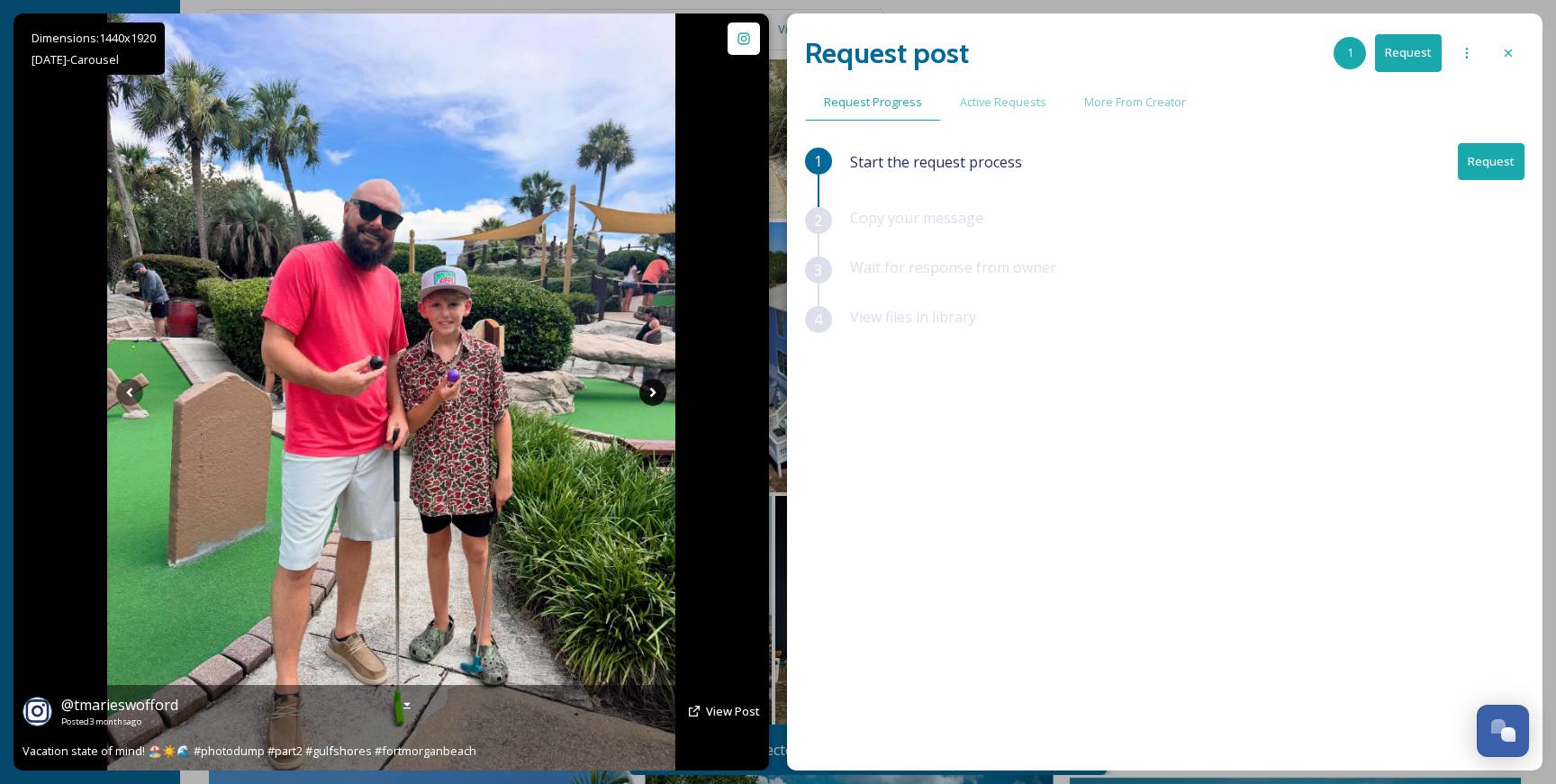
click at [650, 399] on icon at bounding box center [653, 392] width 27 height 27
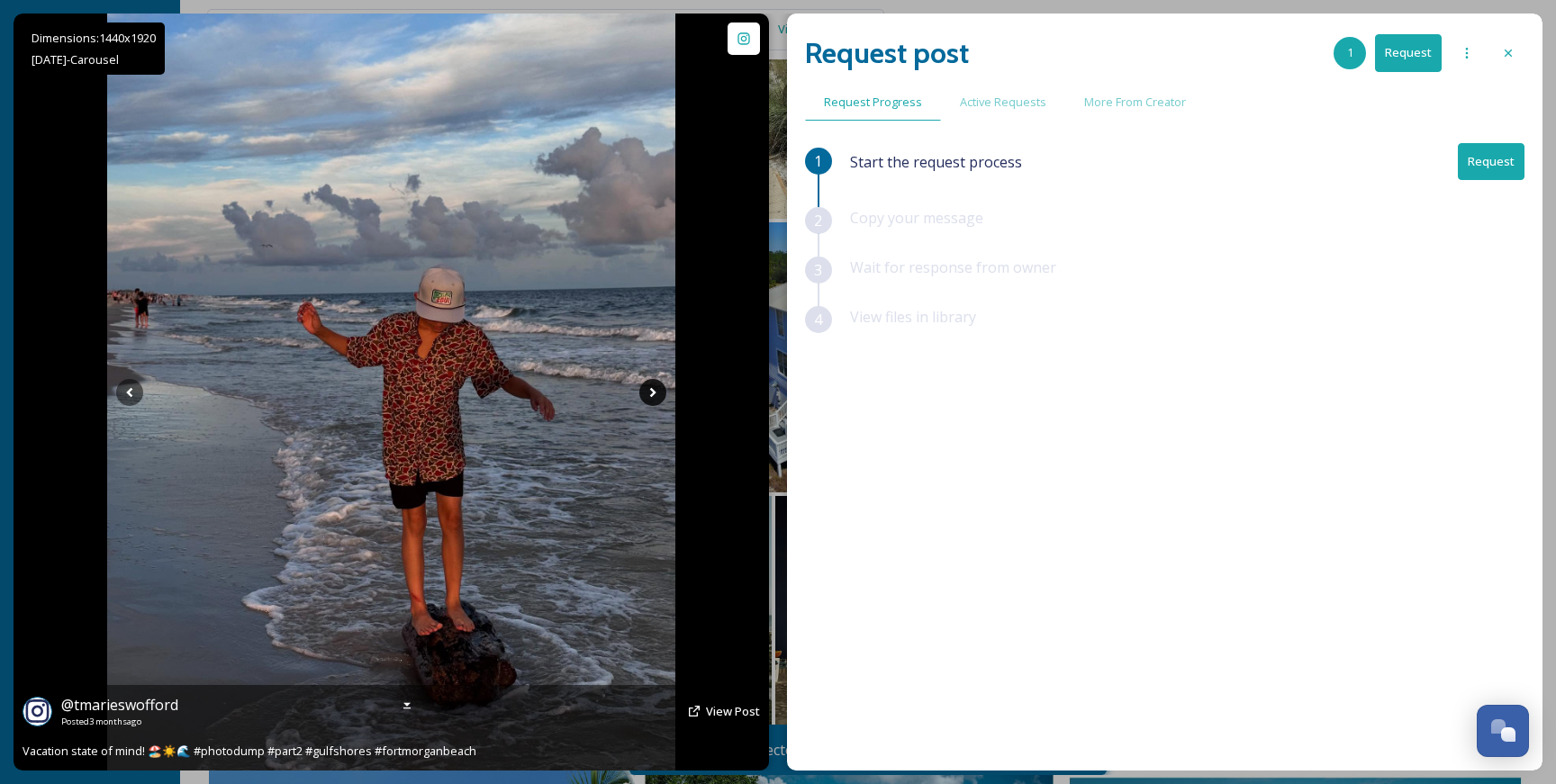
click at [646, 386] on icon at bounding box center [653, 392] width 27 height 27
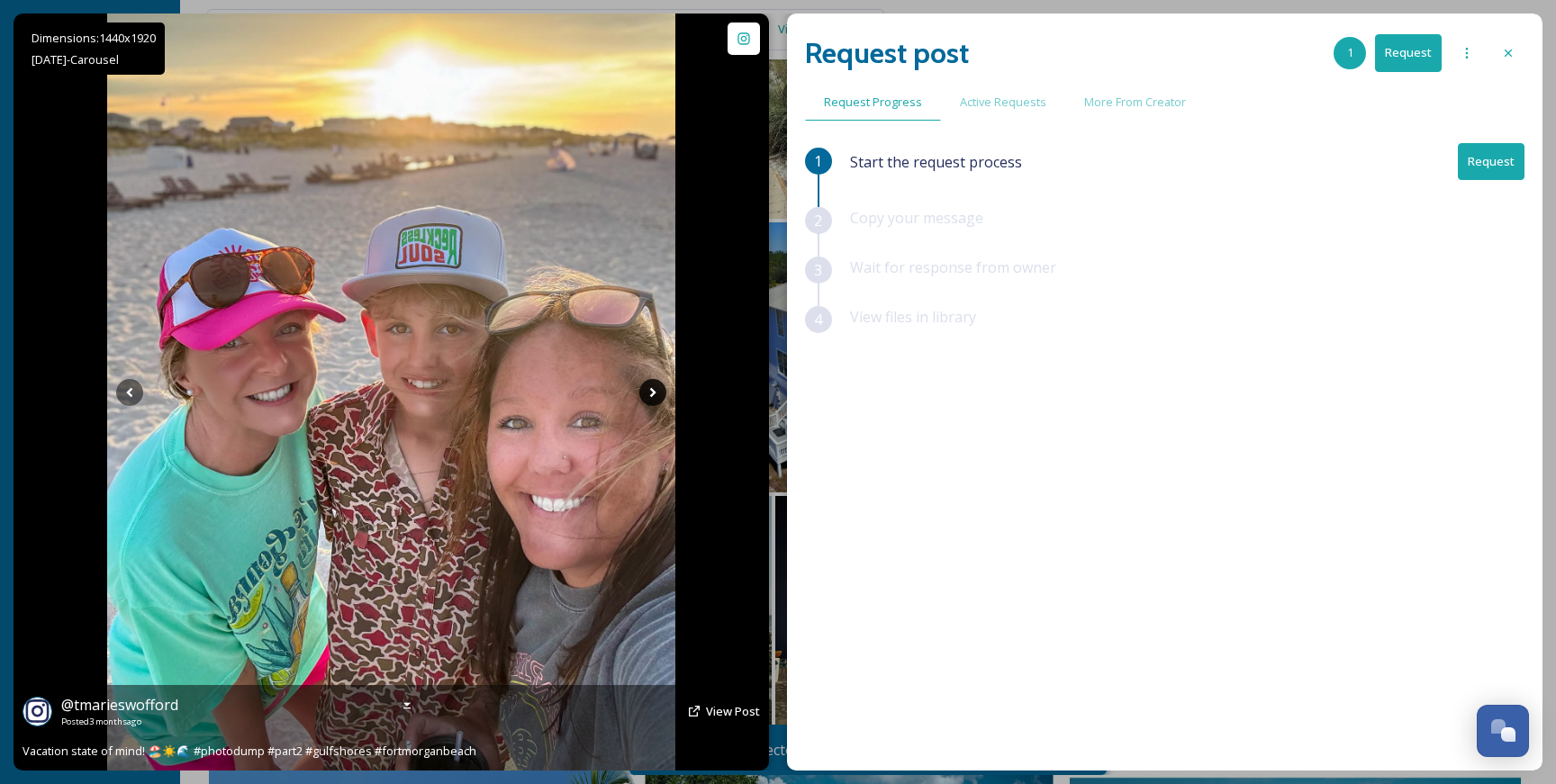
click at [646, 386] on icon at bounding box center [653, 392] width 27 height 27
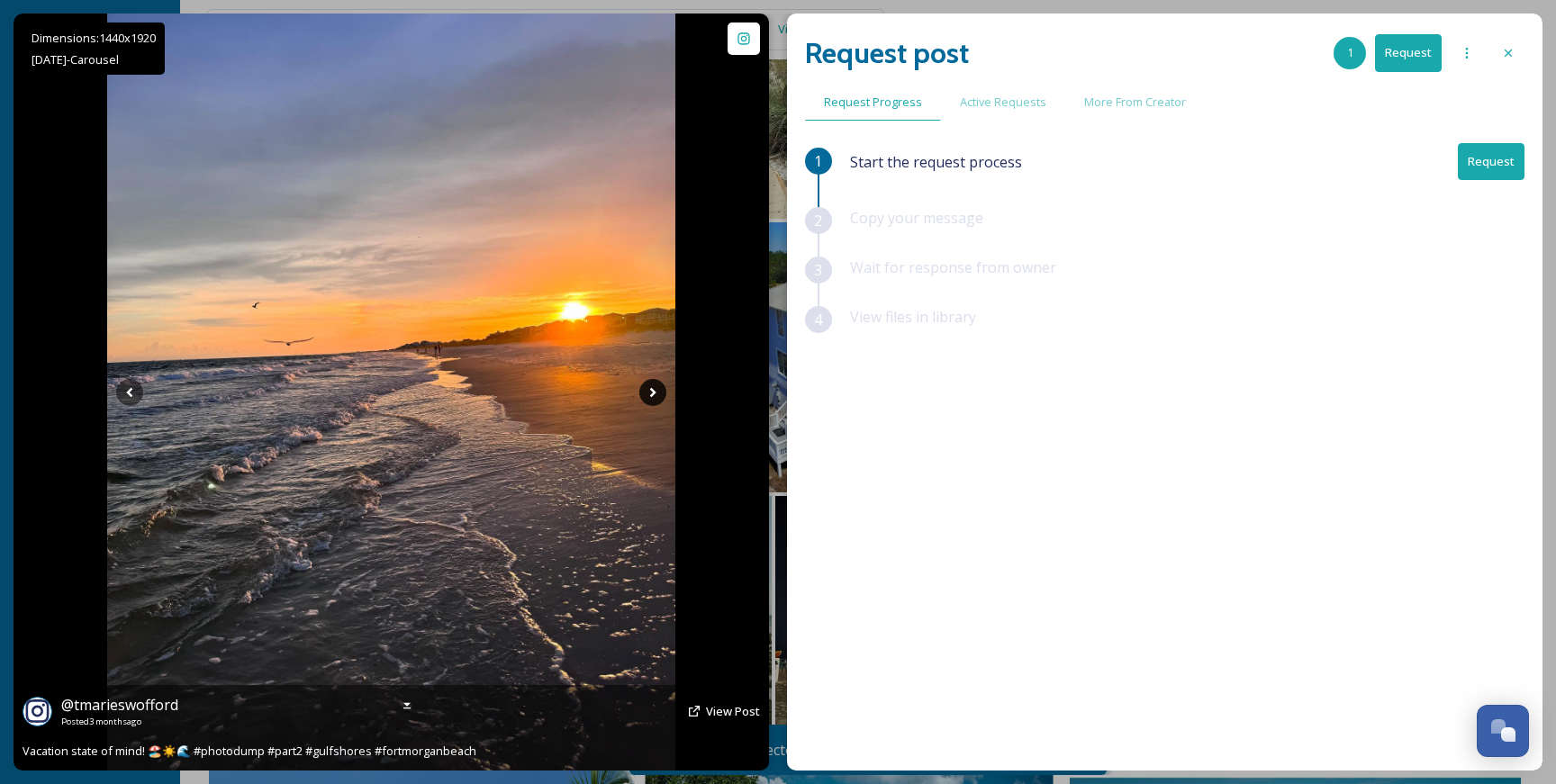
click at [646, 386] on icon at bounding box center [653, 392] width 27 height 27
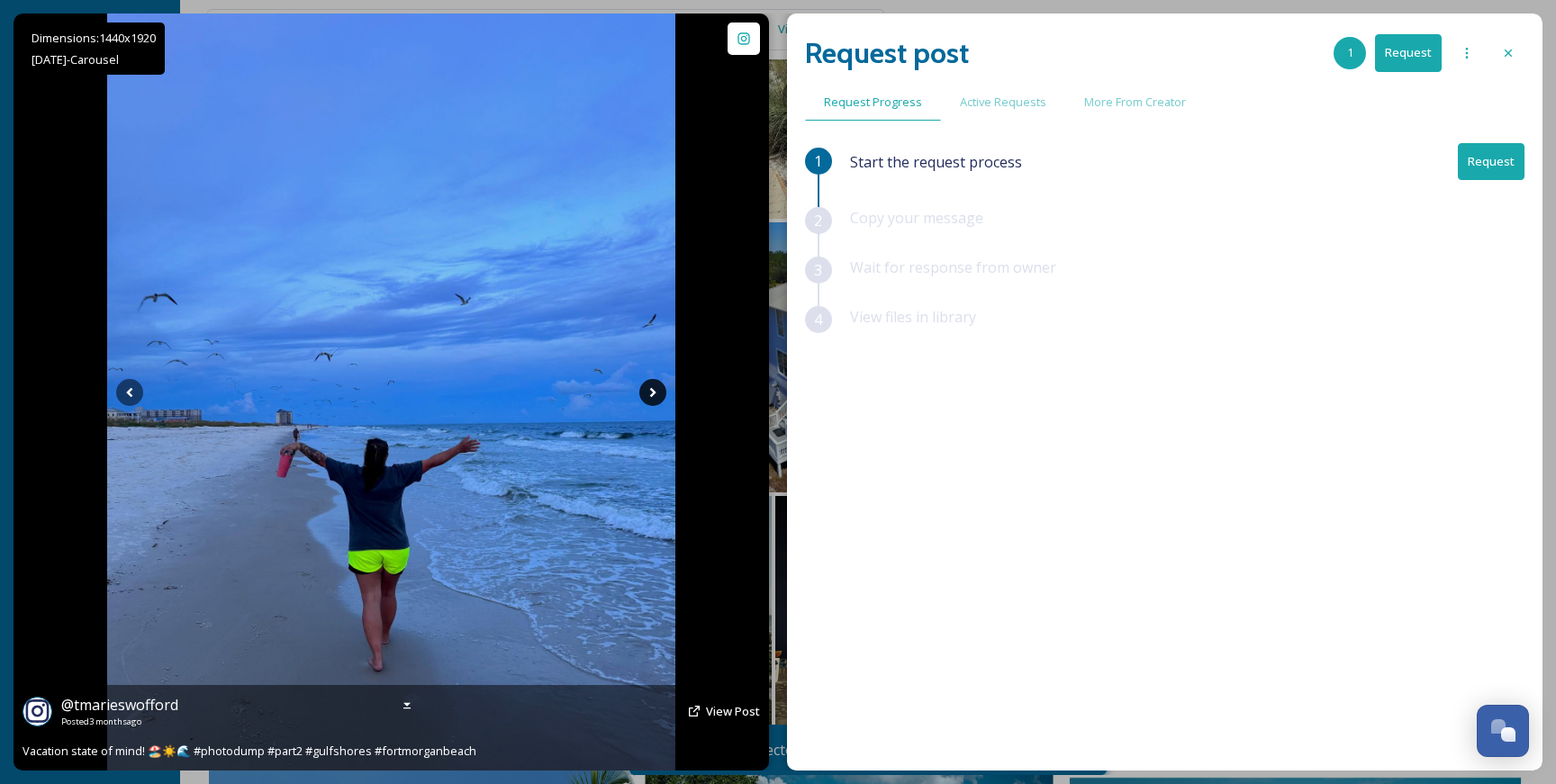
click at [646, 386] on icon at bounding box center [653, 392] width 27 height 27
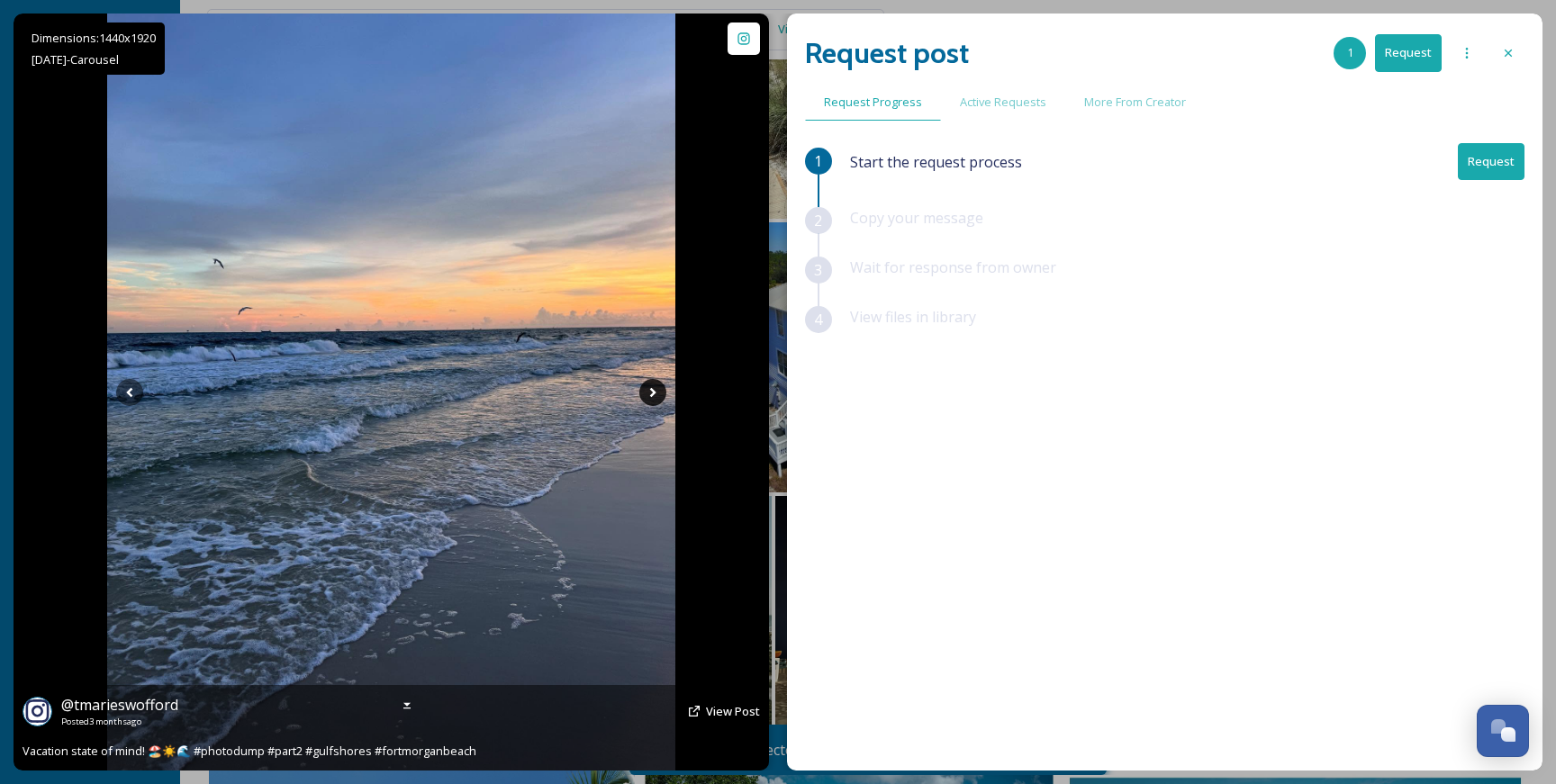
click at [646, 386] on icon at bounding box center [653, 392] width 27 height 27
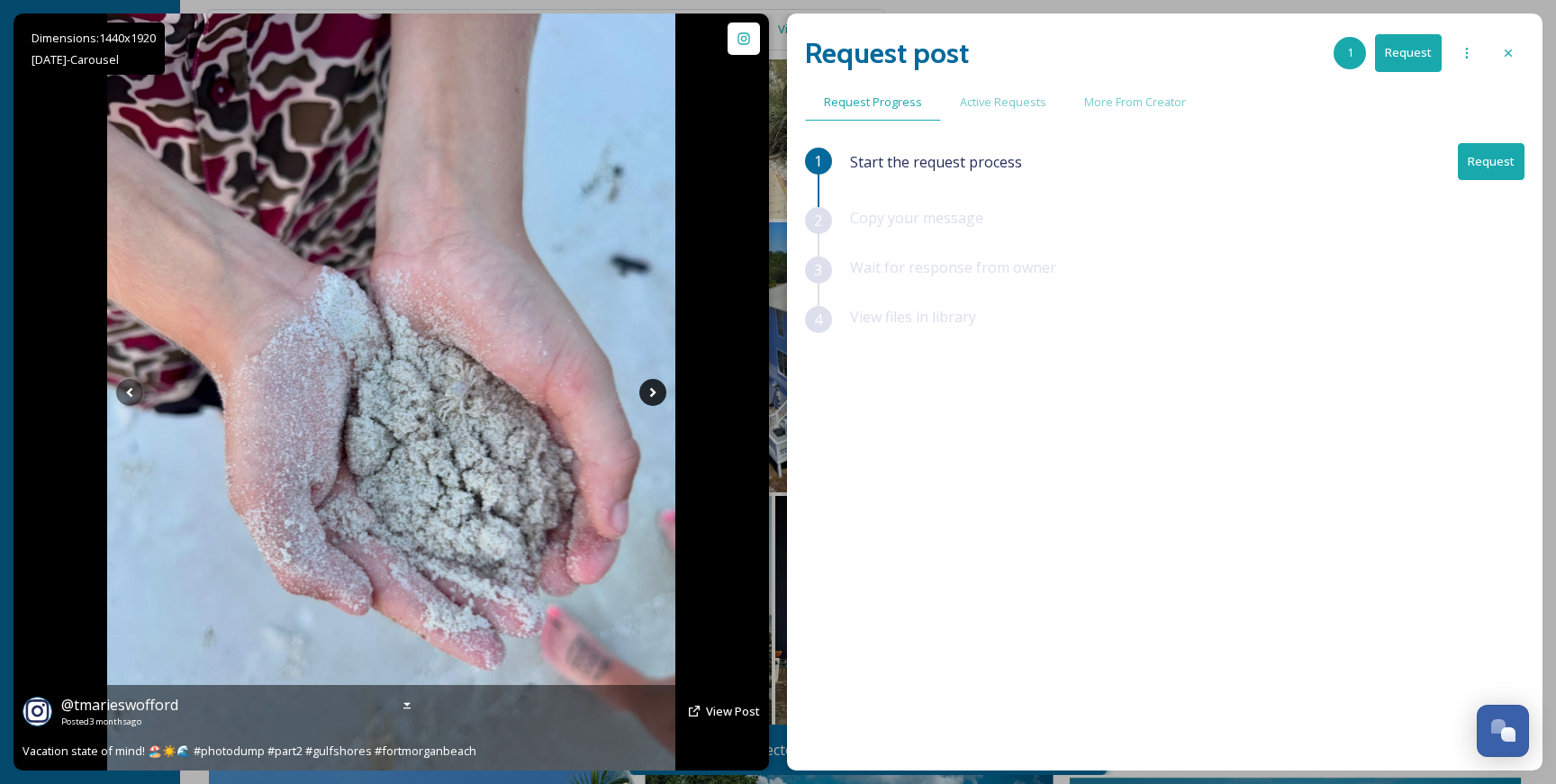
click at [646, 386] on icon at bounding box center [653, 392] width 27 height 27
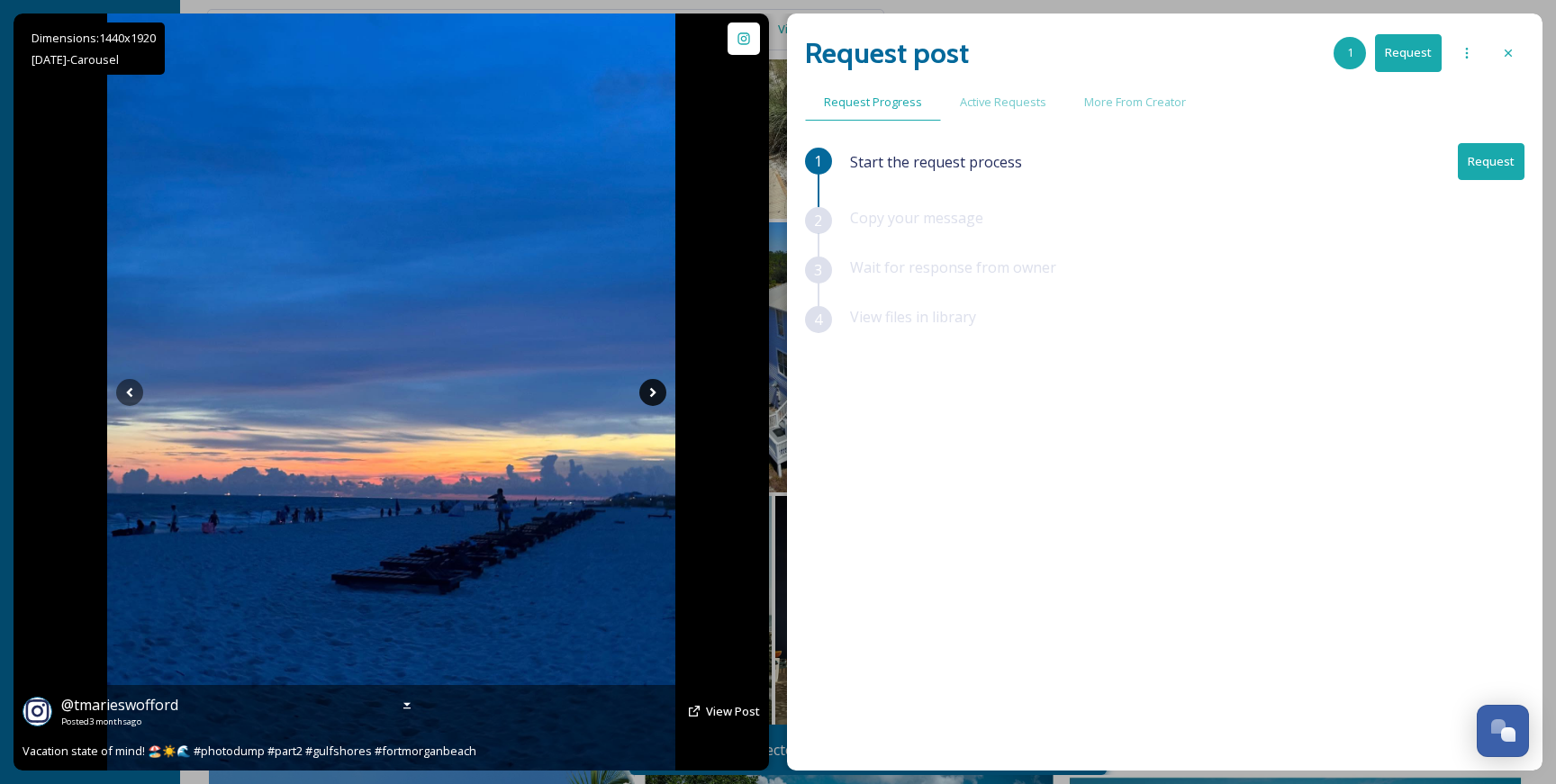
click at [646, 386] on icon at bounding box center [653, 392] width 27 height 27
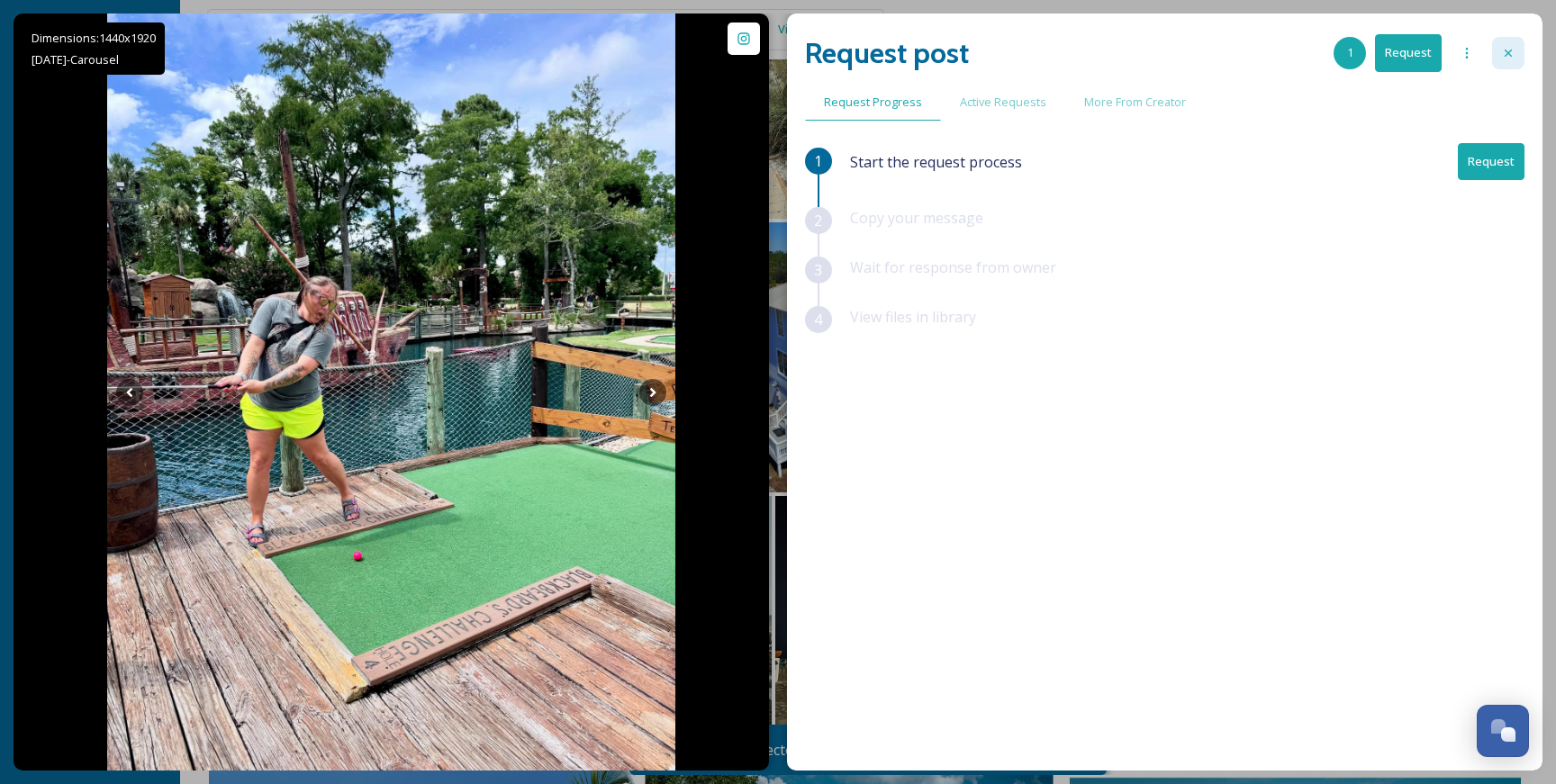
click at [1508, 48] on icon at bounding box center [1509, 53] width 15 height 15
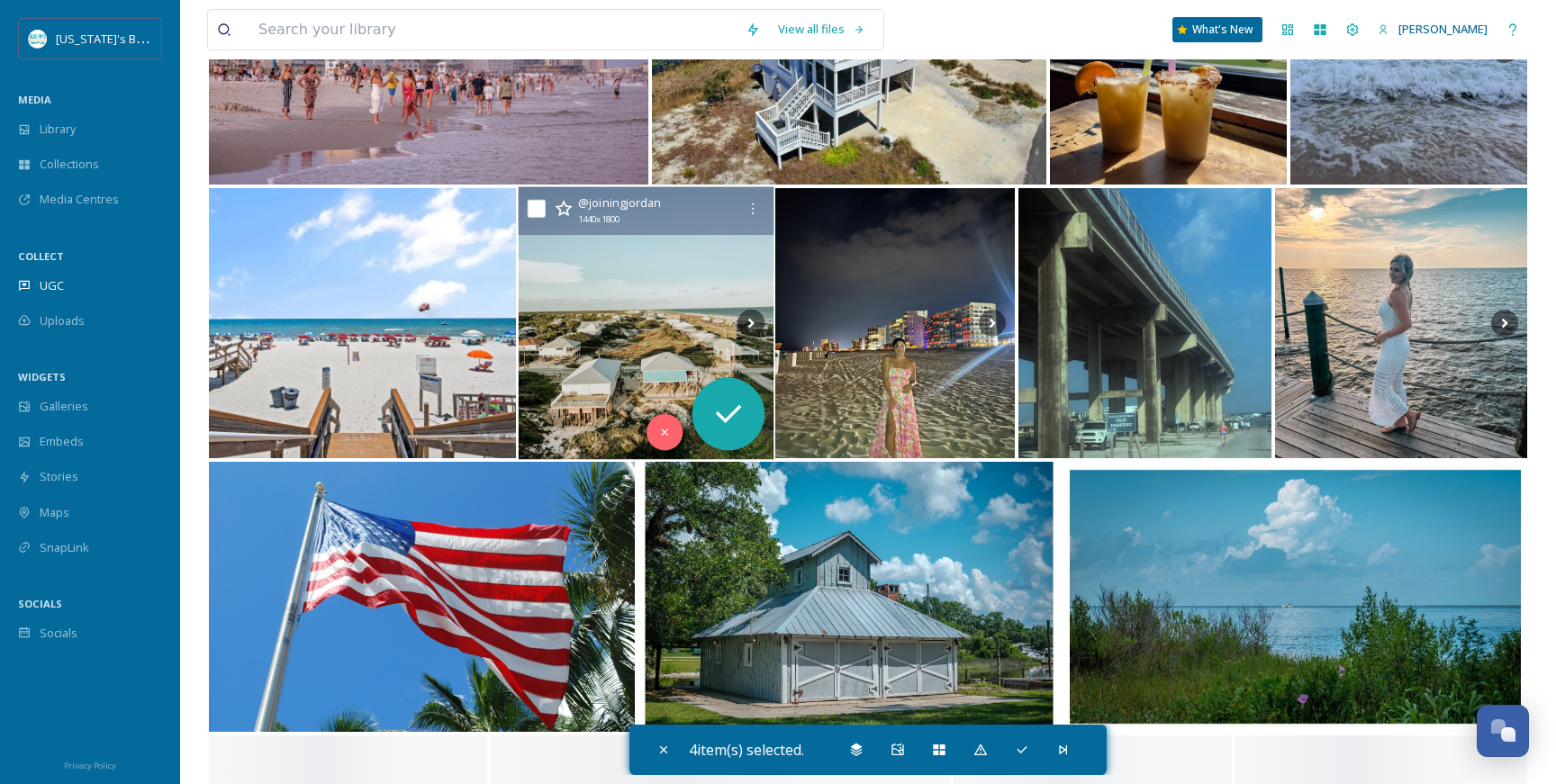
scroll to position [14048, 0]
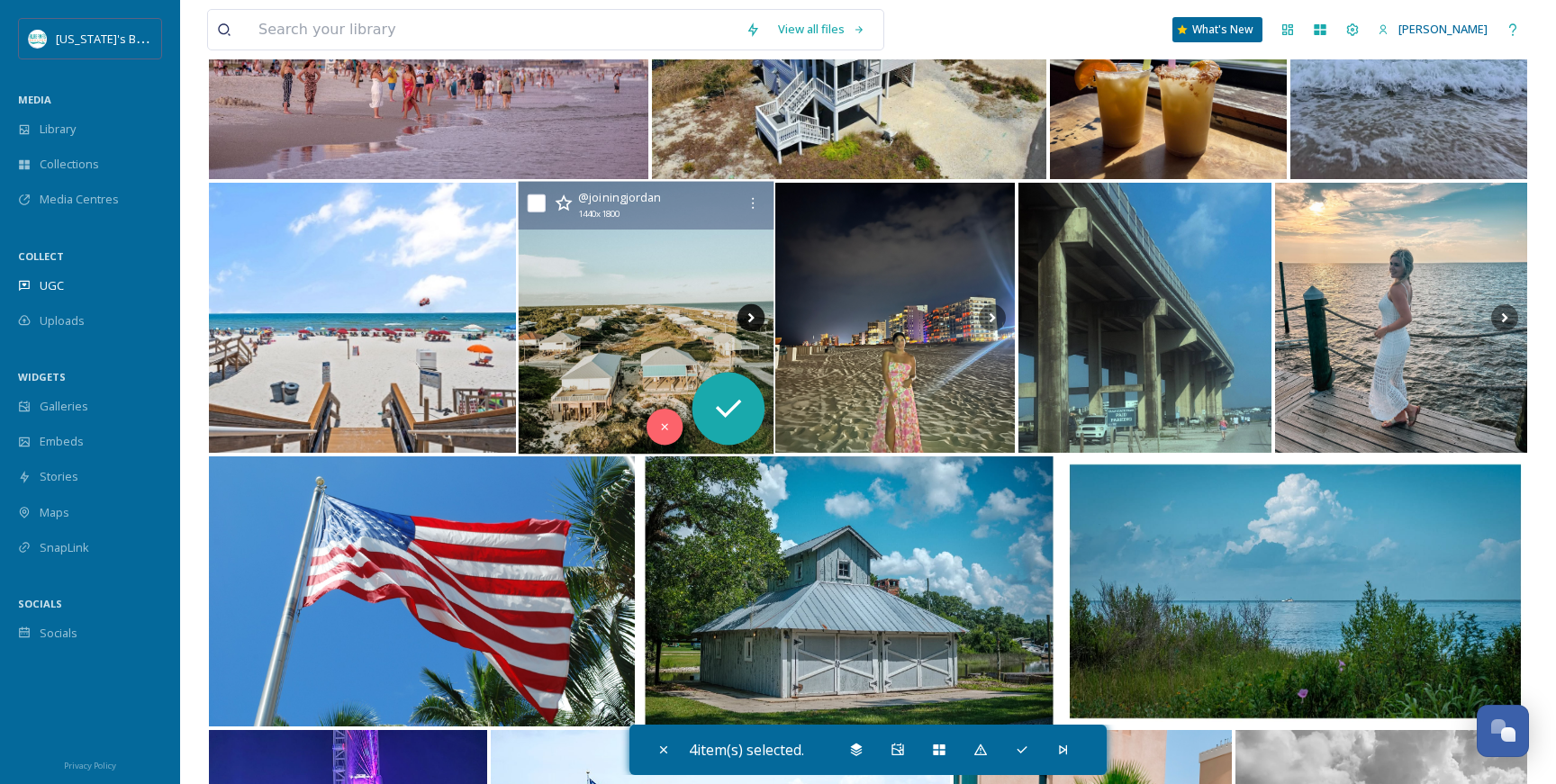
click at [752, 321] on icon at bounding box center [749, 317] width 27 height 27
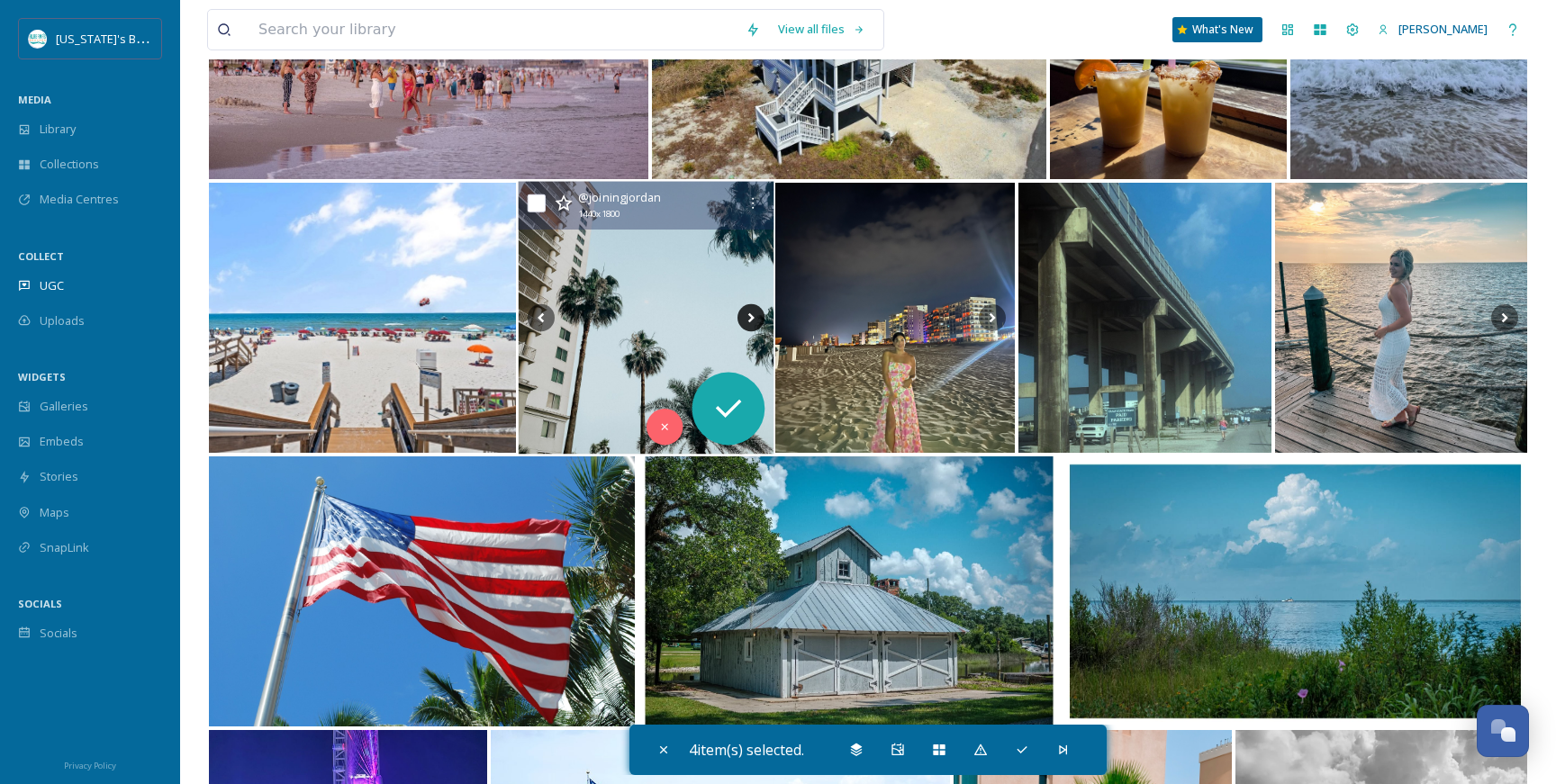
click at [752, 321] on icon at bounding box center [749, 317] width 27 height 27
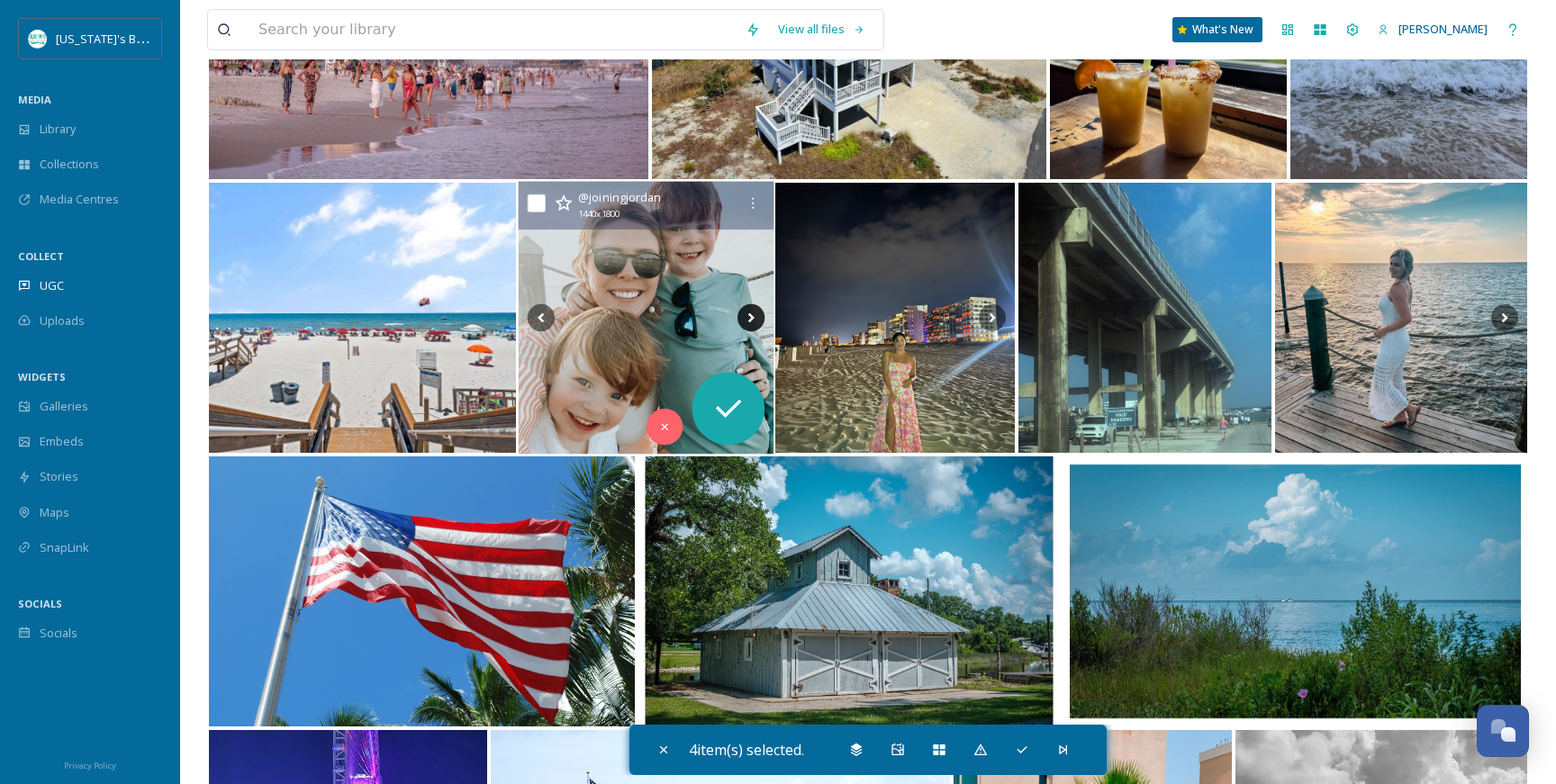
click at [753, 315] on icon at bounding box center [749, 317] width 27 height 27
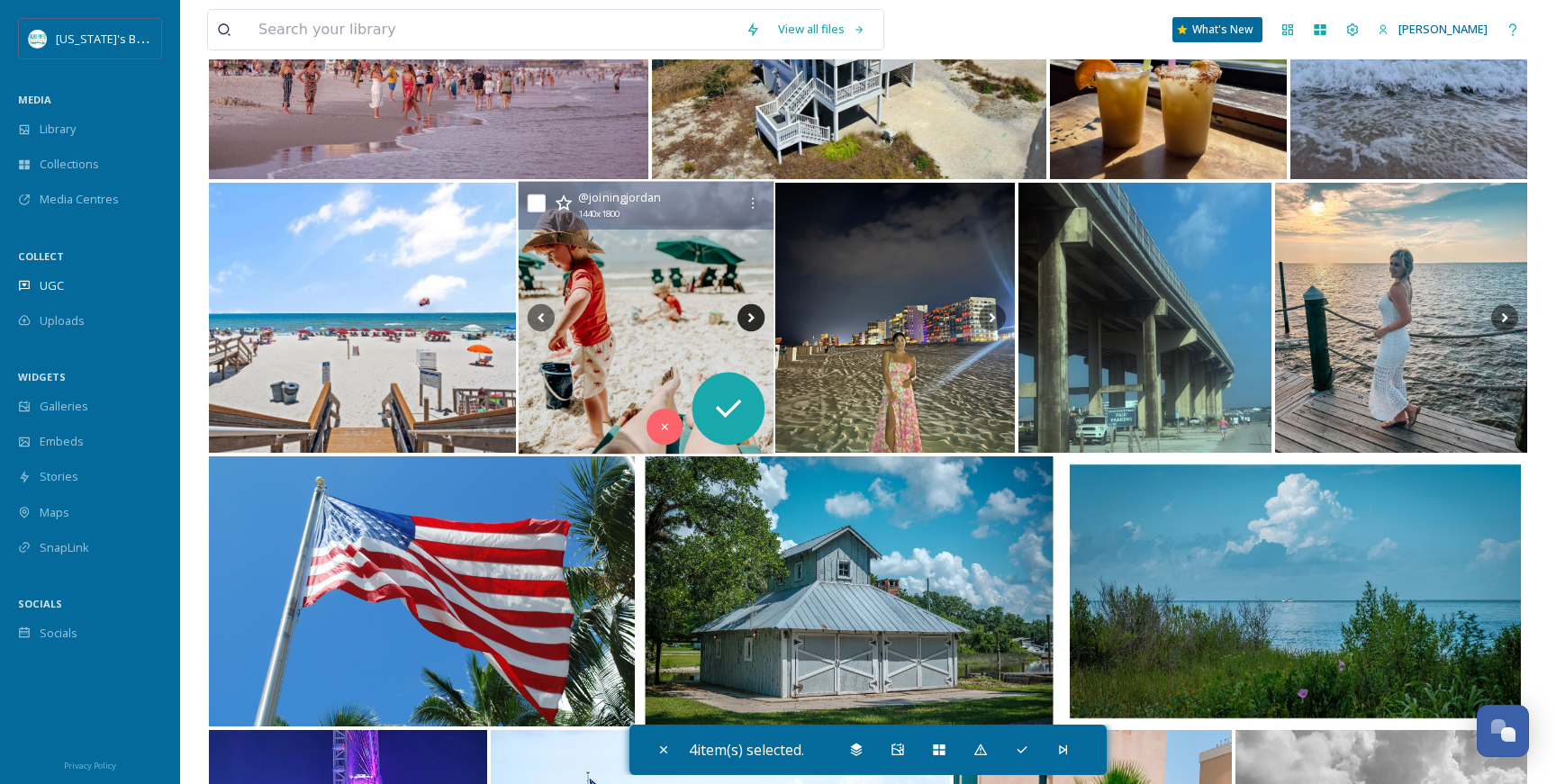
click at [753, 315] on icon at bounding box center [749, 317] width 27 height 27
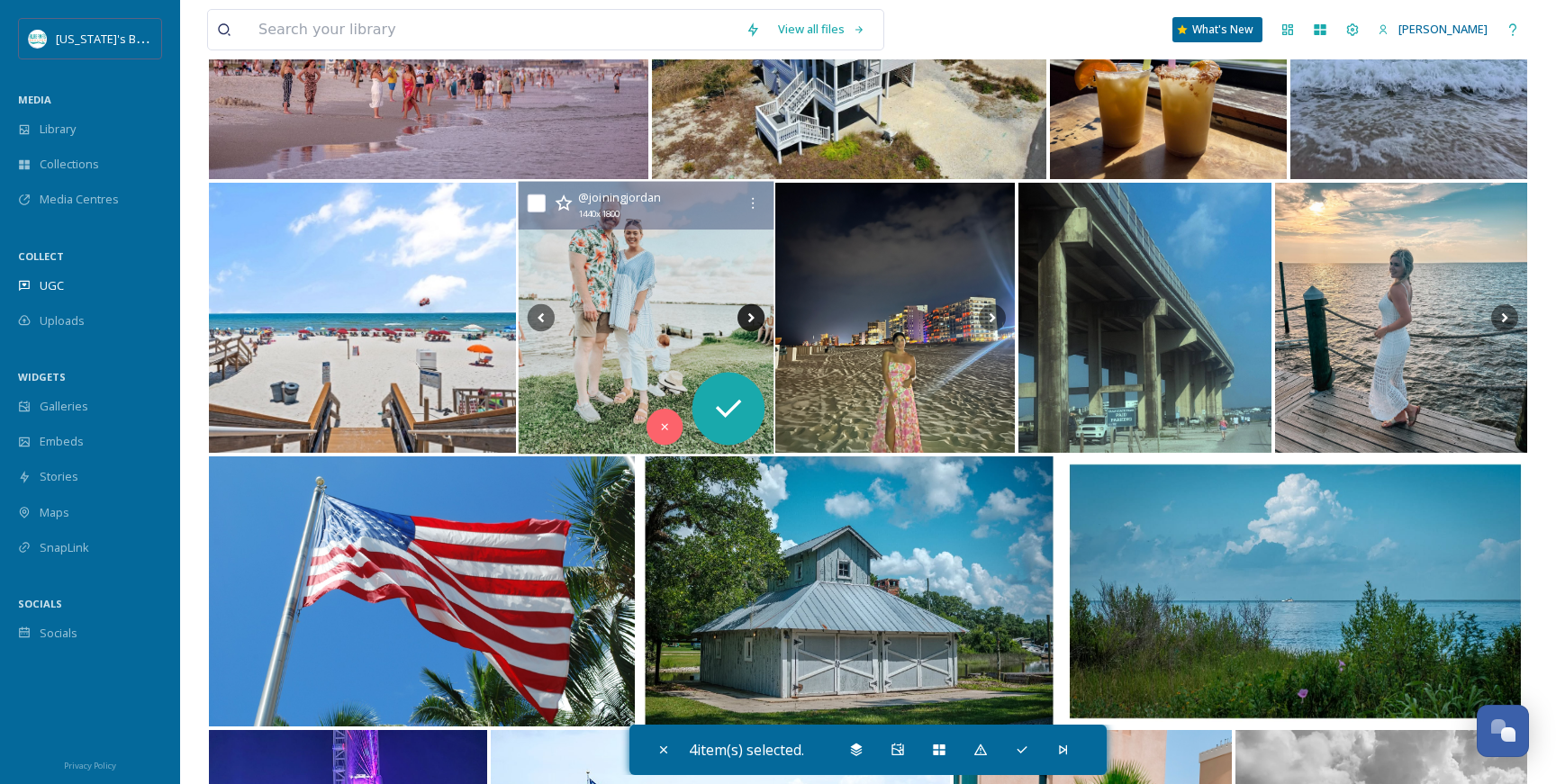
click at [753, 315] on icon at bounding box center [749, 317] width 27 height 27
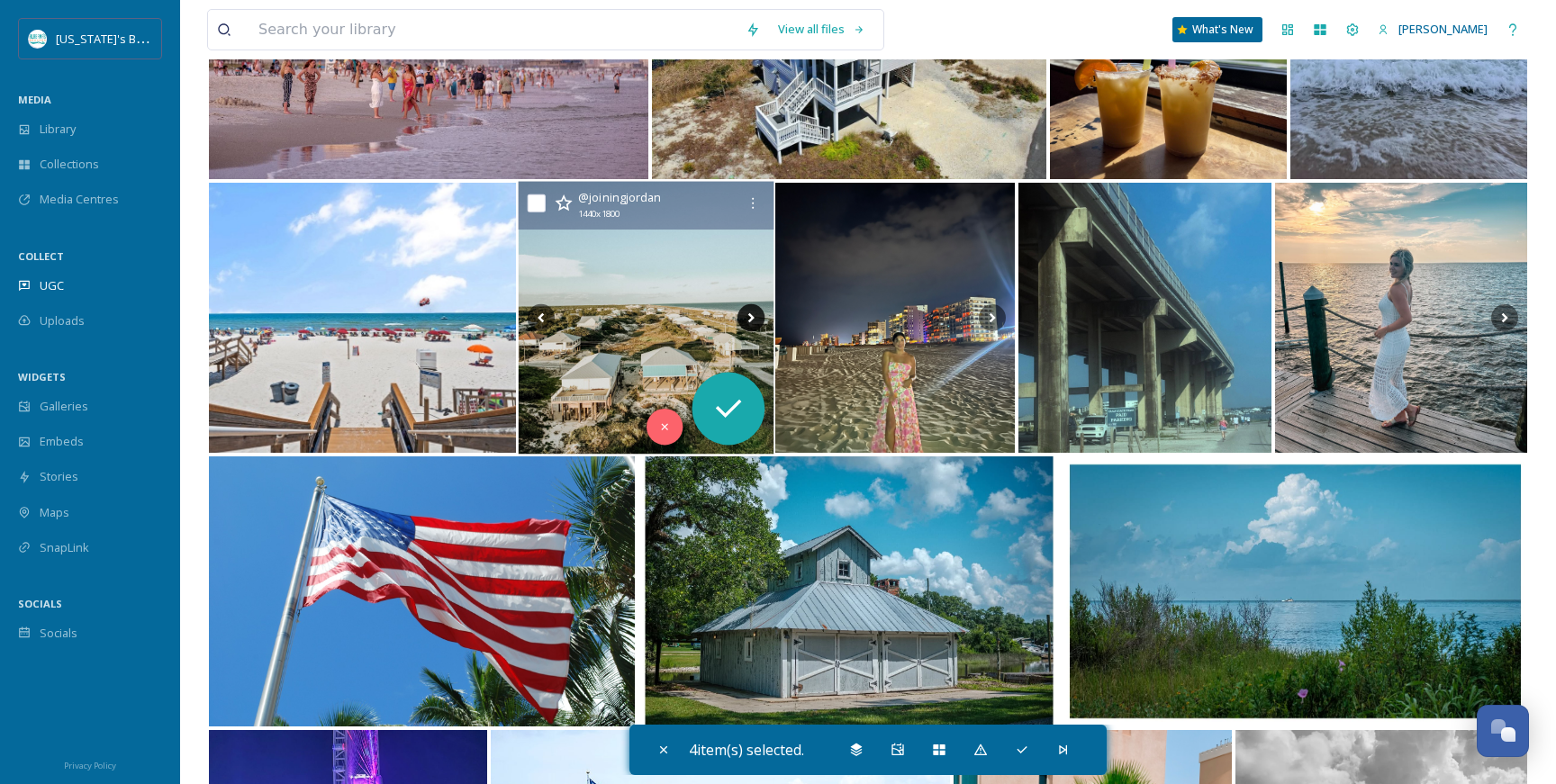
click at [753, 315] on icon at bounding box center [749, 317] width 27 height 27
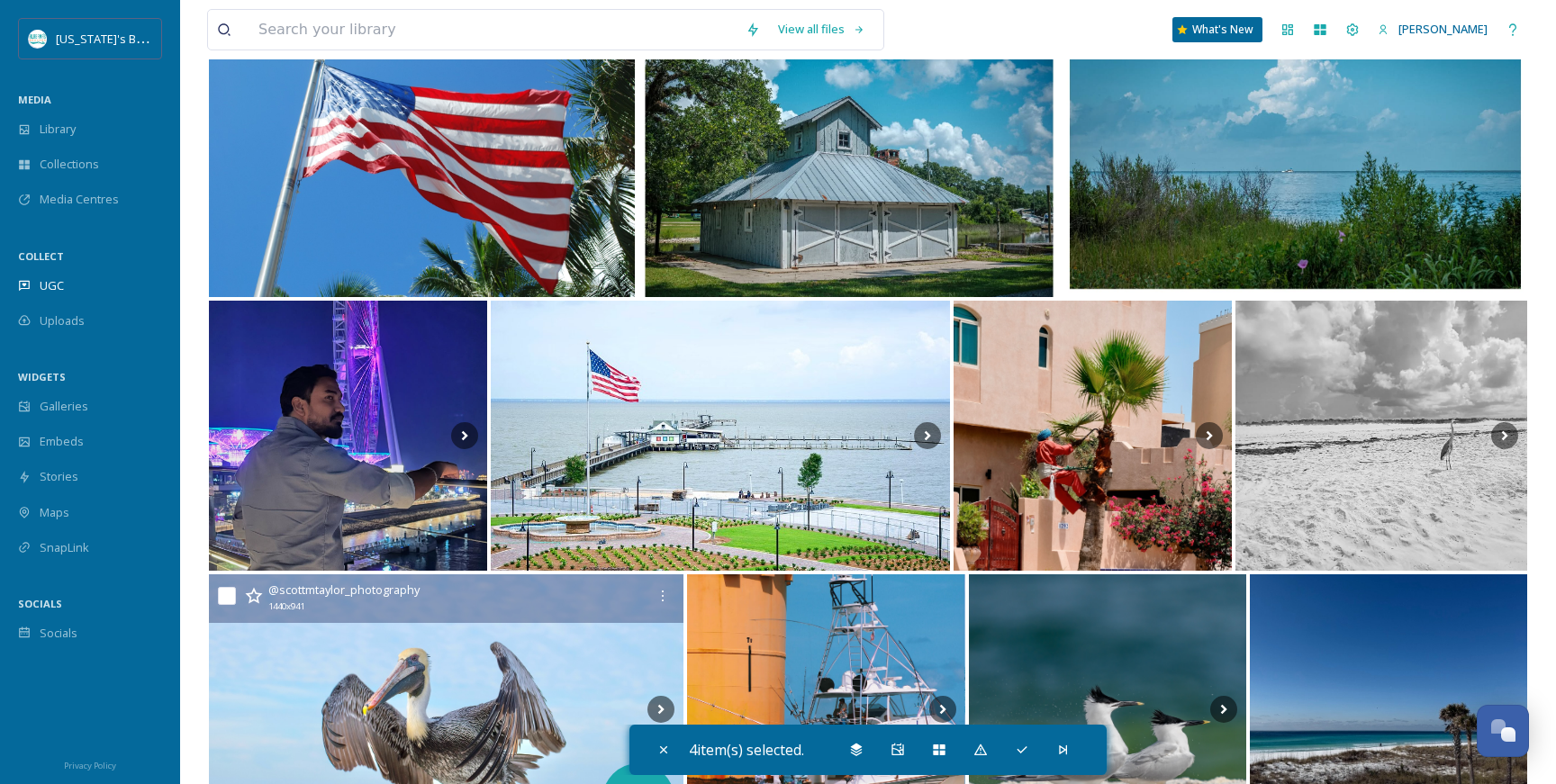
scroll to position [14477, 0]
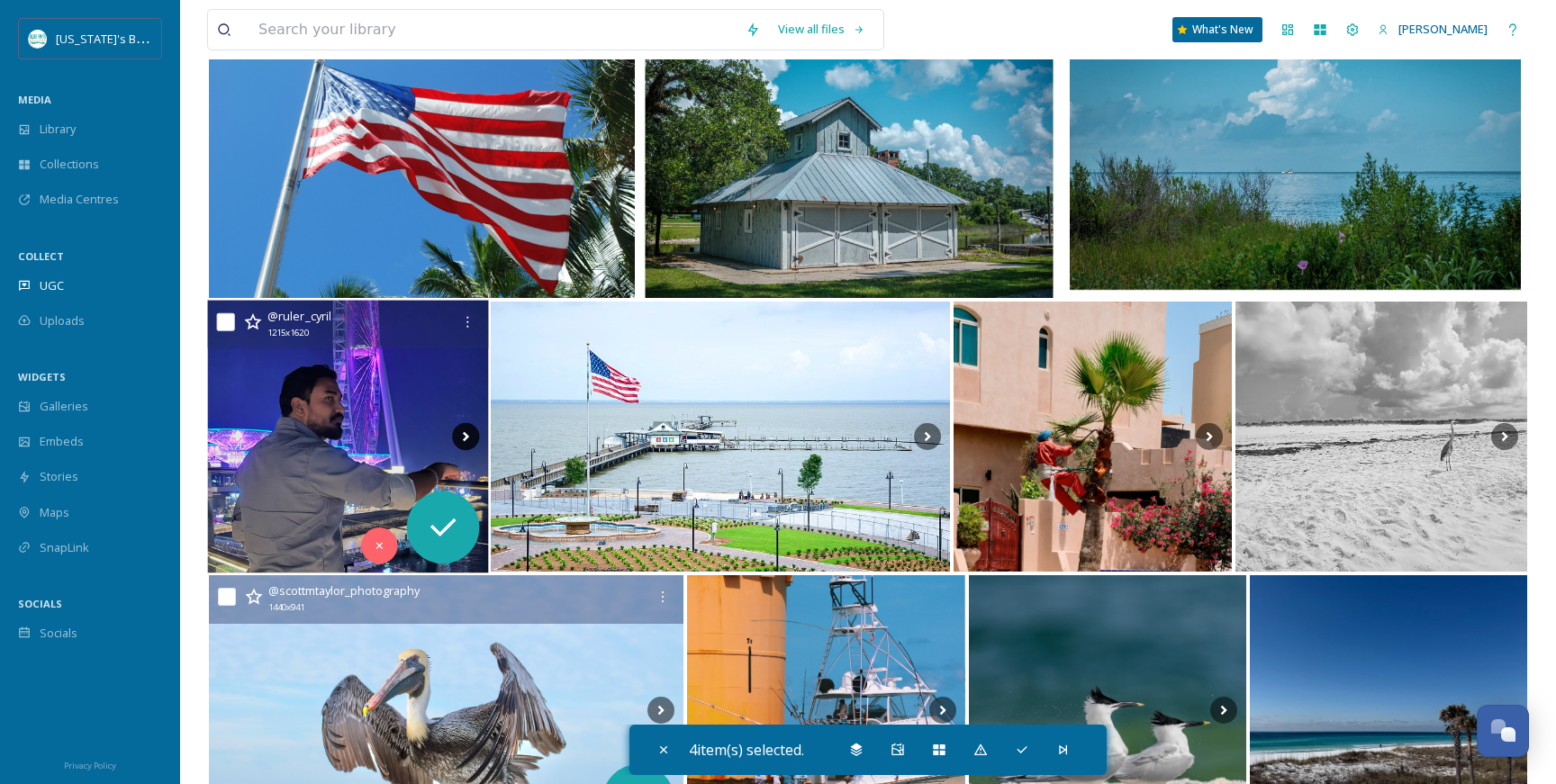
click at [467, 431] on icon at bounding box center [465, 436] width 27 height 27
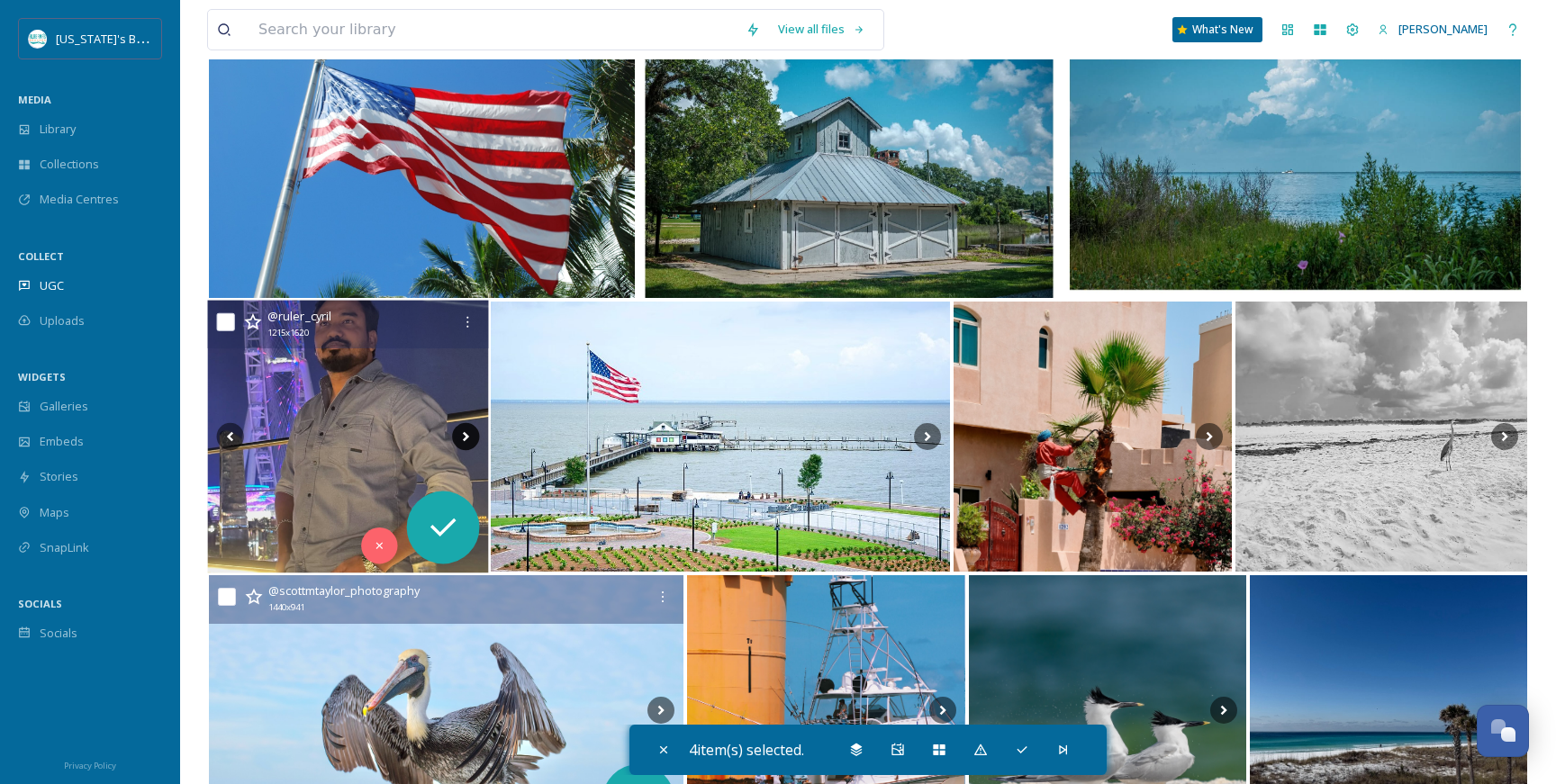
click at [467, 431] on icon at bounding box center [465, 436] width 27 height 27
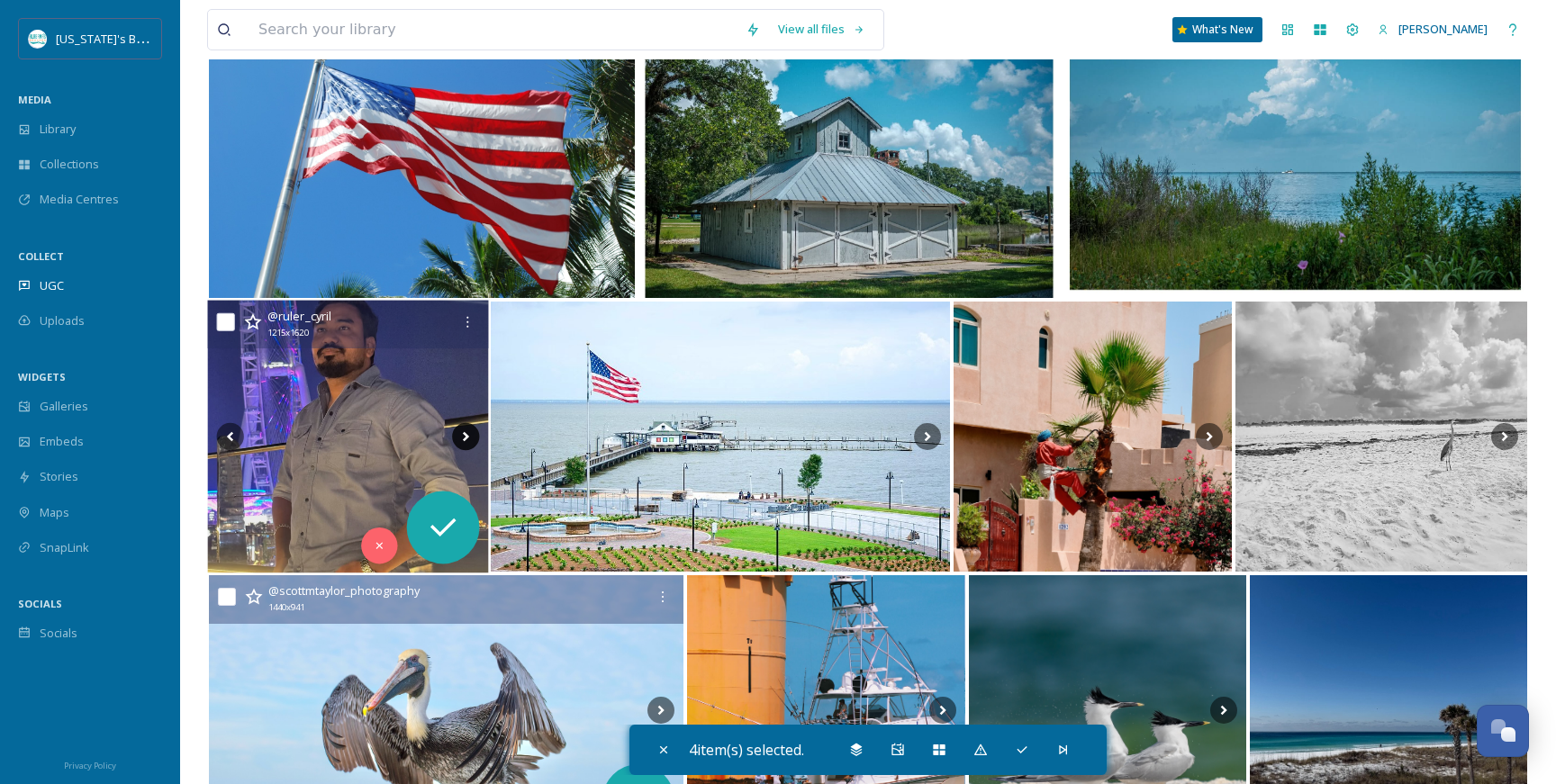
click at [461, 434] on icon at bounding box center [465, 436] width 27 height 27
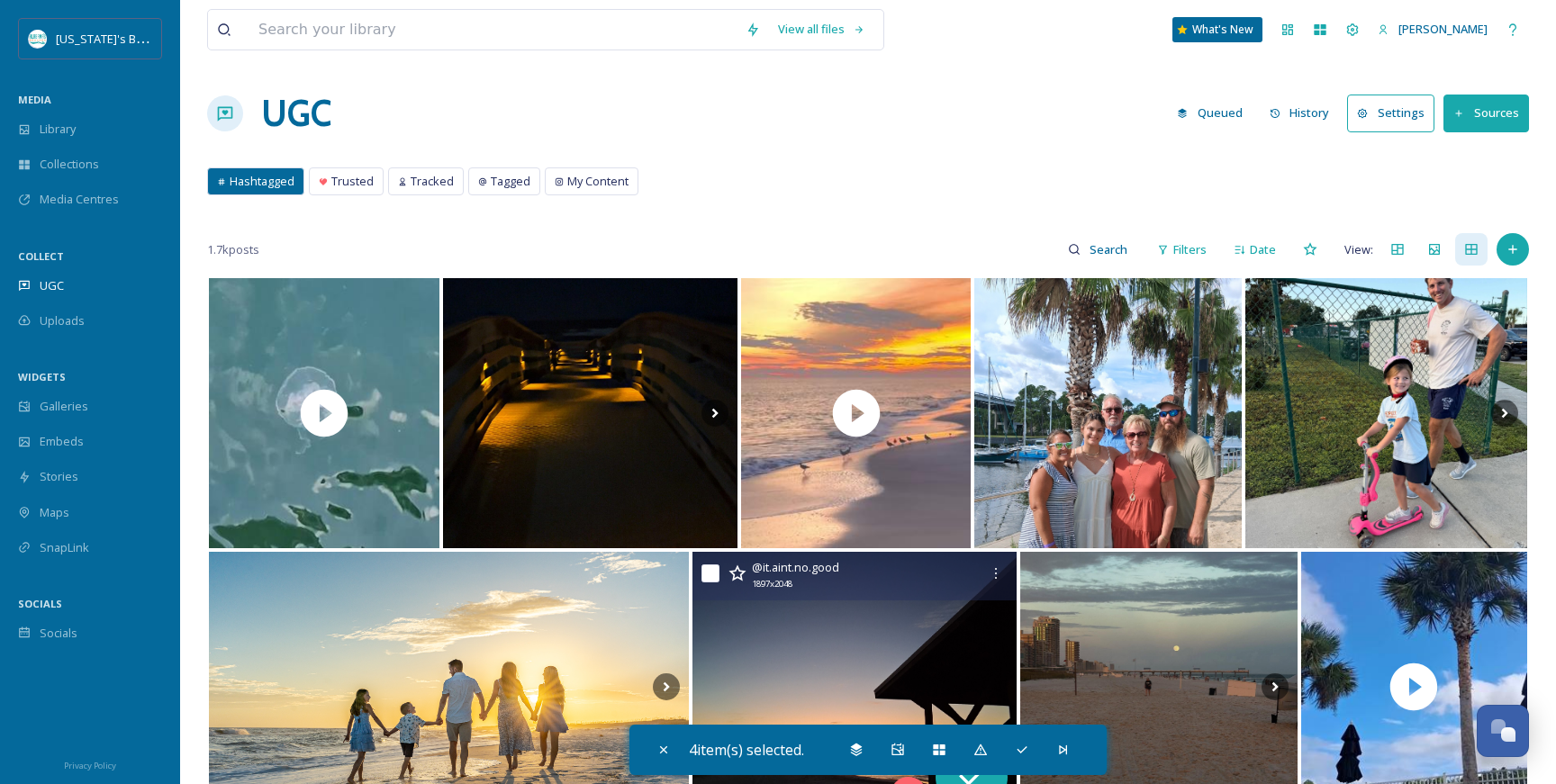
scroll to position [0, 0]
click at [946, 754] on icon at bounding box center [940, 750] width 15 height 15
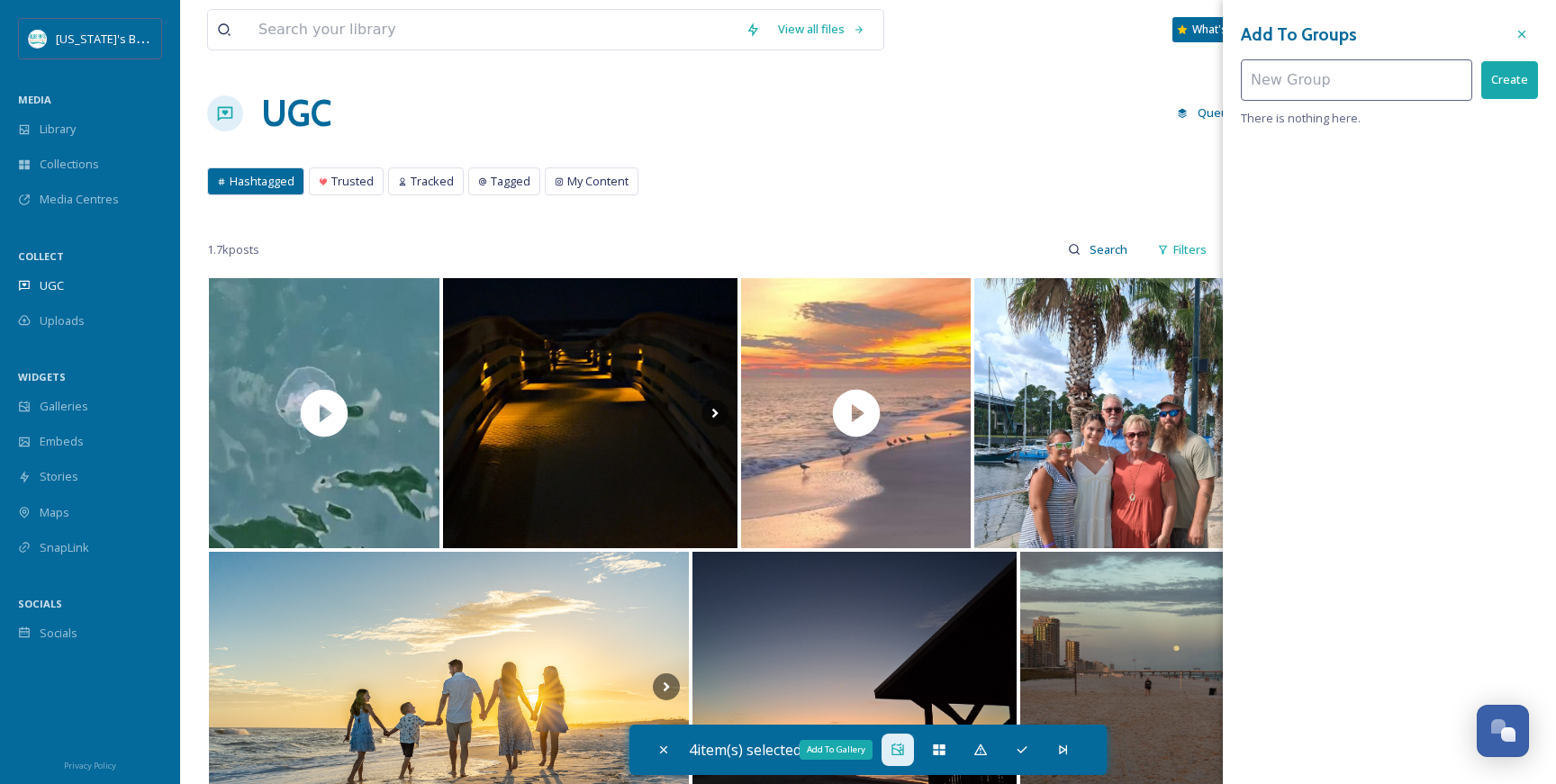
click at [888, 741] on div "Add To Gallery" at bounding box center [898, 750] width 32 height 32
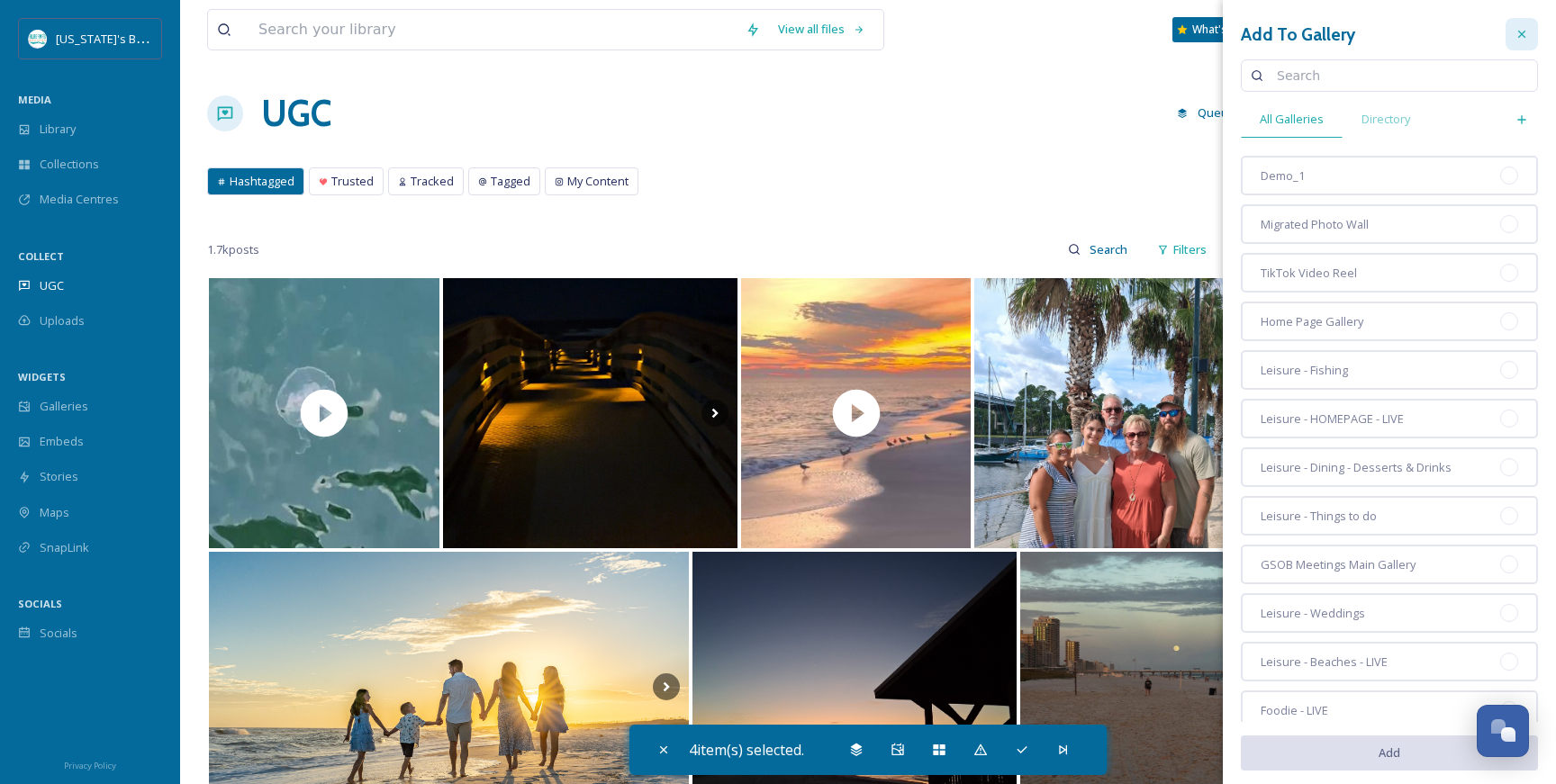
click at [1527, 32] on icon at bounding box center [1522, 34] width 15 height 15
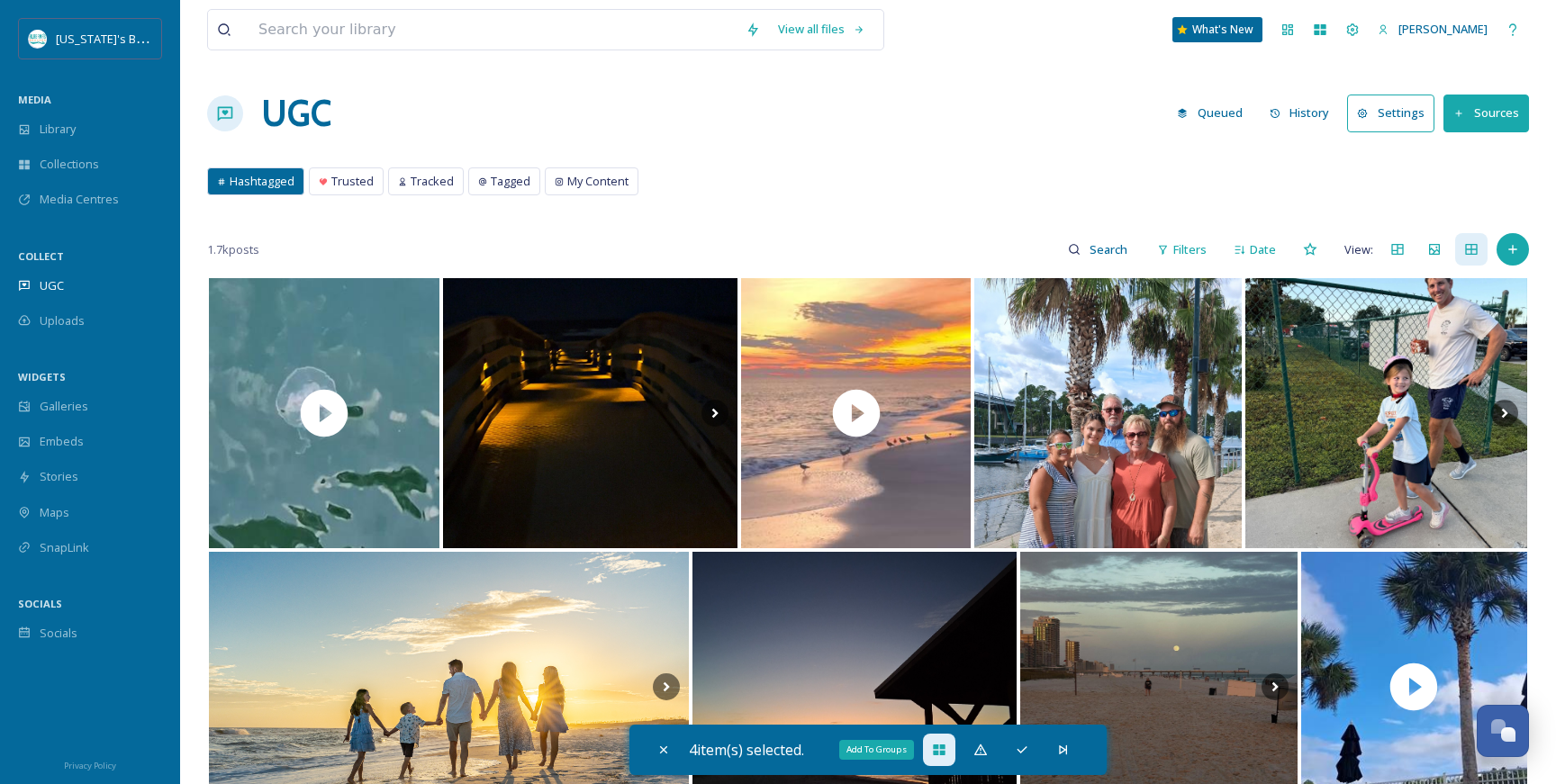
click at [953, 746] on div "Add To Groups" at bounding box center [939, 750] width 32 height 32
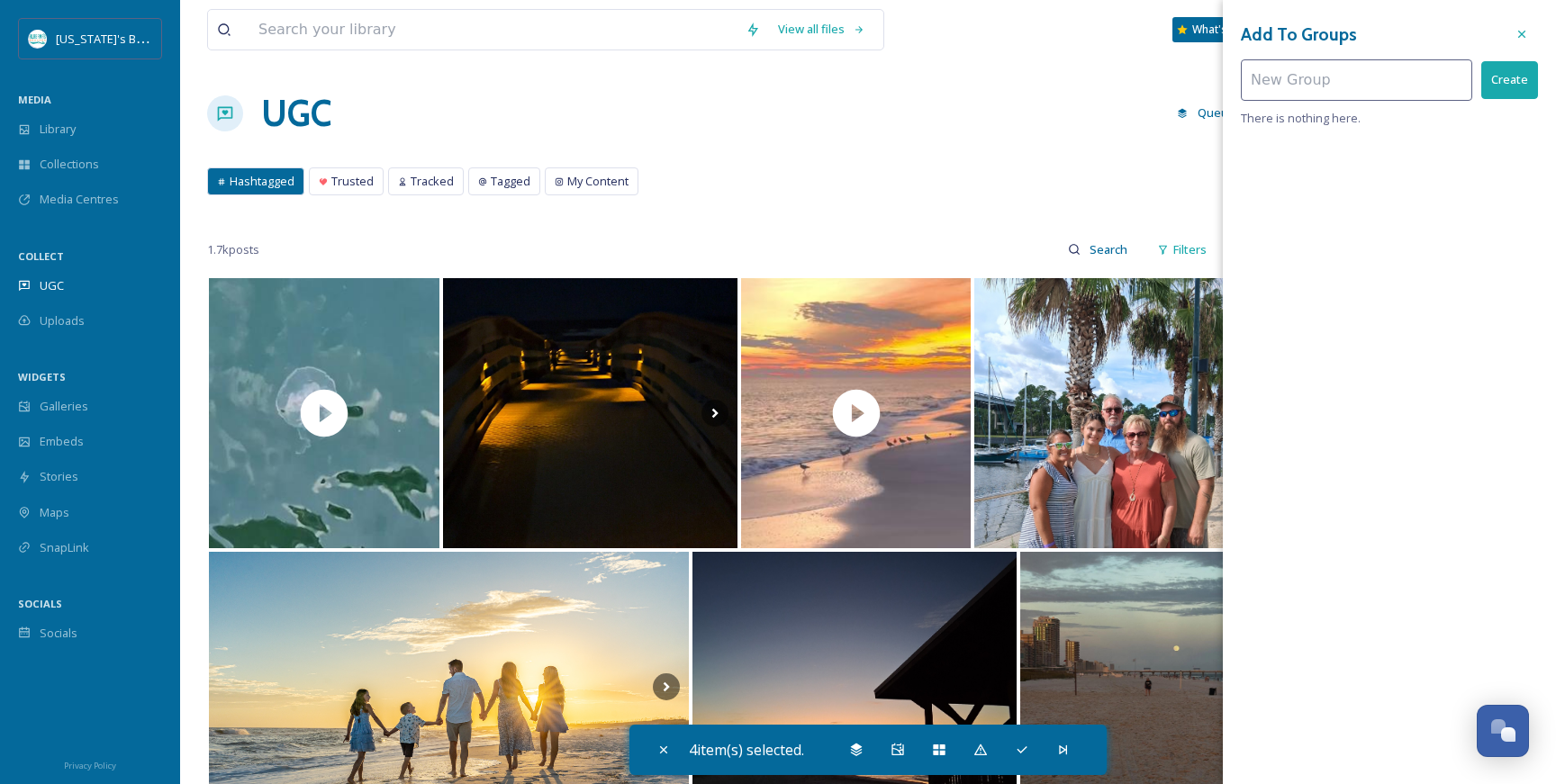
click at [1504, 94] on button "Create" at bounding box center [1510, 80] width 57 height 37
click at [1521, 44] on div at bounding box center [1522, 33] width 32 height 32
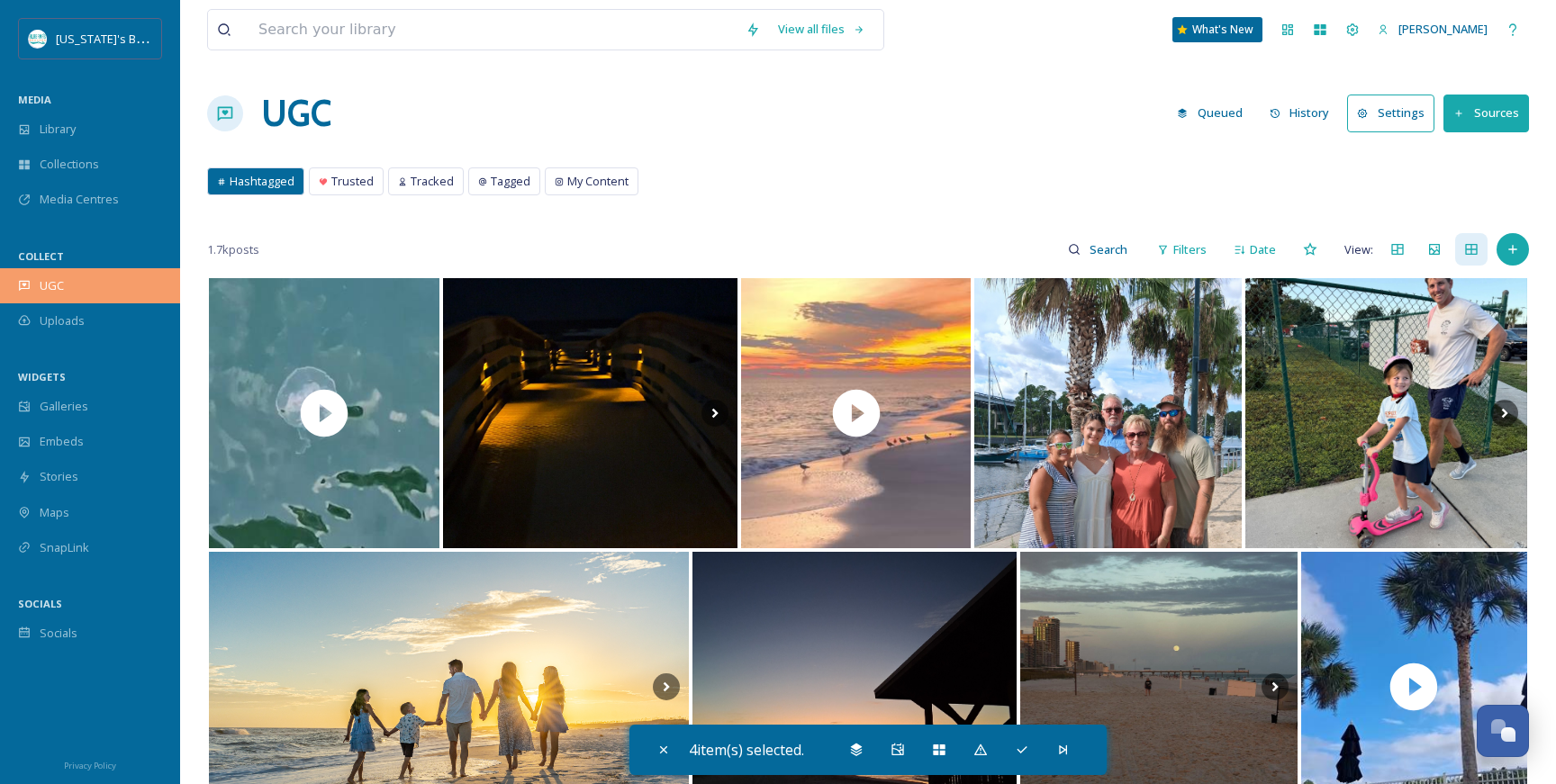
click at [49, 278] on span "UGC" at bounding box center [52, 286] width 24 height 17
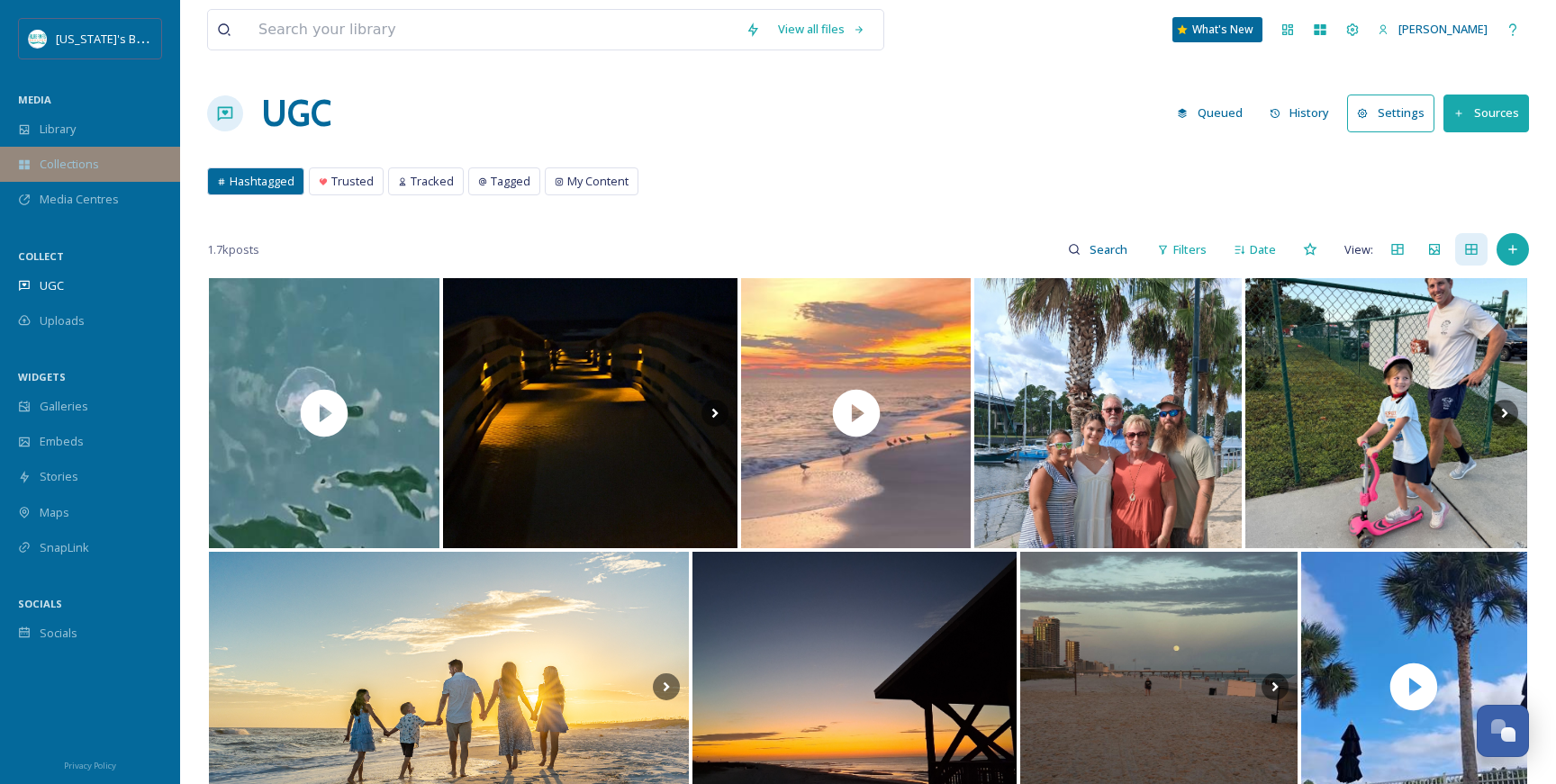
click at [59, 151] on div "Collections" at bounding box center [90, 164] width 180 height 35
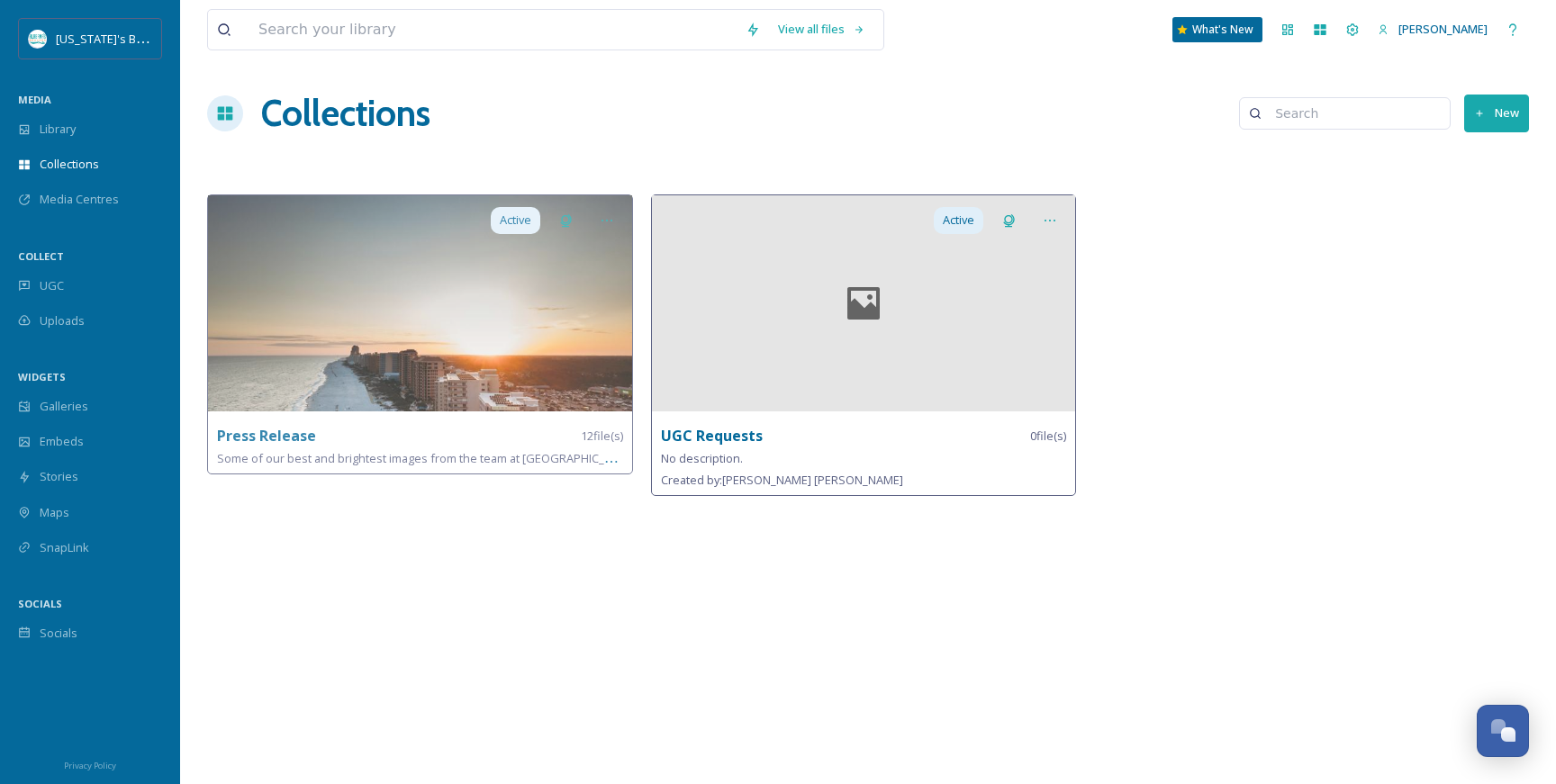
click at [753, 321] on div at bounding box center [863, 302] width 424 height 216
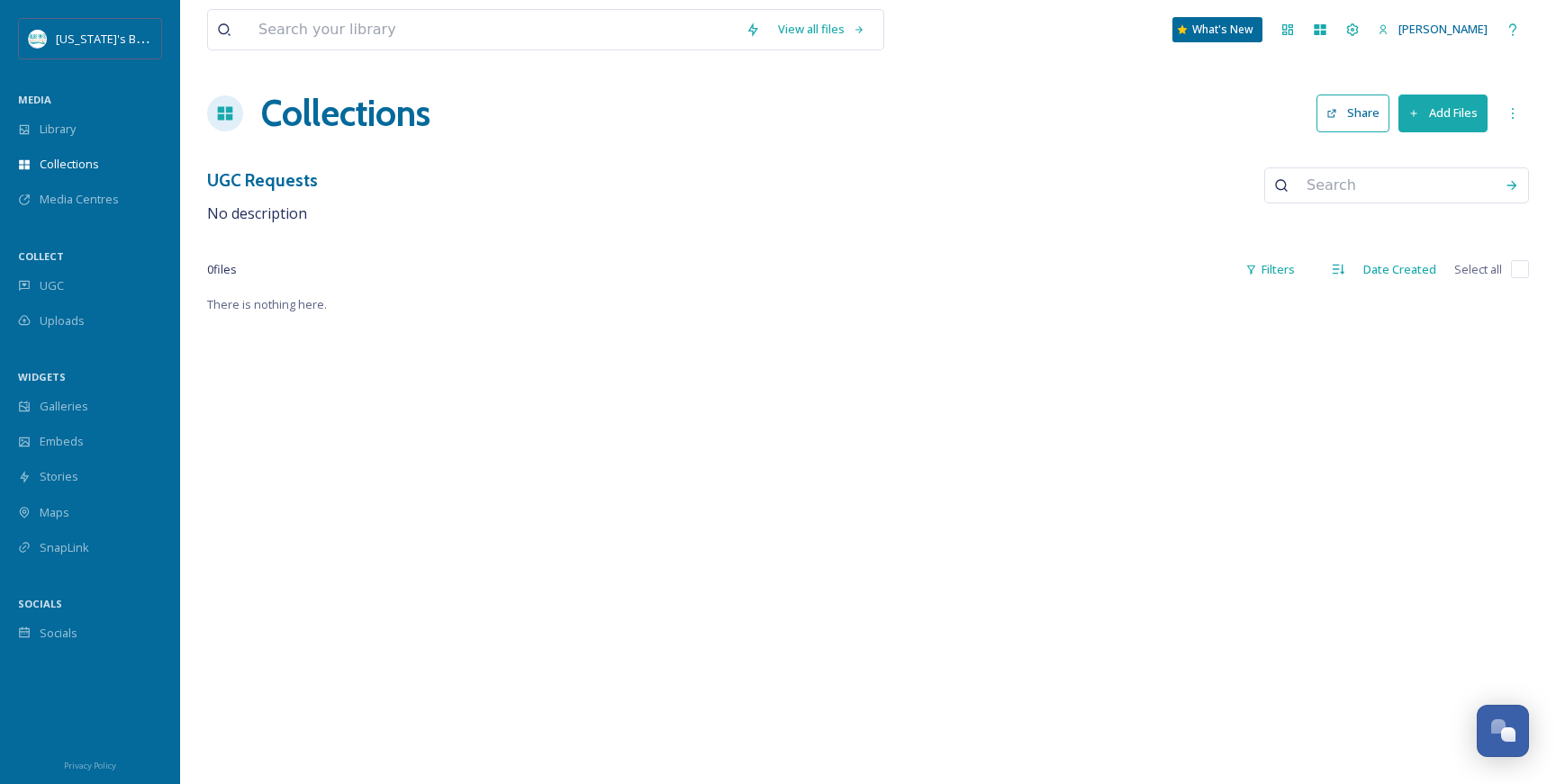
click at [1454, 114] on button "Add Files" at bounding box center [1443, 113] width 89 height 37
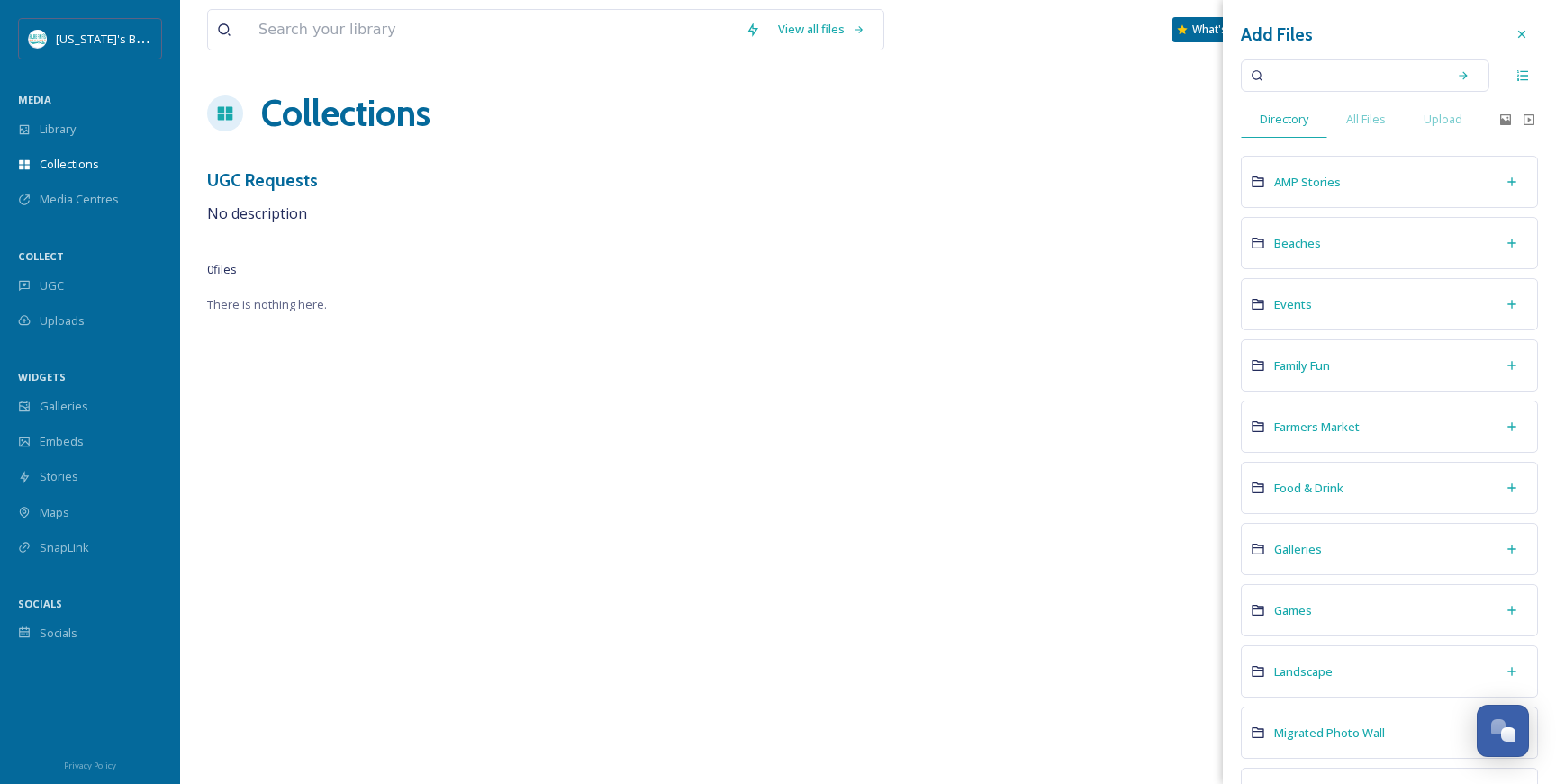
click at [19, 251] on span "COLLECT" at bounding box center [40, 256] width 45 height 14
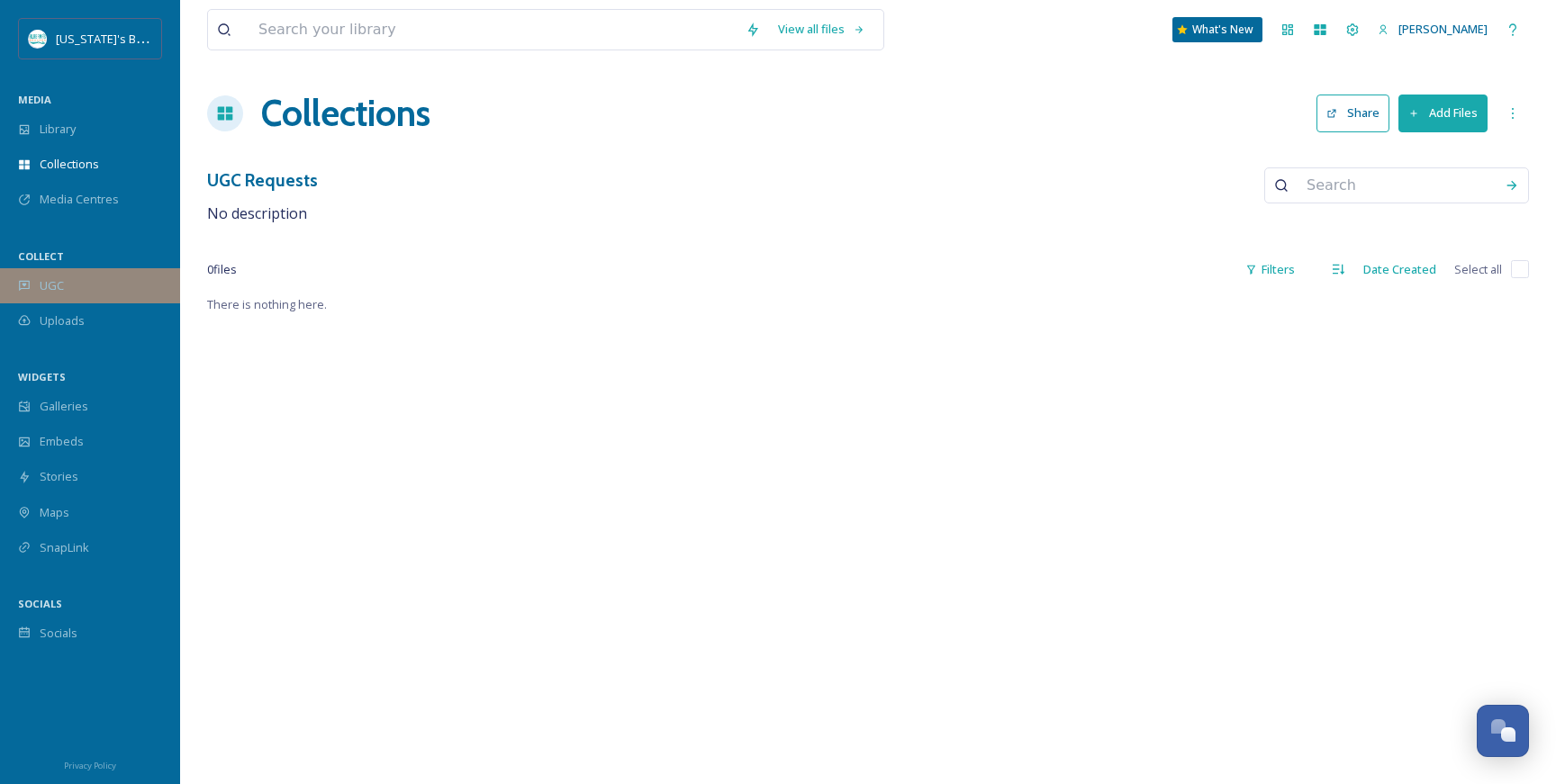
click at [52, 285] on span "UGC" at bounding box center [52, 286] width 24 height 17
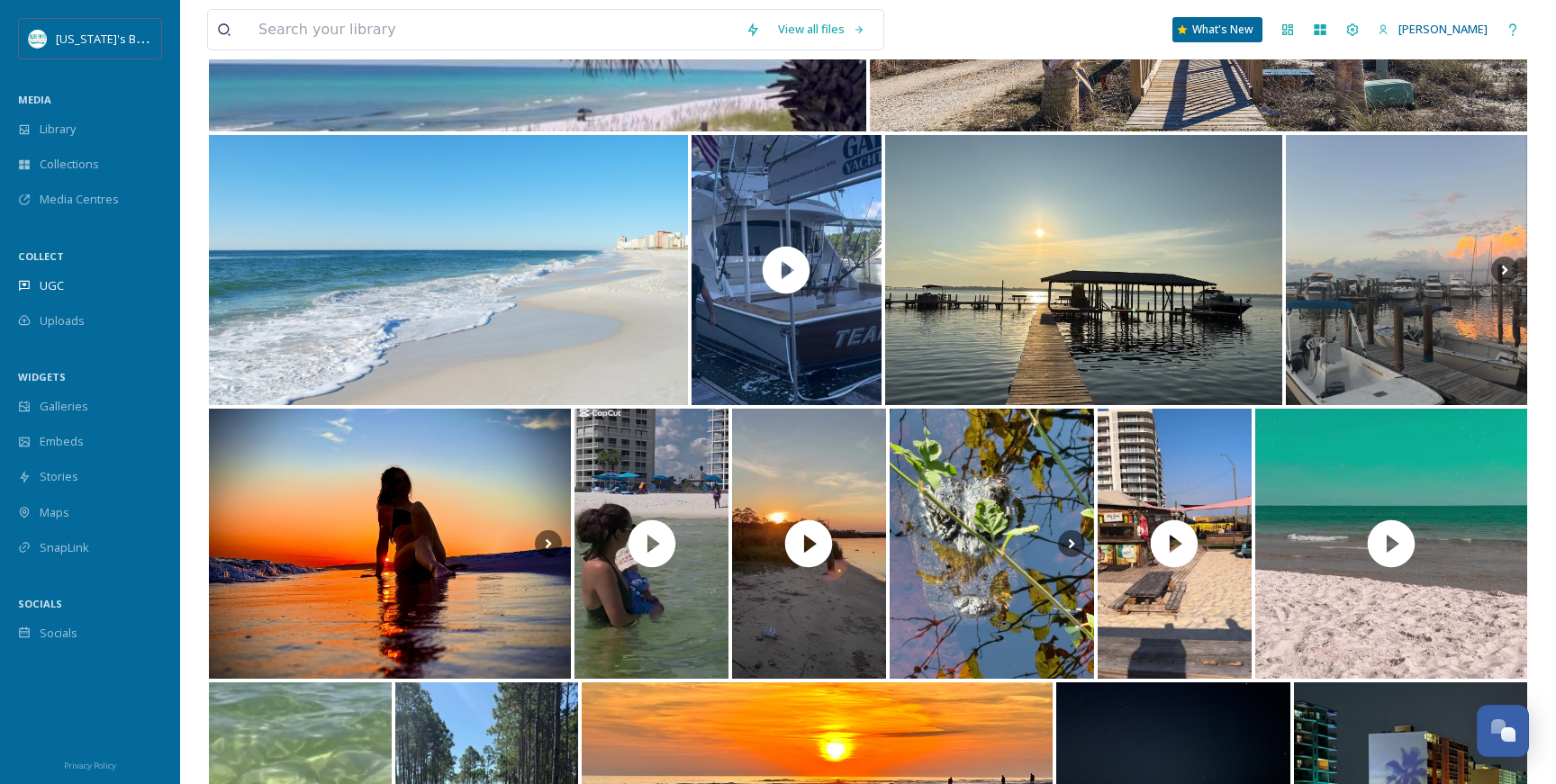
scroll to position [5109, 0]
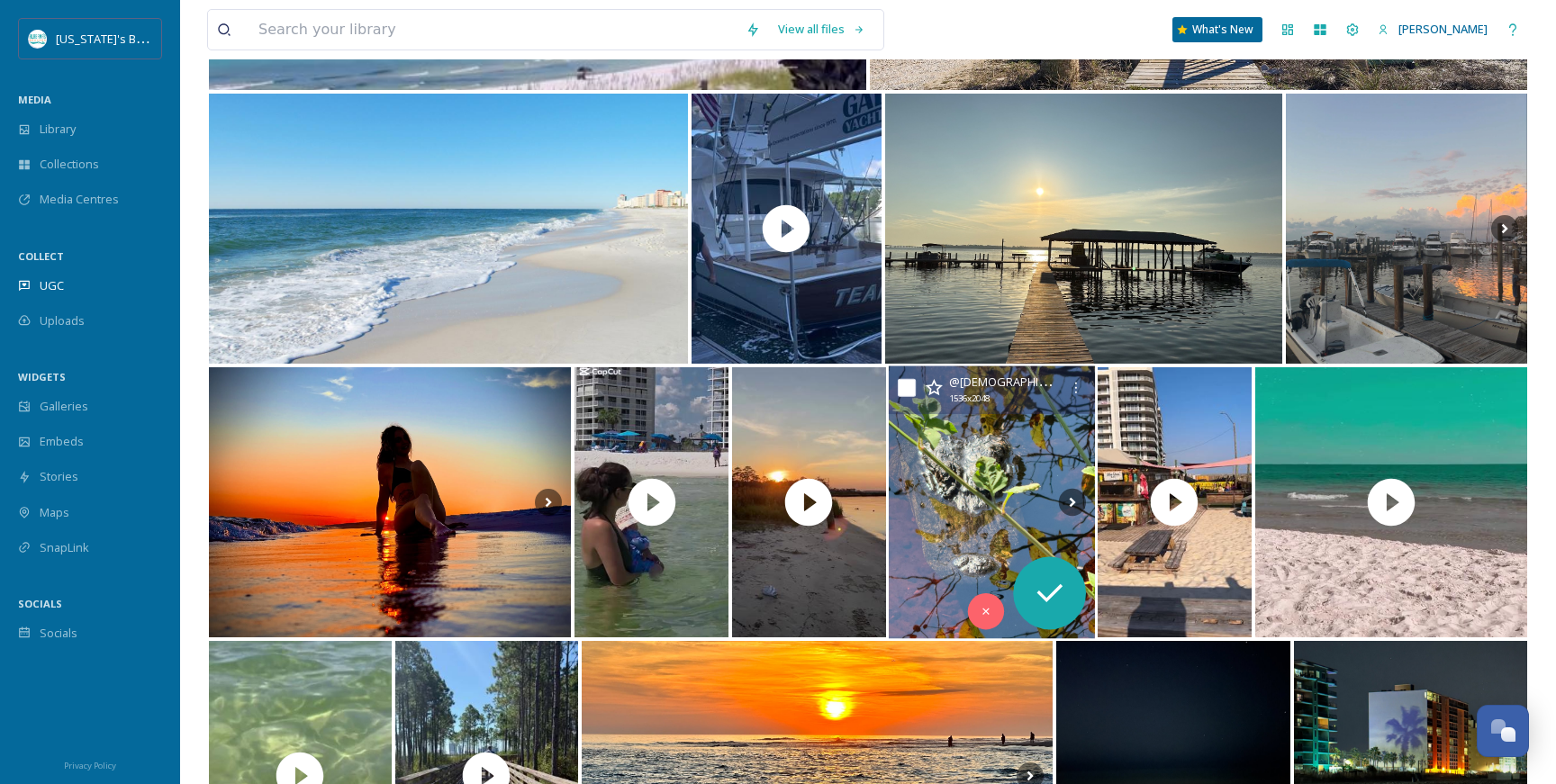
click at [913, 385] on input "checkbox" at bounding box center [906, 387] width 18 height 18
checkbox input "true"
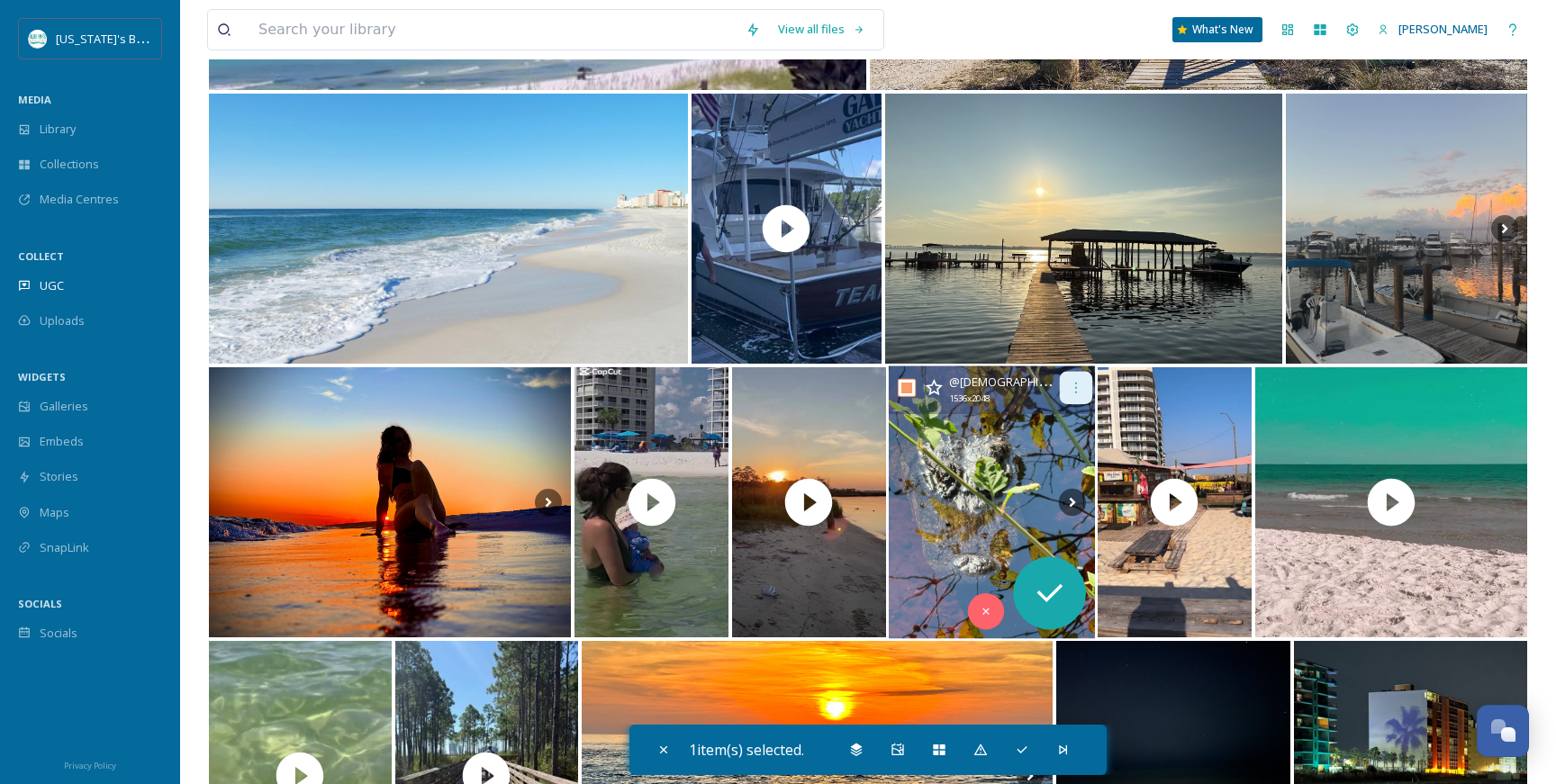
click at [1076, 388] on icon at bounding box center [1076, 388] width 2 height 11
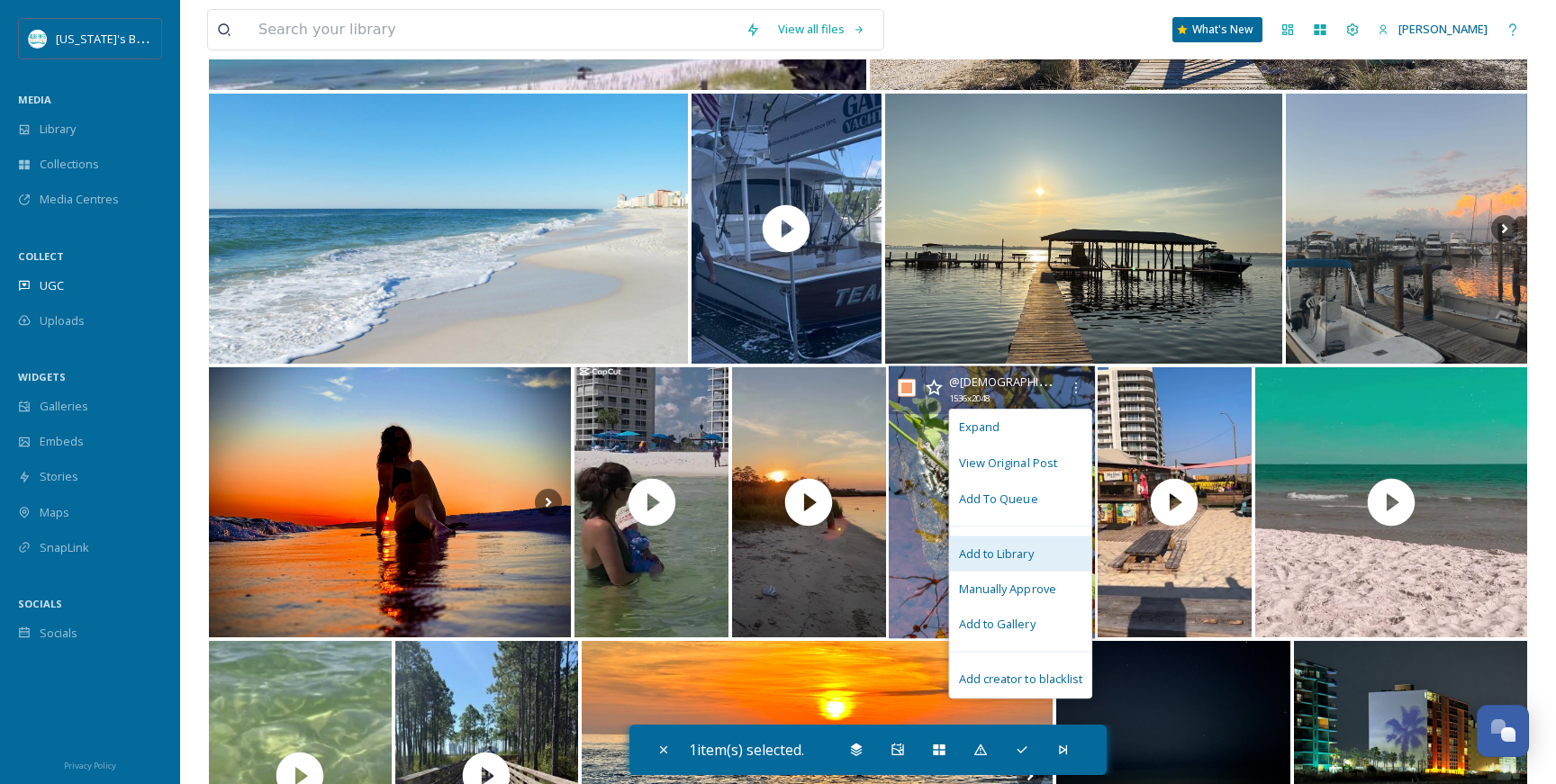
click at [1018, 545] on span "Add to Library" at bounding box center [996, 553] width 75 height 17
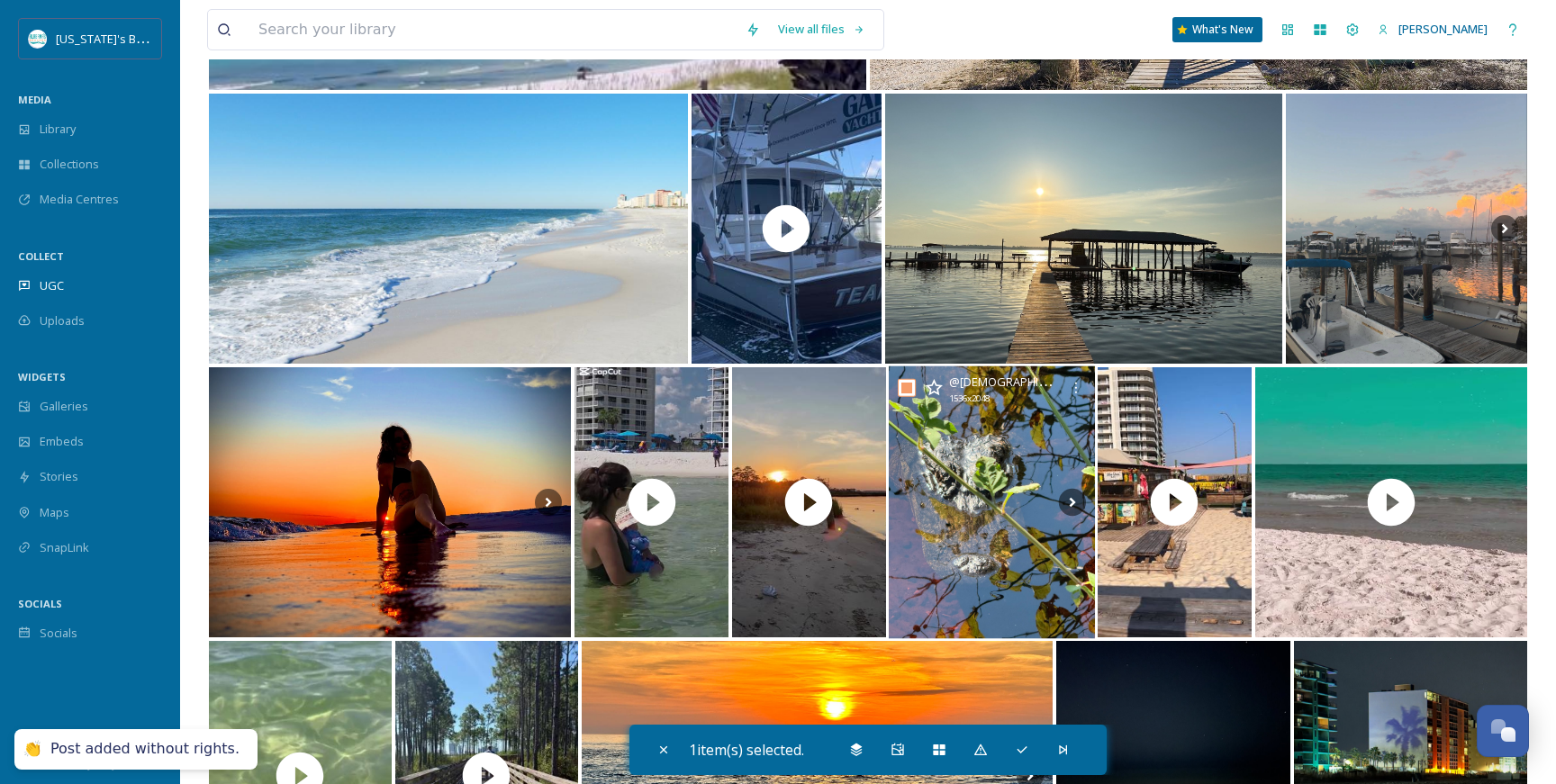
click at [121, 742] on div "Post added without rights." at bounding box center [145, 749] width 189 height 19
click at [24, 740] on div "👏" at bounding box center [32, 749] width 18 height 19
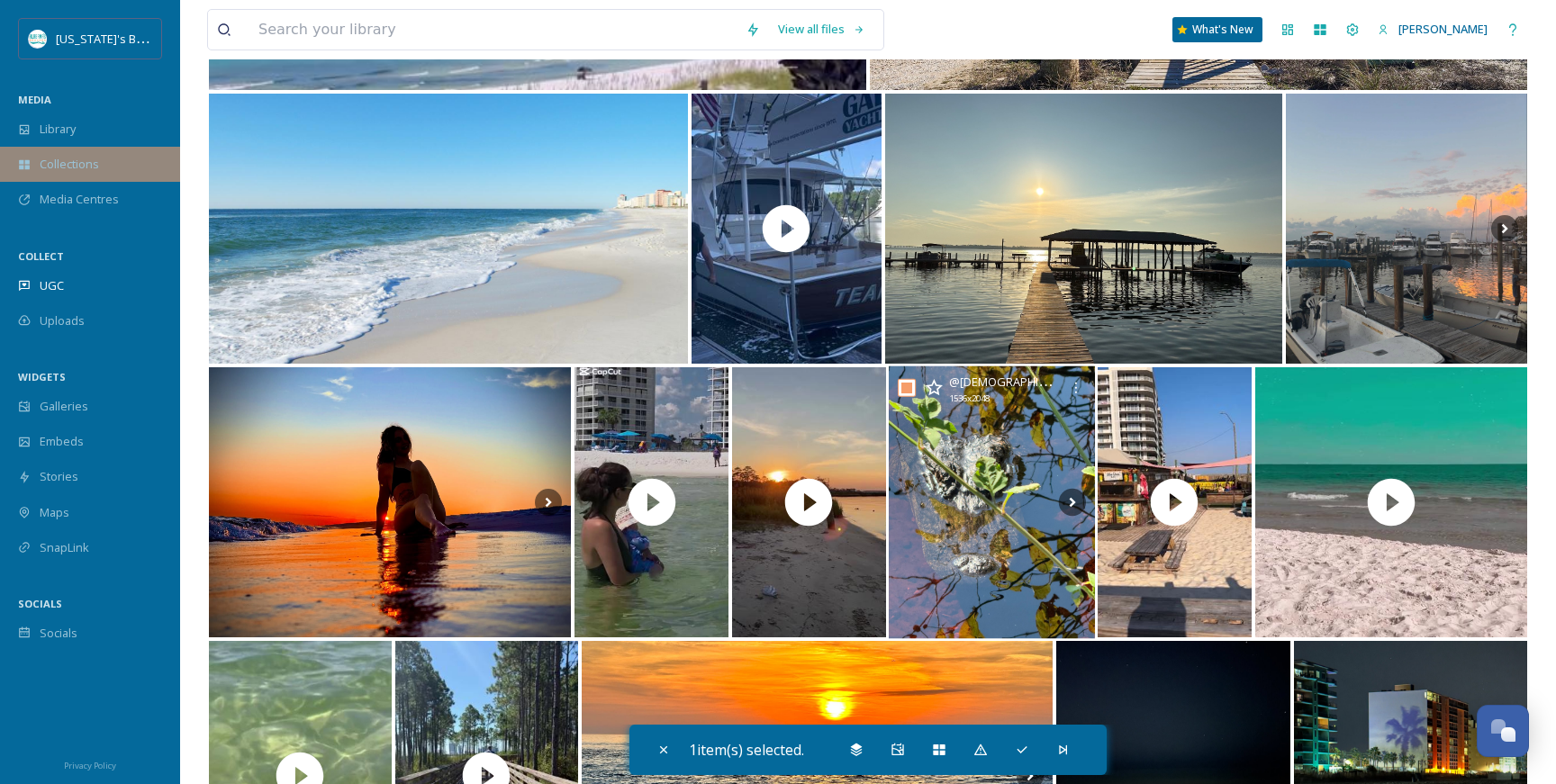
click at [90, 152] on div "Collections" at bounding box center [90, 164] width 180 height 35
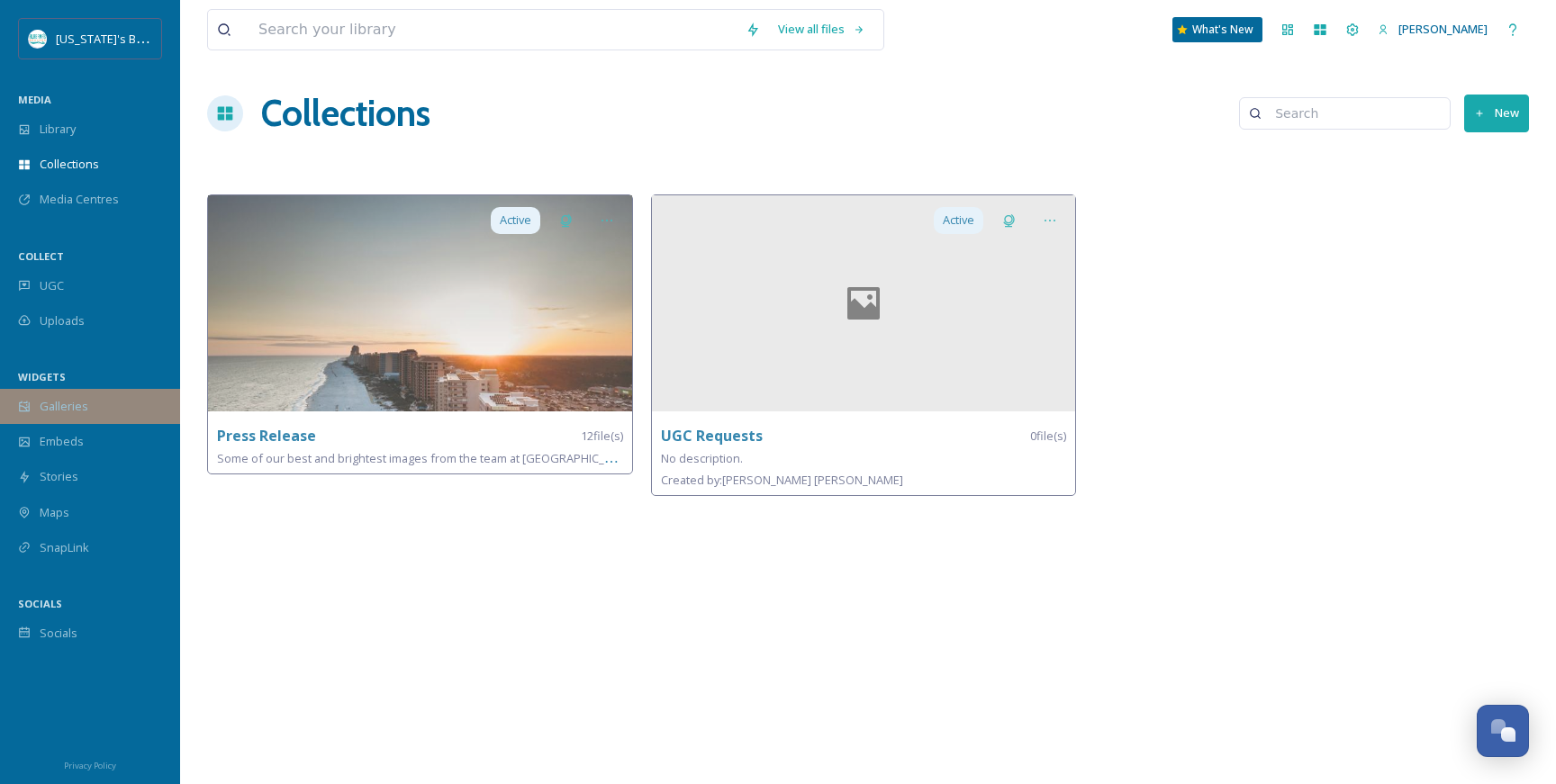
click at [84, 402] on span "Galleries" at bounding box center [64, 406] width 48 height 17
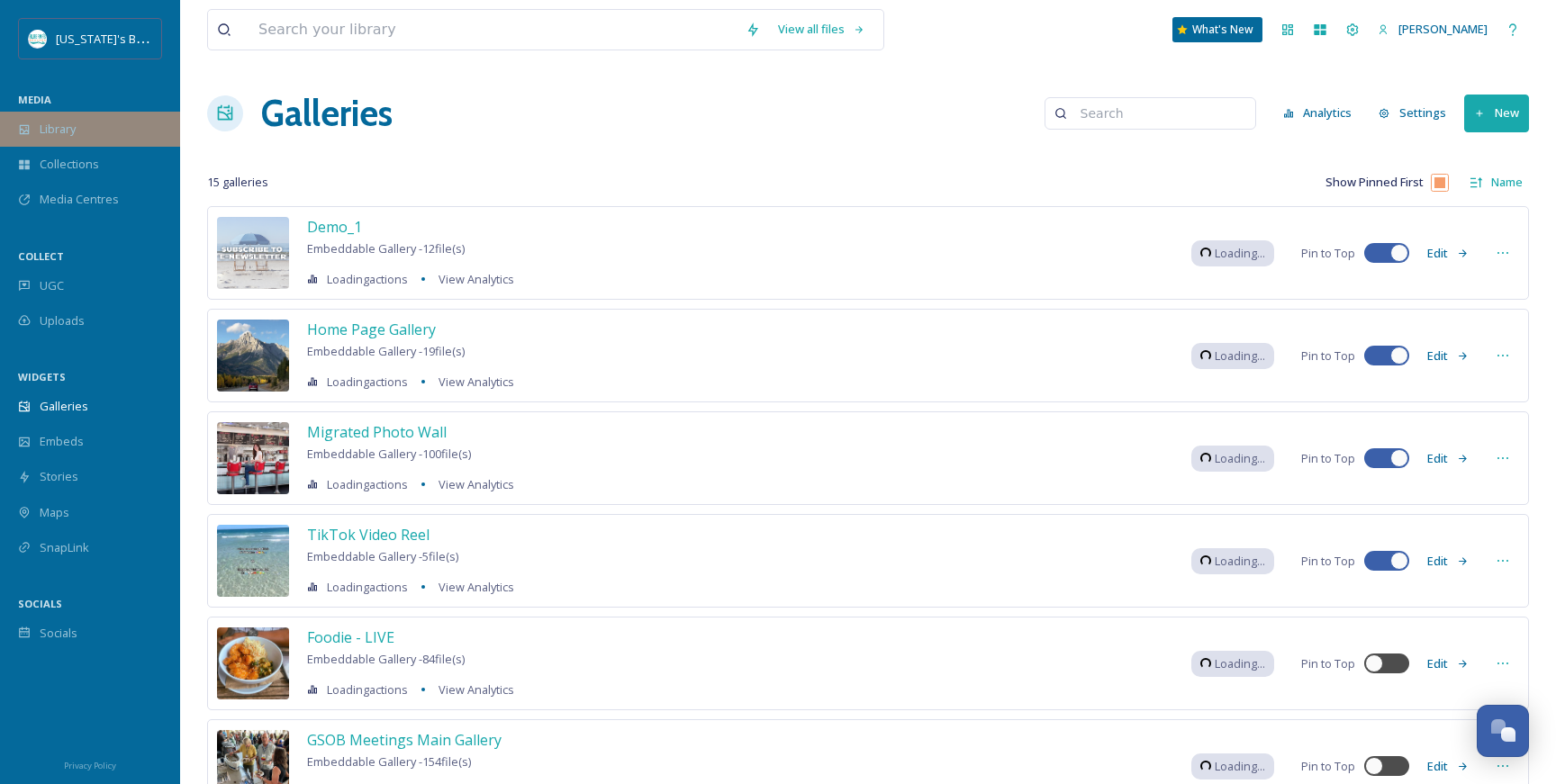
click at [95, 116] on div "Library" at bounding box center [90, 129] width 180 height 35
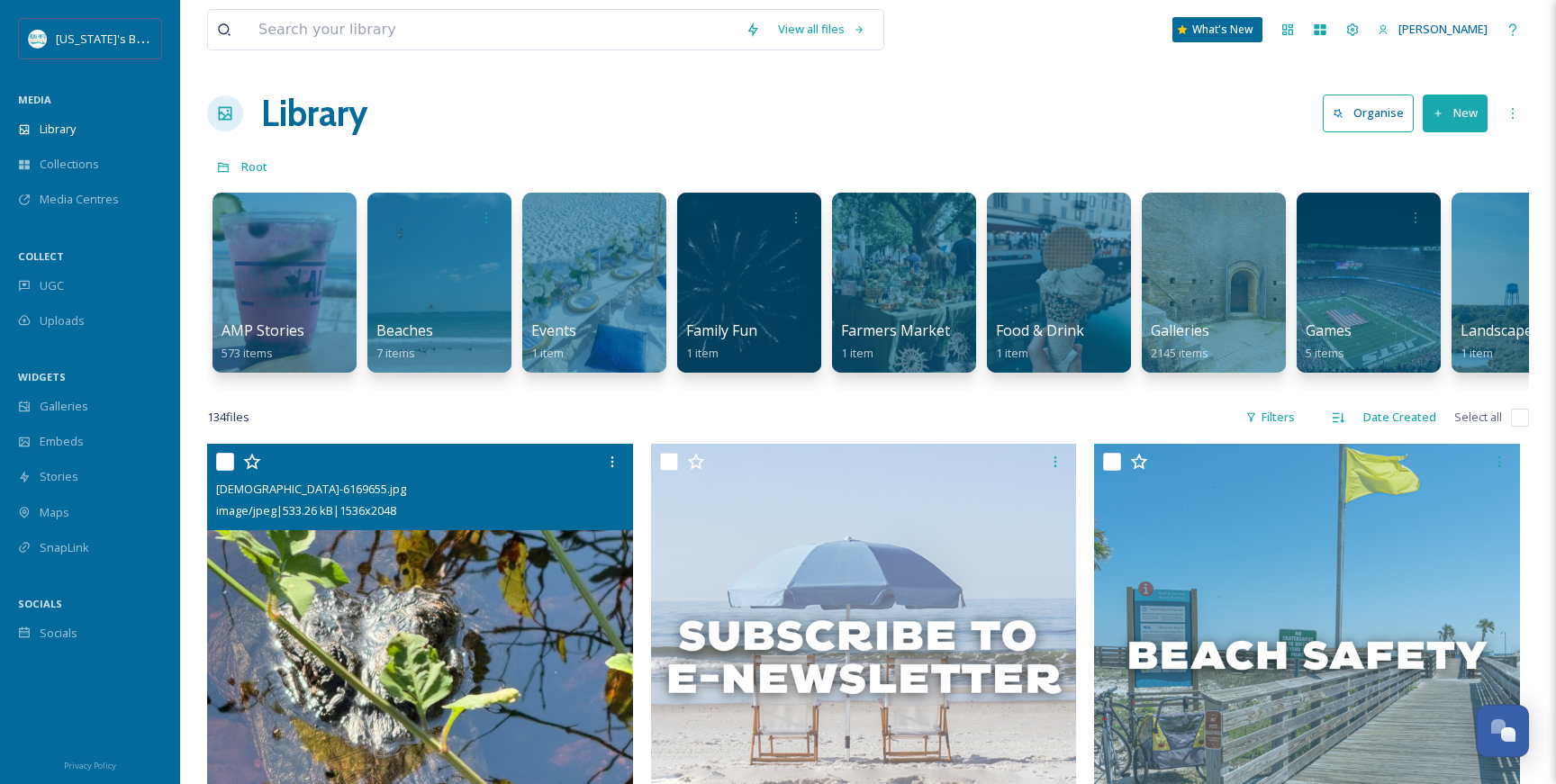
scroll to position [86, 0]
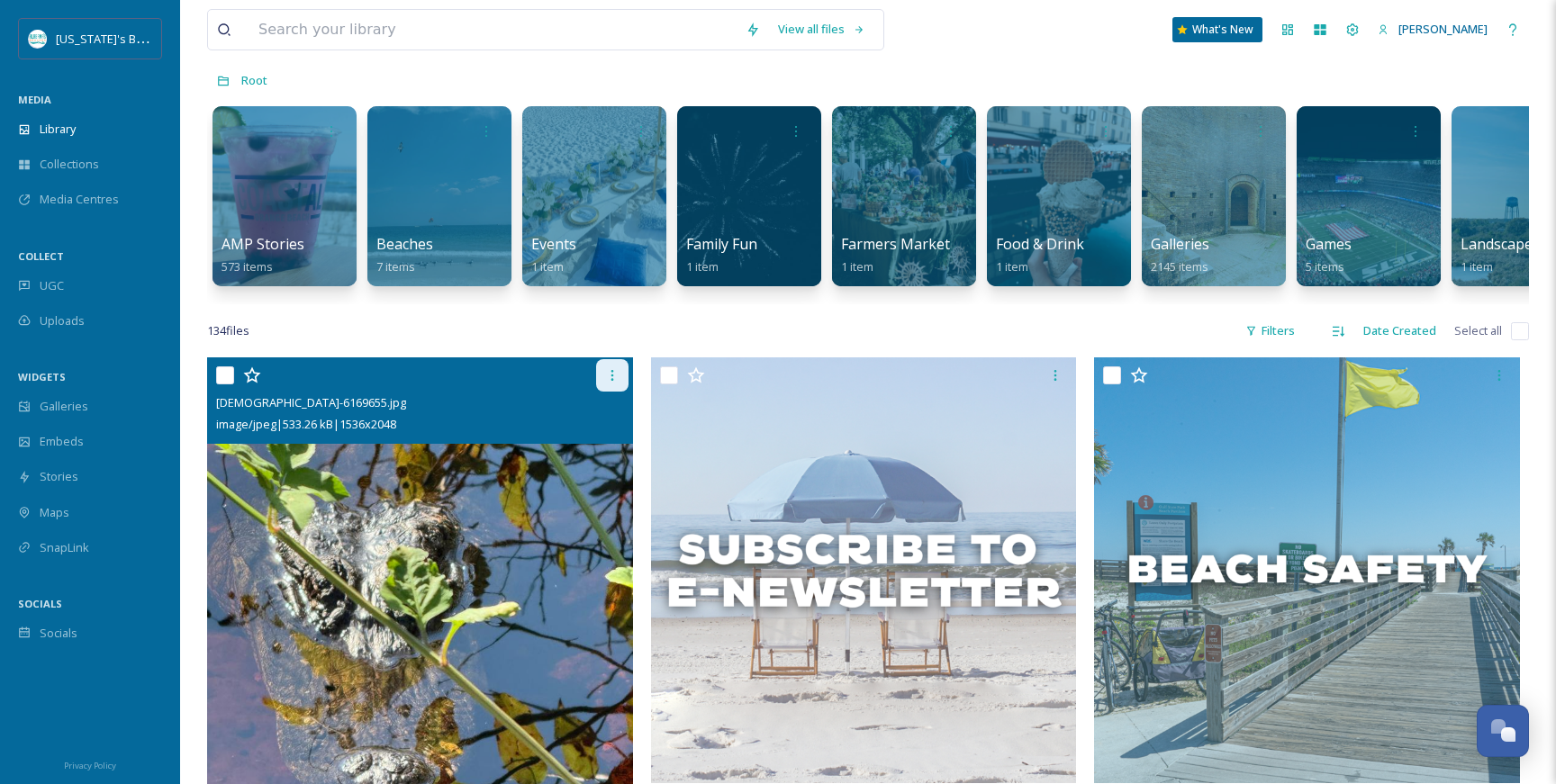
click at [606, 375] on icon at bounding box center [613, 376] width 15 height 15
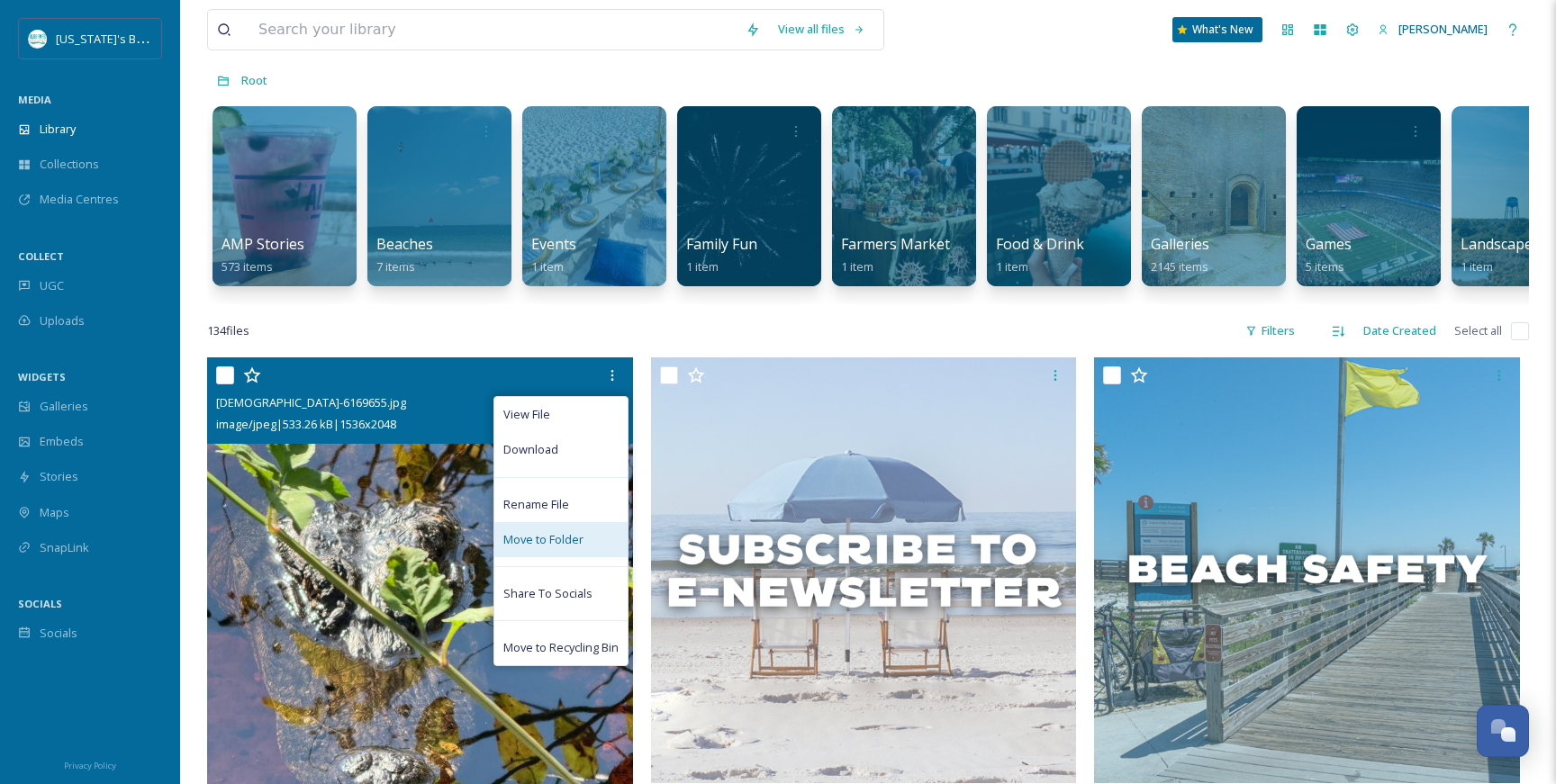
click at [546, 535] on span "Move to Folder" at bounding box center [543, 539] width 80 height 17
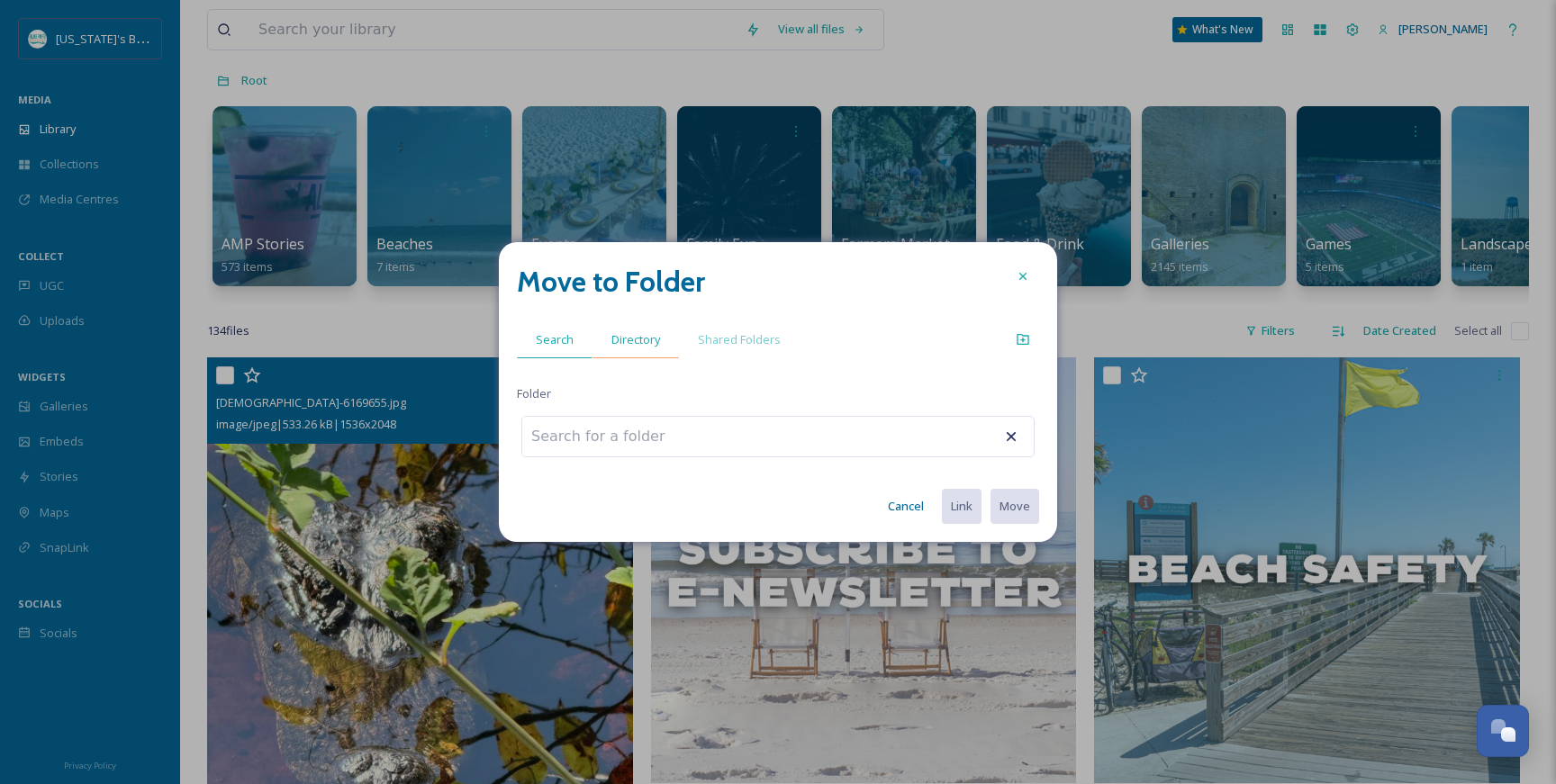
click at [642, 336] on span "Directory" at bounding box center [636, 340] width 48 height 17
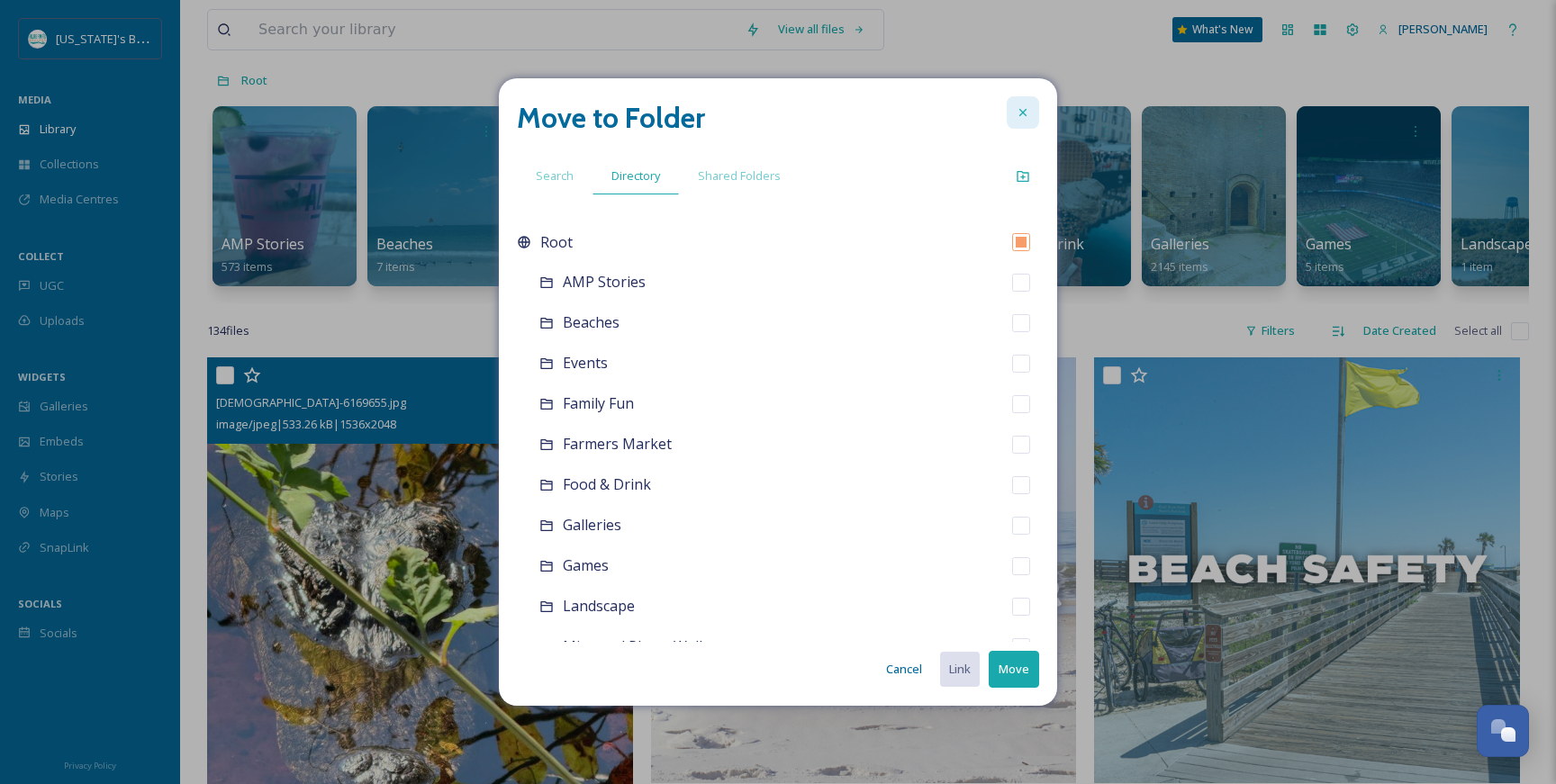
click at [1037, 110] on div at bounding box center [1022, 112] width 32 height 32
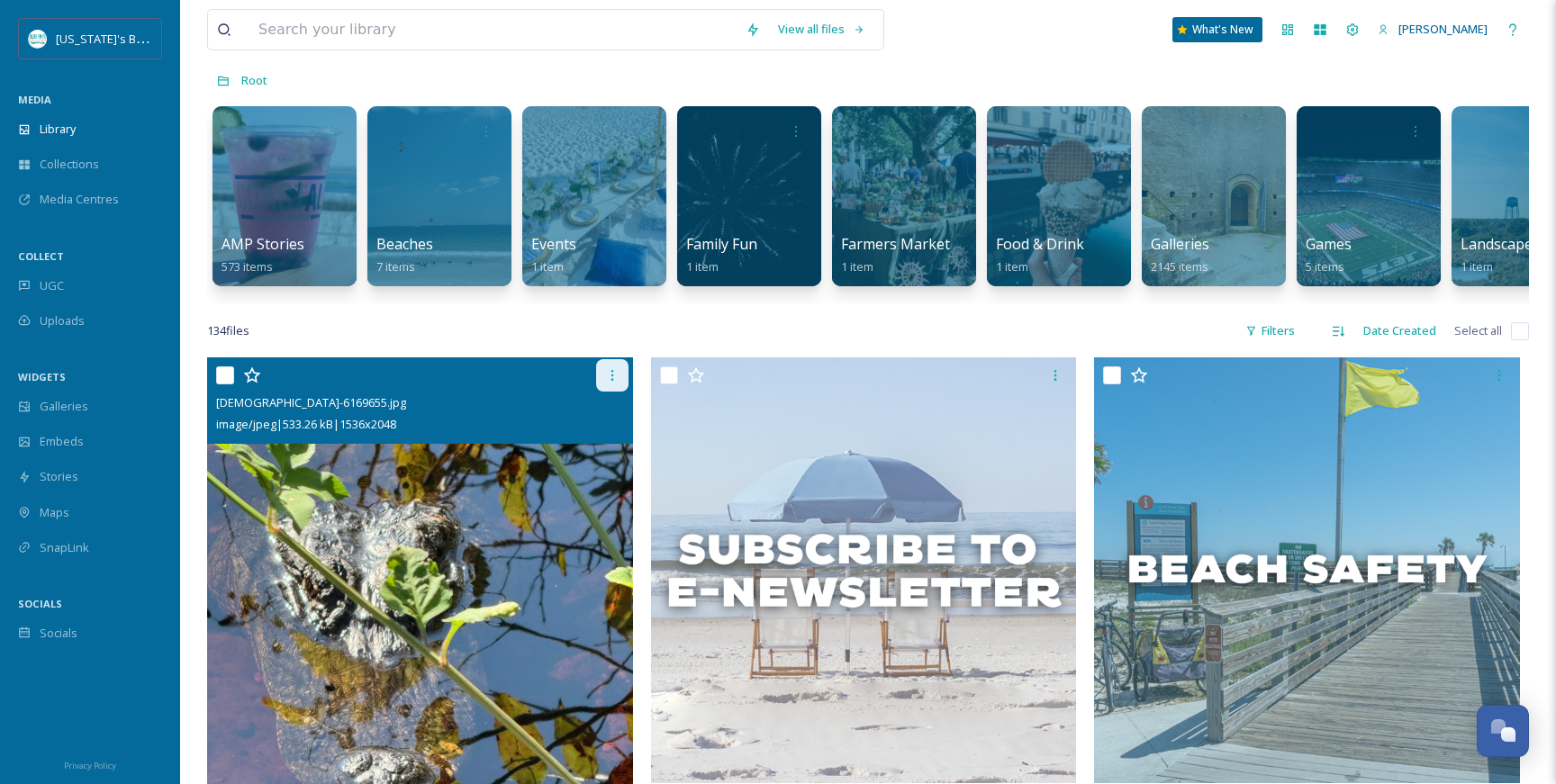
click at [608, 379] on icon at bounding box center [613, 376] width 15 height 15
click at [227, 378] on input "checkbox" at bounding box center [225, 375] width 18 height 18
checkbox input "true"
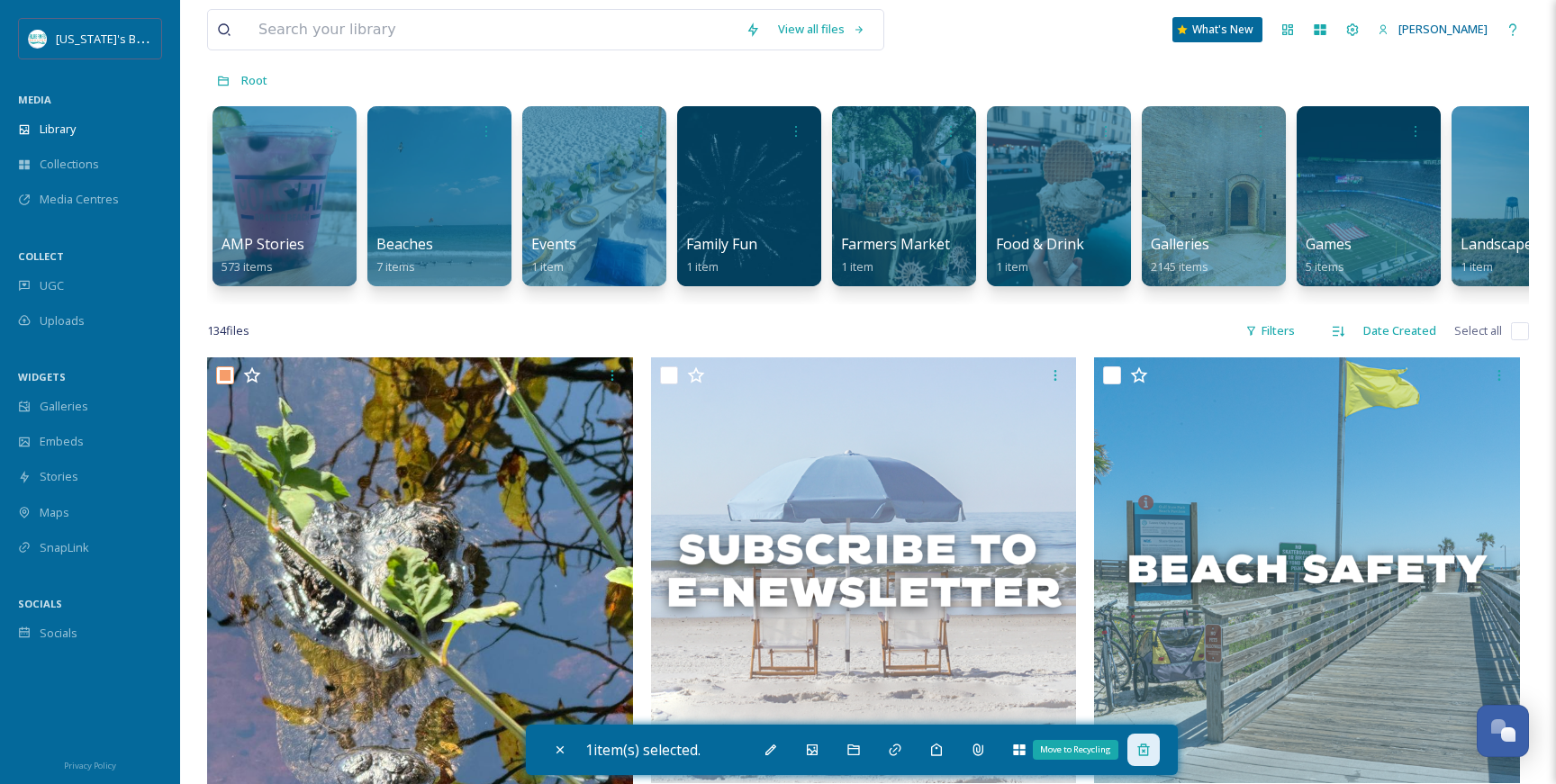
click at [1160, 751] on div "Move to Recycling" at bounding box center [1143, 750] width 32 height 32
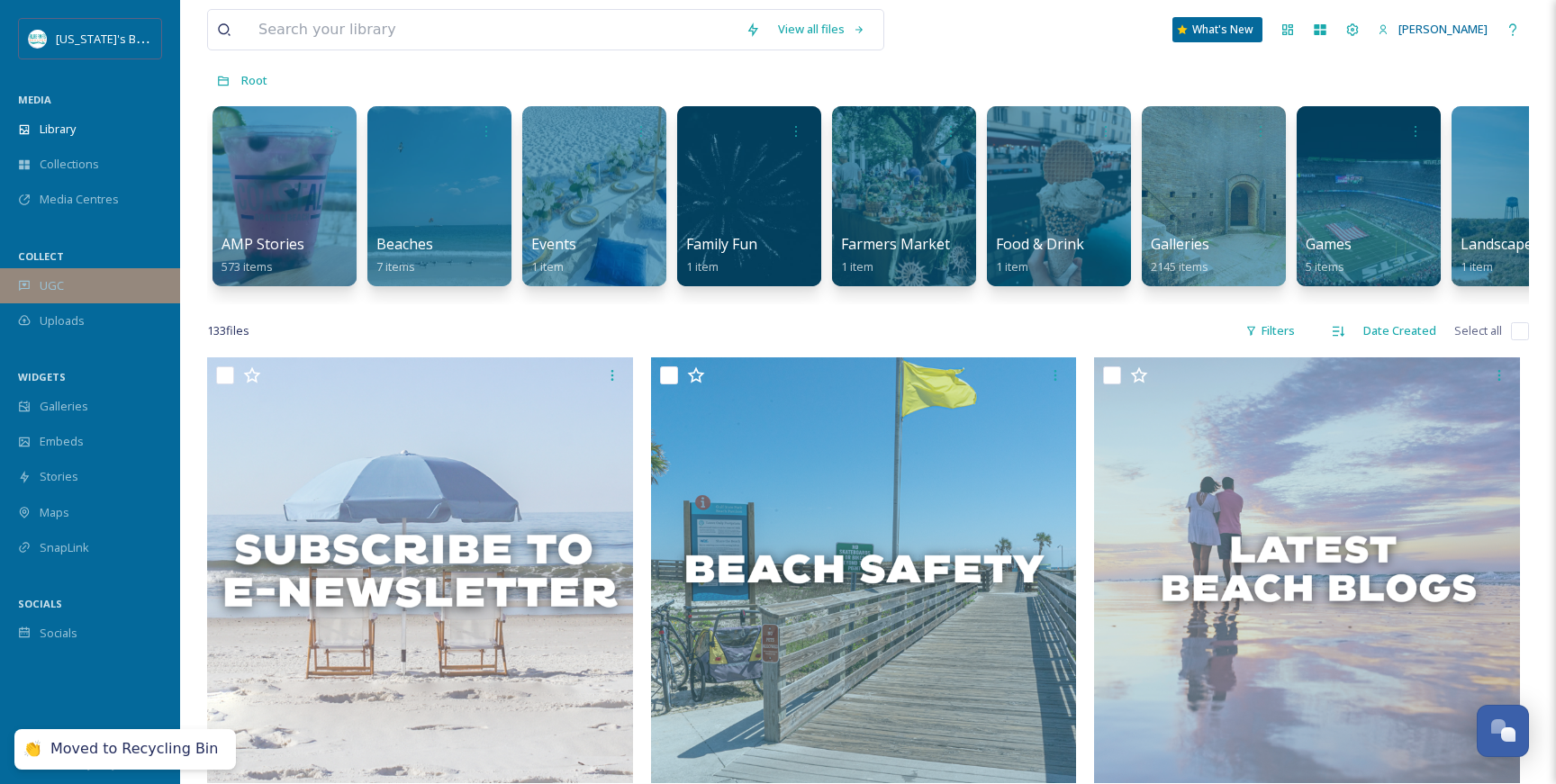
click at [62, 268] on div "UGC" at bounding box center [90, 286] width 180 height 35
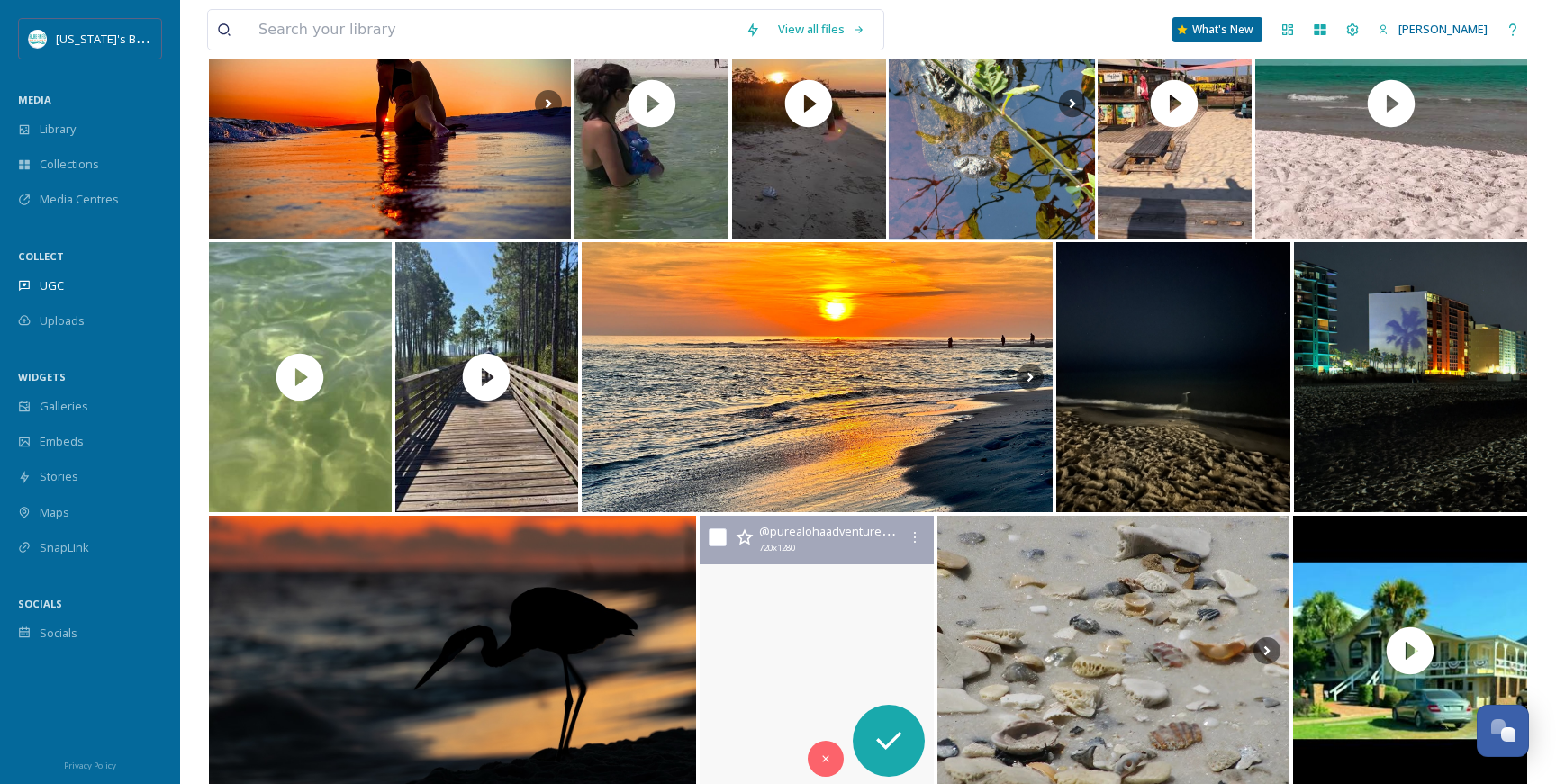
scroll to position [5506, 0]
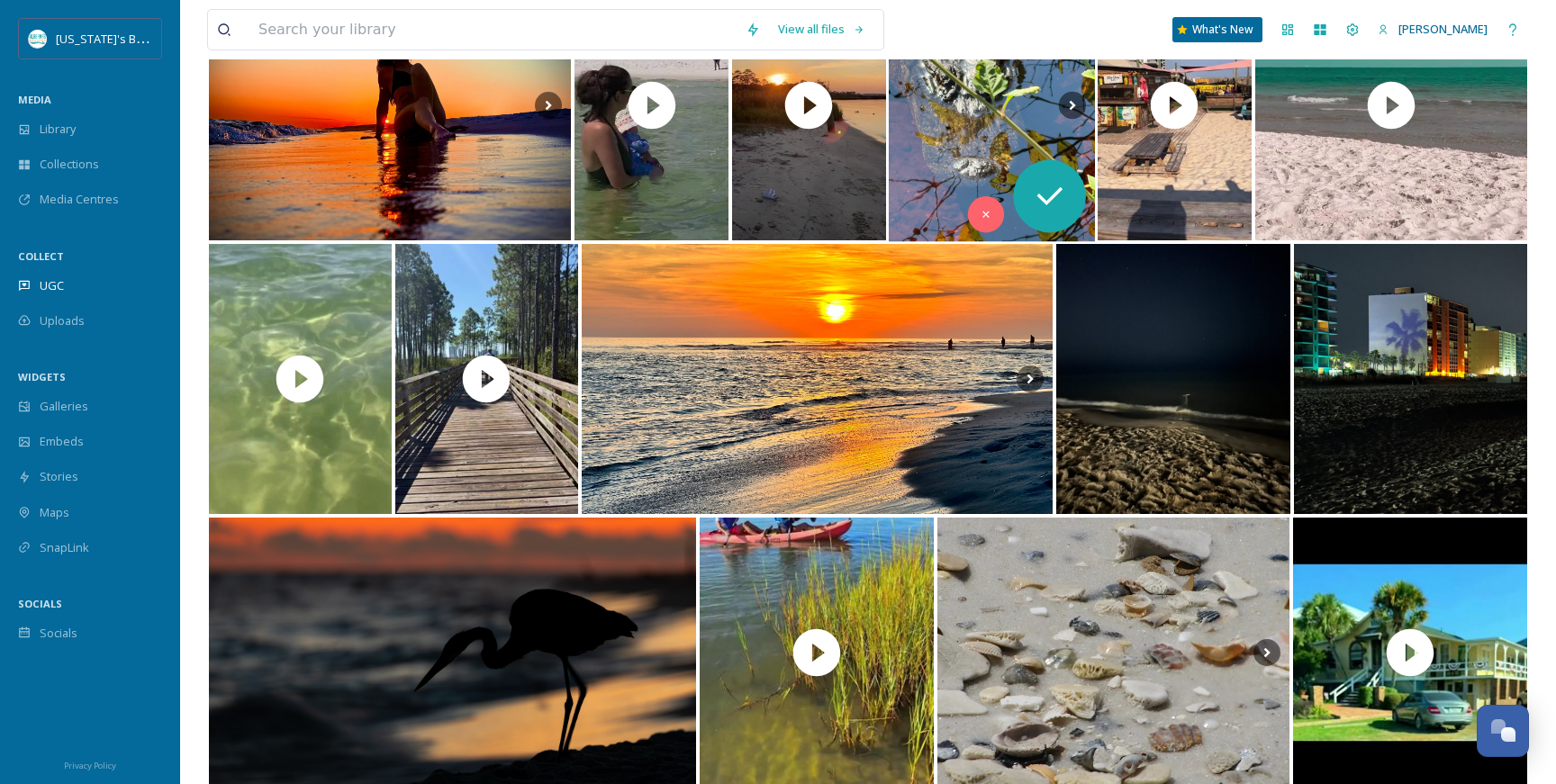
click at [971, 148] on img at bounding box center [992, 106] width 206 height 273
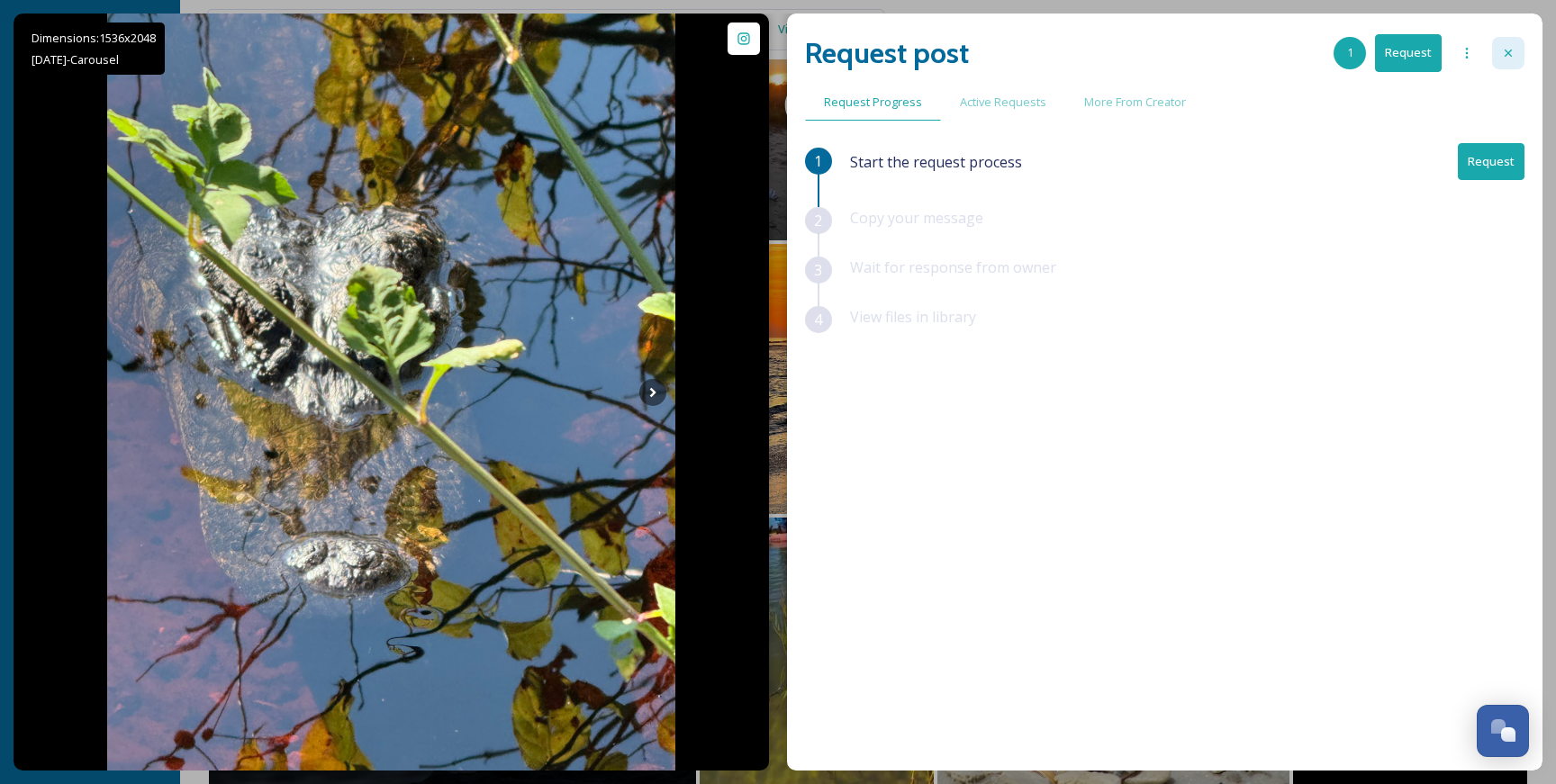
click at [1515, 49] on div at bounding box center [1508, 53] width 32 height 32
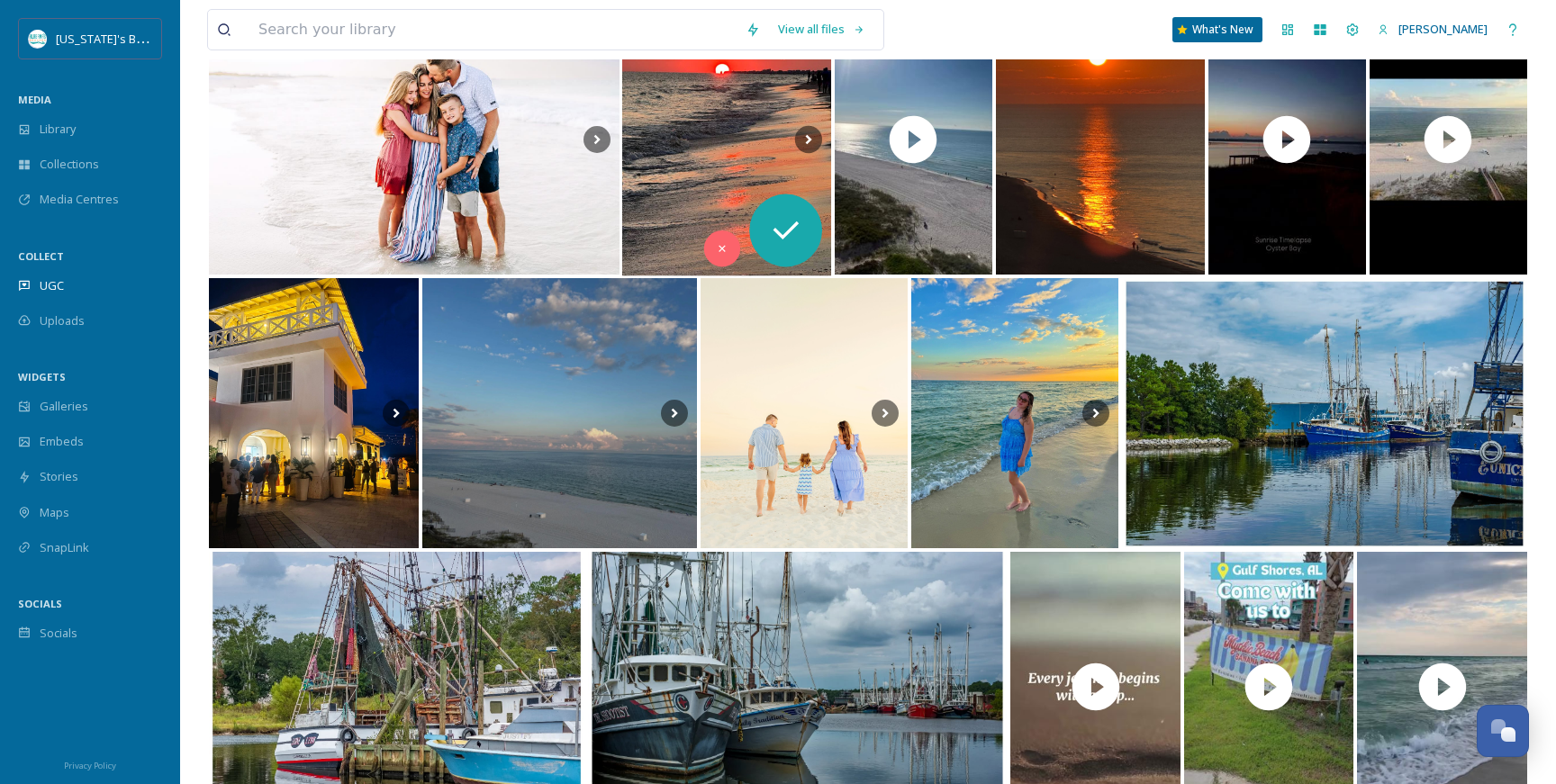
scroll to position [6288, 0]
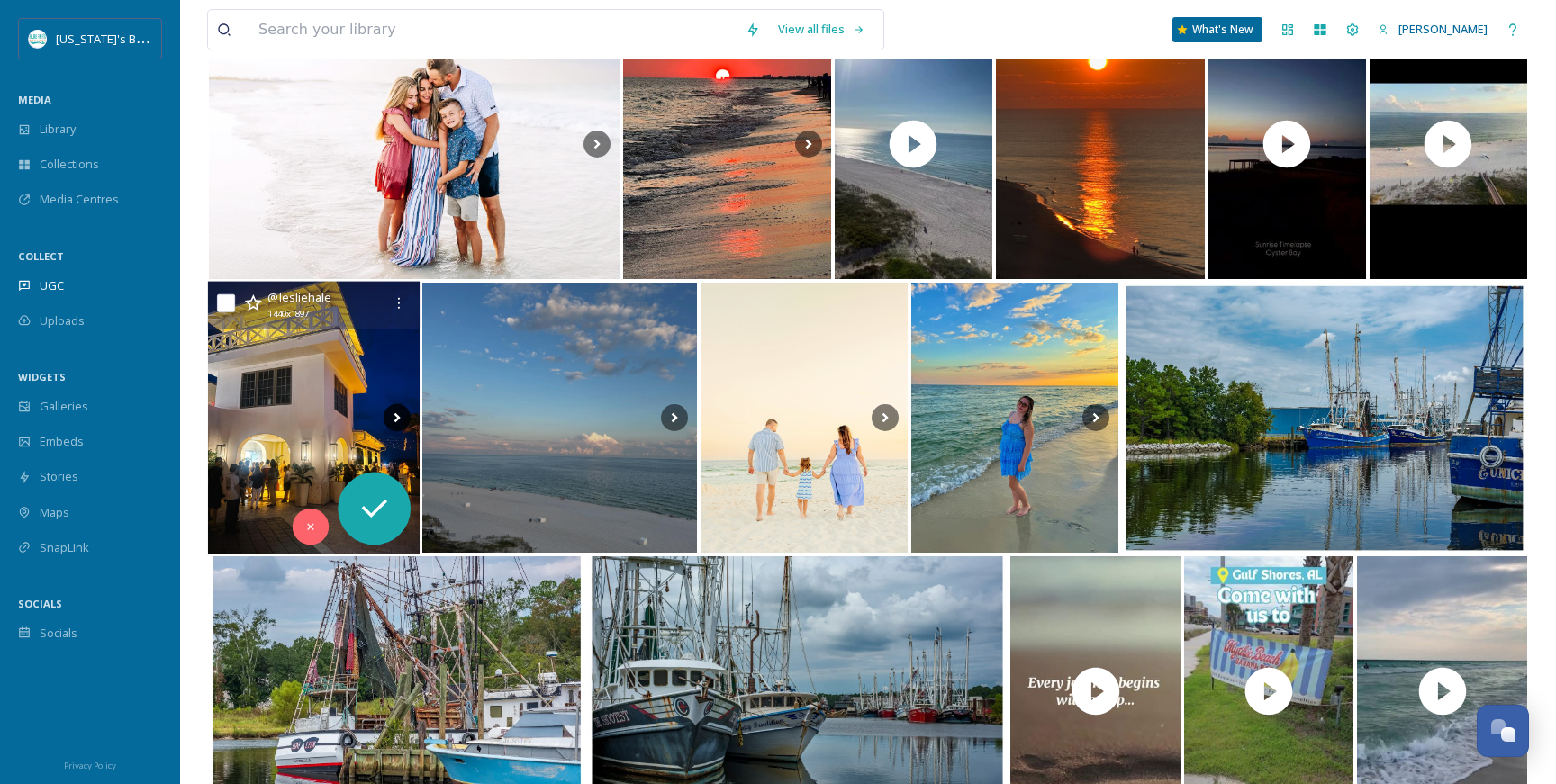
click at [394, 414] on icon at bounding box center [395, 418] width 27 height 27
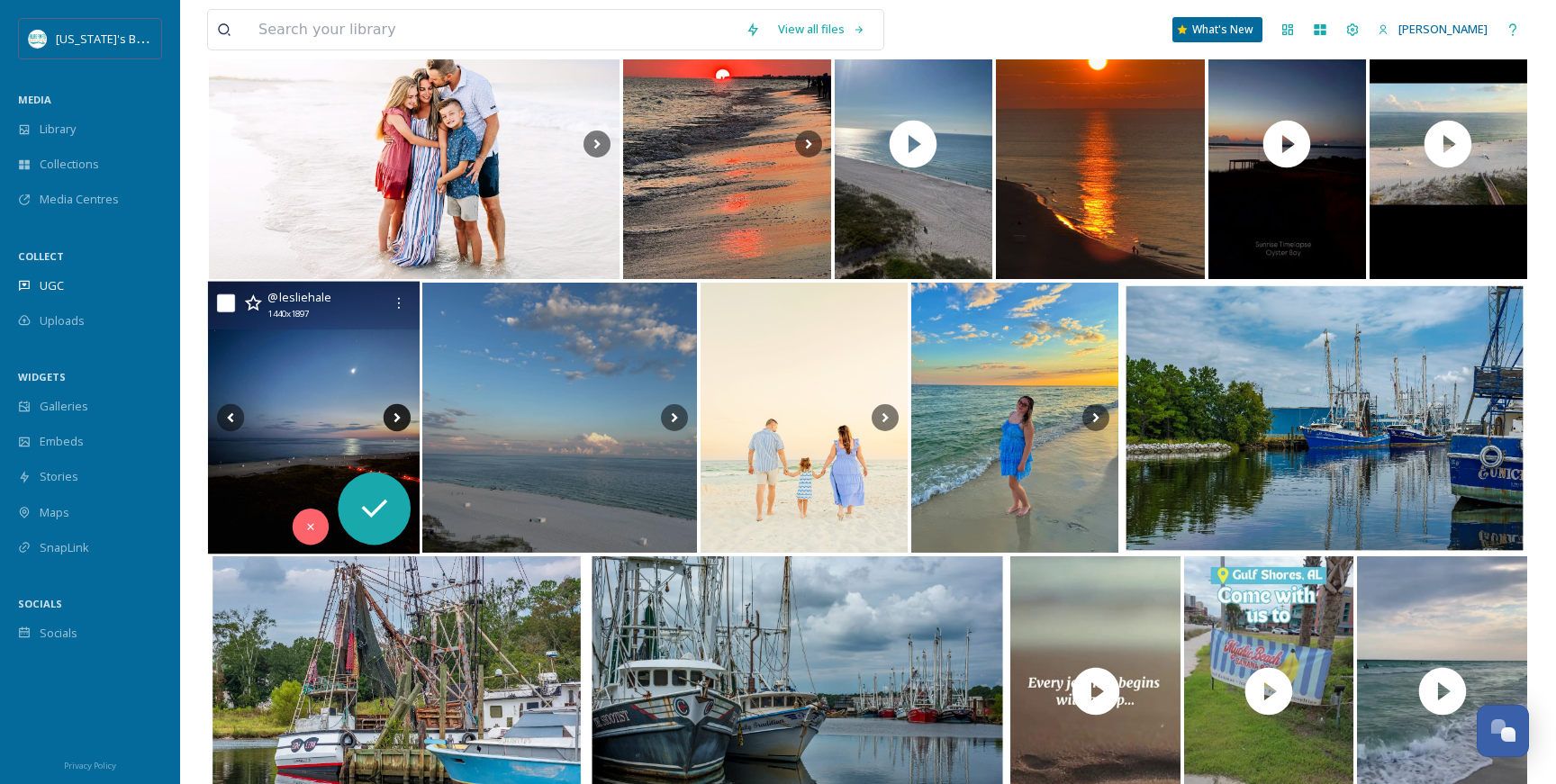
click at [394, 414] on icon at bounding box center [395, 418] width 27 height 27
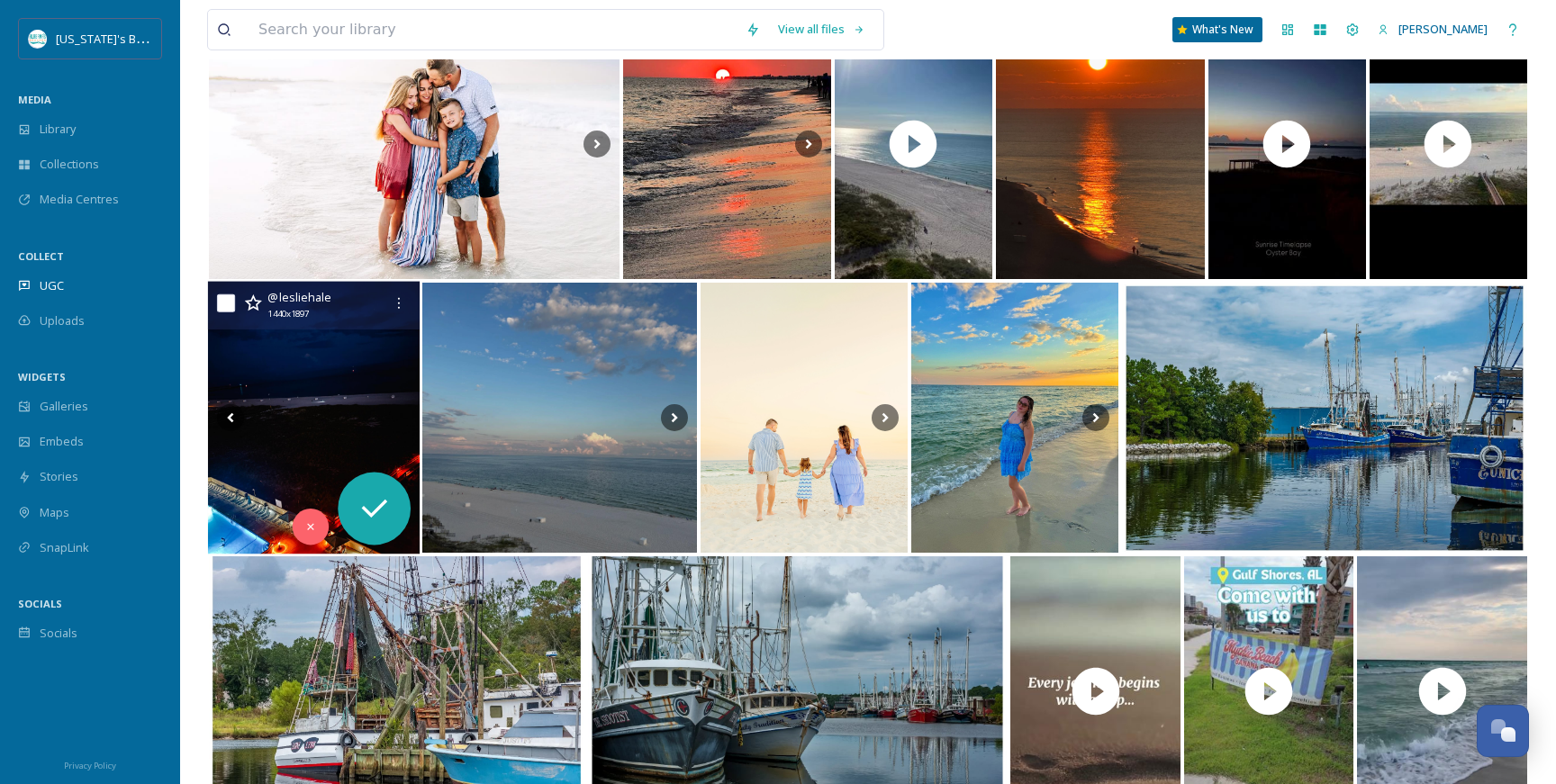
click at [394, 414] on icon at bounding box center [395, 418] width 27 height 27
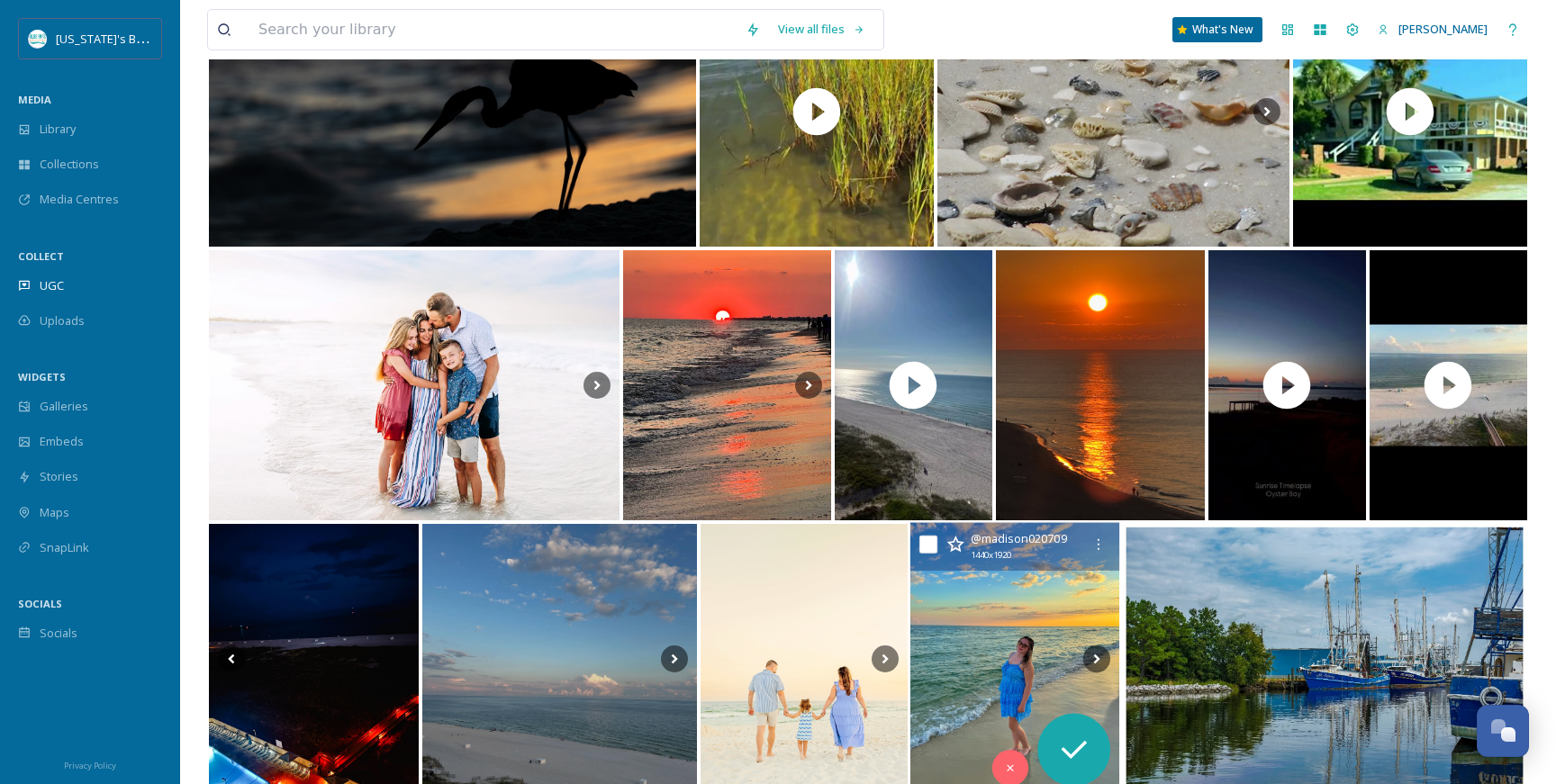
scroll to position [6309, 0]
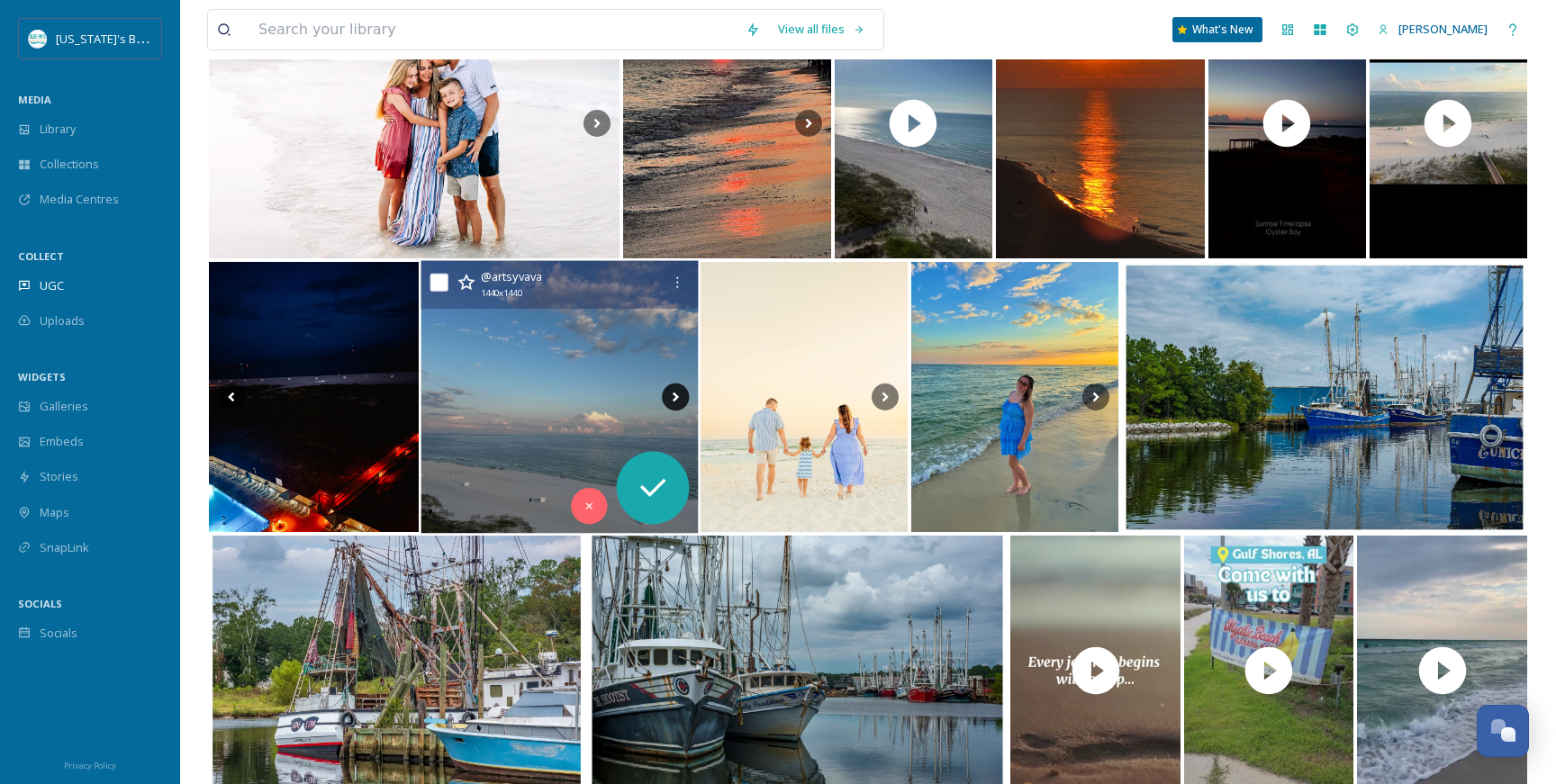
click at [671, 400] on icon at bounding box center [675, 396] width 27 height 27
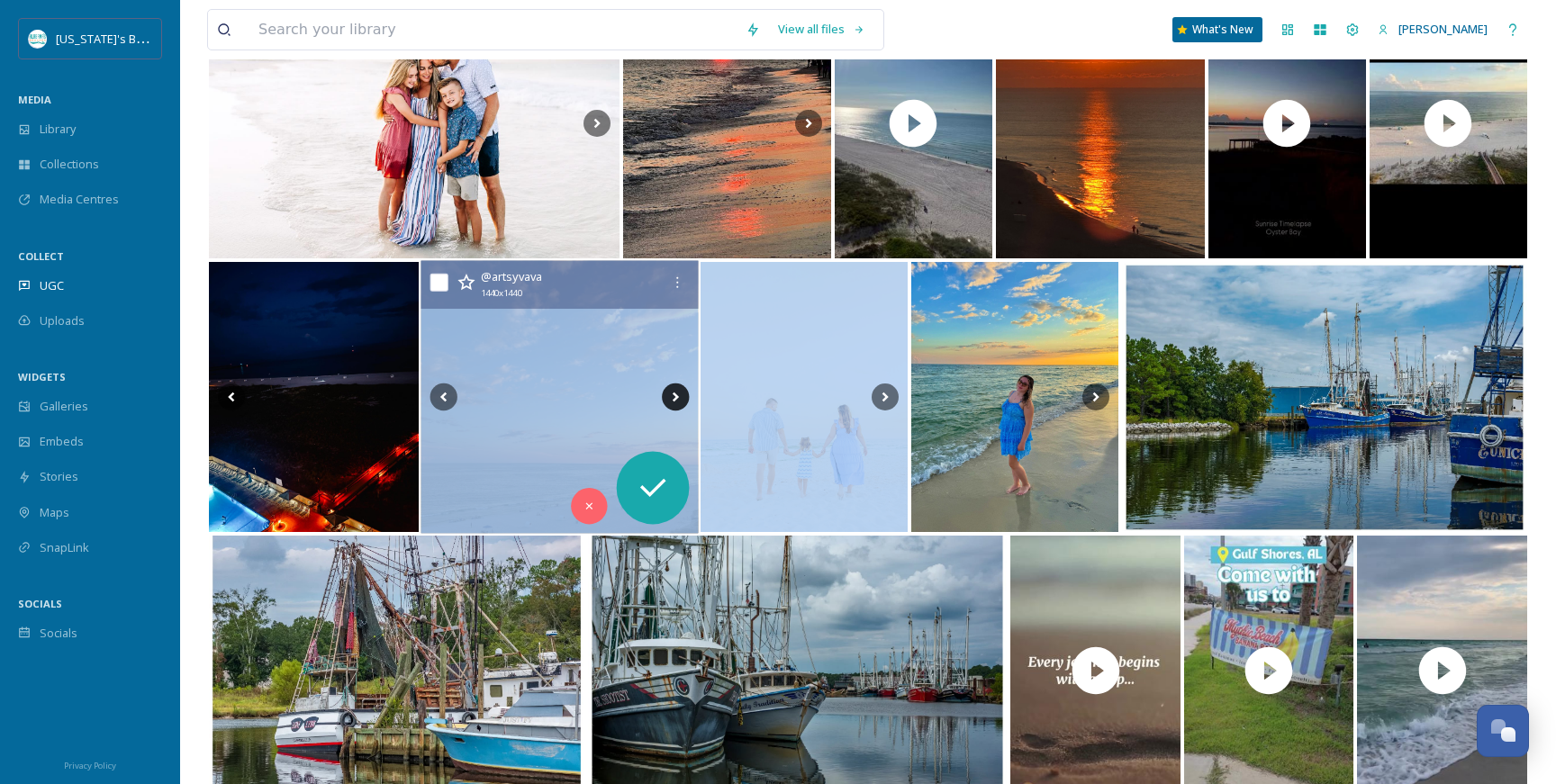
click at [671, 400] on icon at bounding box center [675, 396] width 27 height 27
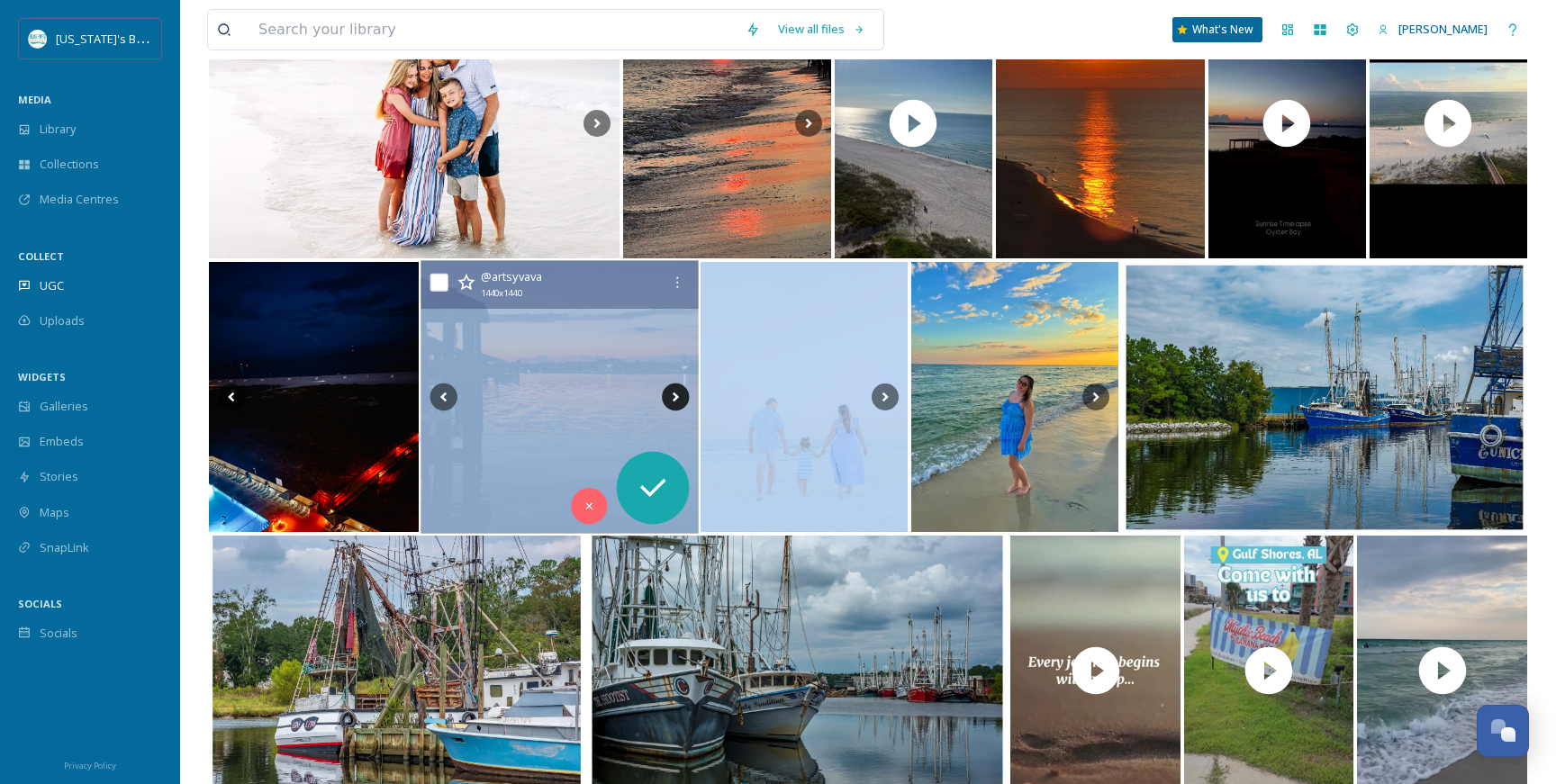
click at [671, 400] on icon at bounding box center [675, 396] width 27 height 27
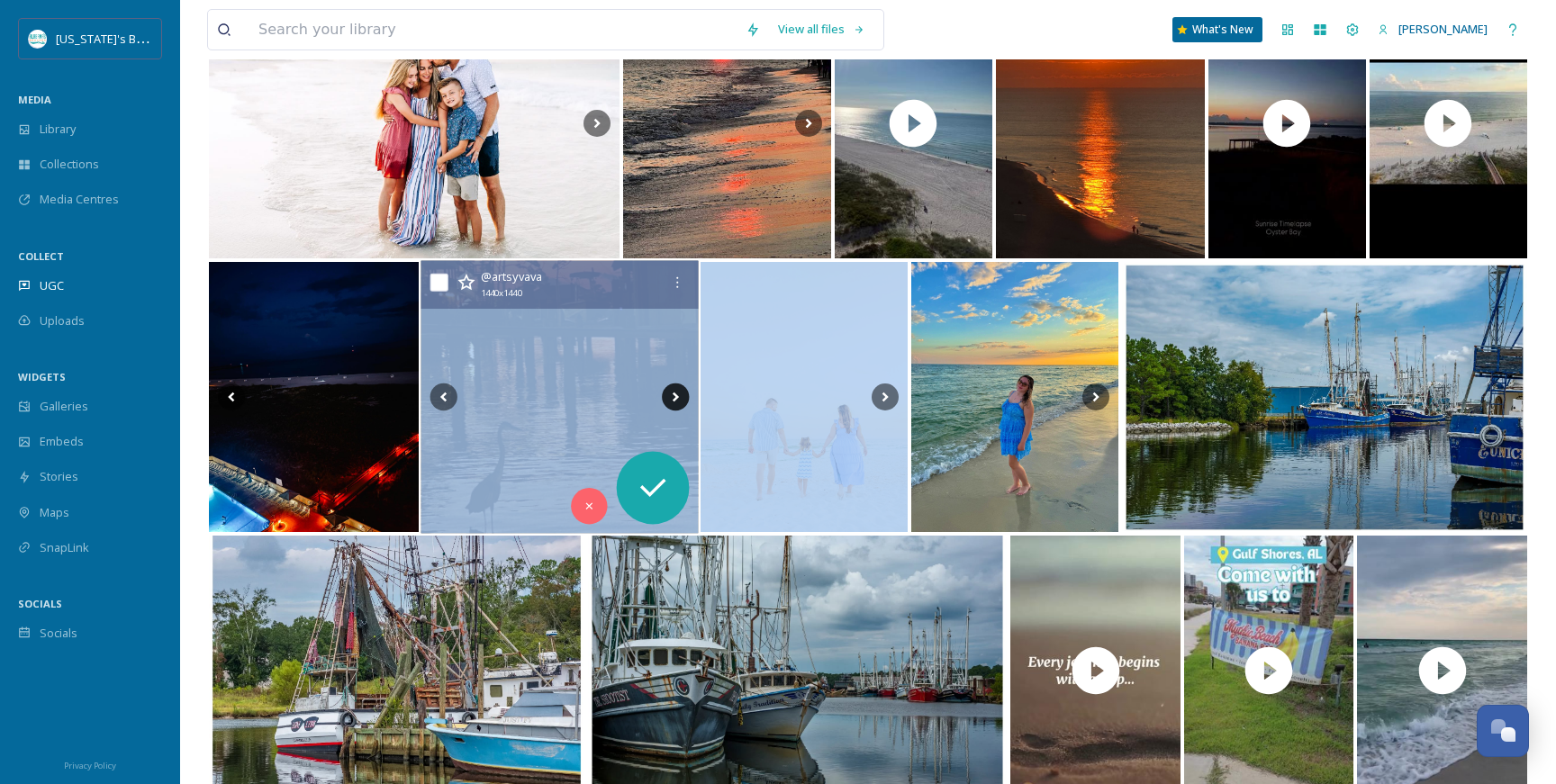
click at [671, 400] on icon at bounding box center [675, 396] width 27 height 27
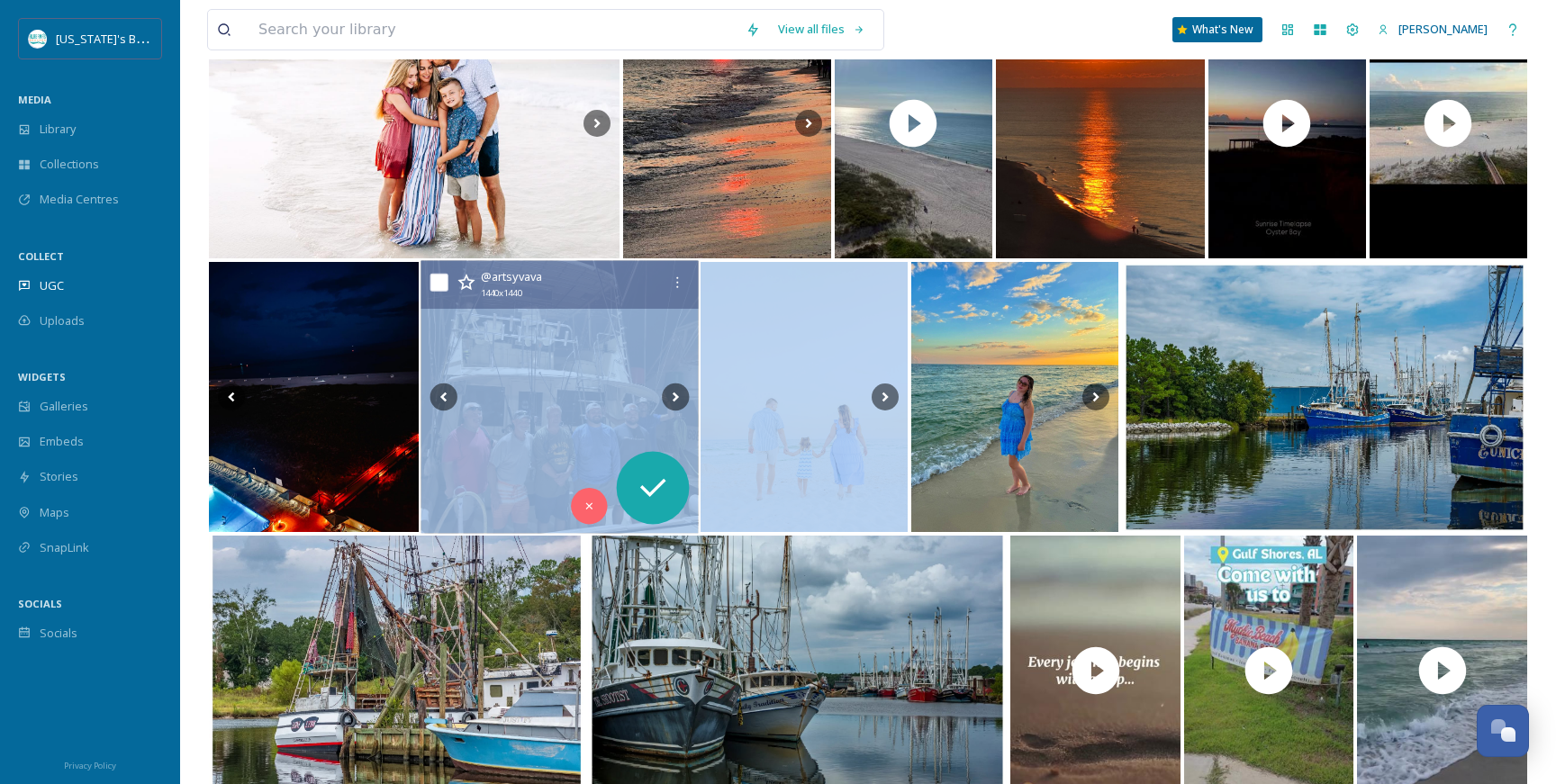
click at [555, 333] on img at bounding box center [559, 397] width 278 height 273
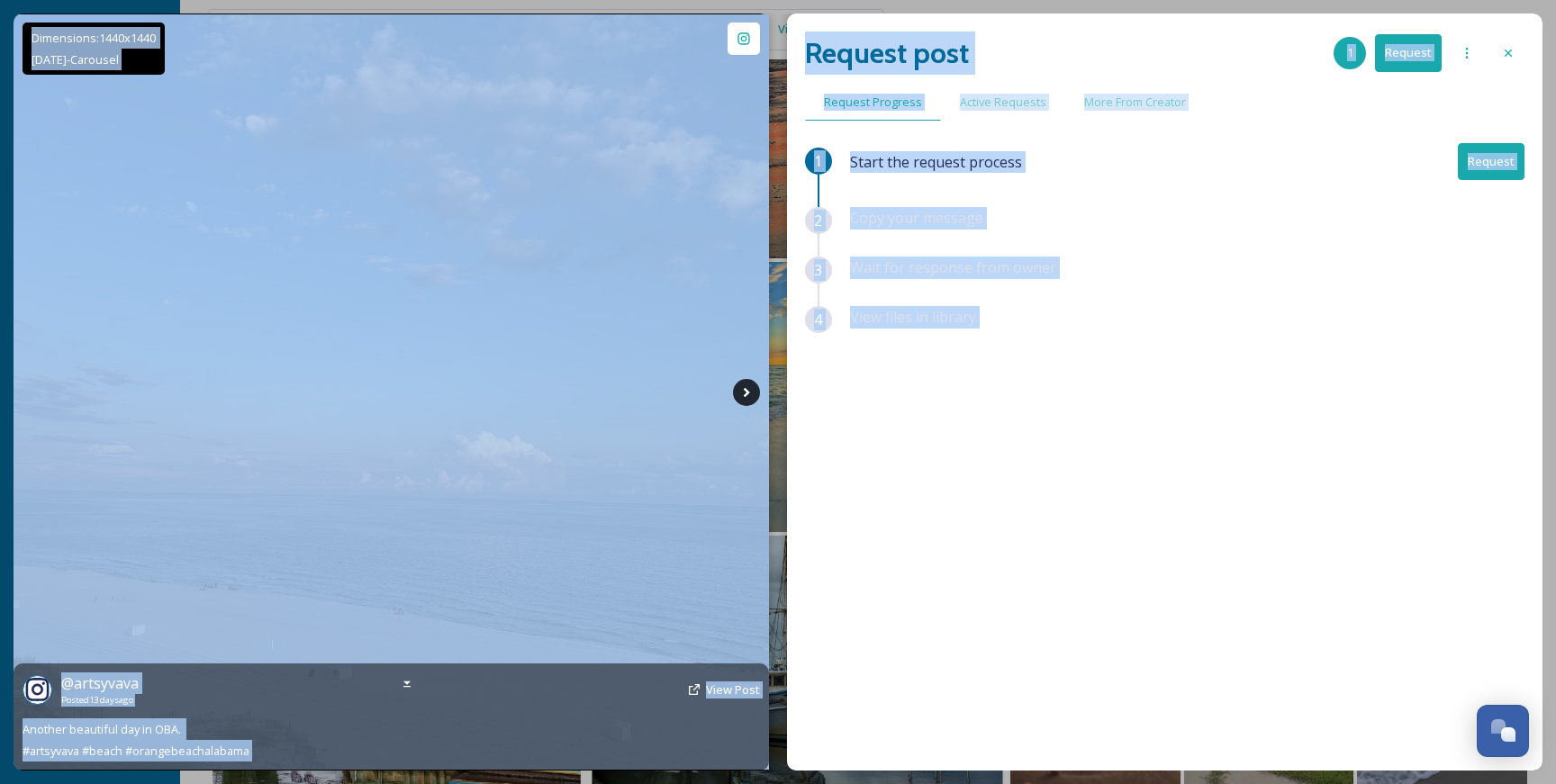
click at [749, 392] on icon at bounding box center [746, 392] width 6 height 10
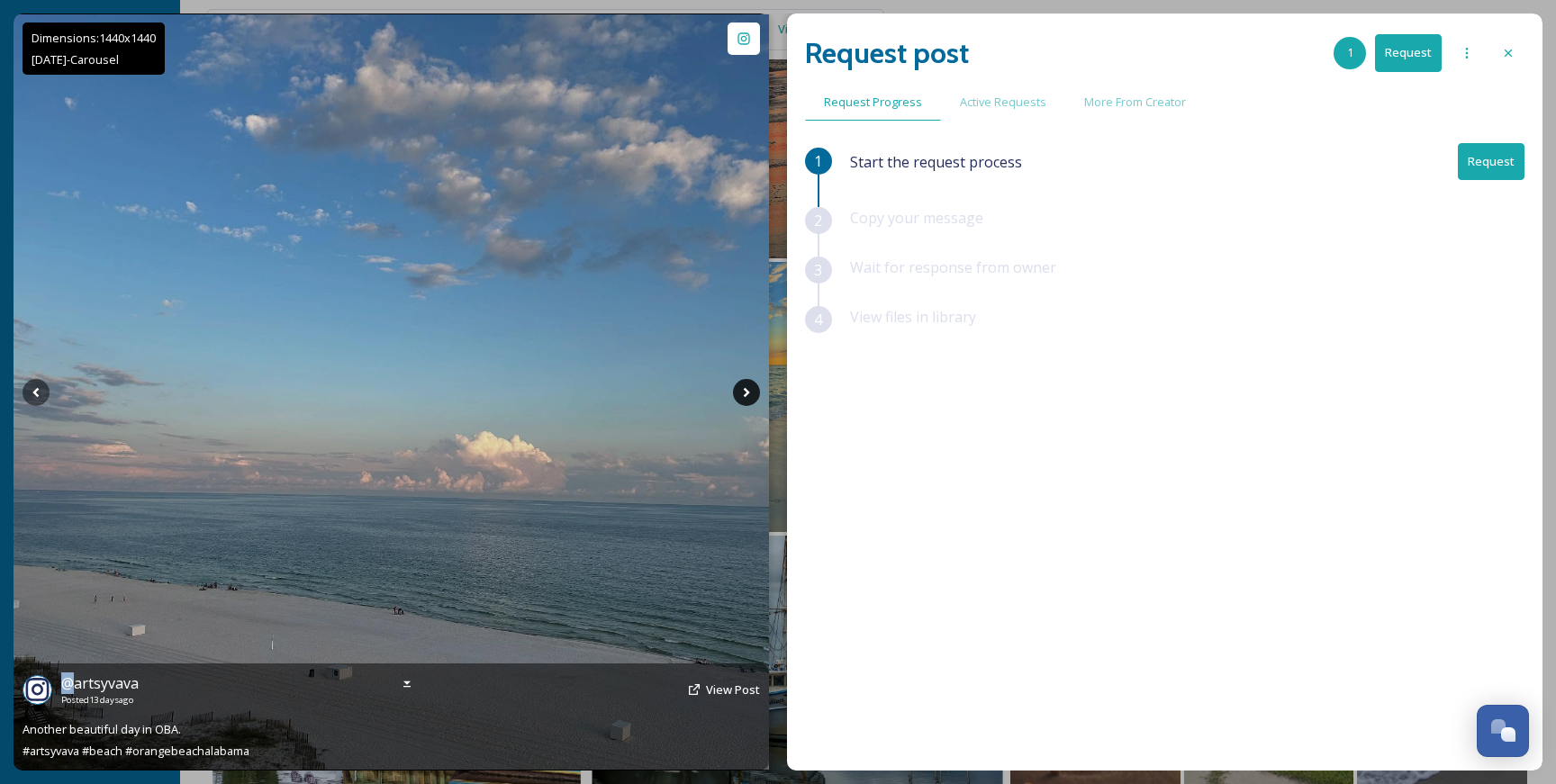
click at [749, 392] on icon at bounding box center [746, 392] width 6 height 10
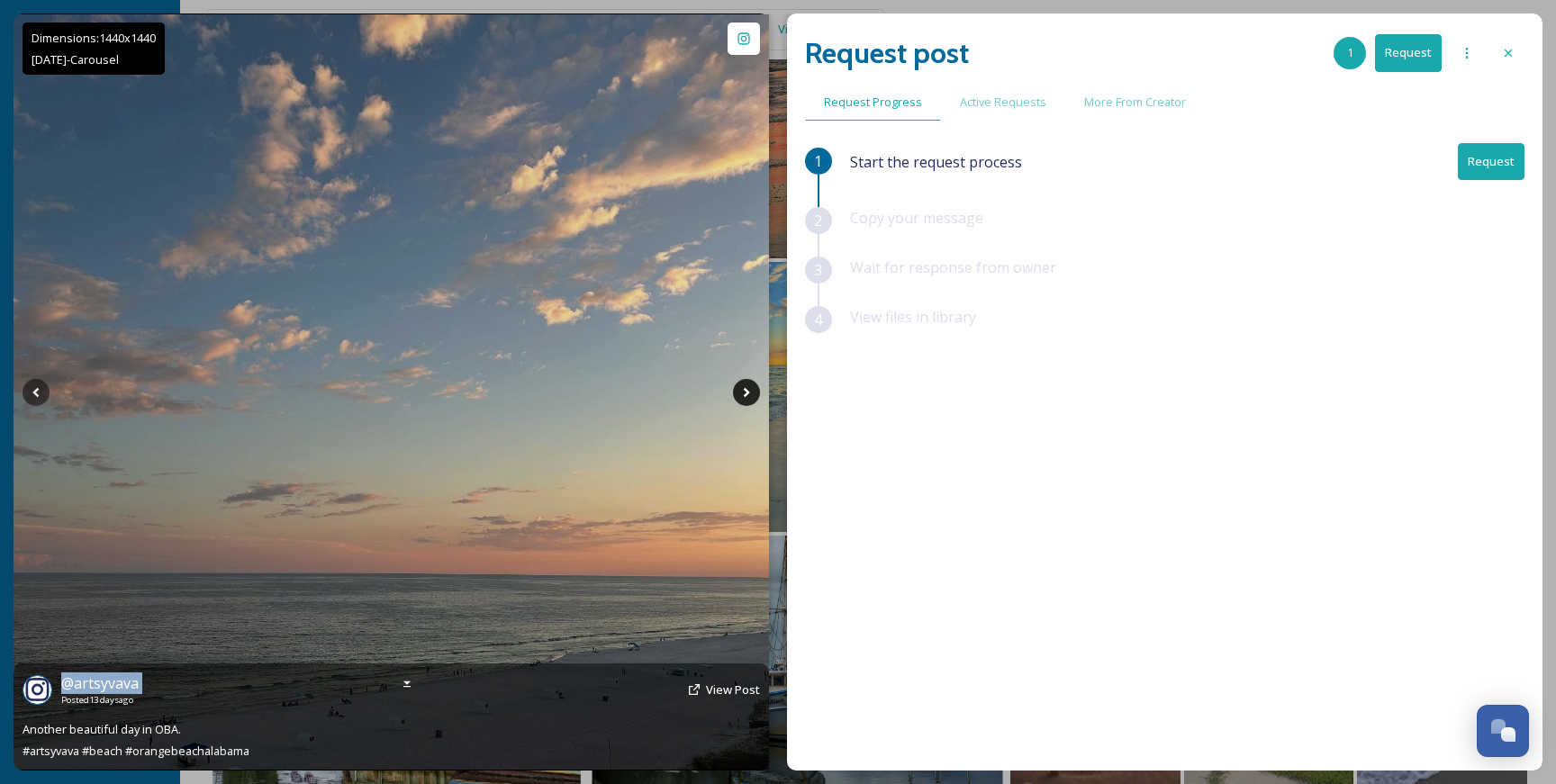
click at [749, 392] on icon at bounding box center [746, 392] width 6 height 10
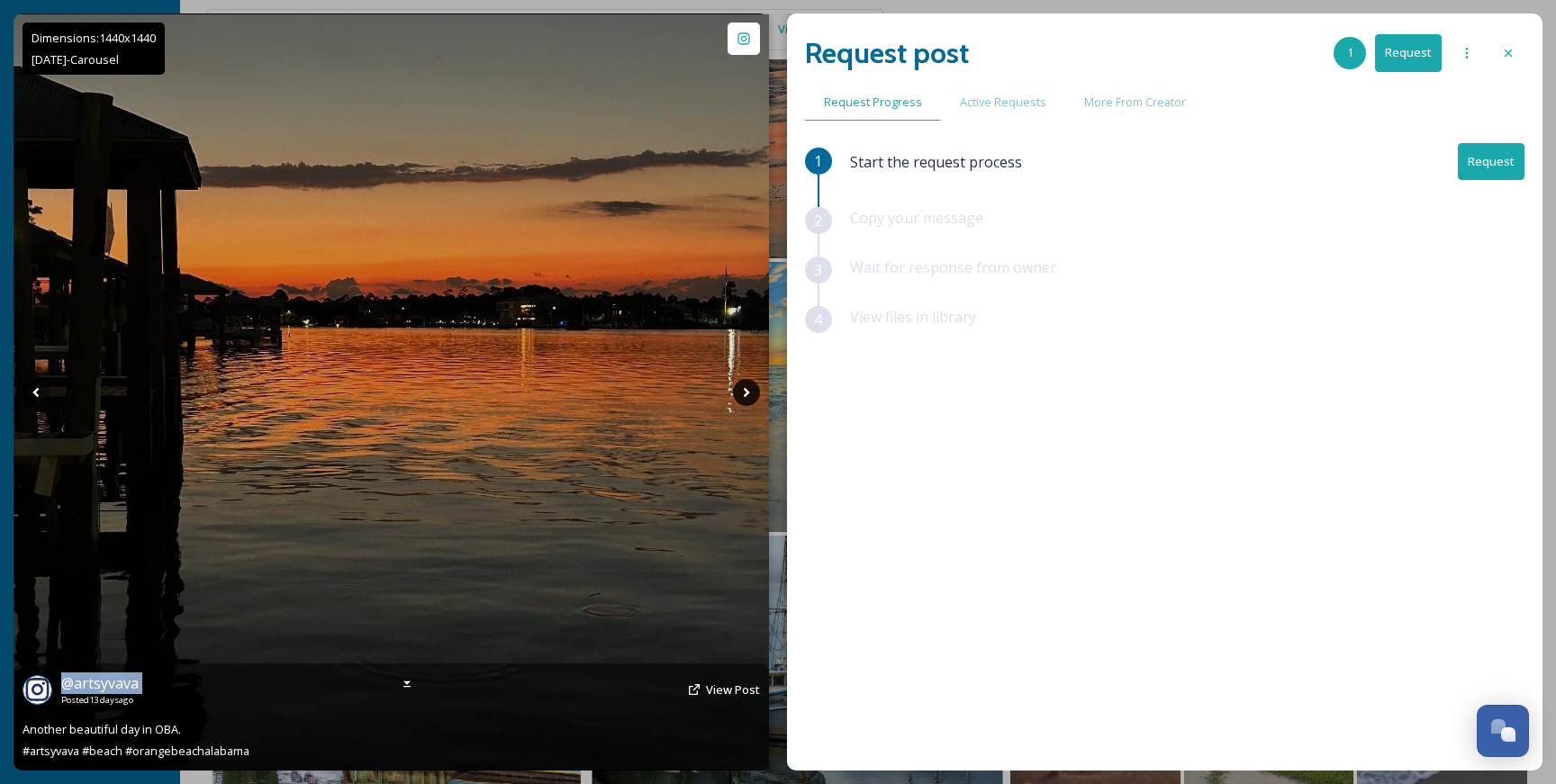
click at [749, 392] on icon at bounding box center [746, 392] width 6 height 10
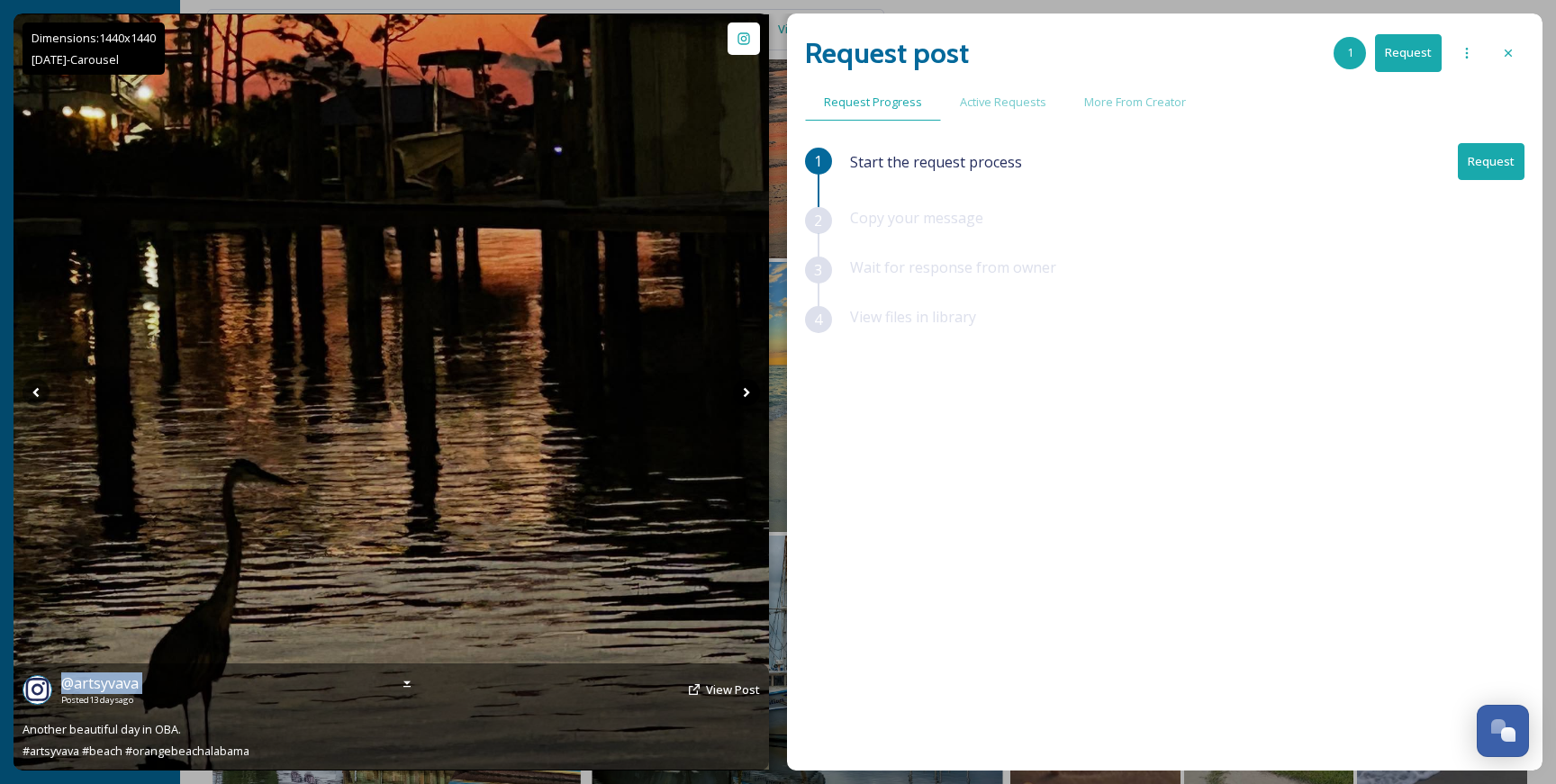
click at [749, 392] on icon at bounding box center [746, 392] width 6 height 10
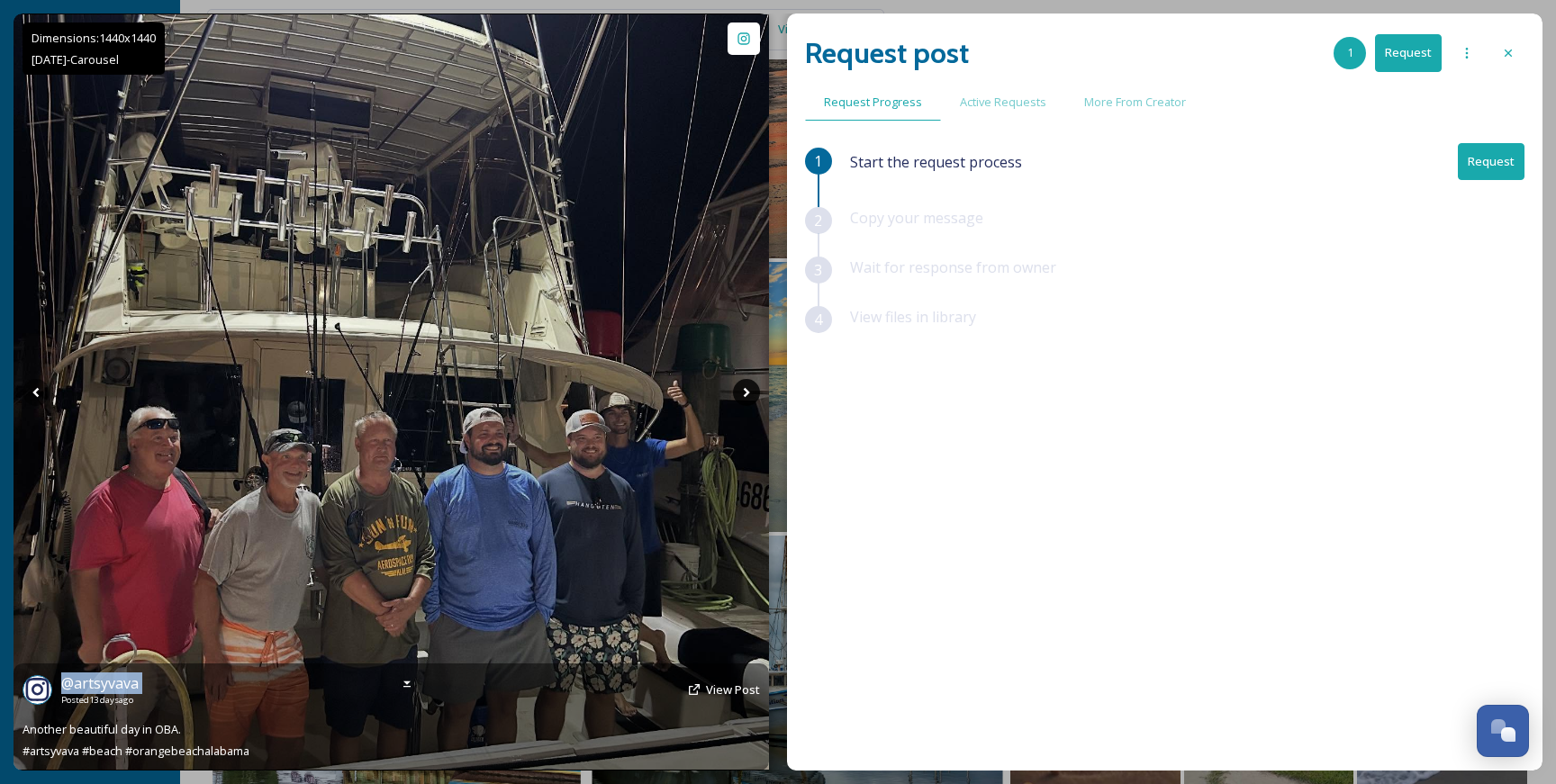
click at [749, 391] on icon at bounding box center [746, 392] width 27 height 27
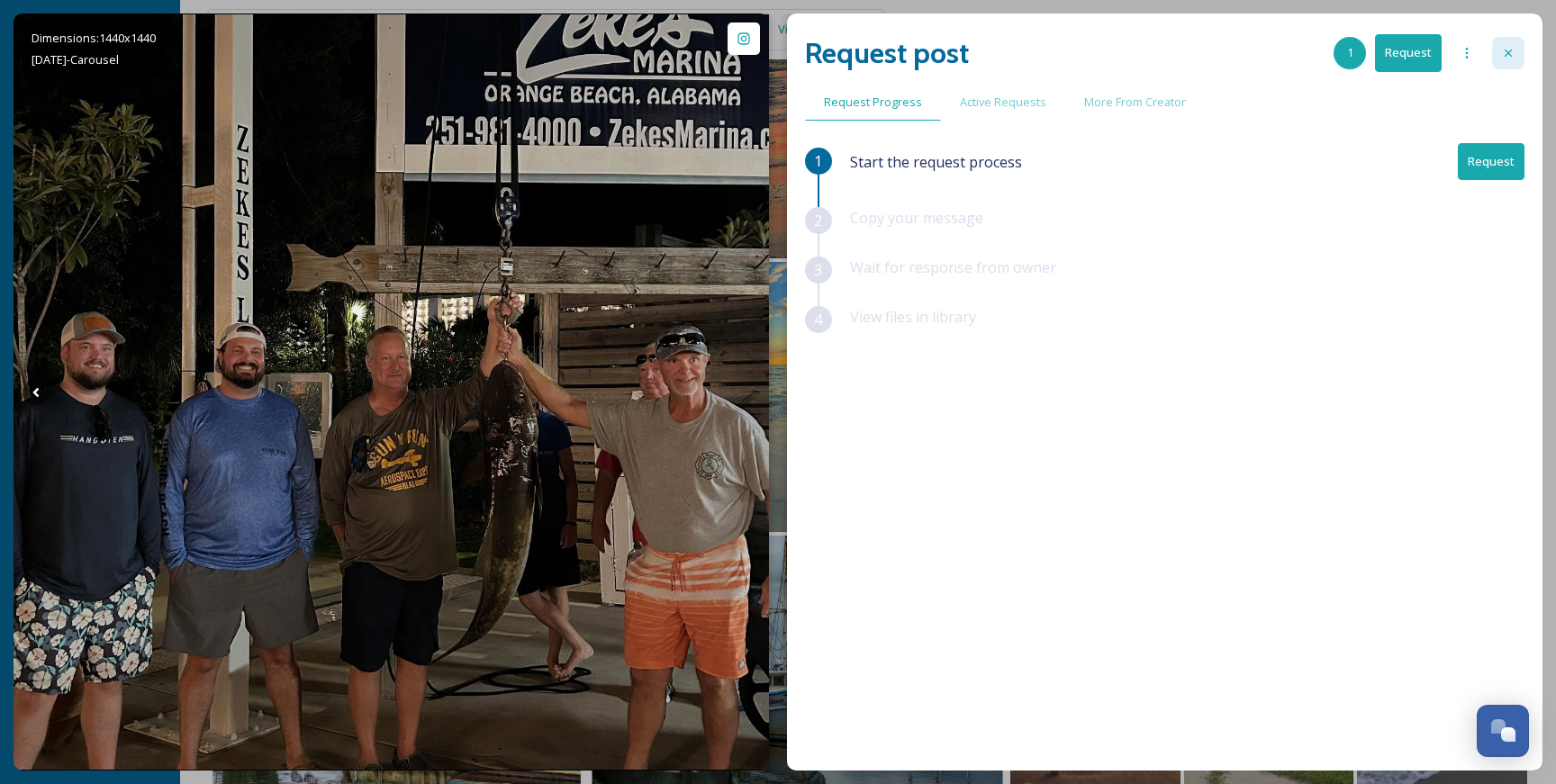
click at [1510, 55] on icon at bounding box center [1509, 53] width 15 height 15
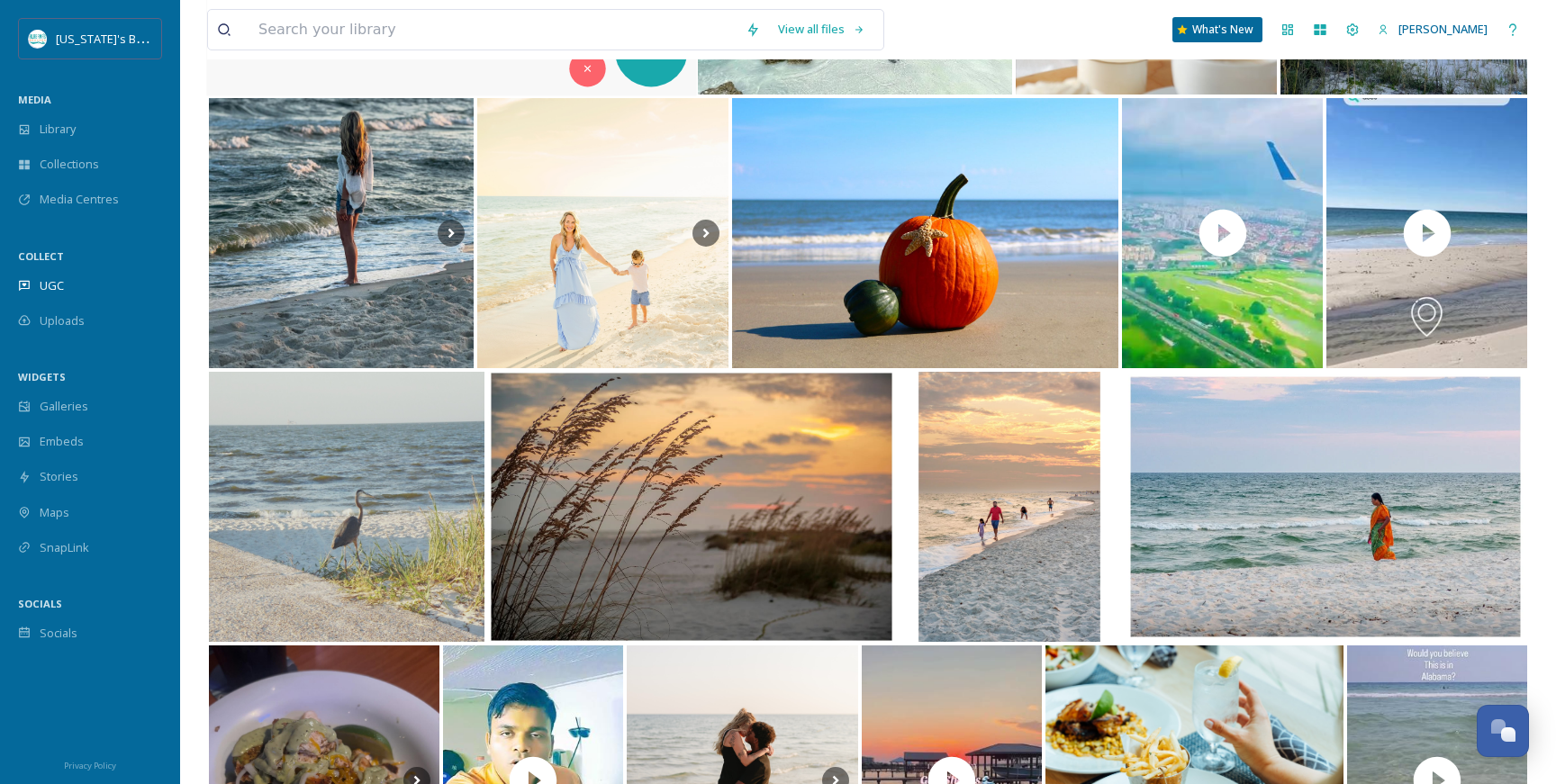
scroll to position [8089, 0]
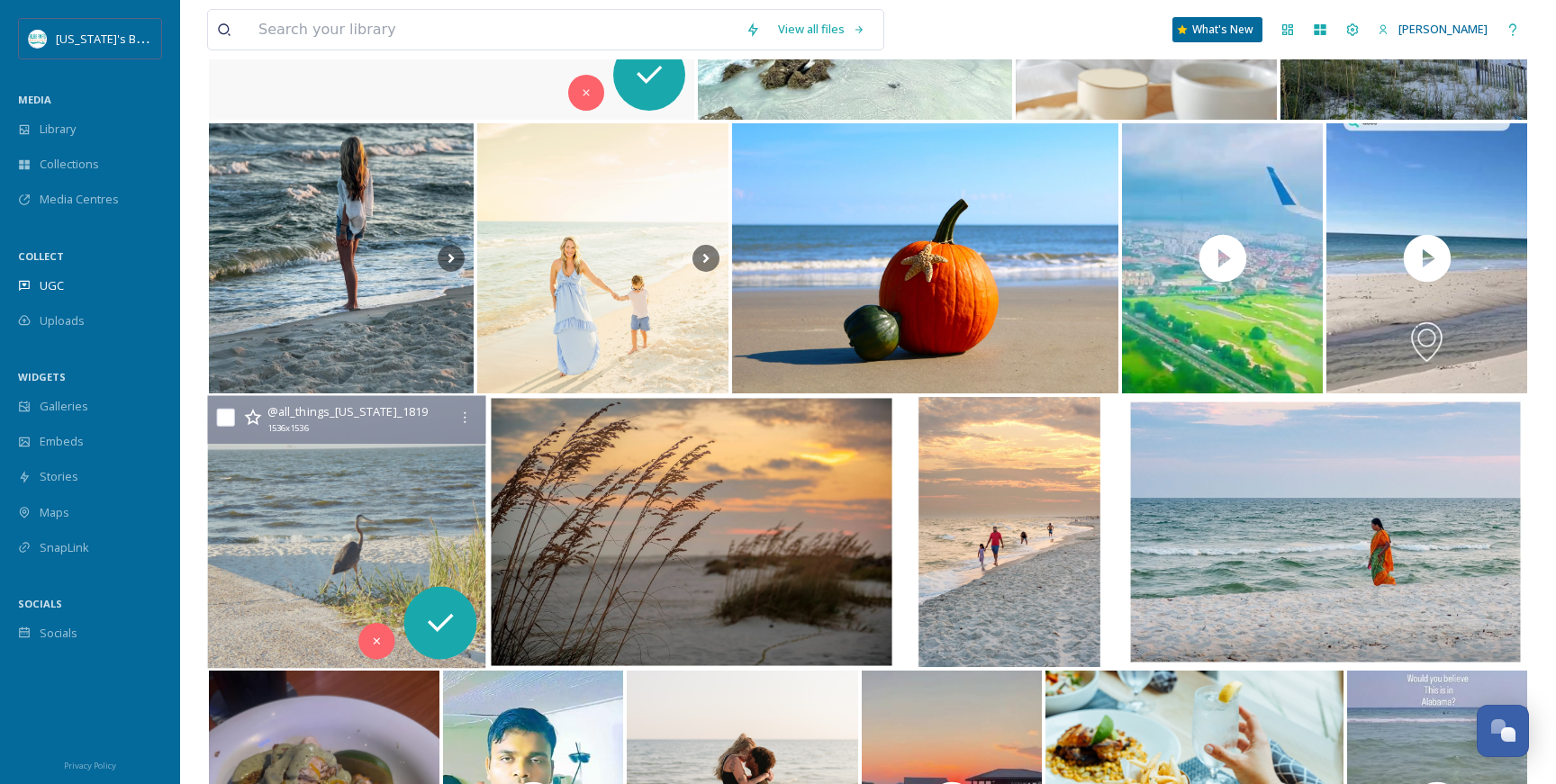
click at [331, 486] on img at bounding box center [346, 533] width 279 height 273
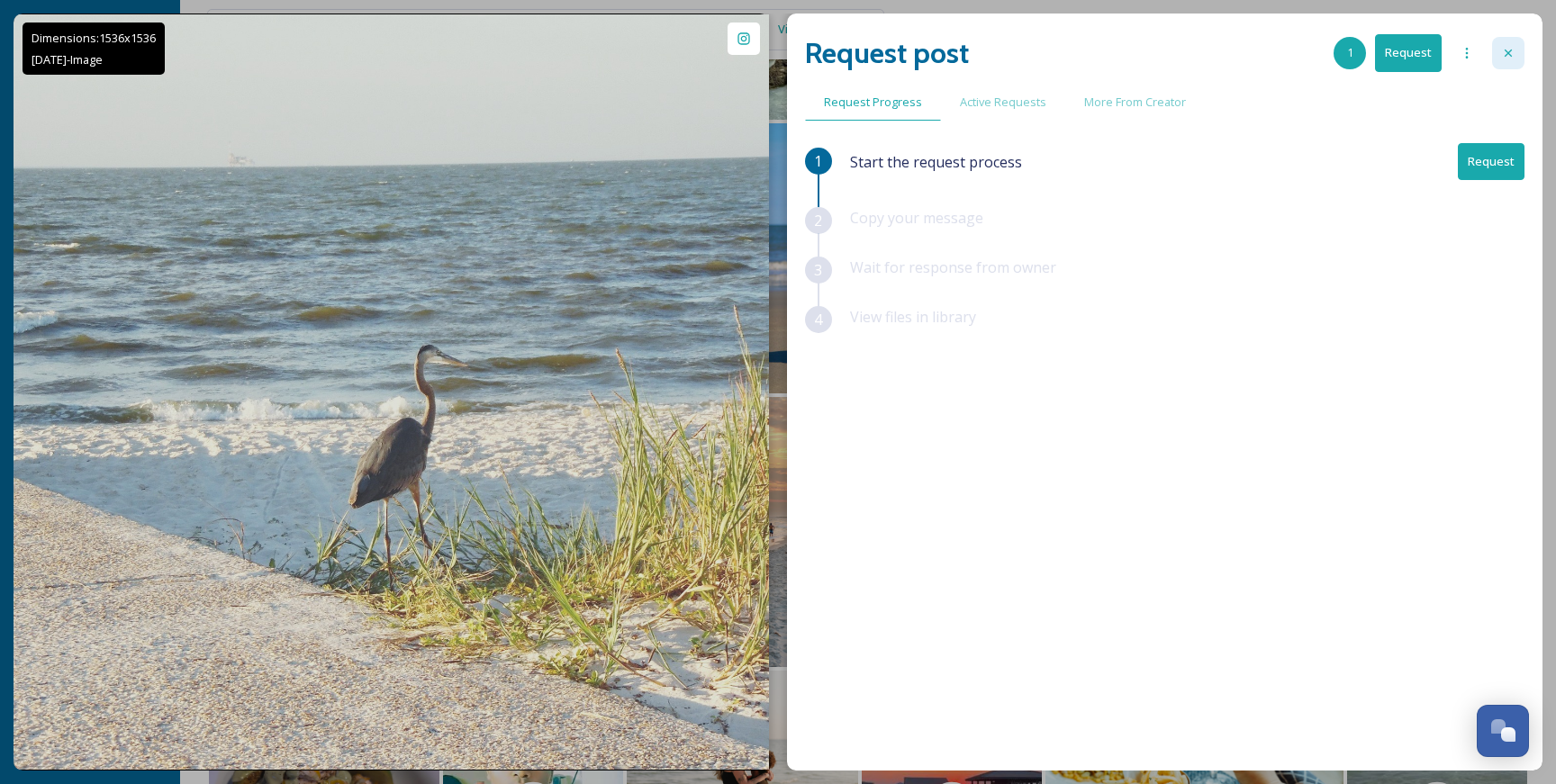
click at [1499, 50] on div at bounding box center [1508, 53] width 32 height 32
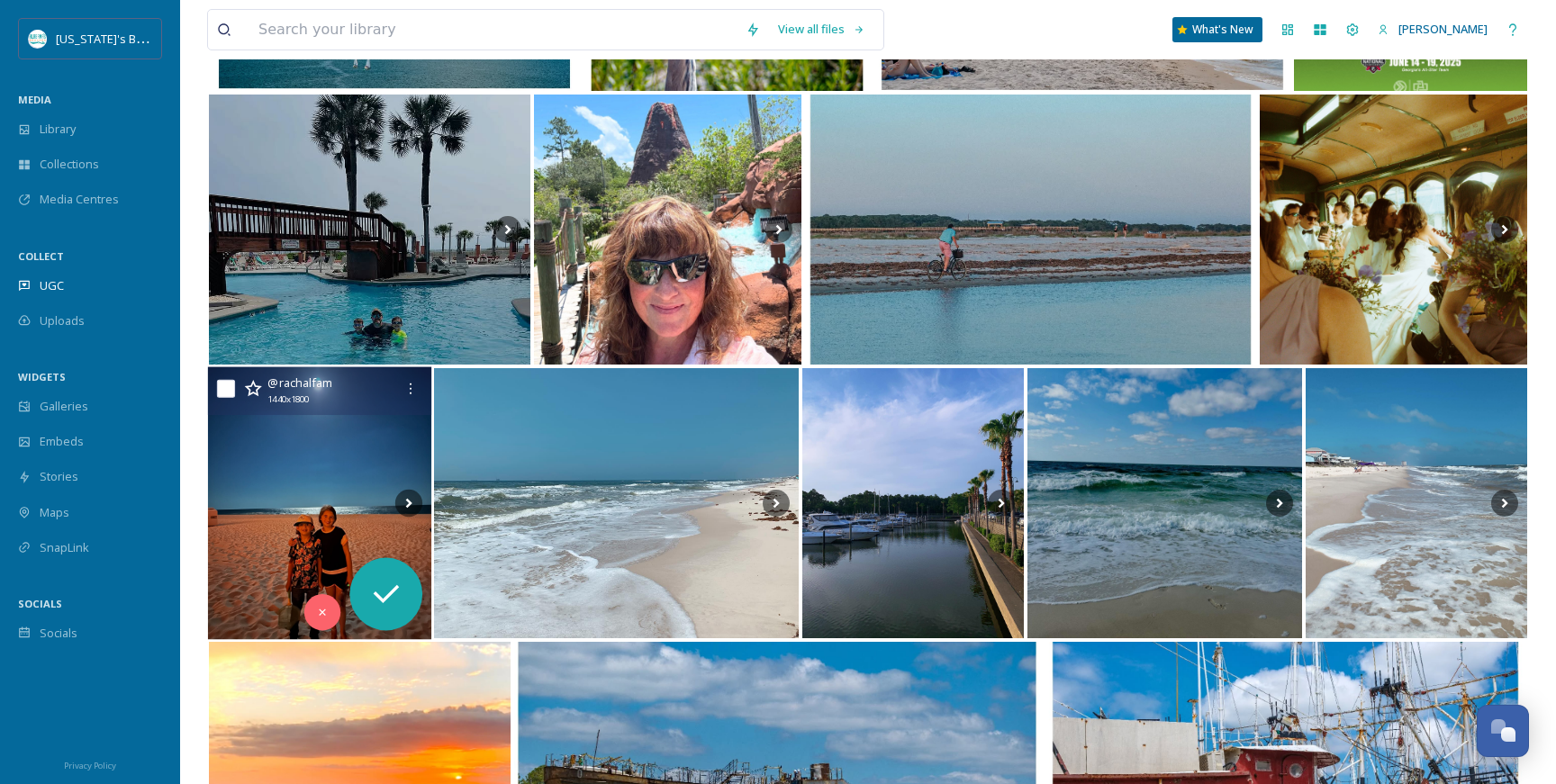
scroll to position [15844, 0]
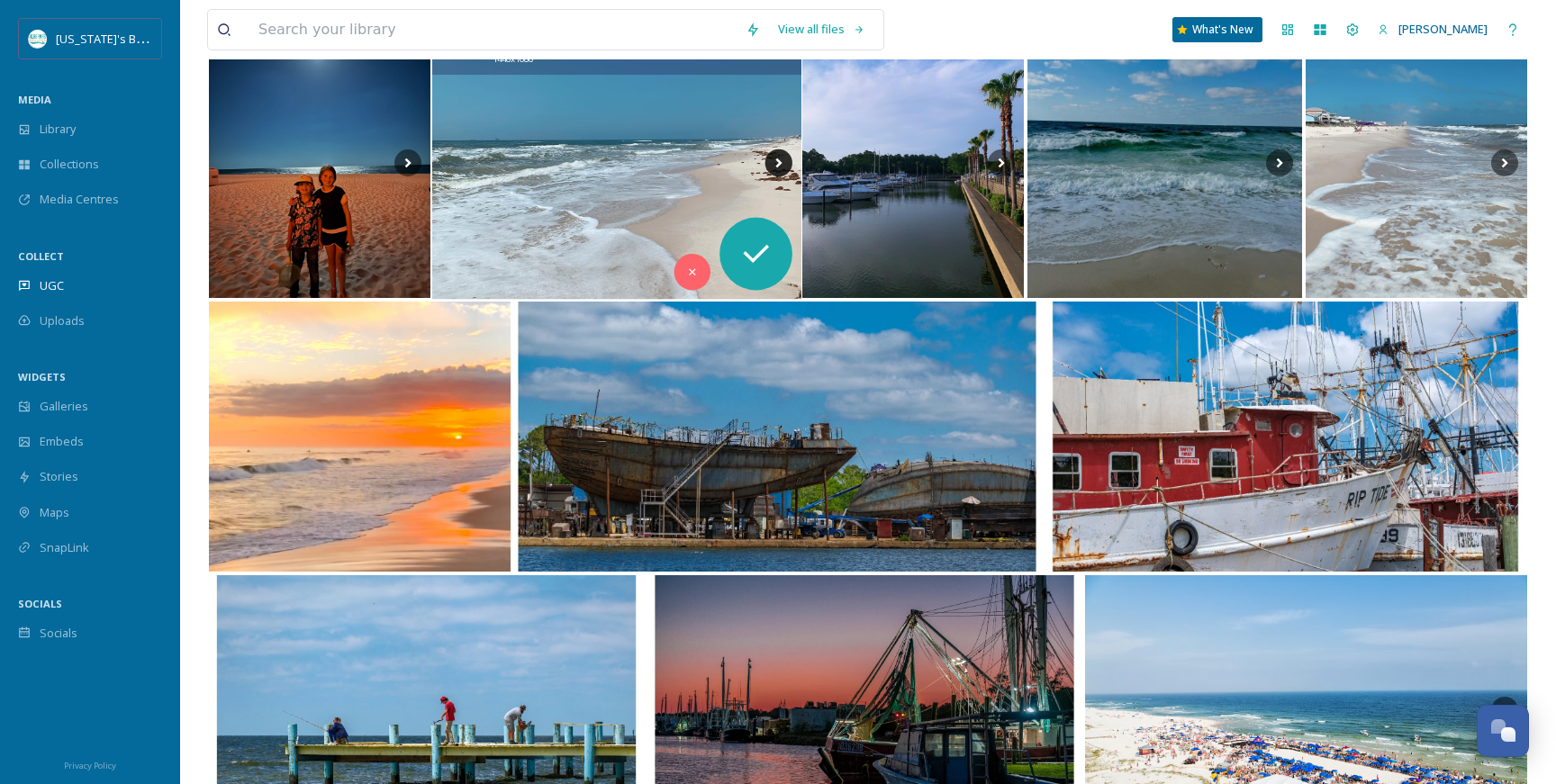
click at [772, 159] on icon at bounding box center [778, 162] width 27 height 27
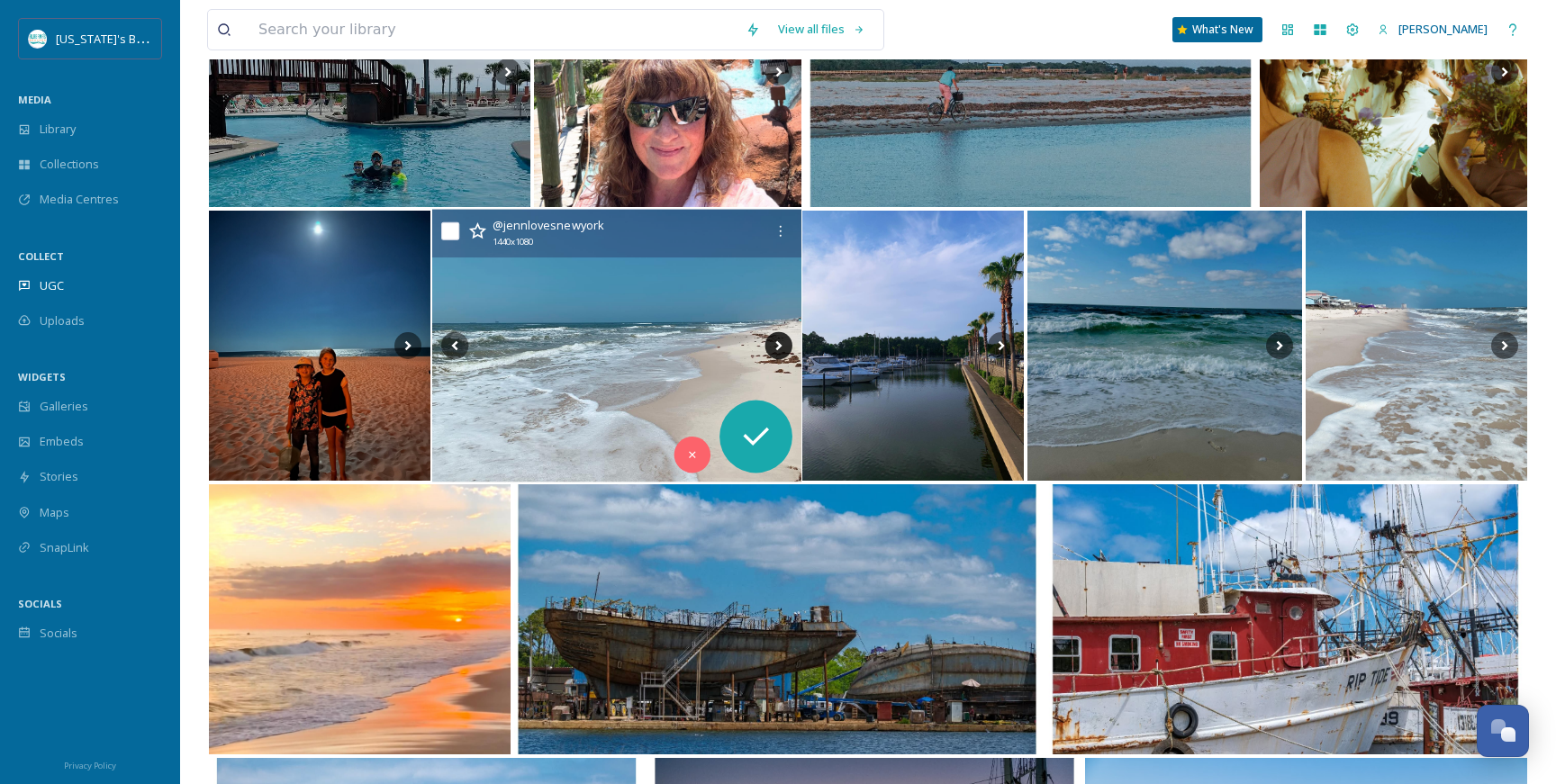
scroll to position [15661, 0]
click at [777, 347] on icon at bounding box center [778, 346] width 6 height 10
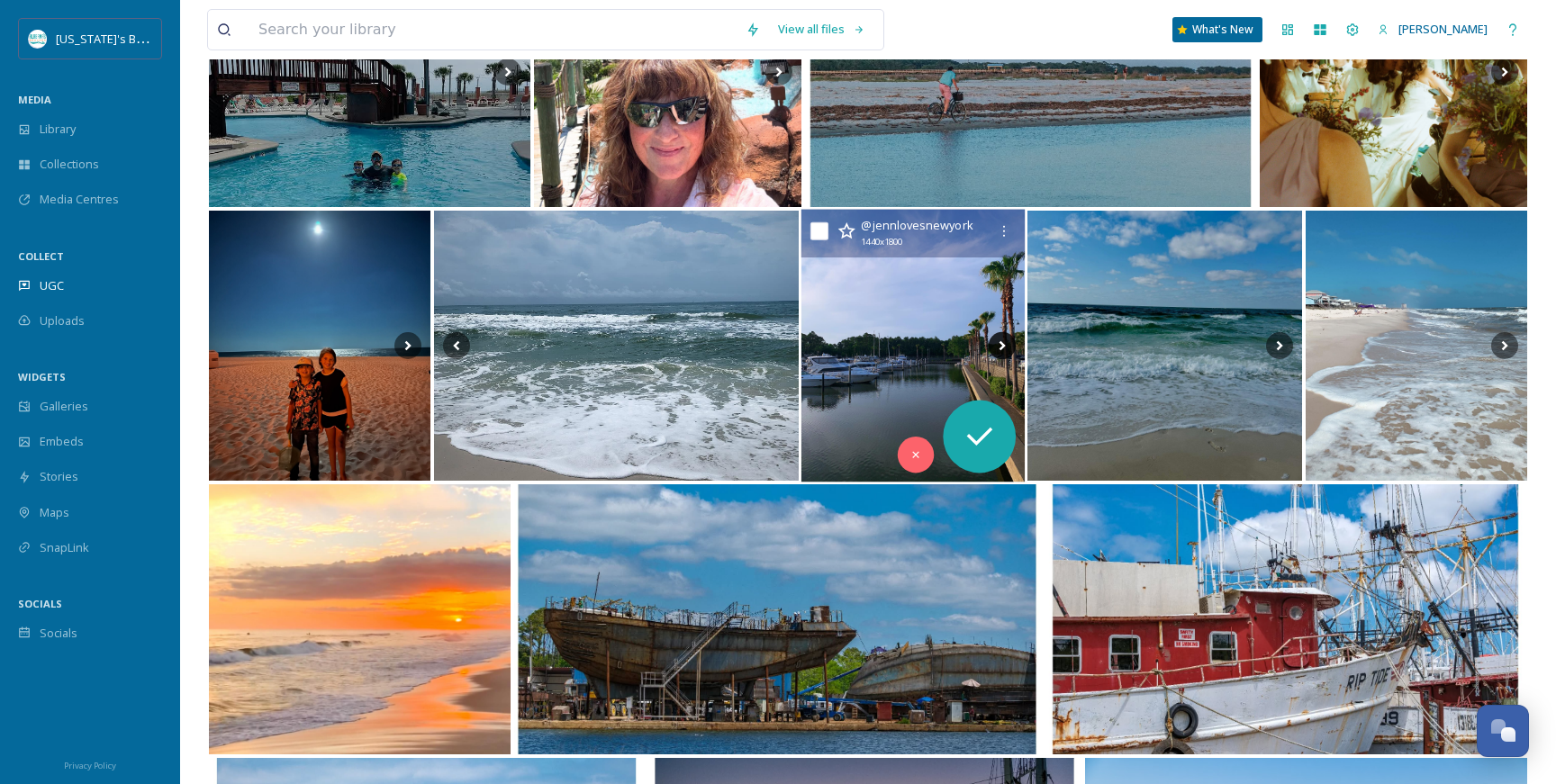
click at [998, 349] on icon at bounding box center [1002, 345] width 27 height 27
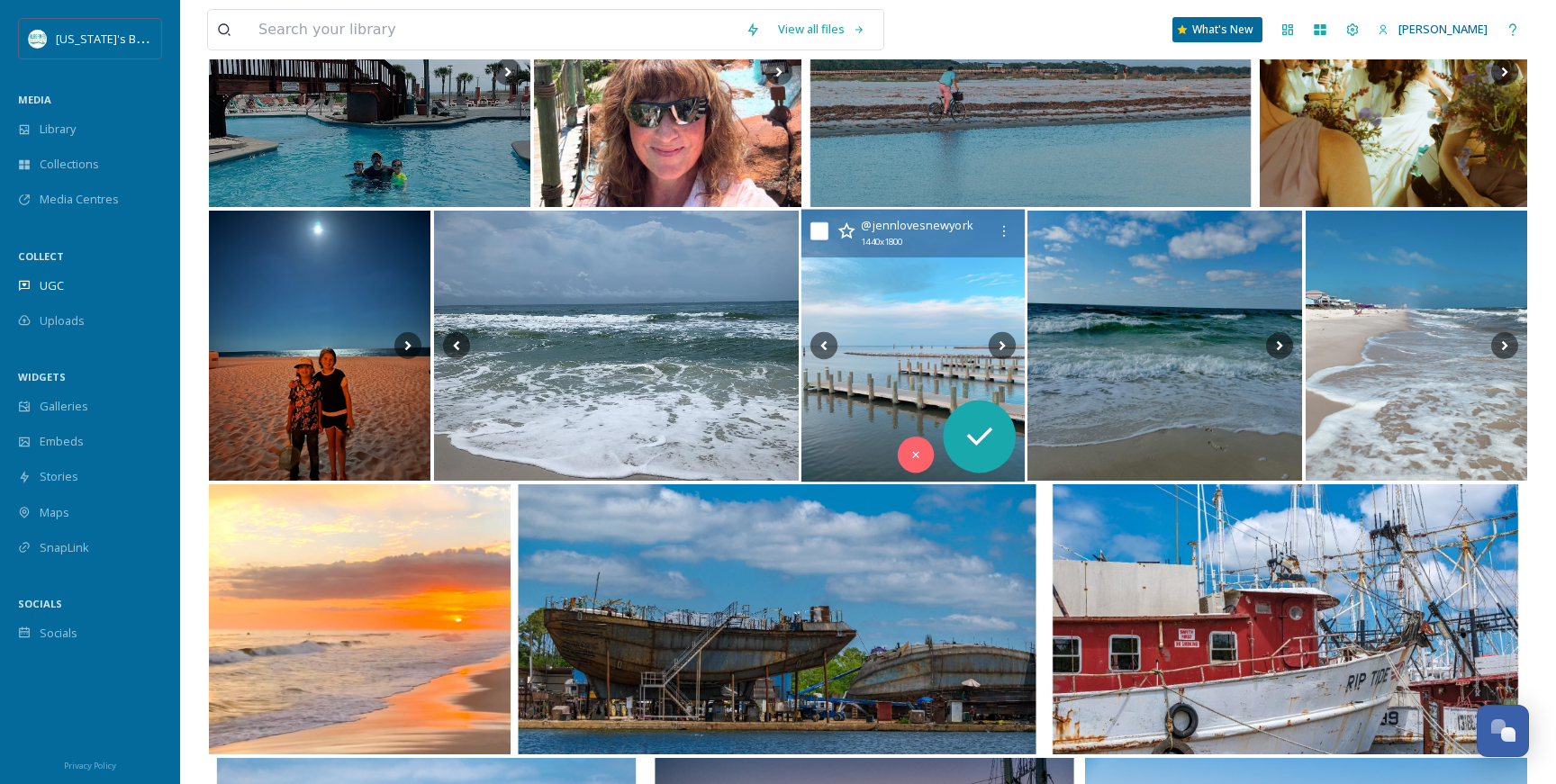
click at [932, 329] on img at bounding box center [913, 346] width 224 height 273
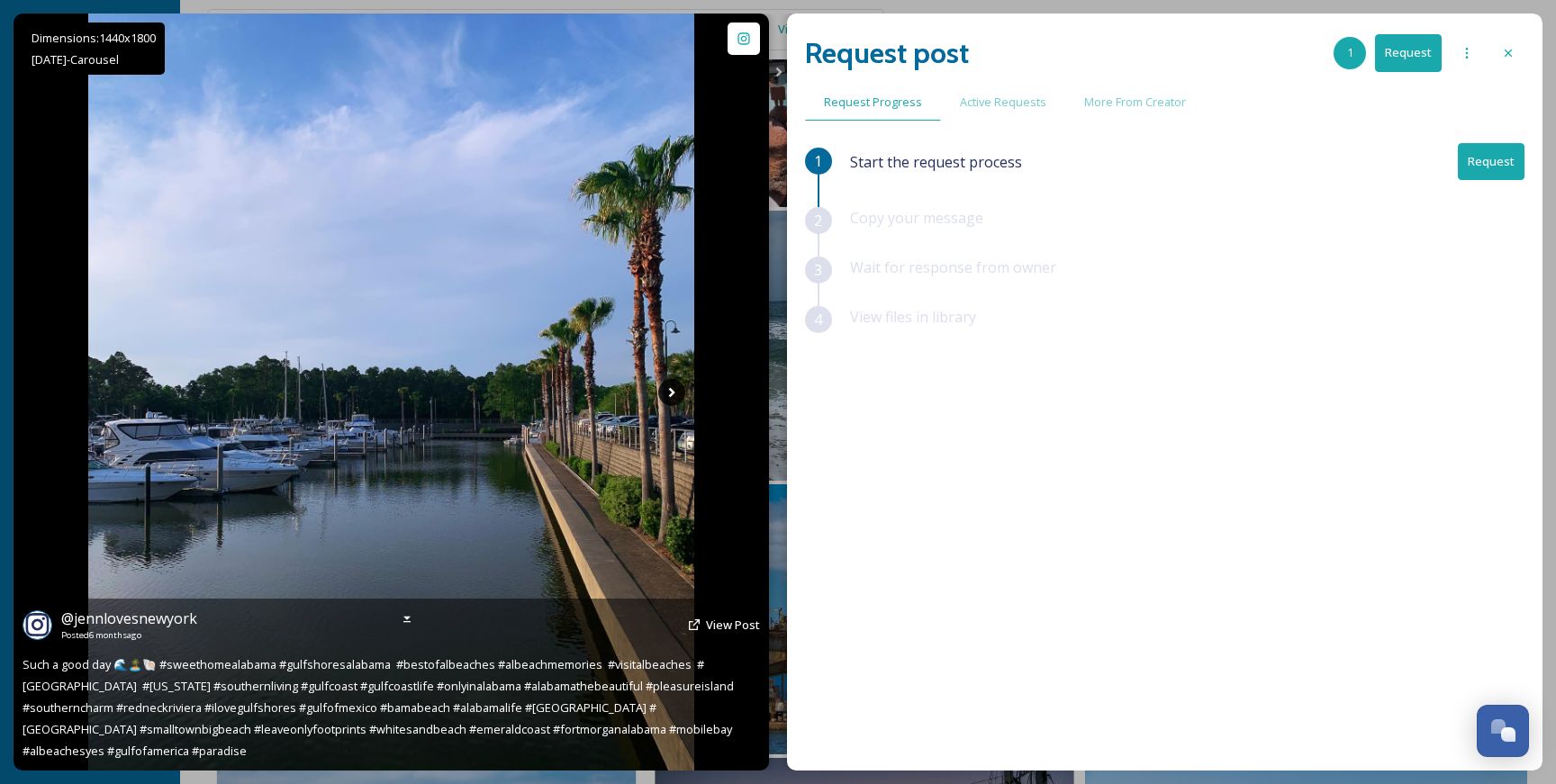
click at [668, 401] on icon at bounding box center [671, 392] width 27 height 27
click at [669, 389] on icon at bounding box center [671, 392] width 6 height 10
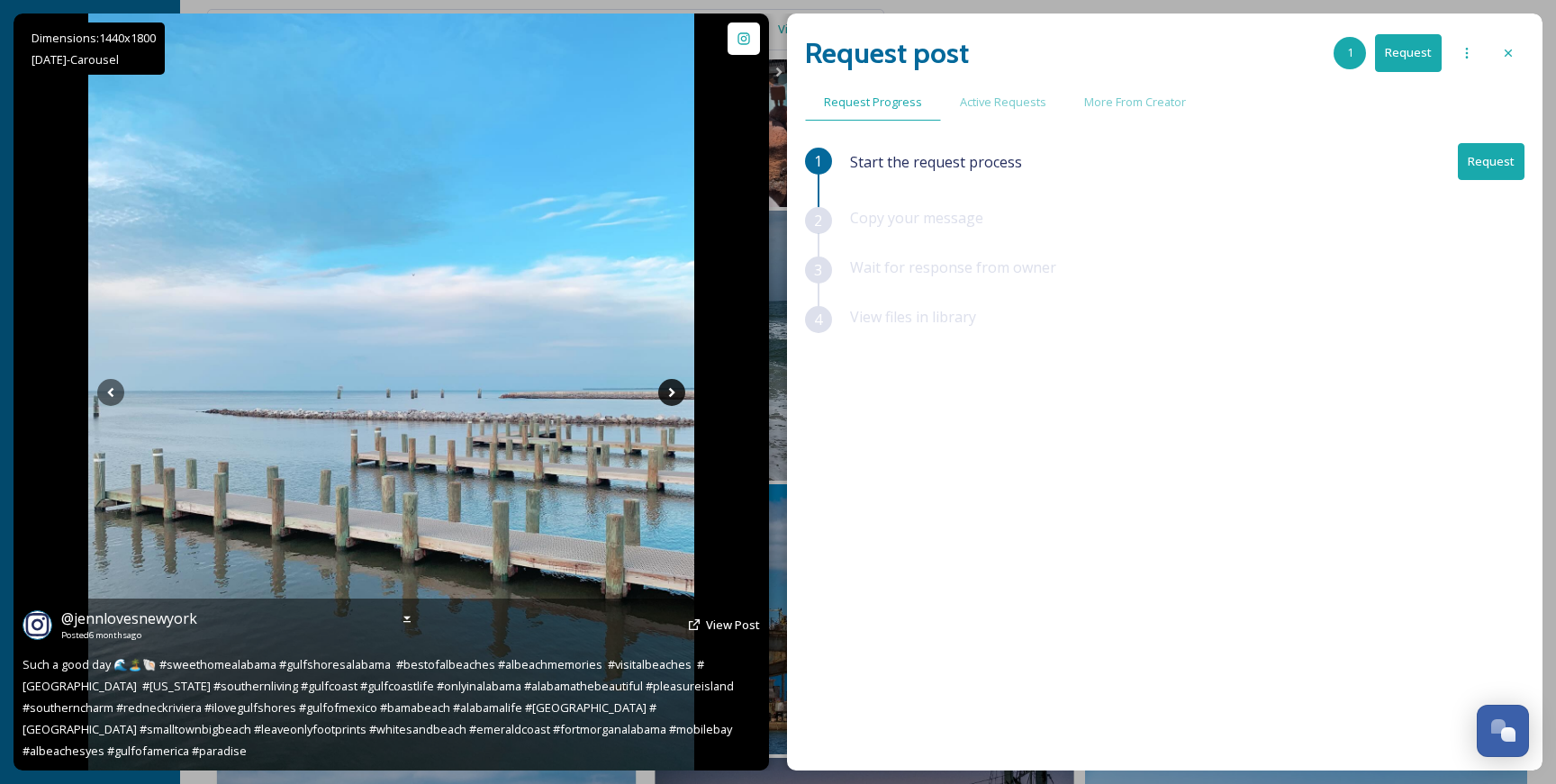
click at [669, 389] on icon at bounding box center [671, 392] width 6 height 10
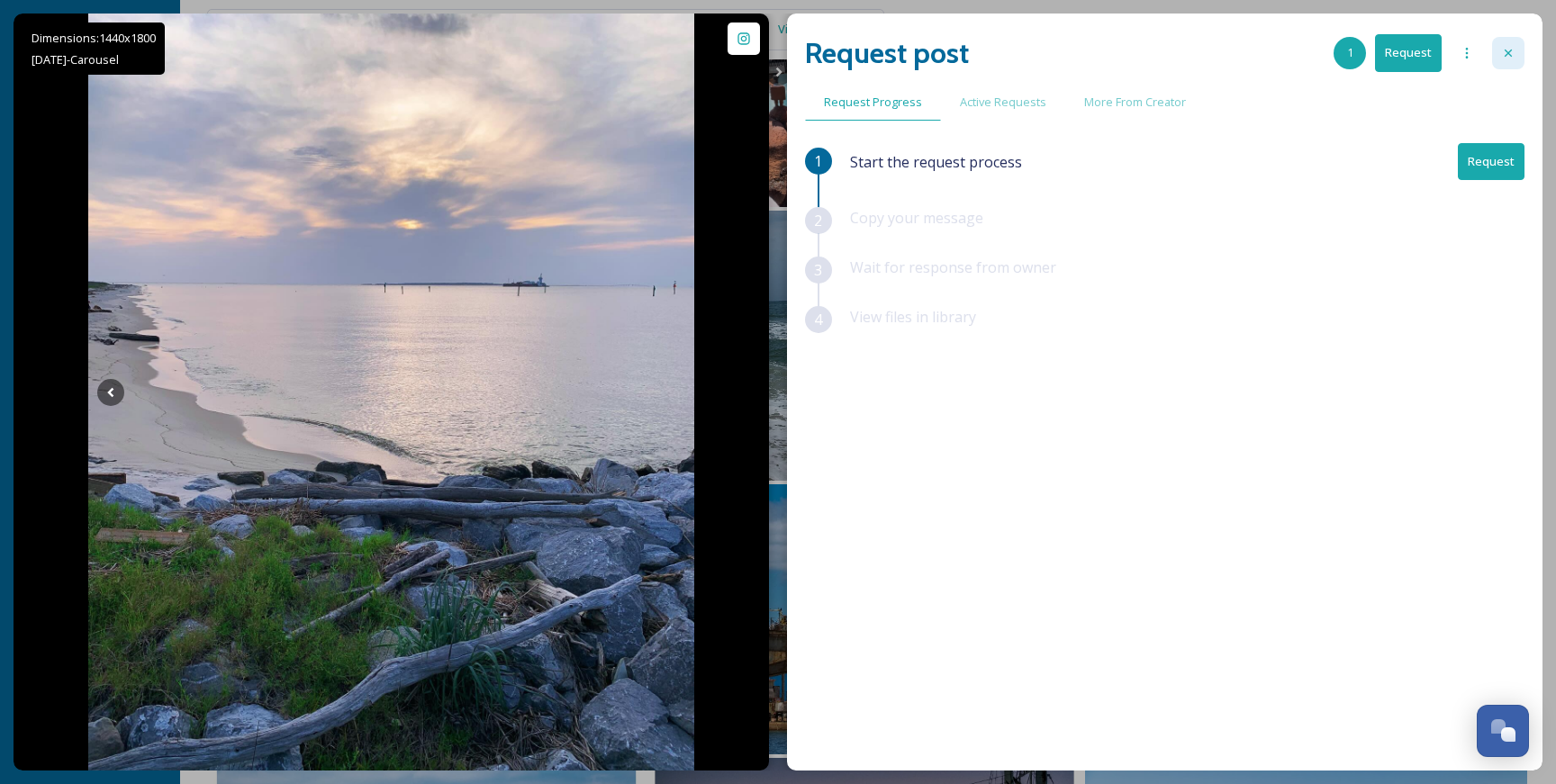
click at [1523, 55] on div at bounding box center [1508, 53] width 32 height 32
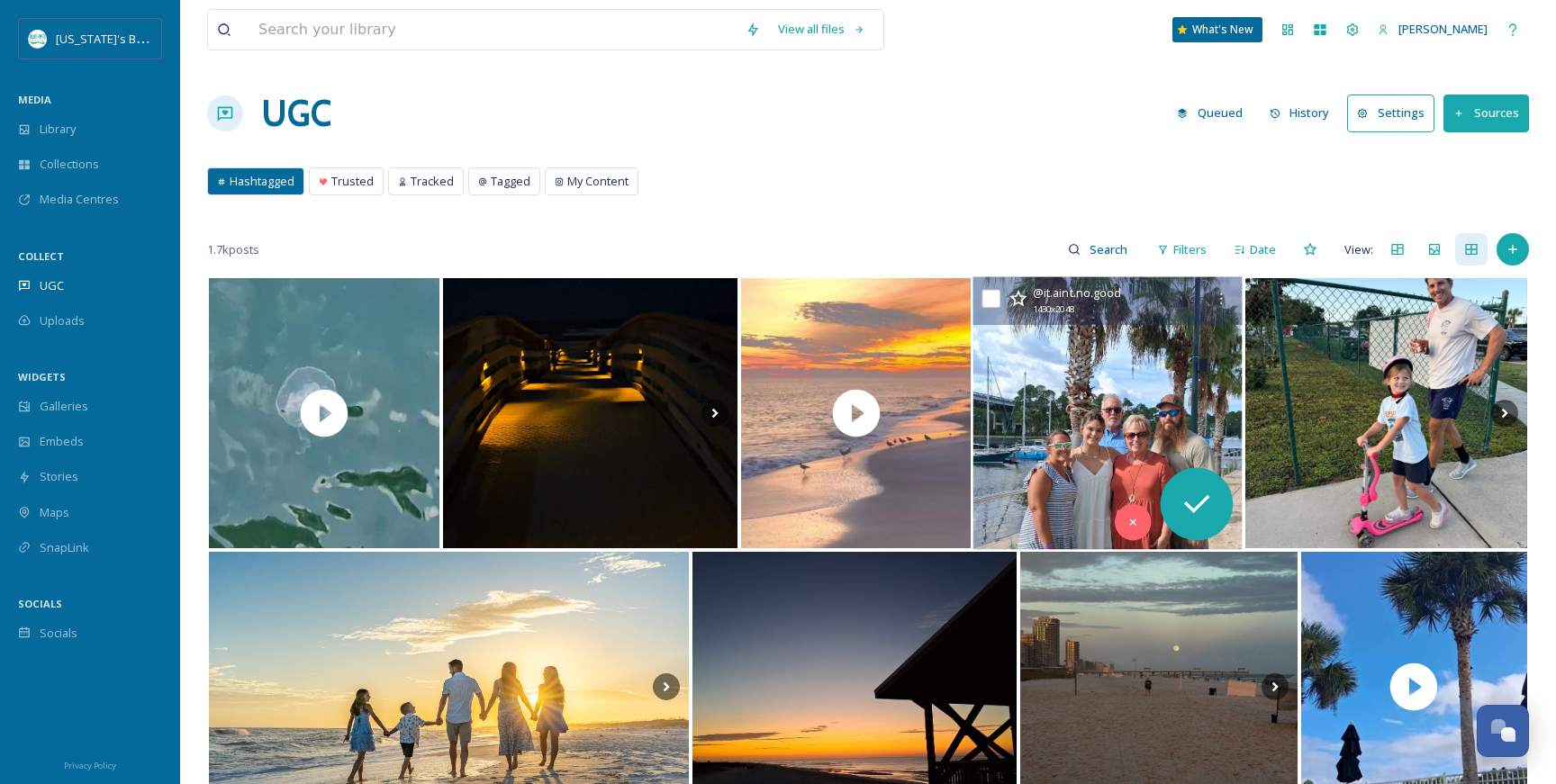
click at [1179, 416] on img at bounding box center [1109, 414] width 269 height 273
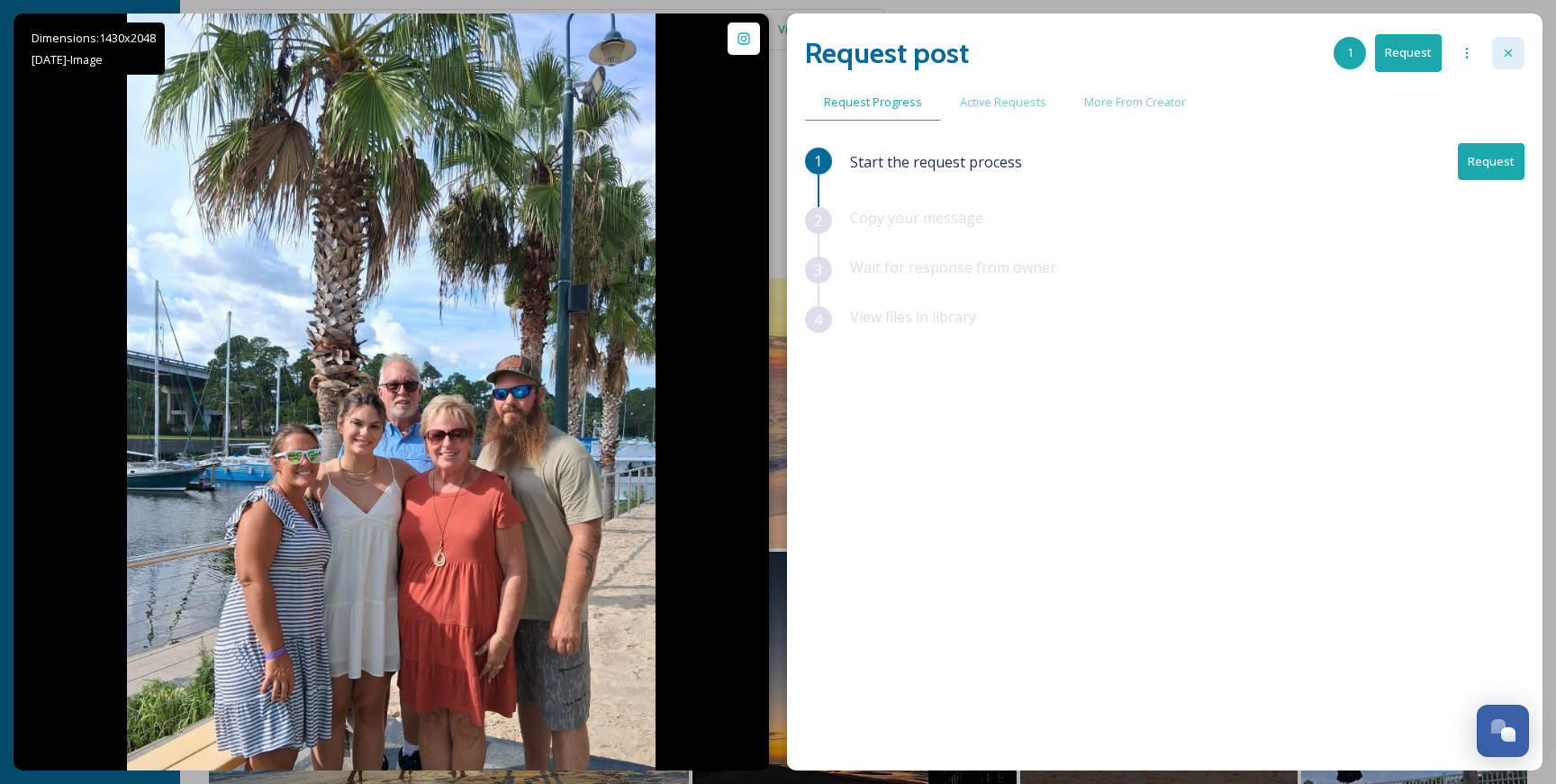
click at [1511, 46] on icon at bounding box center [1509, 53] width 15 height 15
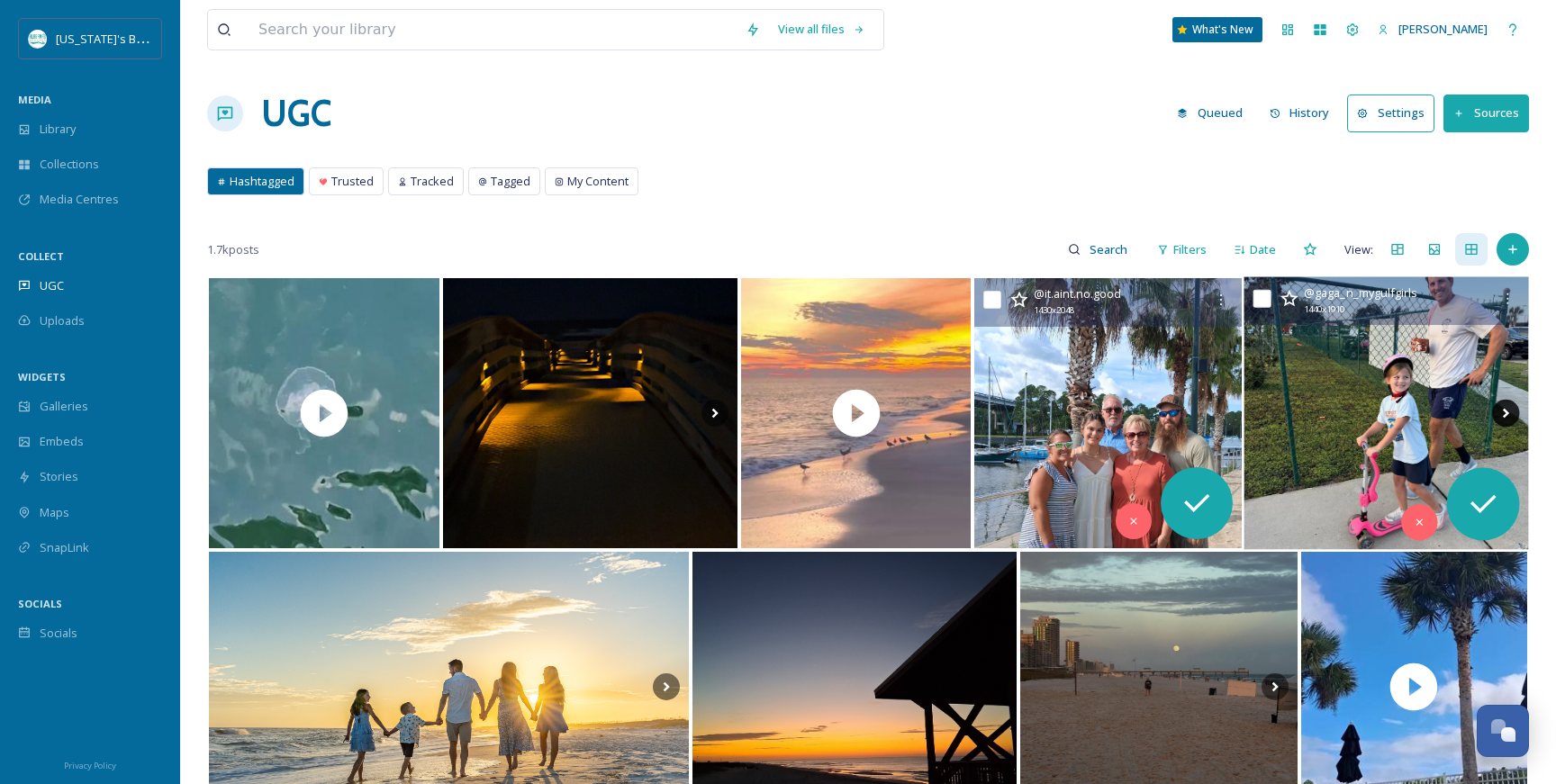
click at [1506, 407] on icon at bounding box center [1505, 413] width 27 height 27
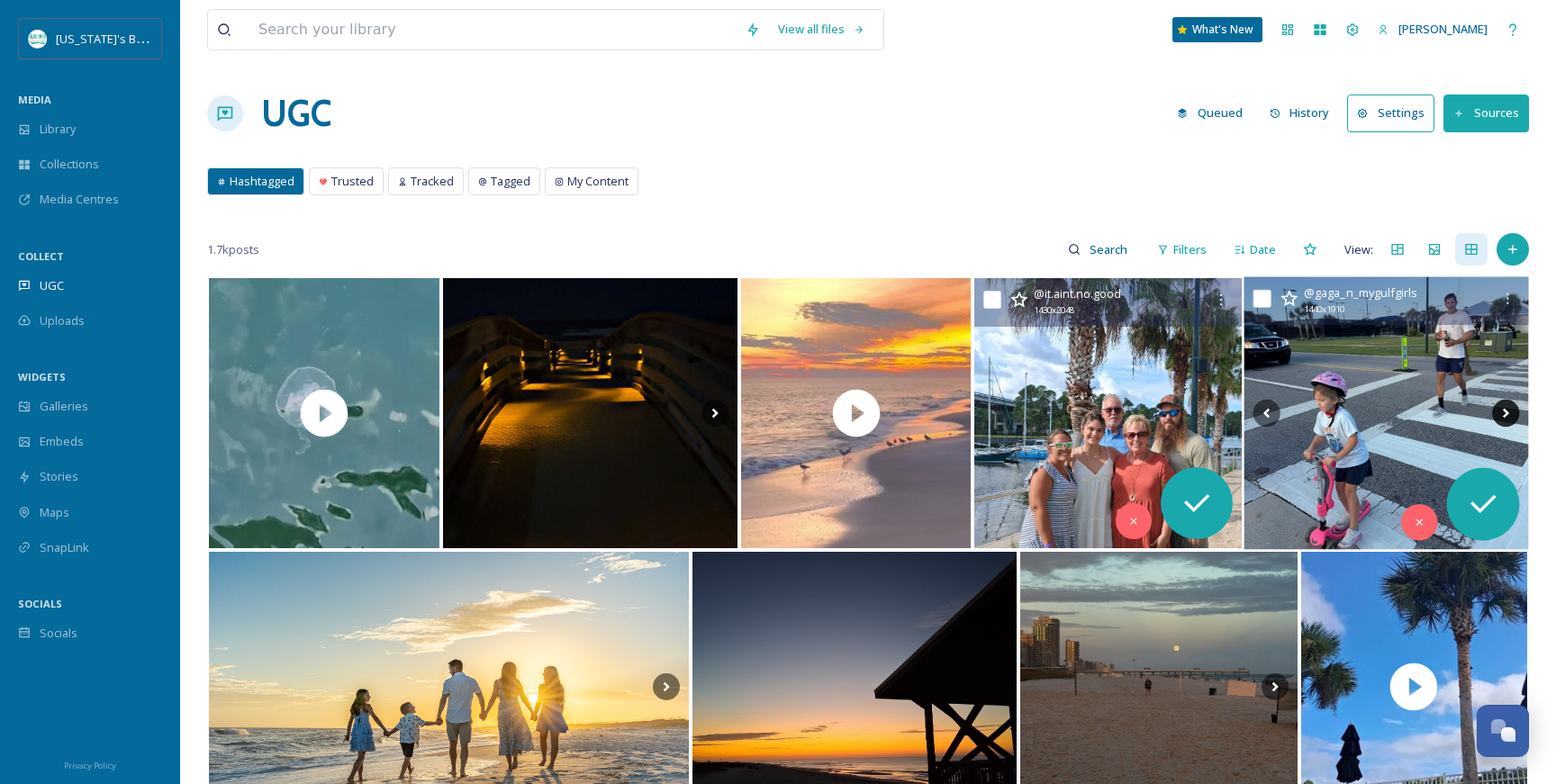
click at [1506, 407] on icon at bounding box center [1505, 413] width 27 height 27
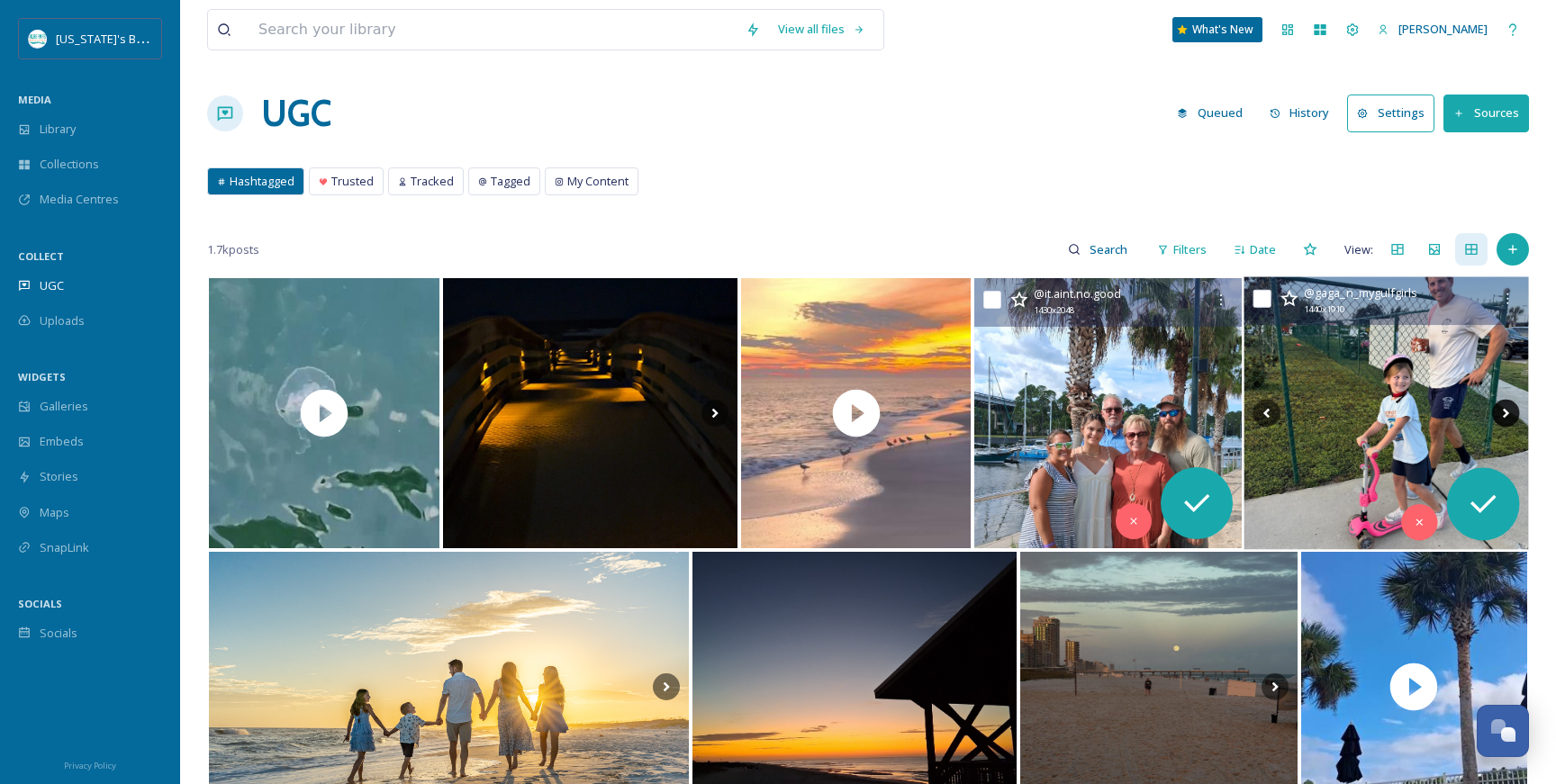
click at [1506, 407] on icon at bounding box center [1505, 413] width 27 height 27
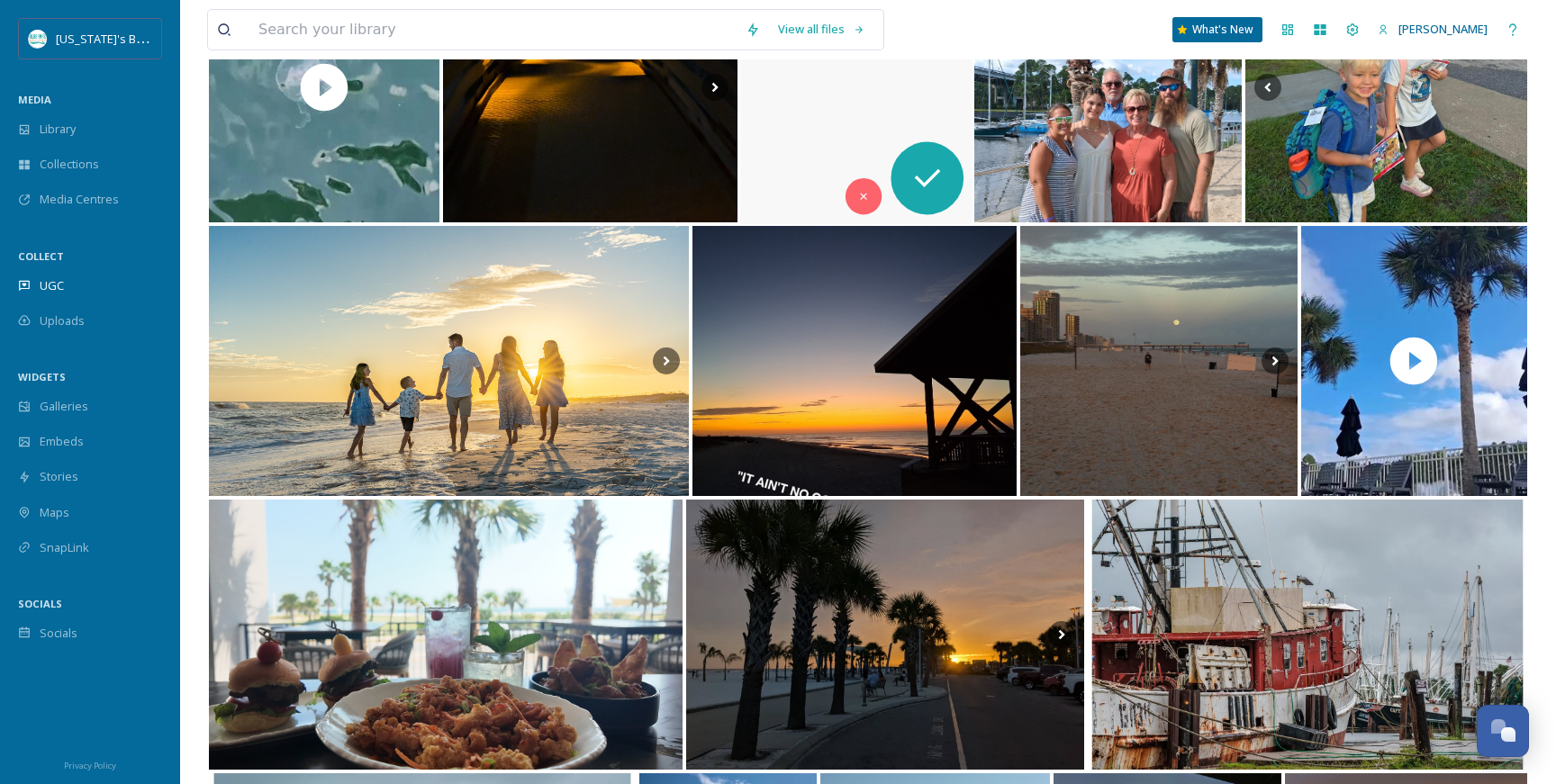
scroll to position [326, 0]
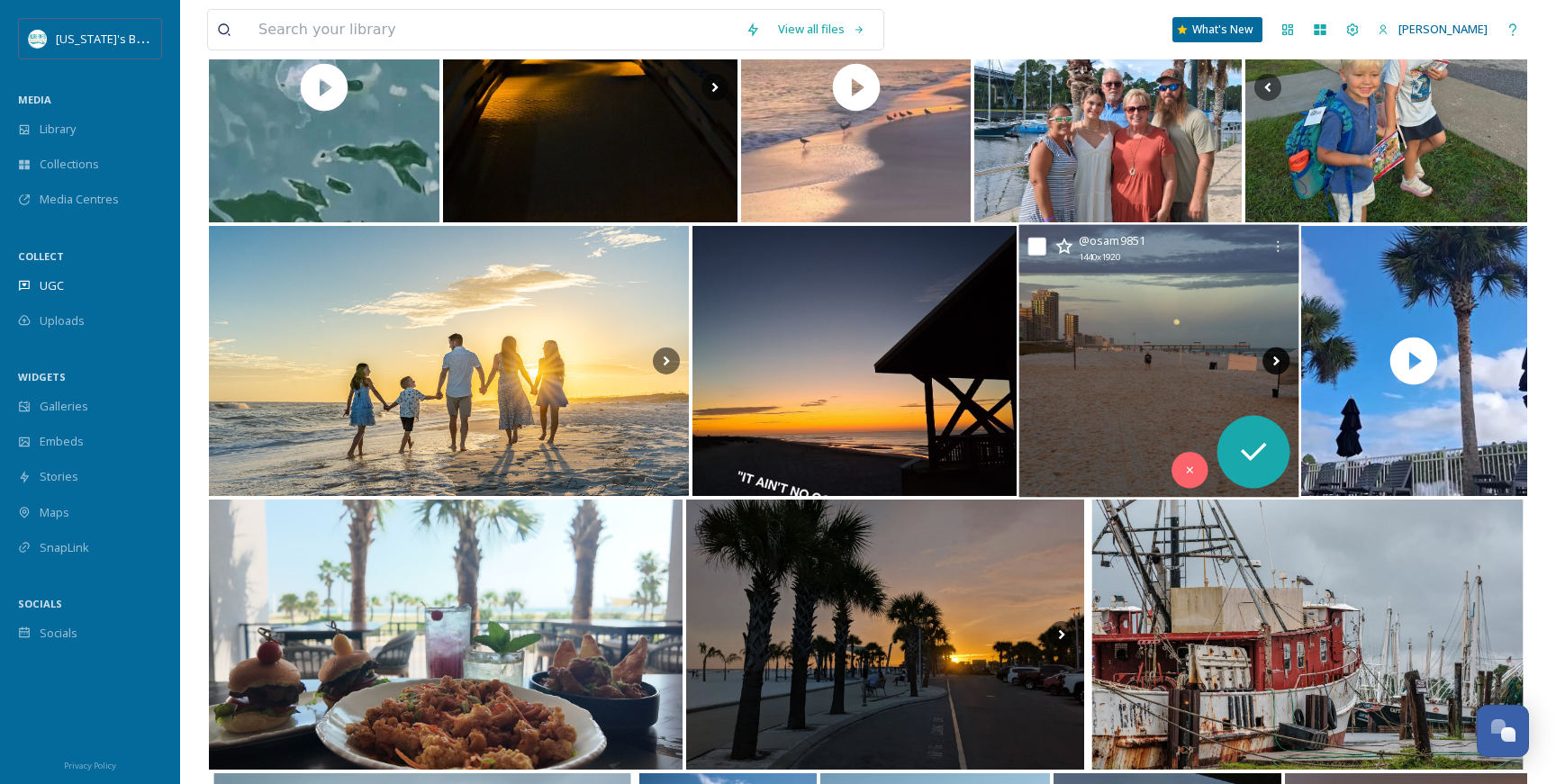
click at [1272, 354] on icon at bounding box center [1276, 360] width 27 height 27
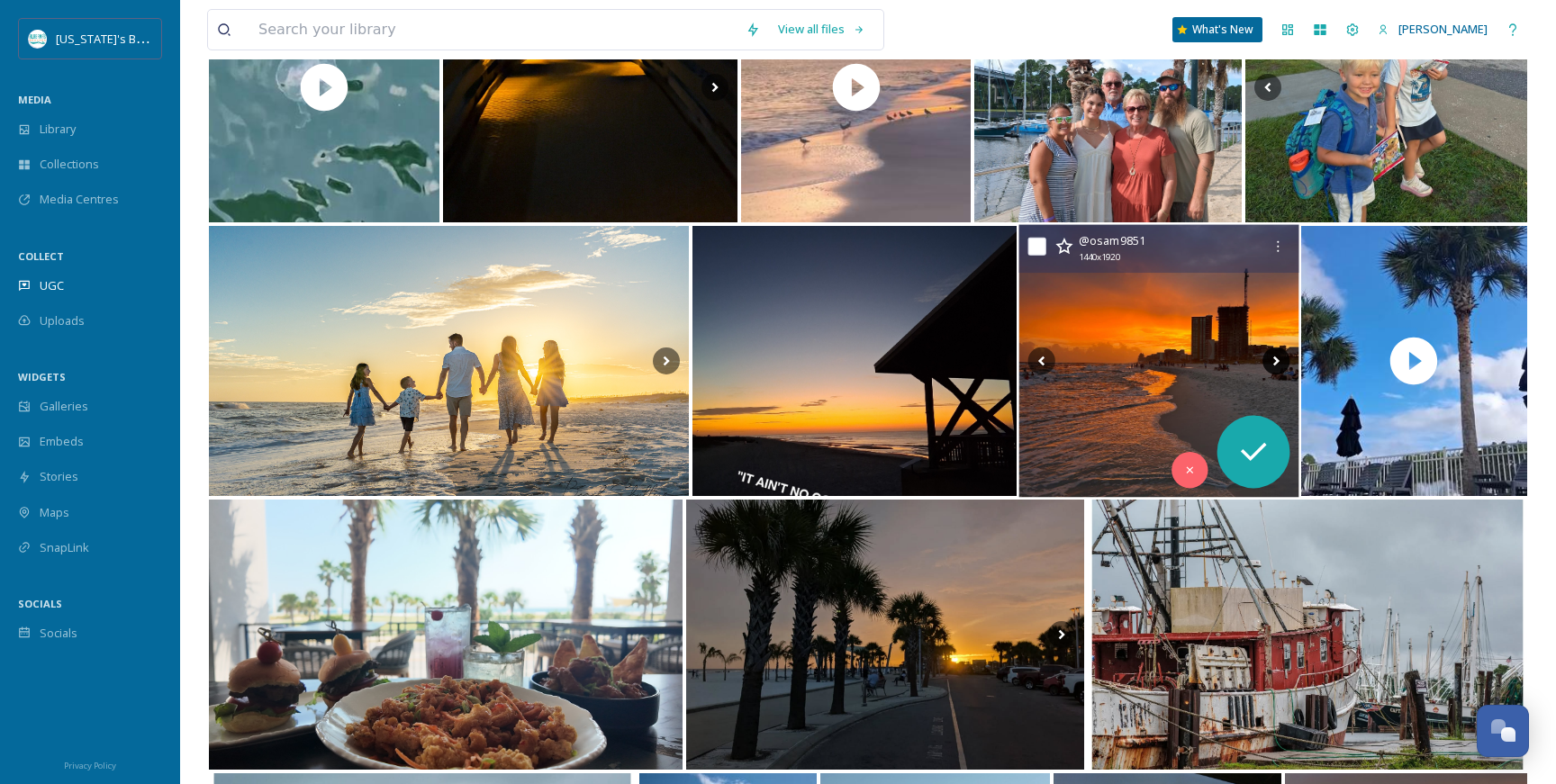
click at [1272, 354] on icon at bounding box center [1276, 360] width 27 height 27
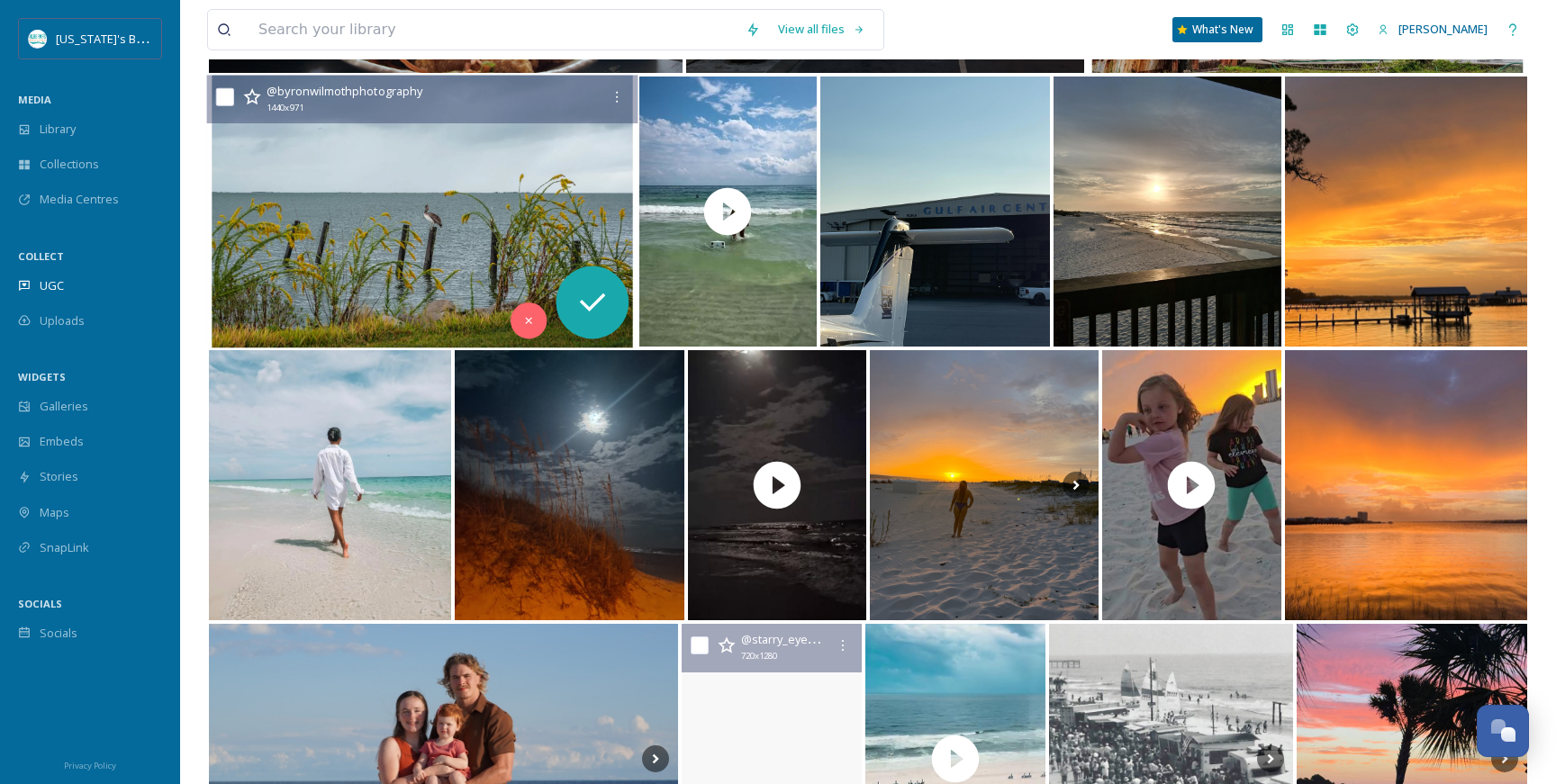
scroll to position [1022, 0]
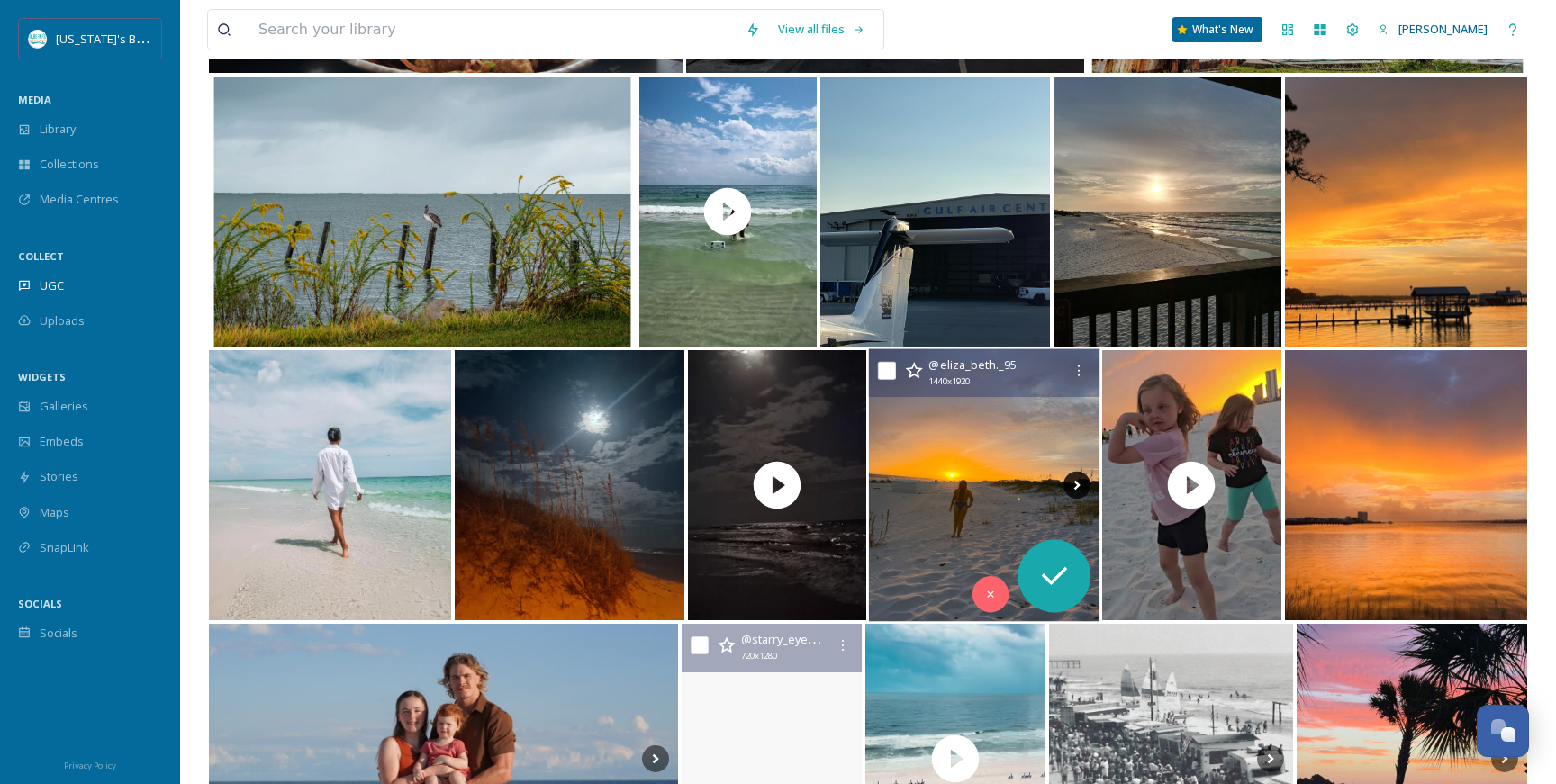
click at [1074, 480] on icon at bounding box center [1077, 484] width 27 height 27
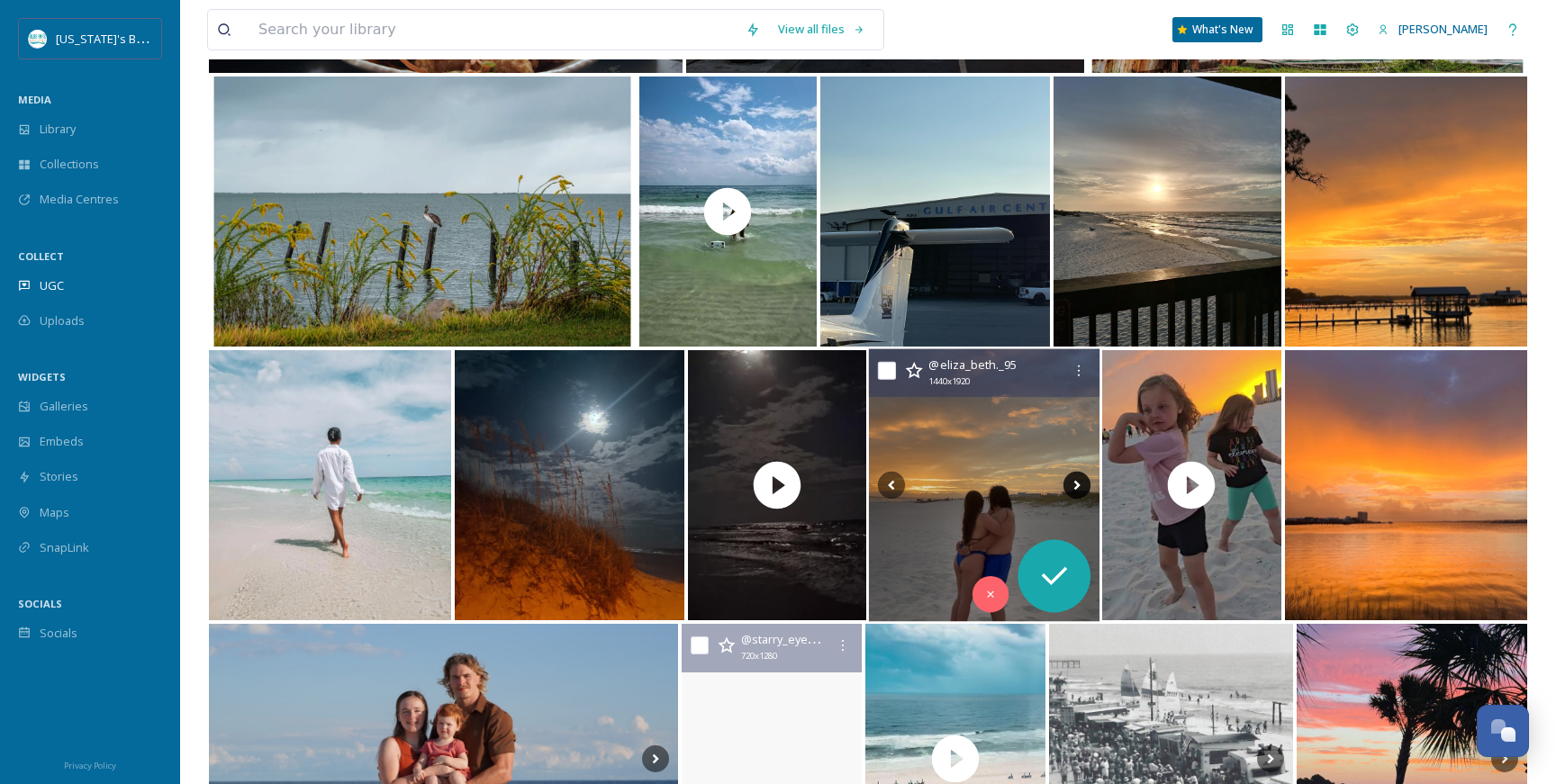
click at [1074, 480] on icon at bounding box center [1077, 484] width 27 height 27
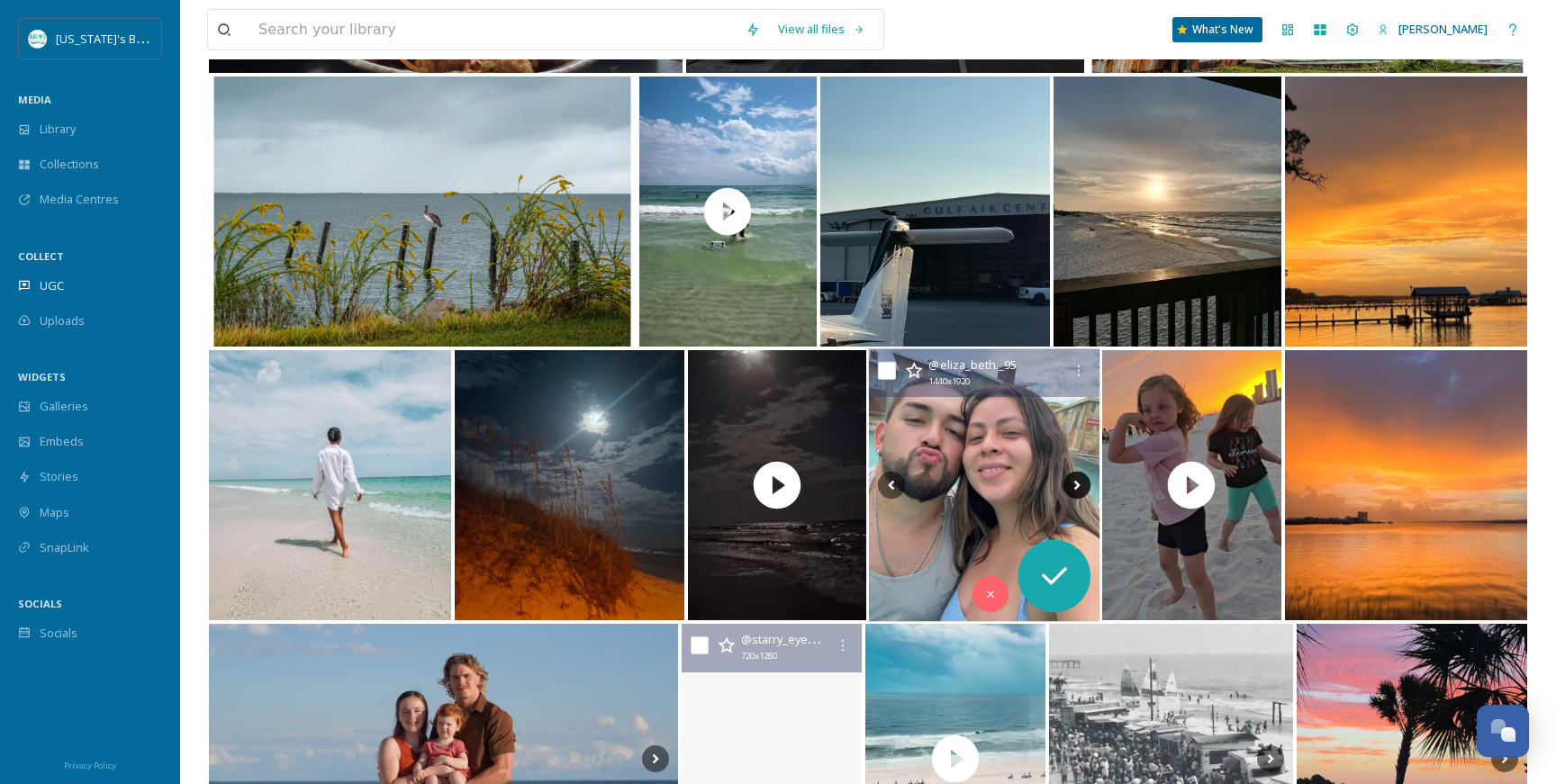
click at [1074, 480] on icon at bounding box center [1077, 484] width 27 height 27
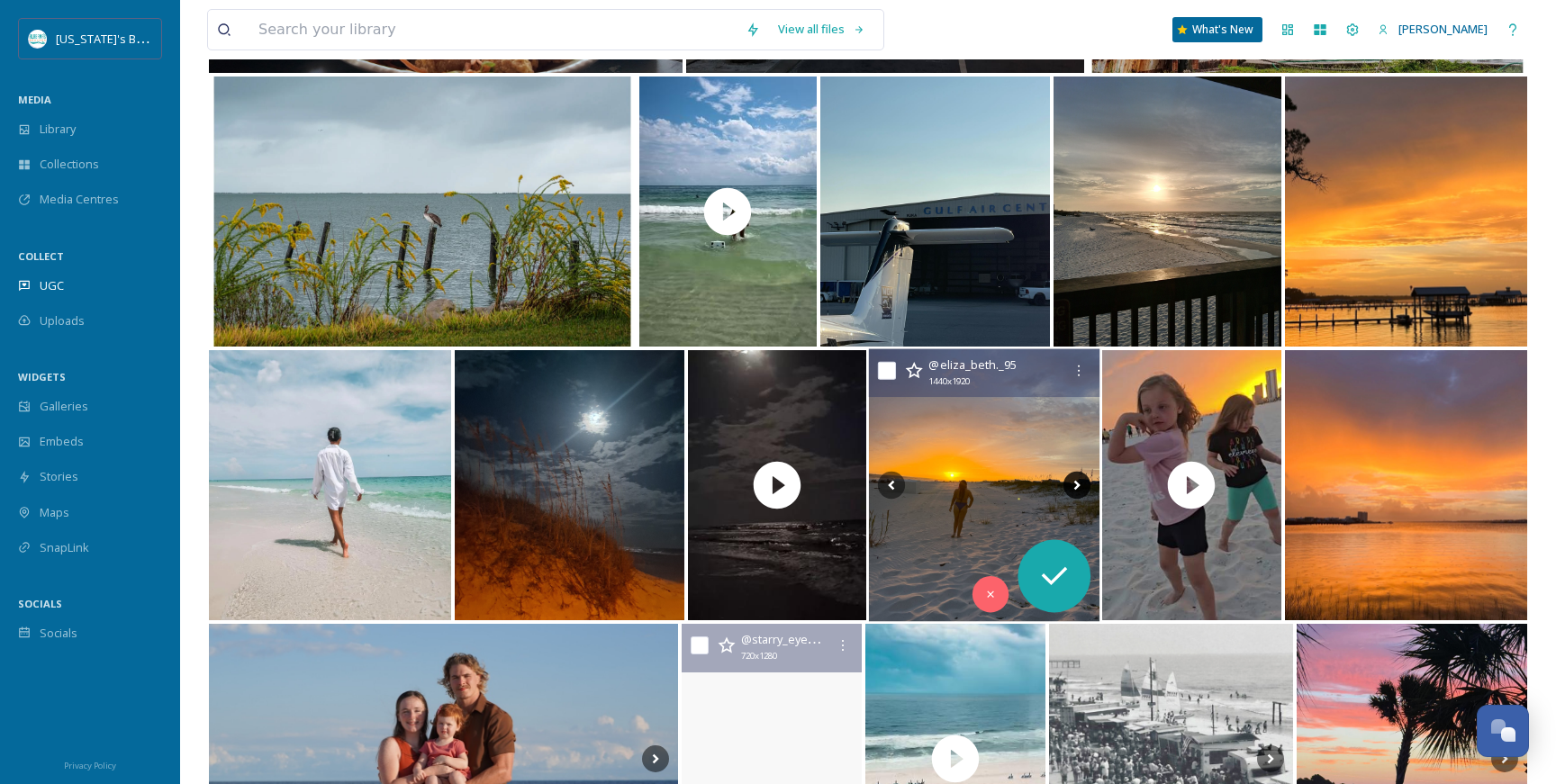
click at [1074, 480] on icon at bounding box center [1077, 484] width 27 height 27
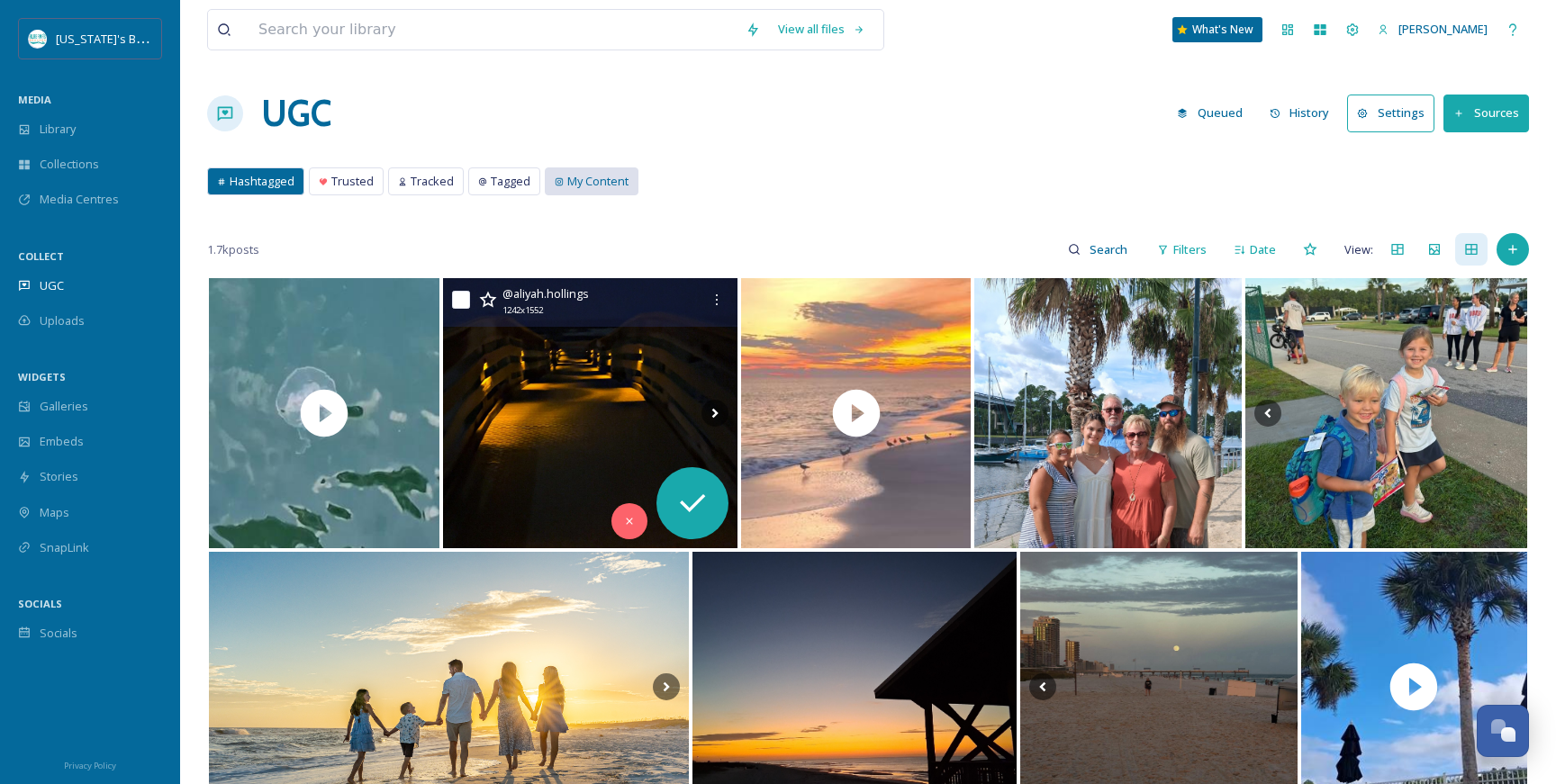
scroll to position [0, 0]
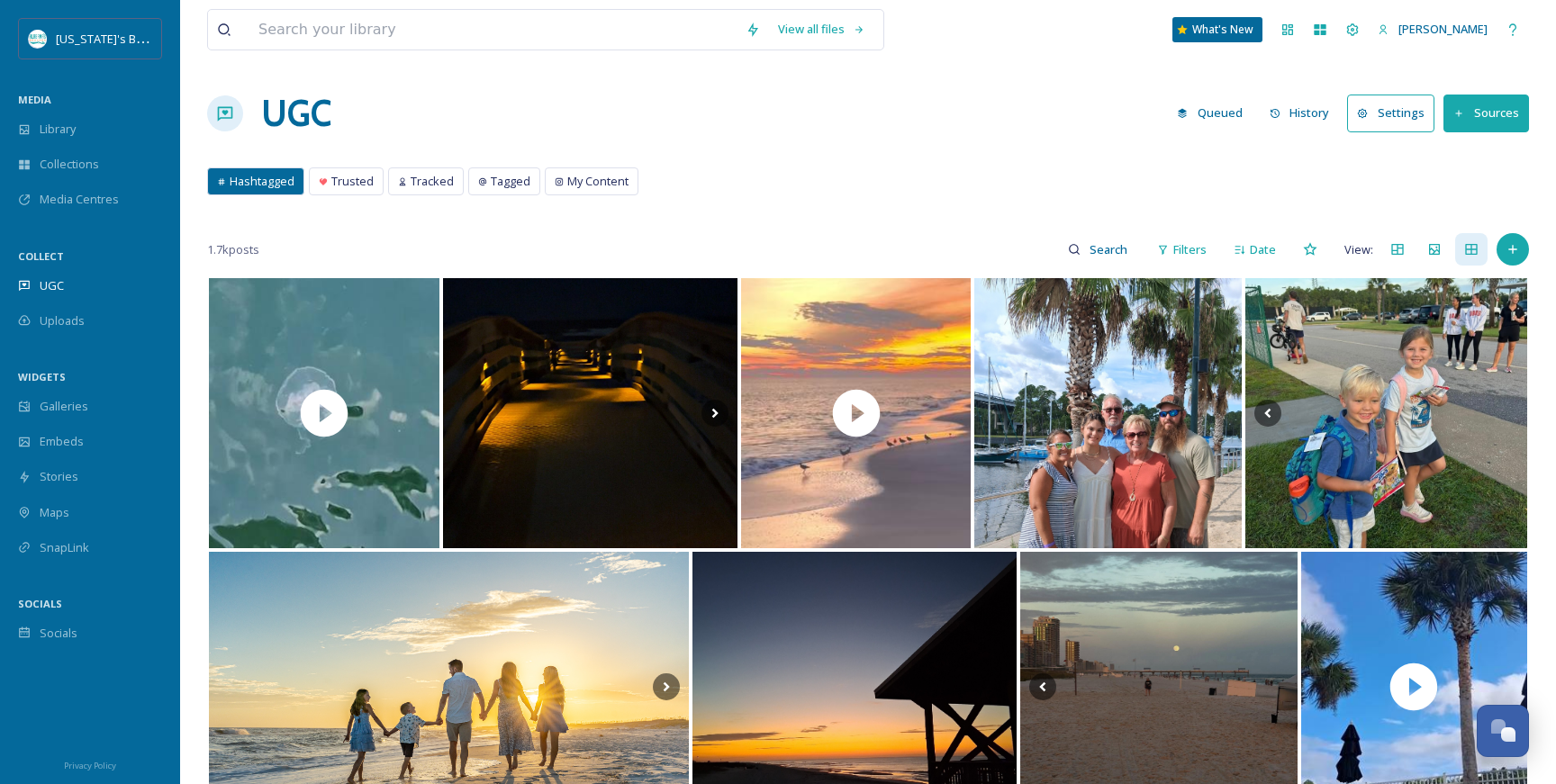
click at [1392, 108] on button "Settings" at bounding box center [1391, 113] width 87 height 37
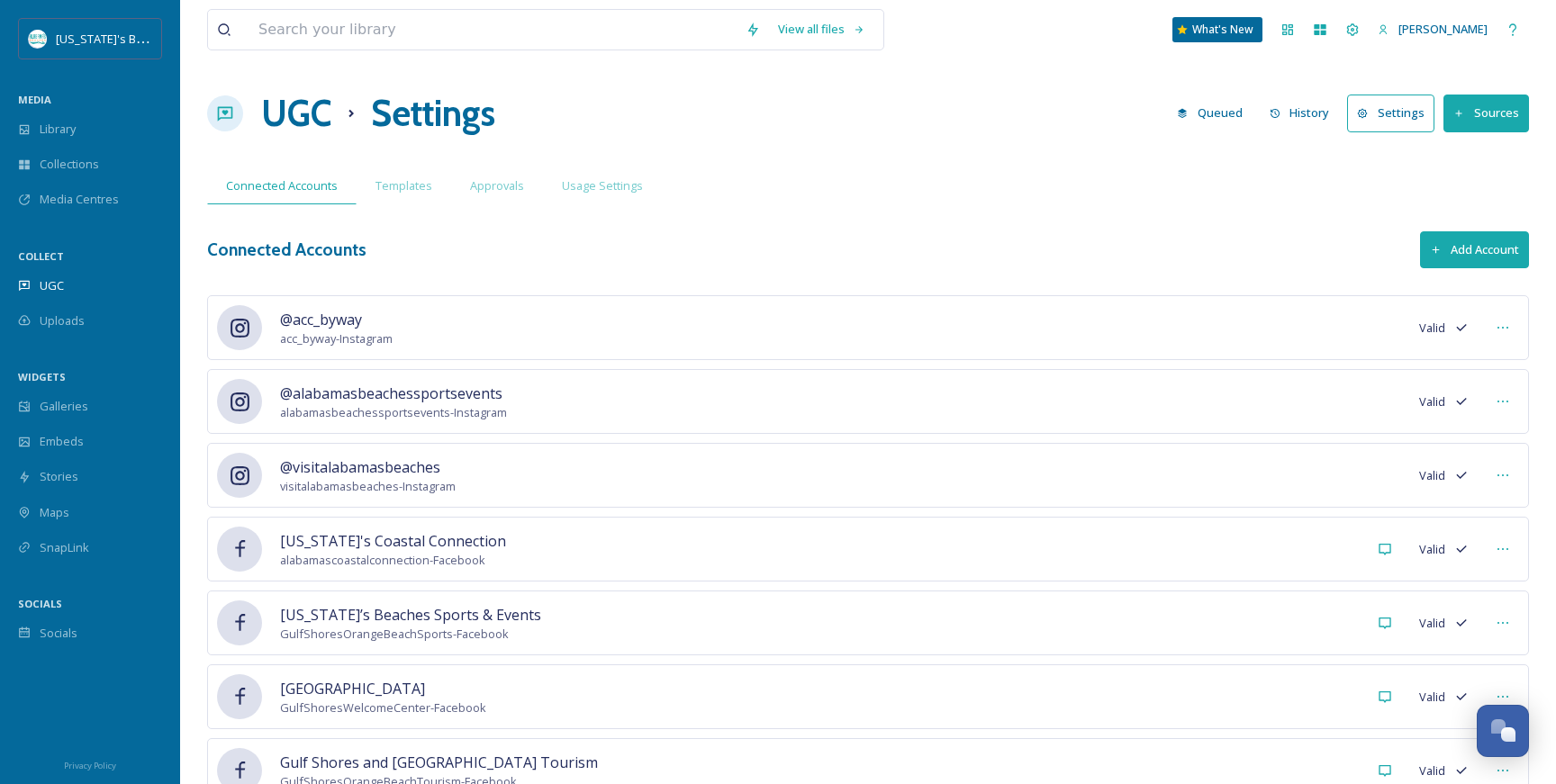
click at [1414, 122] on button "Settings" at bounding box center [1391, 113] width 87 height 37
click at [1484, 122] on button "Sources" at bounding box center [1486, 113] width 85 height 37
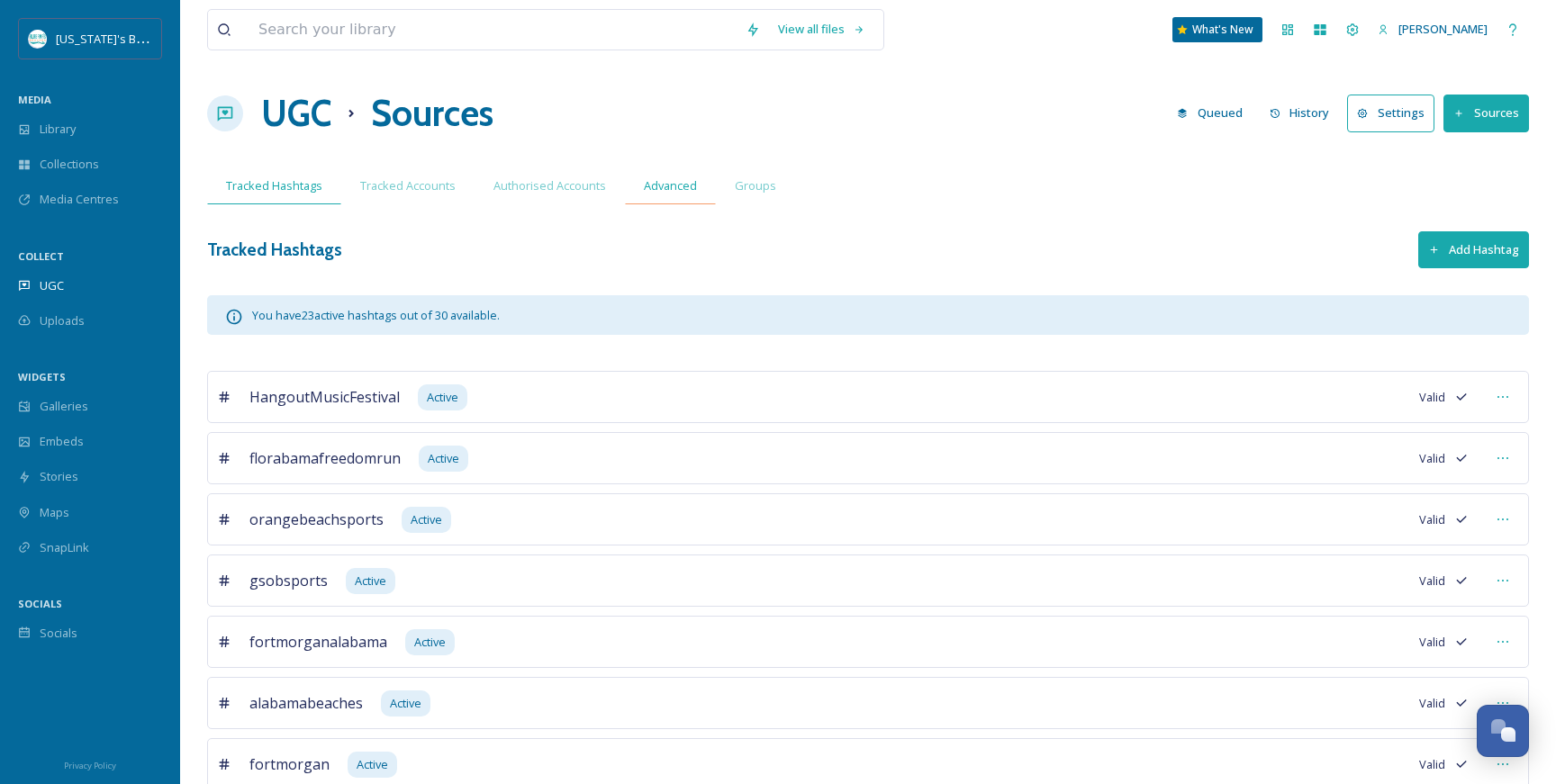
click at [689, 186] on span "Advanced" at bounding box center [670, 186] width 53 height 17
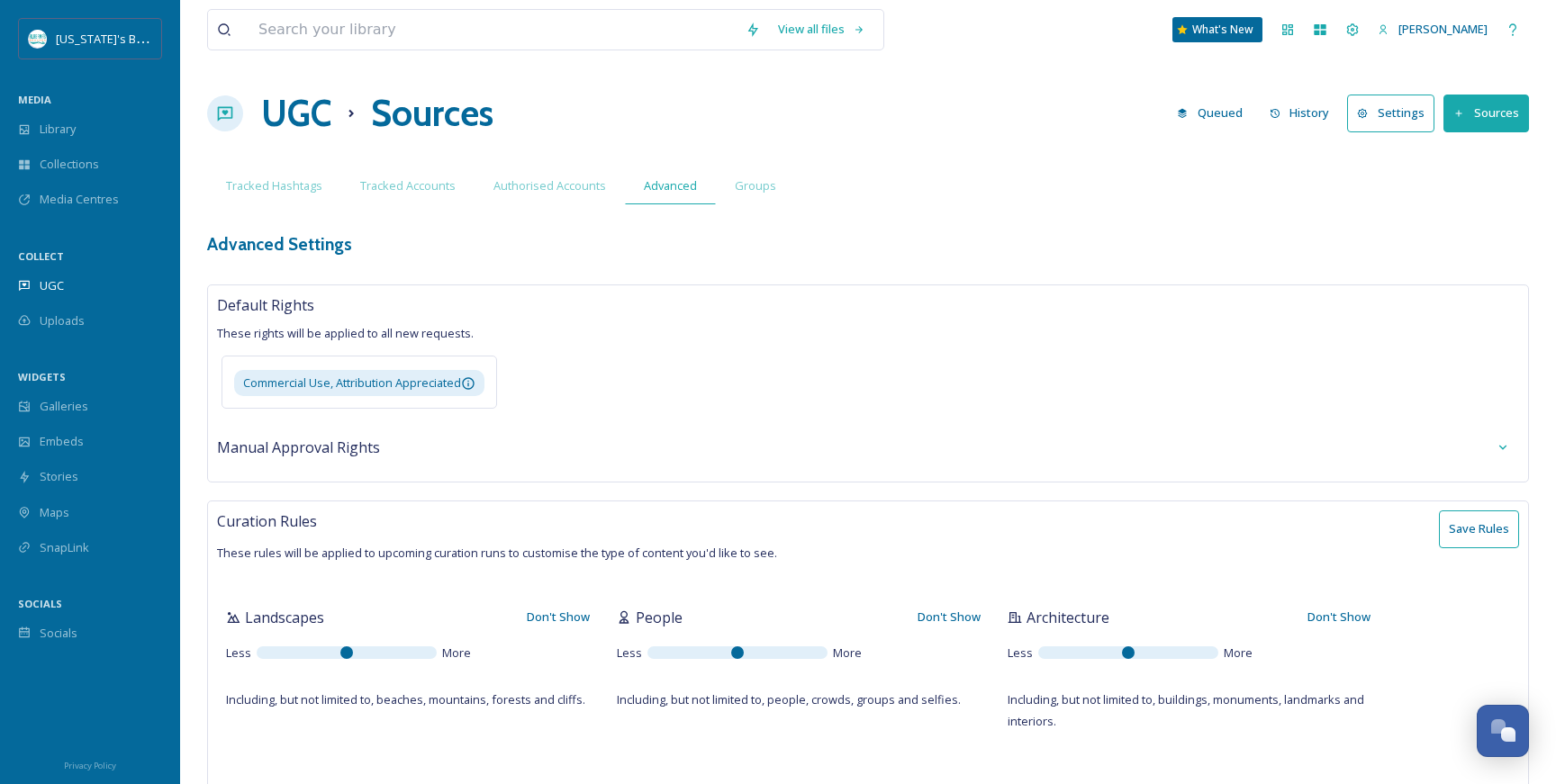
type textarea "#costarica, #BoatStorage, #RVStorage, #LuxuryGarage, #homesforsale, #justlisted…"
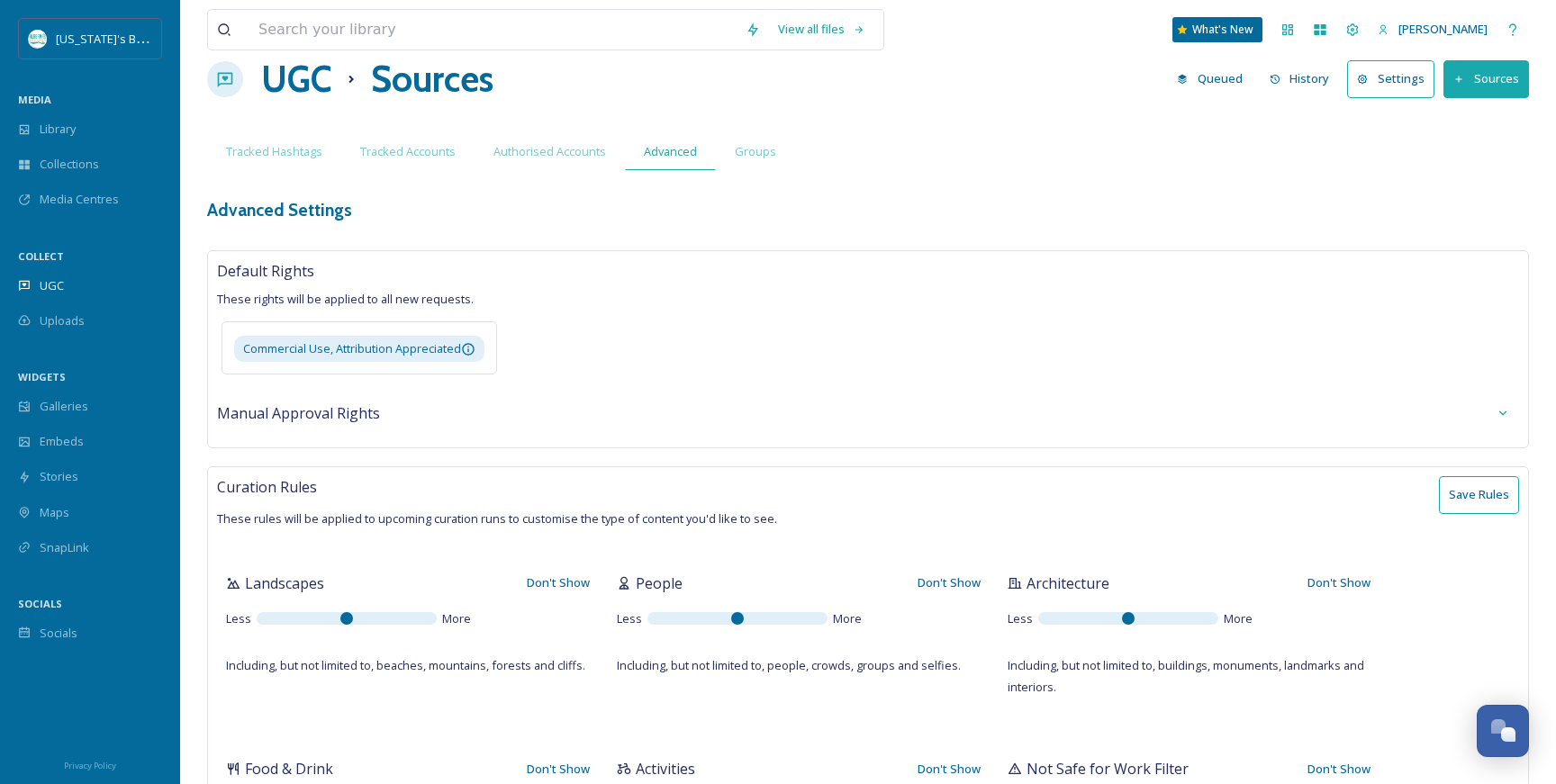
scroll to position [29, 0]
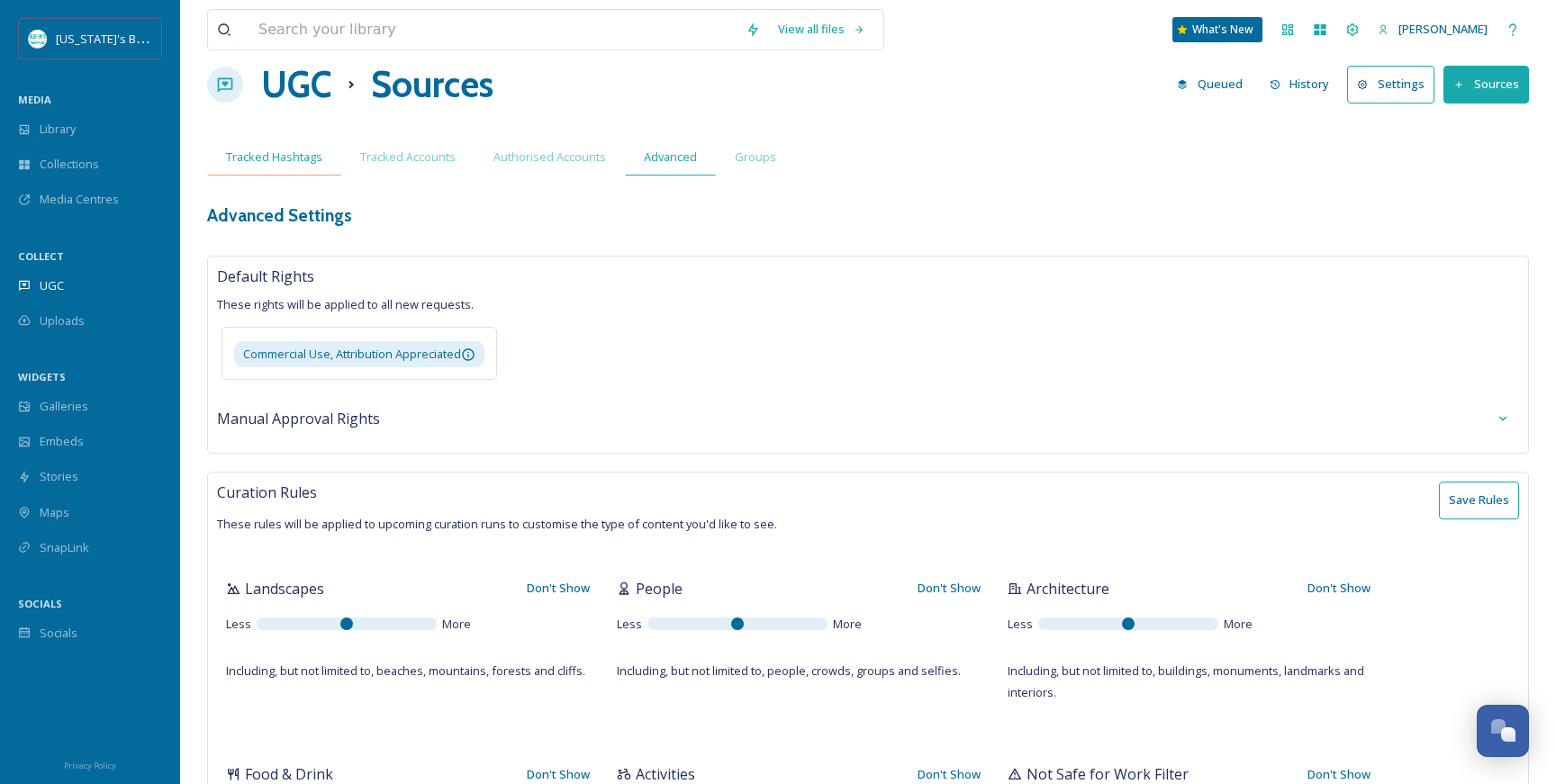
click at [266, 159] on span "Tracked Hashtags" at bounding box center [274, 157] width 97 height 17
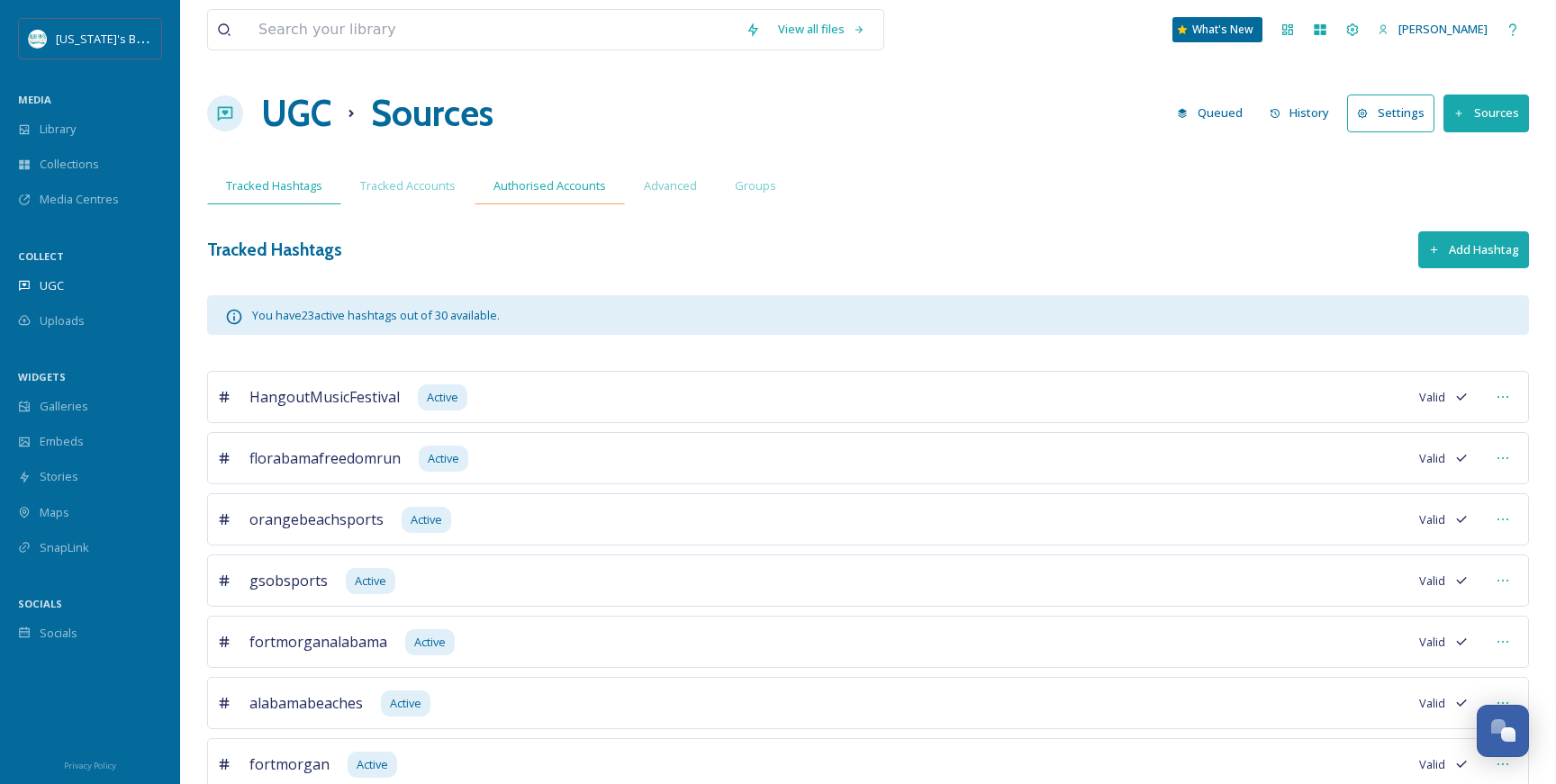
click at [572, 179] on span "Authorised Accounts" at bounding box center [550, 186] width 112 height 17
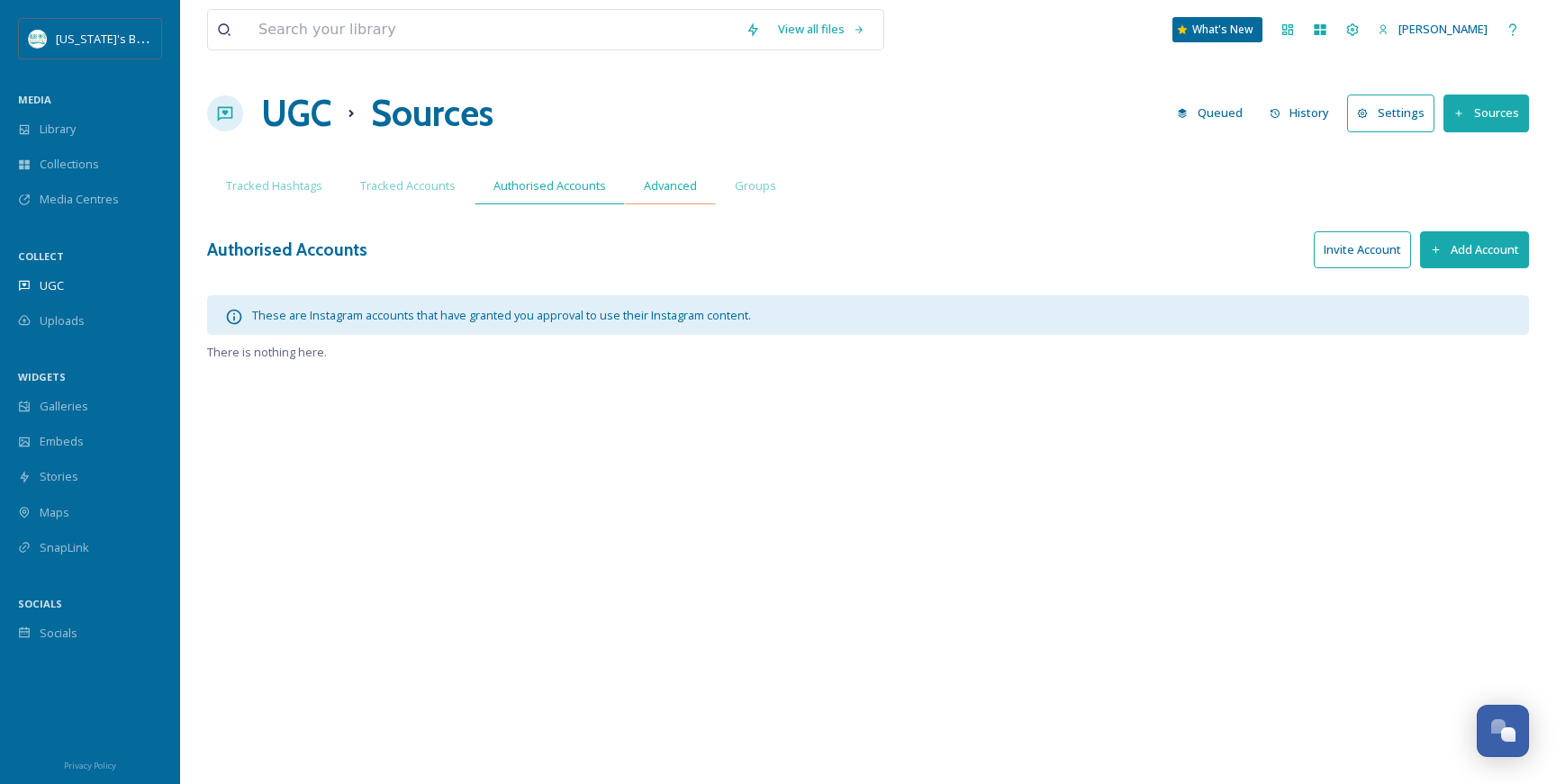
click at [672, 181] on span "Advanced" at bounding box center [670, 186] width 53 height 17
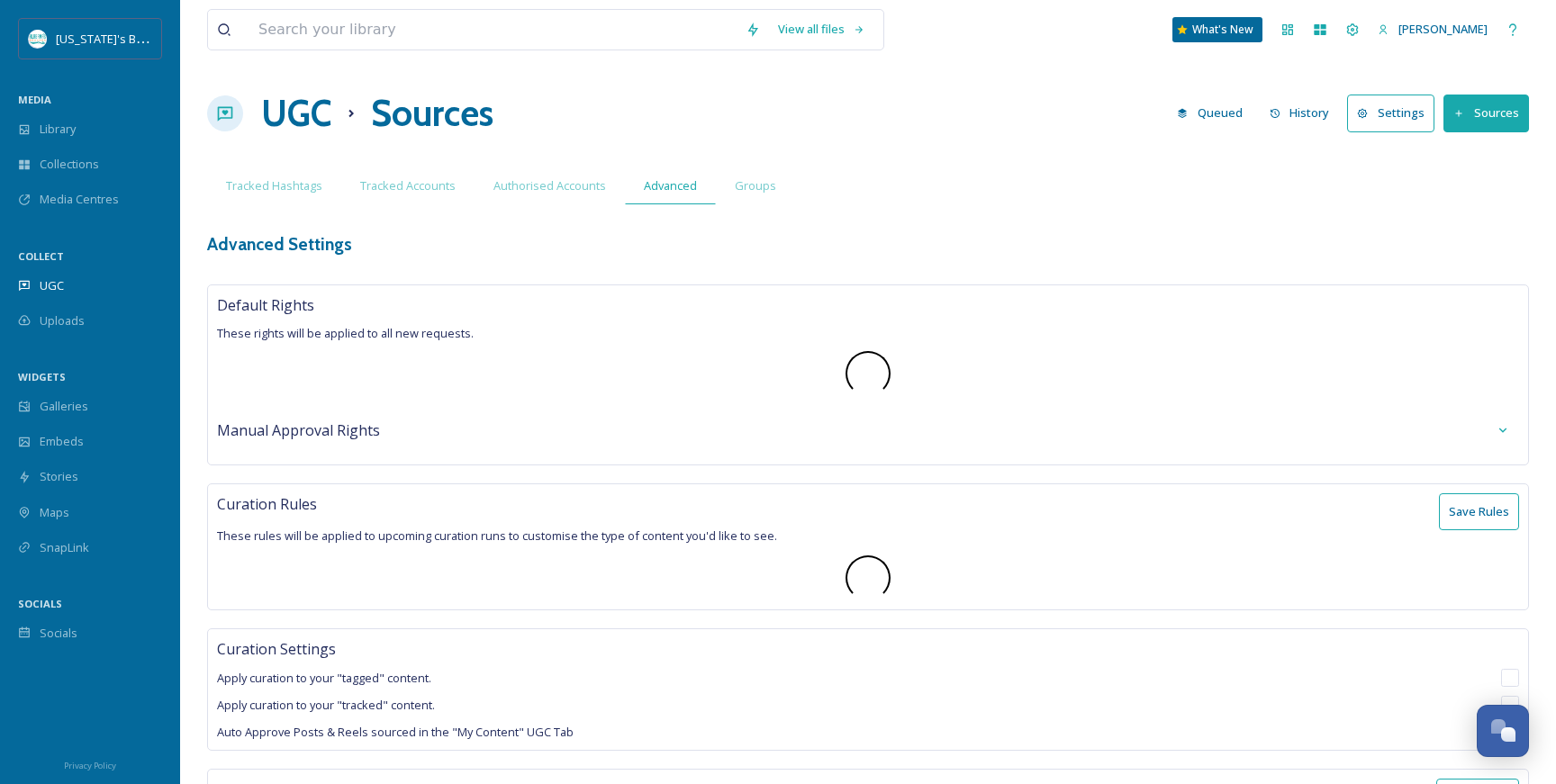
type textarea "#costarica, #BoatStorage, #RVStorage, #LuxuryGarage, #homesforsale, #justlisted…"
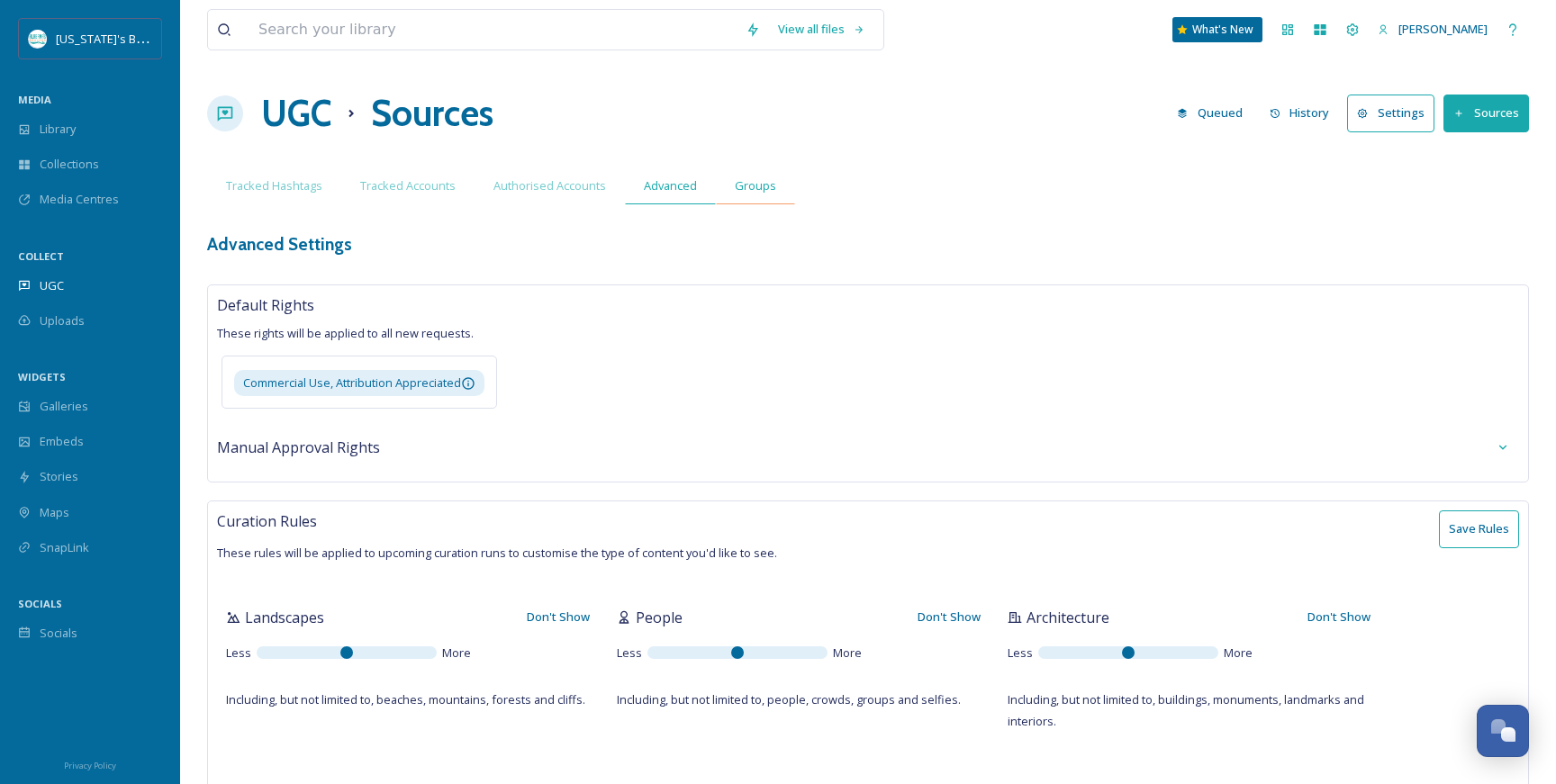
click at [760, 186] on span "Groups" at bounding box center [755, 186] width 42 height 17
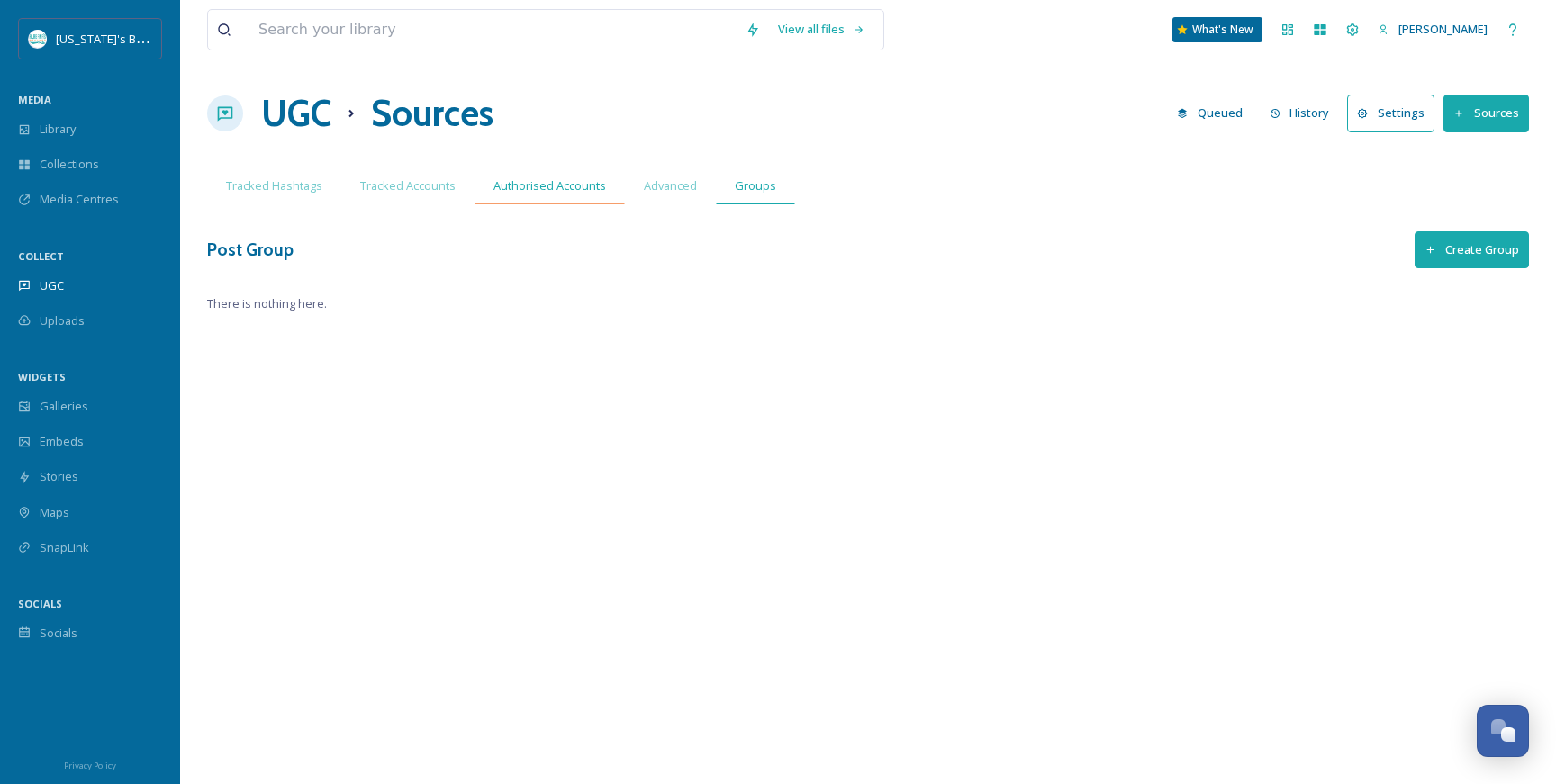
click at [567, 177] on span "Authorised Accounts" at bounding box center [550, 186] width 112 height 17
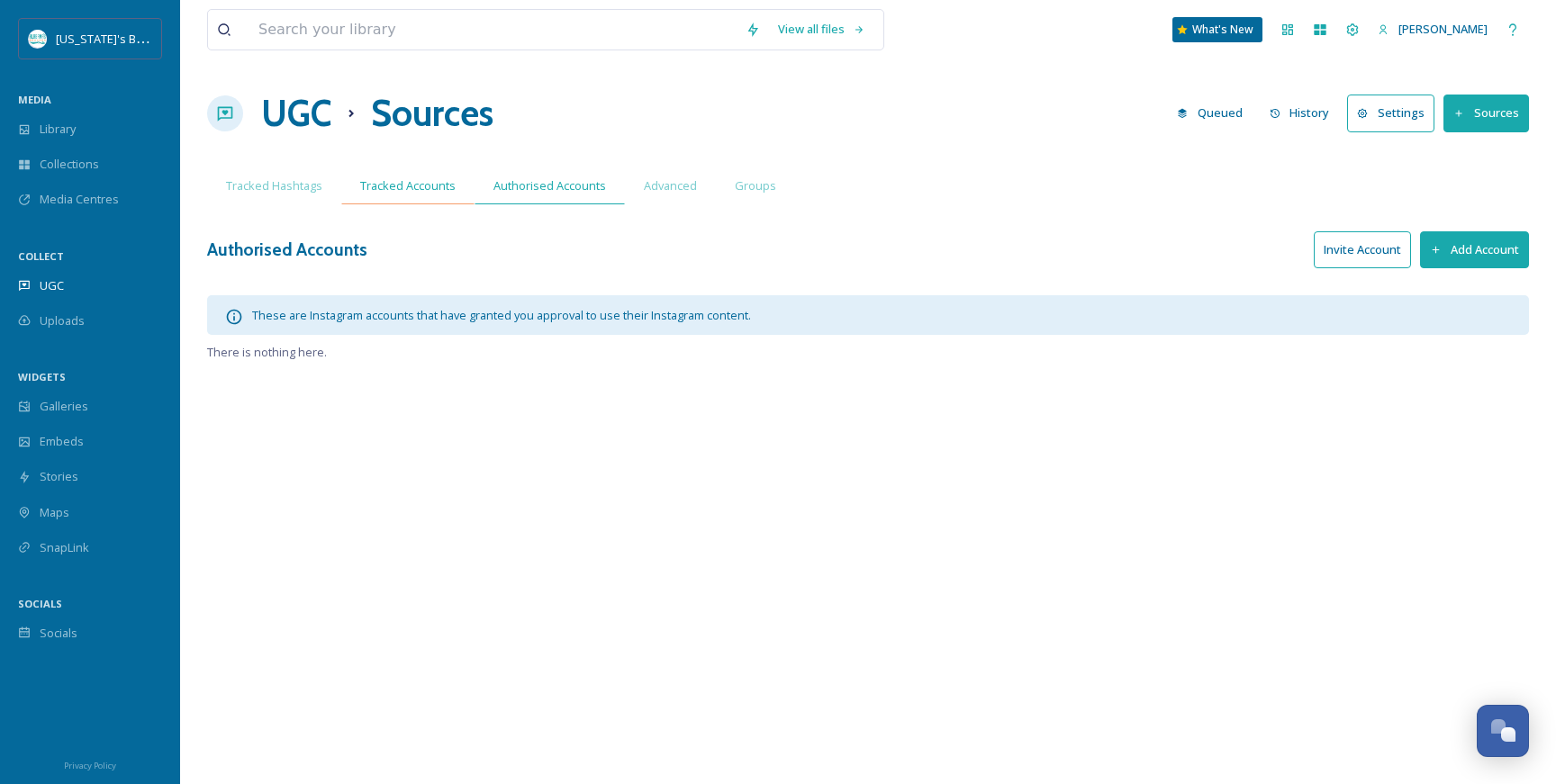
click at [415, 189] on span "Tracked Accounts" at bounding box center [408, 186] width 96 height 17
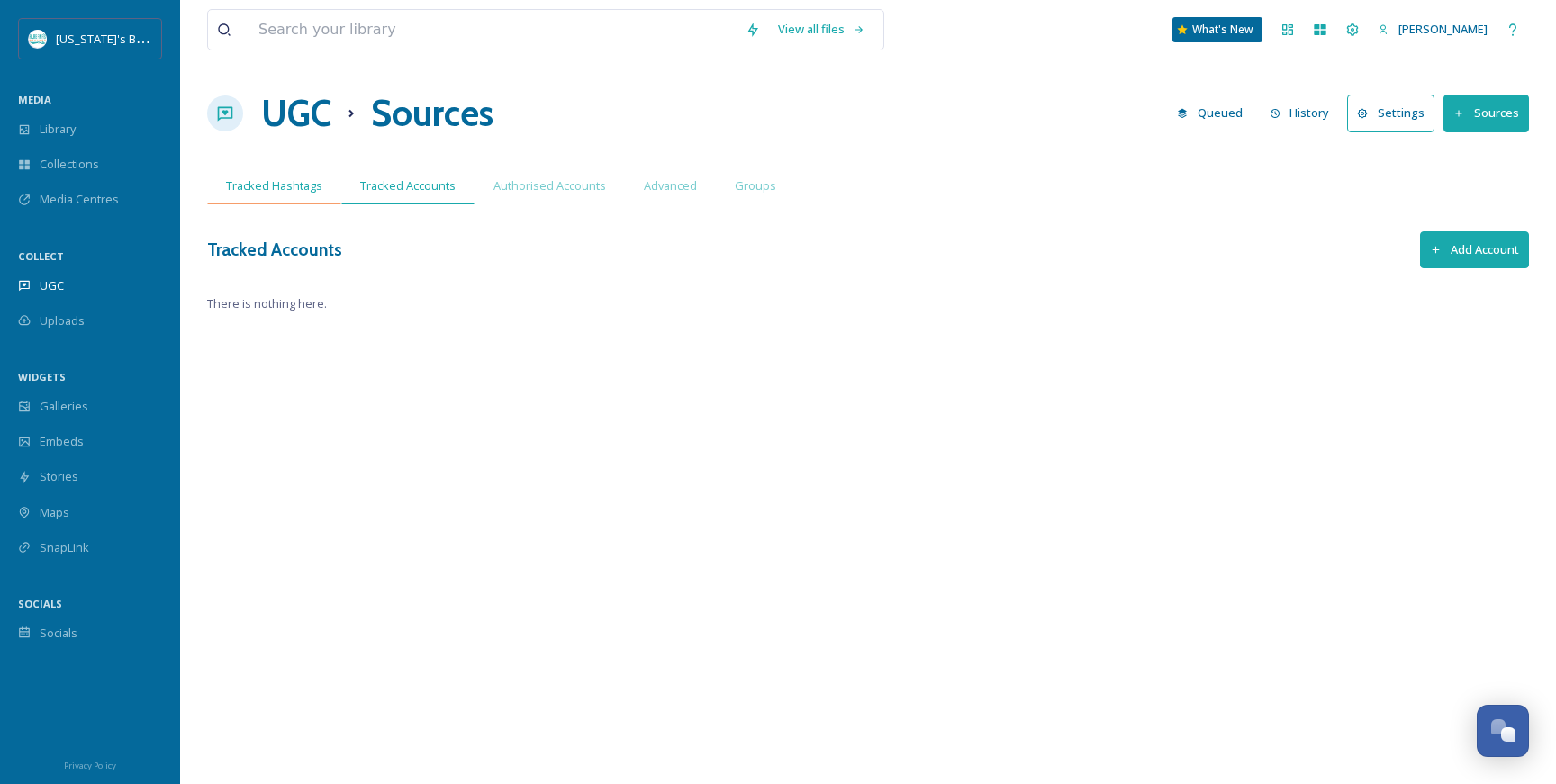
click at [273, 194] on span "Tracked Hashtags" at bounding box center [274, 186] width 97 height 17
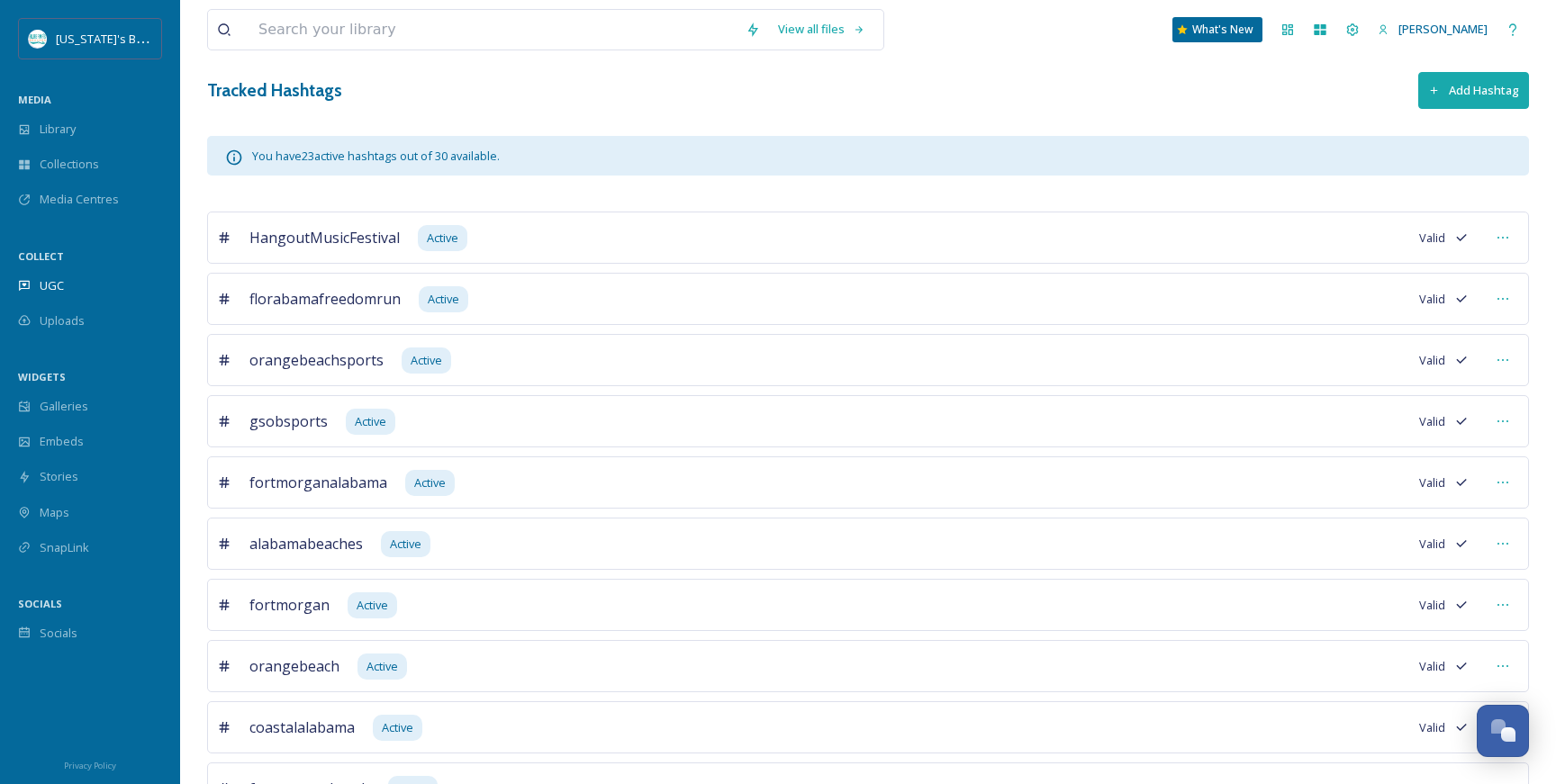
scroll to position [160, 0]
click at [1484, 77] on button "Add Hashtag" at bounding box center [1473, 91] width 110 height 37
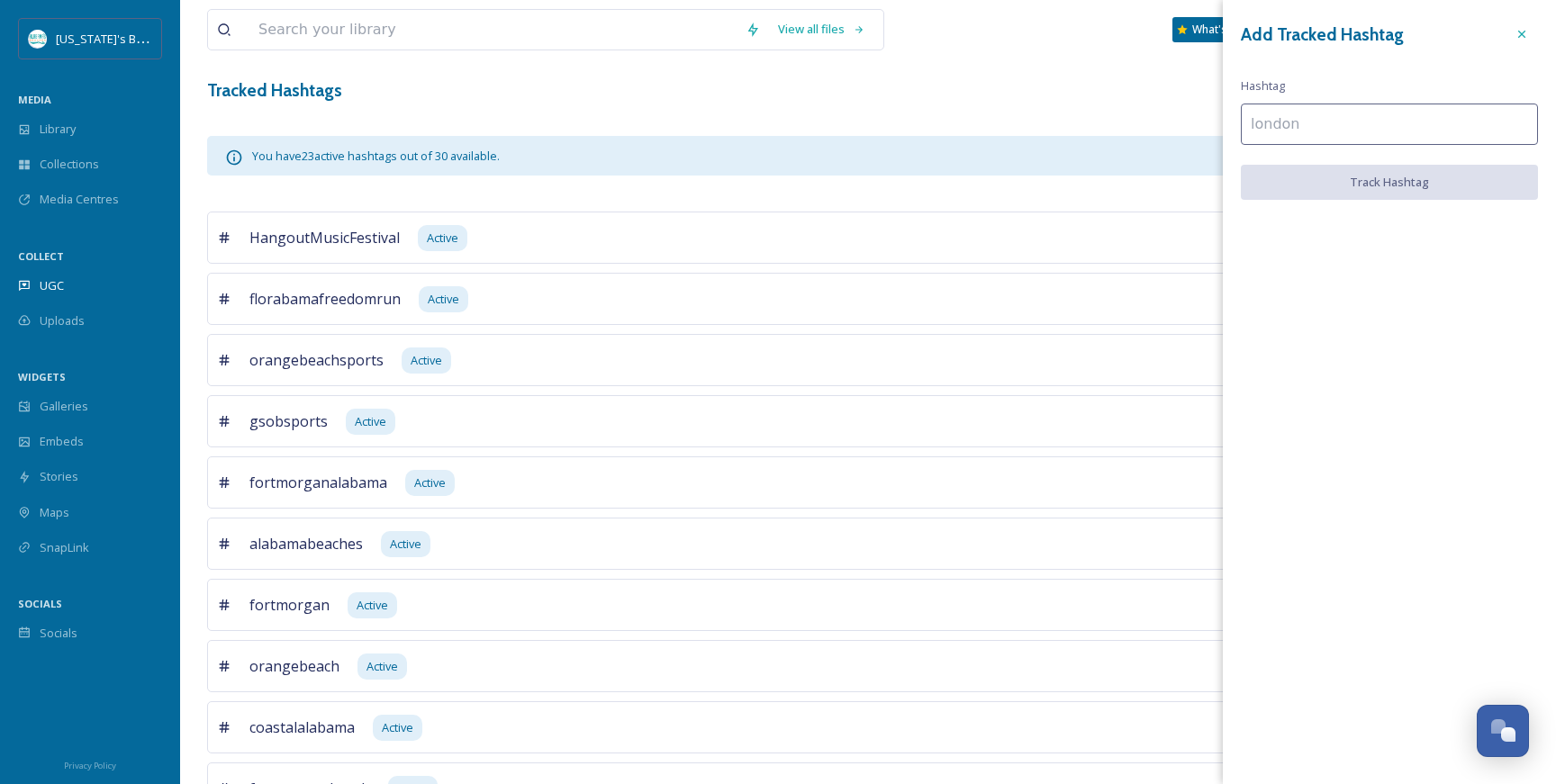
click at [1327, 127] on input at bounding box center [1390, 124] width 297 height 42
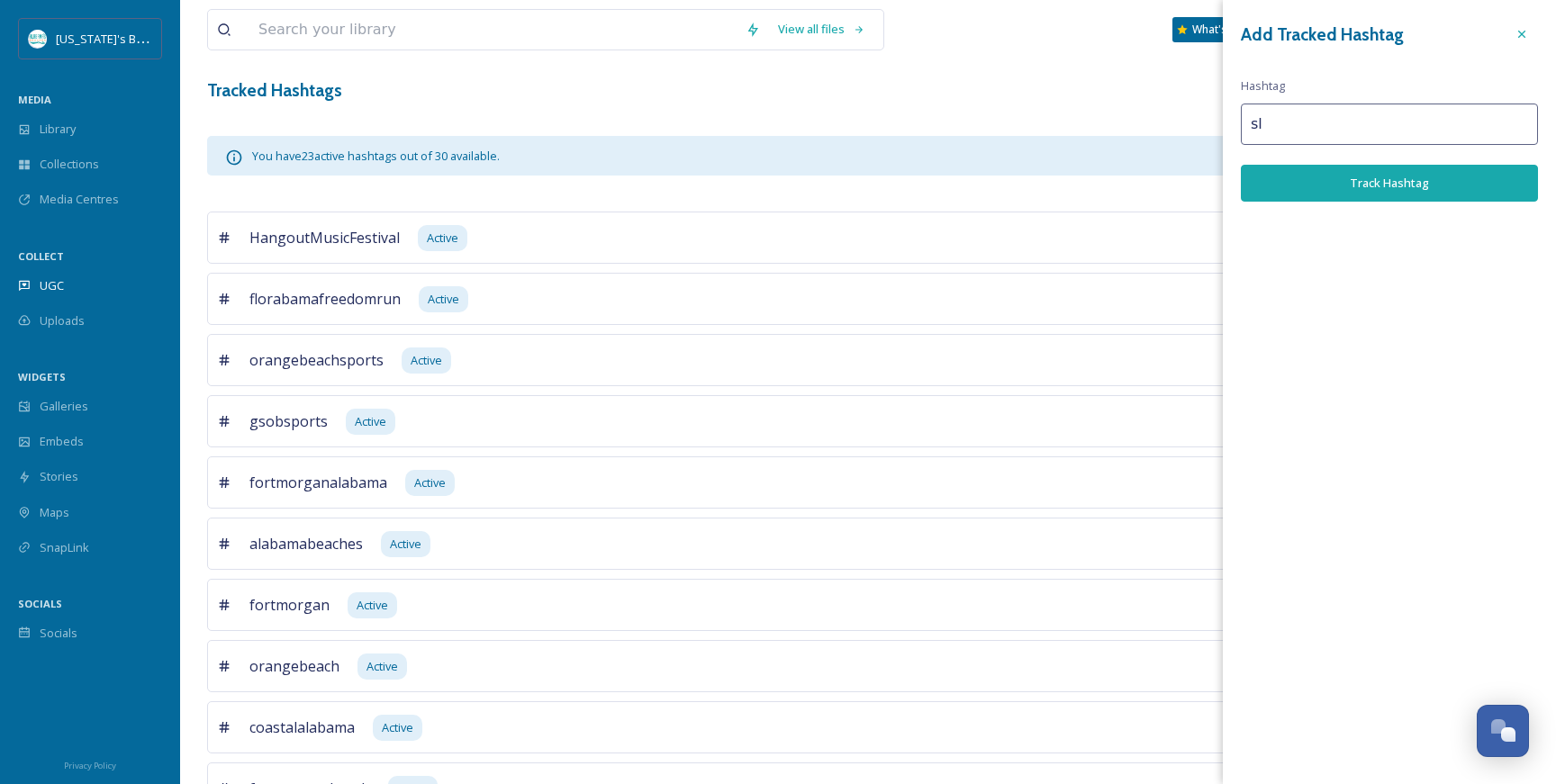
type input "s"
type input "alabamasbeaches"
click at [1374, 169] on button "Track Hashtag" at bounding box center [1390, 184] width 297 height 37
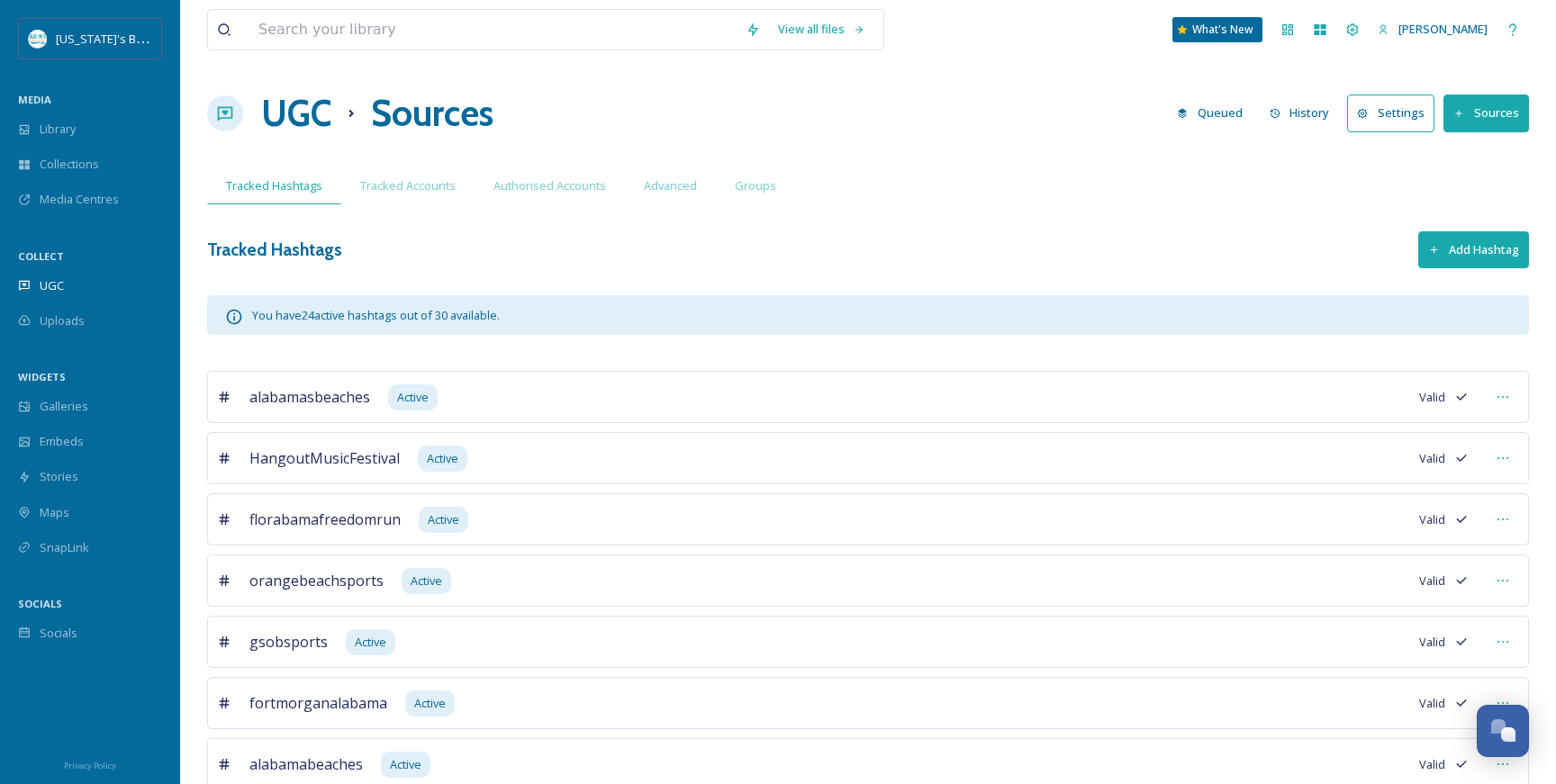
scroll to position [0, 0]
click at [1491, 113] on button "Sources" at bounding box center [1486, 113] width 85 height 37
click at [382, 187] on span "Tracked Accounts" at bounding box center [408, 186] width 96 height 17
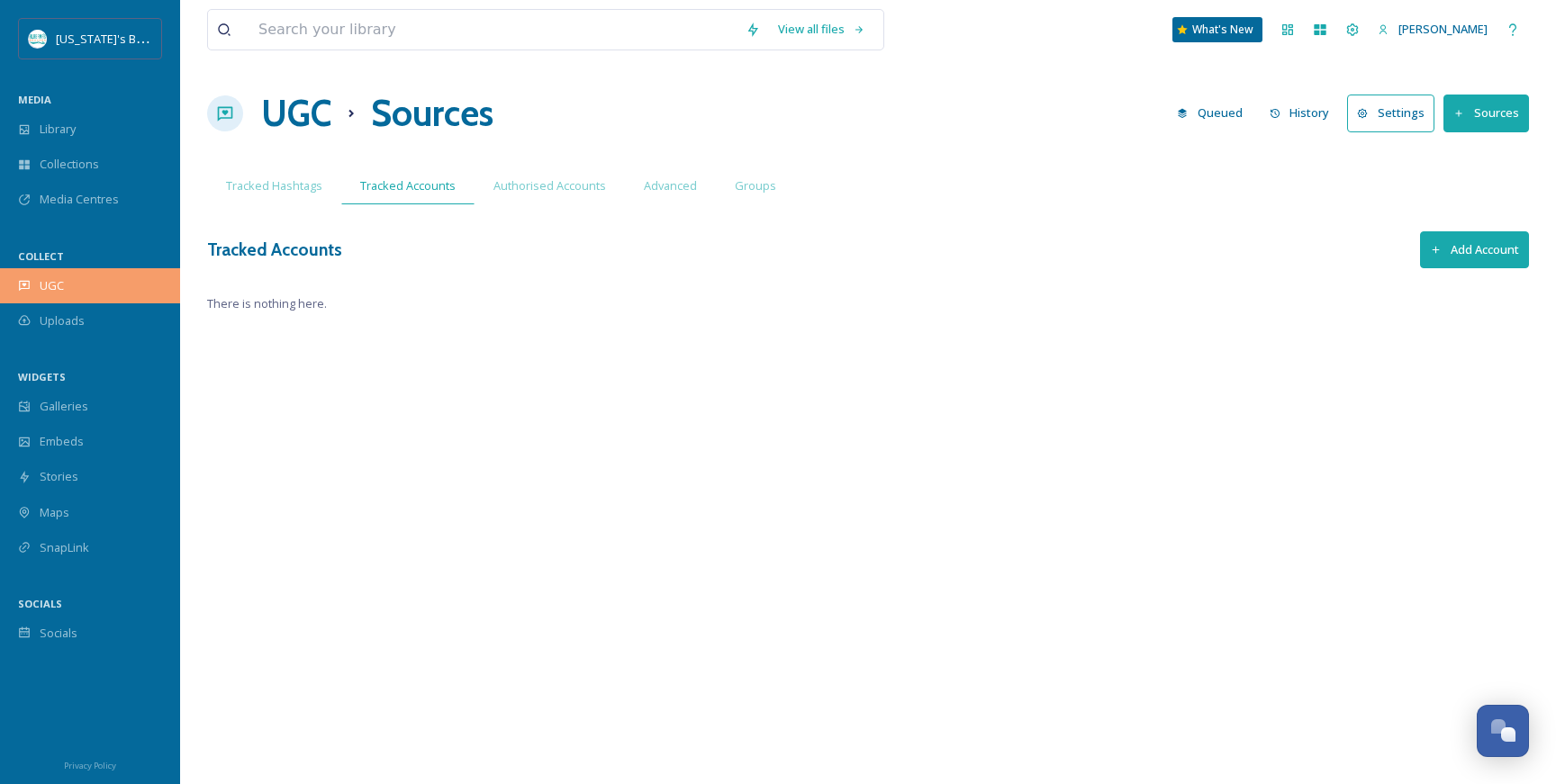
click at [58, 285] on span "UGC" at bounding box center [52, 286] width 24 height 17
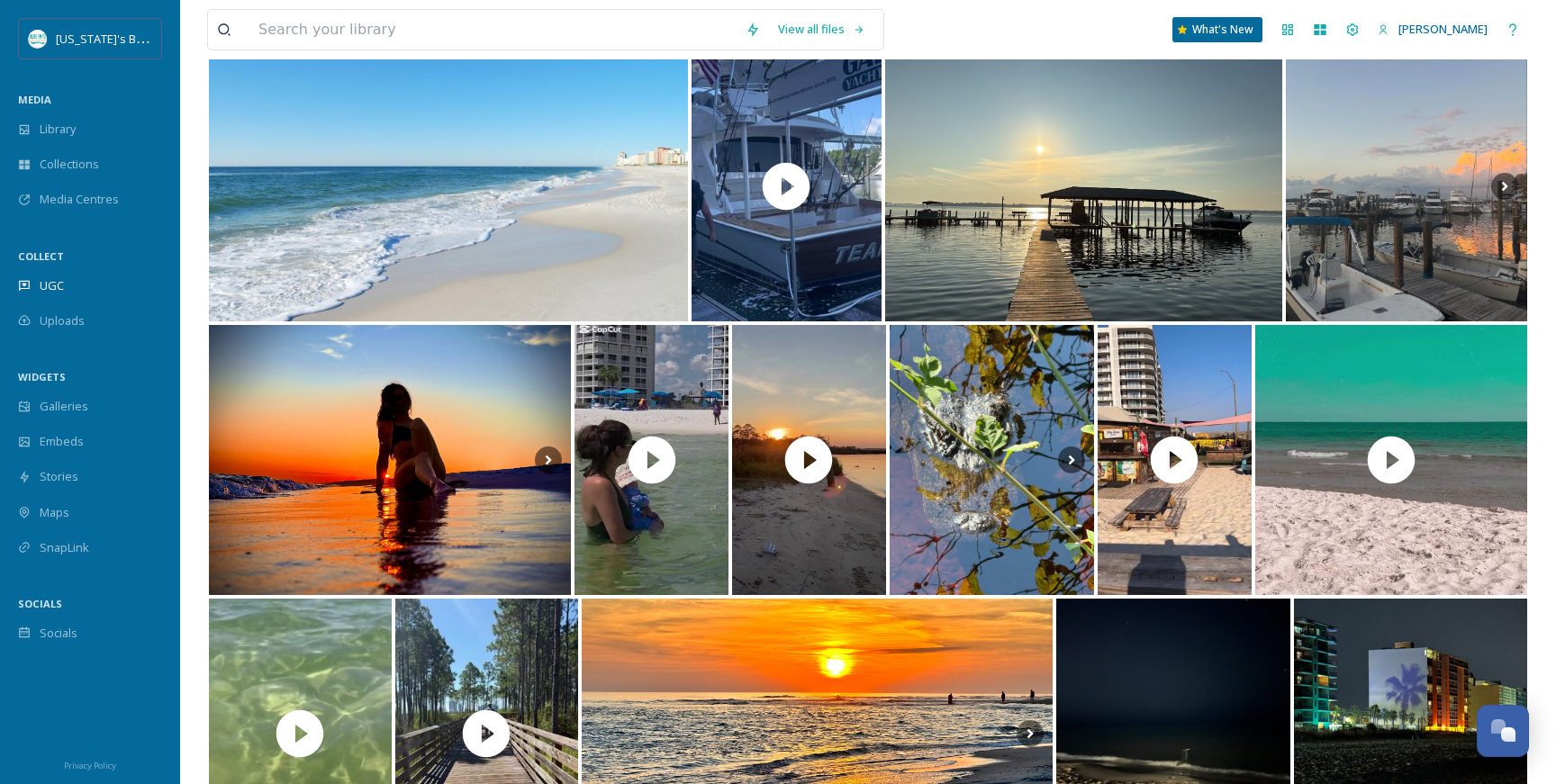
scroll to position [5156, 0]
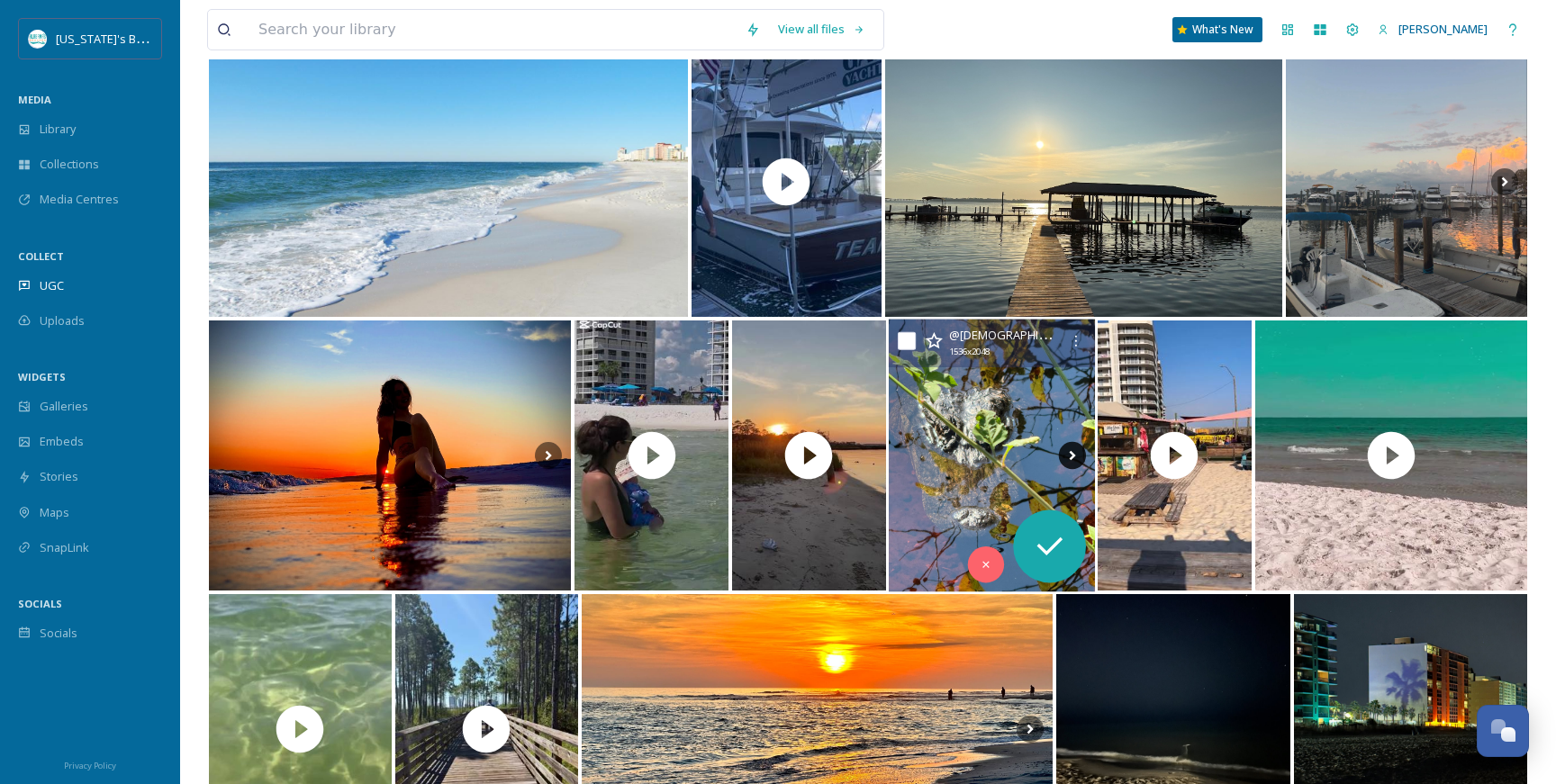
click at [1068, 453] on icon at bounding box center [1072, 455] width 27 height 27
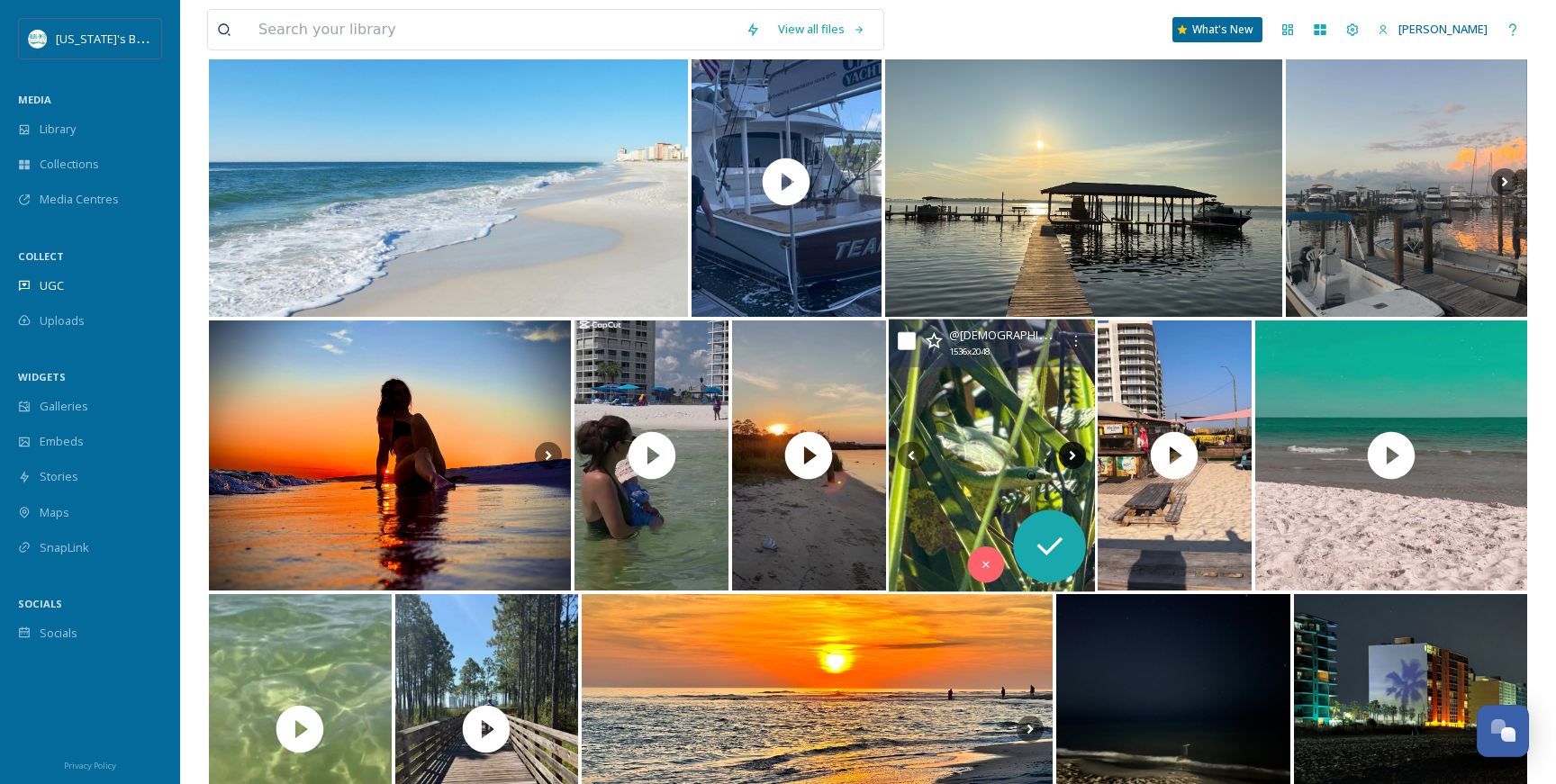
click at [1073, 461] on icon at bounding box center [1072, 455] width 27 height 27
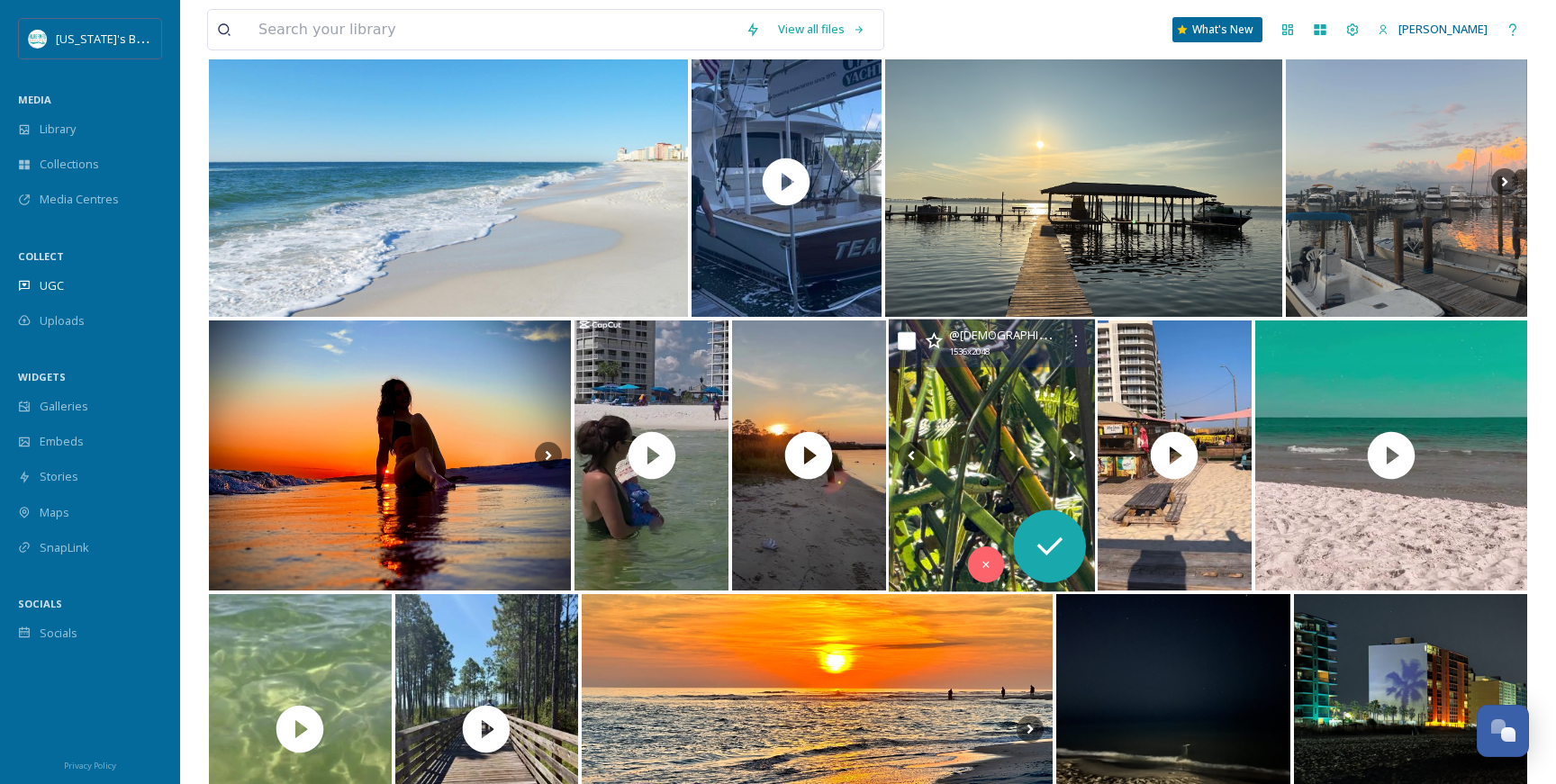
click at [966, 415] on img at bounding box center [992, 456] width 206 height 273
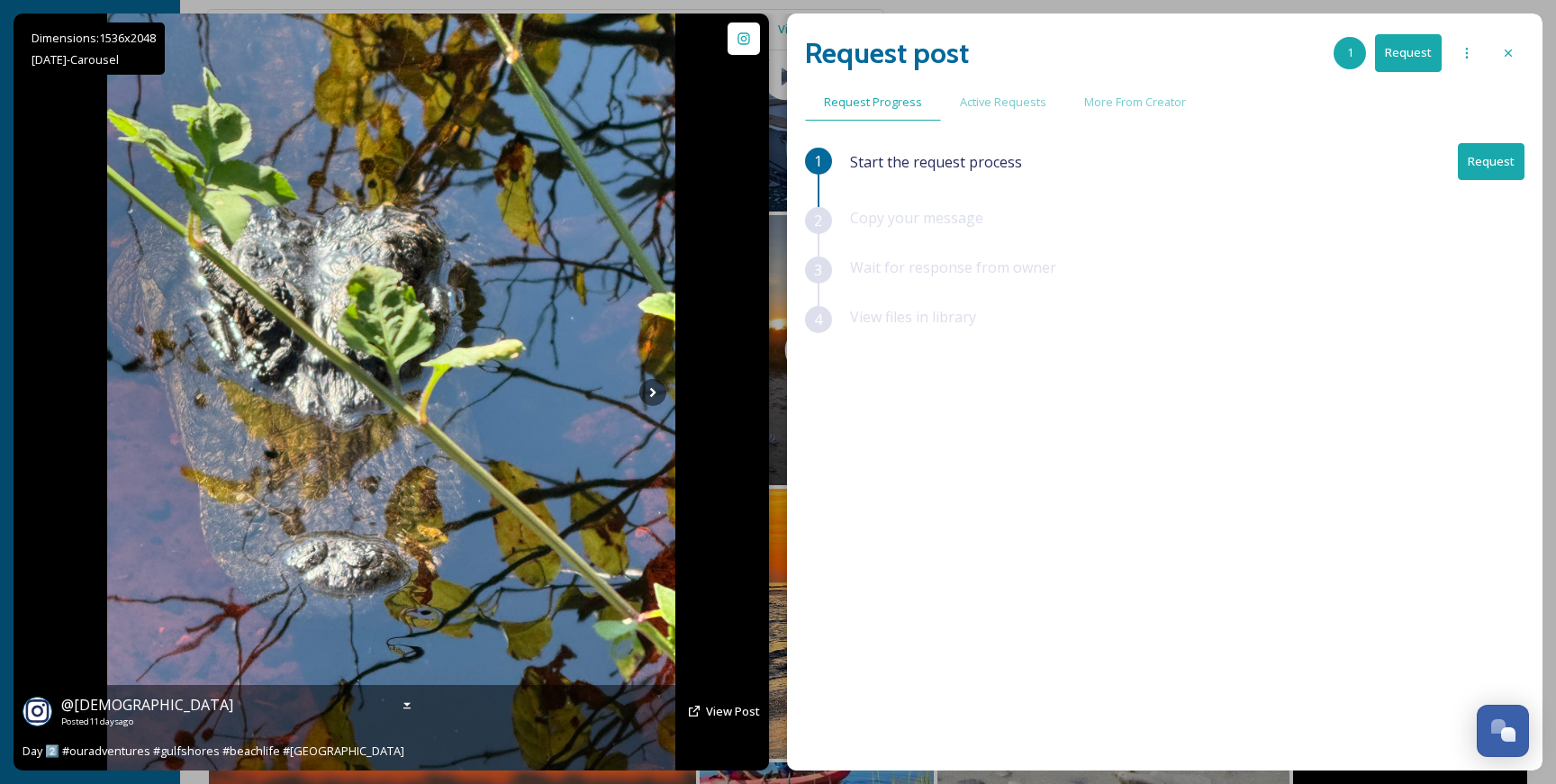
scroll to position [5290, 0]
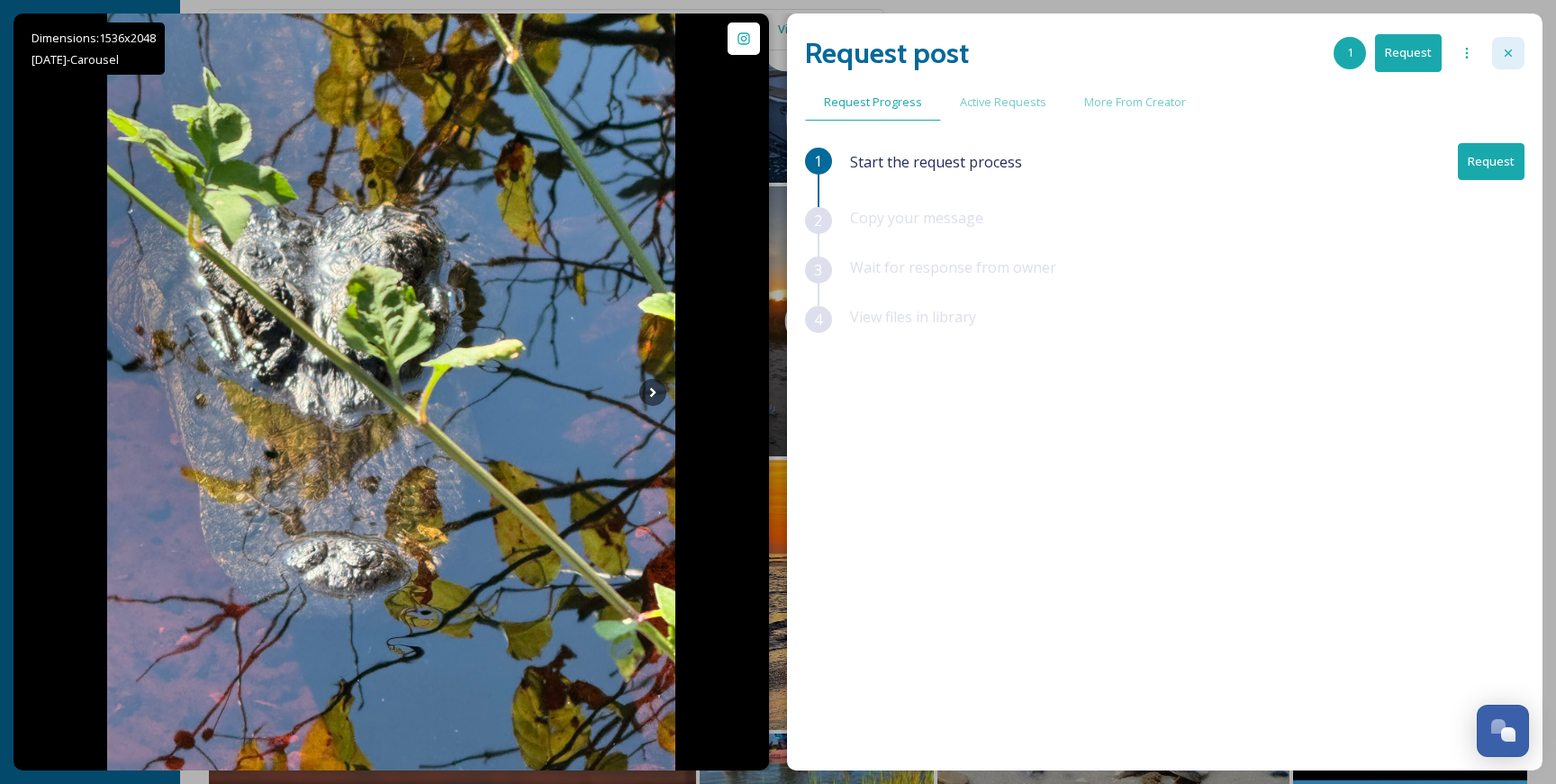
click at [1511, 57] on icon at bounding box center [1509, 53] width 15 height 15
